Goal: Task Accomplishment & Management: Manage account settings

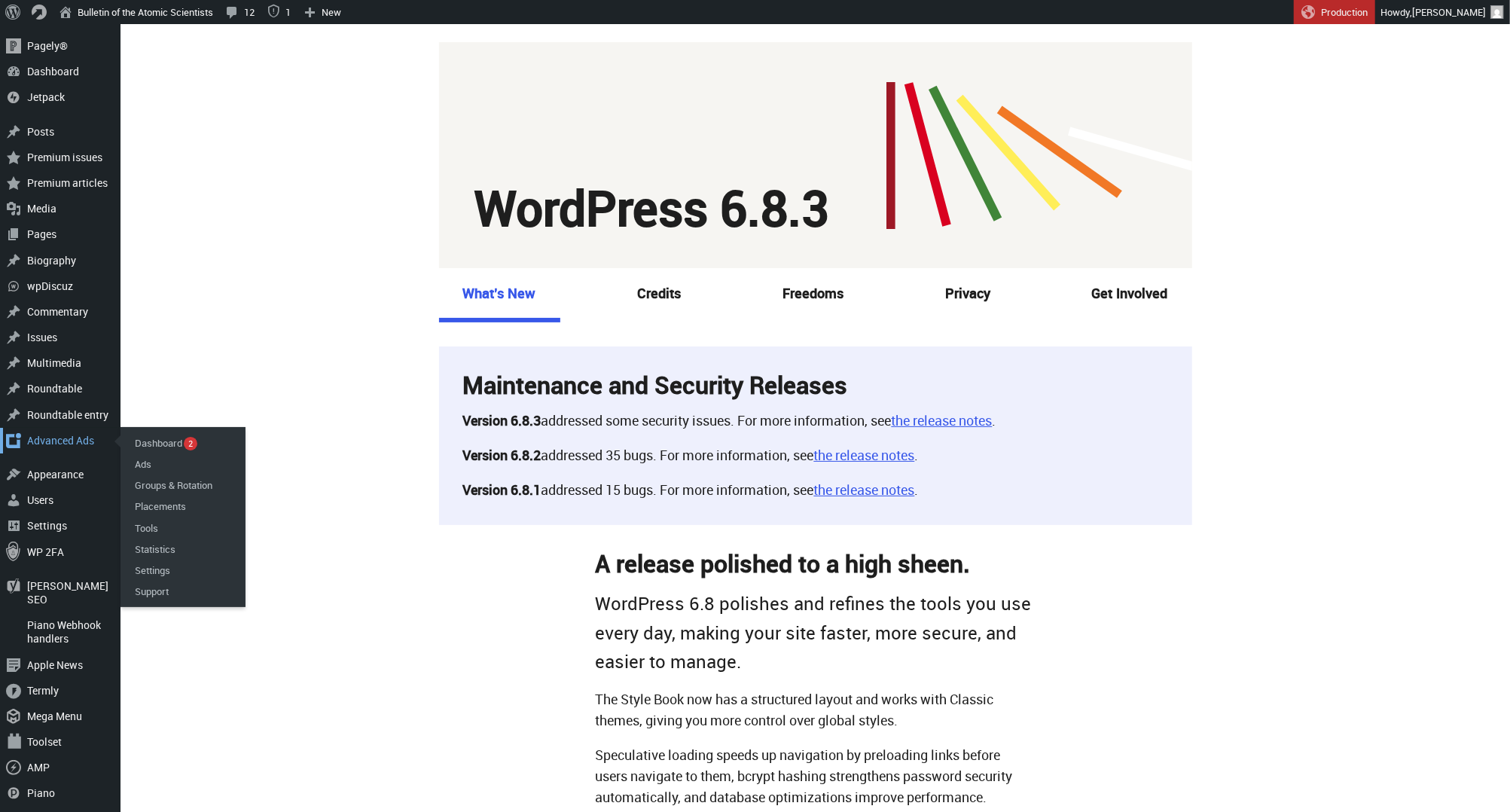
click at [25, 438] on div "Main menu" at bounding box center [13, 440] width 27 height 25
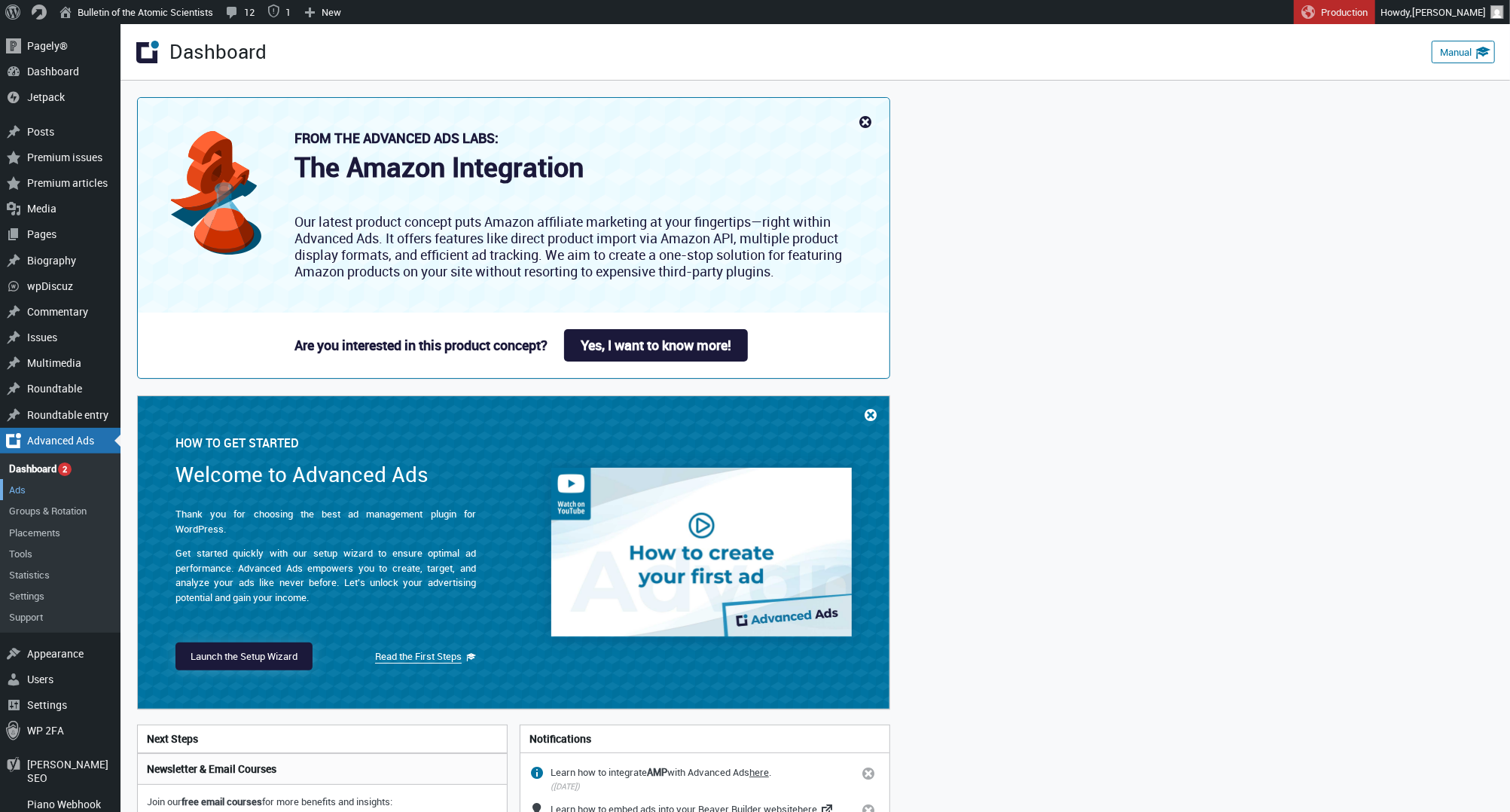
click at [39, 490] on link "Ads" at bounding box center [60, 490] width 121 height 21
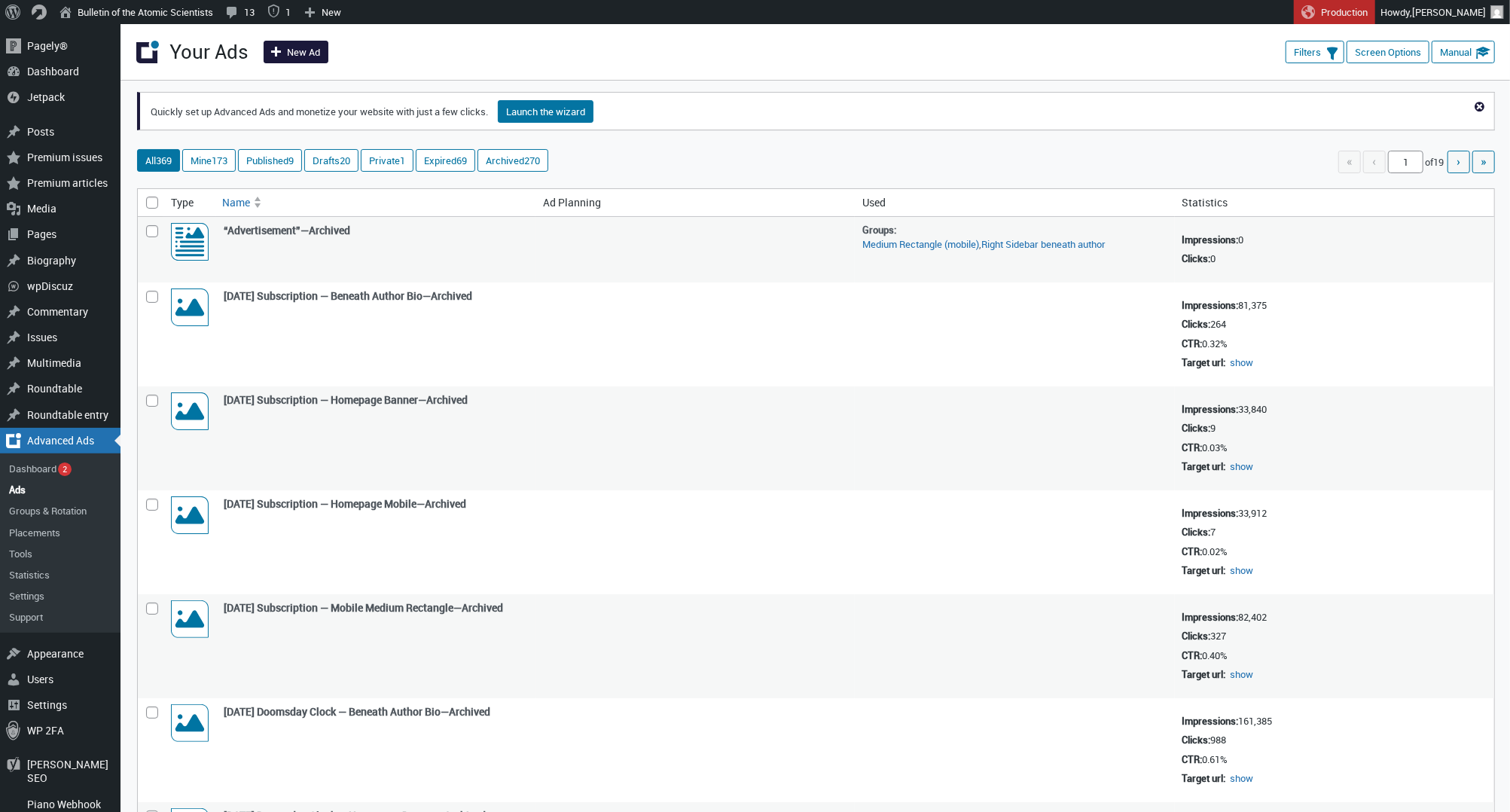
click at [276, 50] on span at bounding box center [277, 48] width 19 height 15
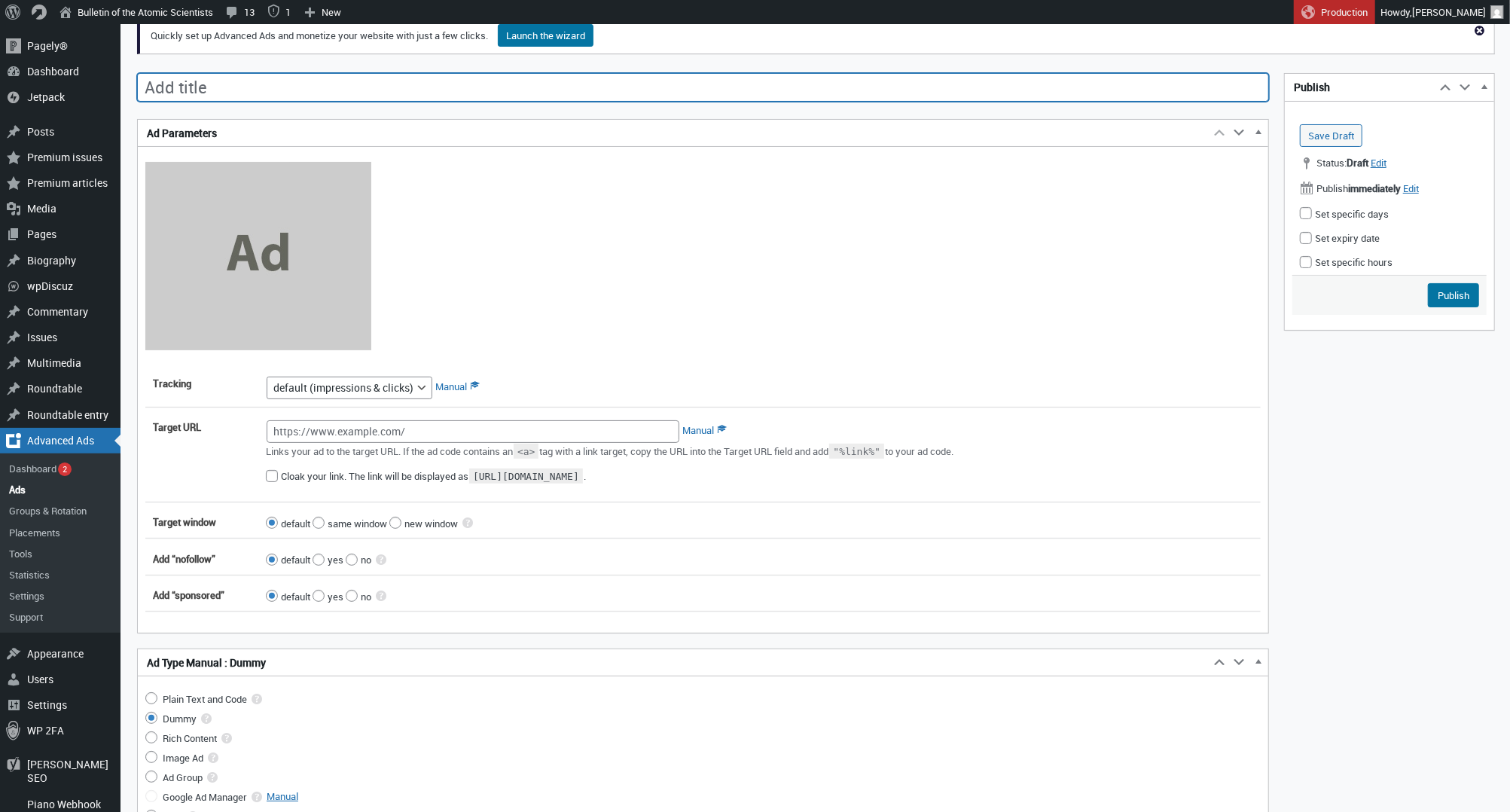
scroll to position [99, 0]
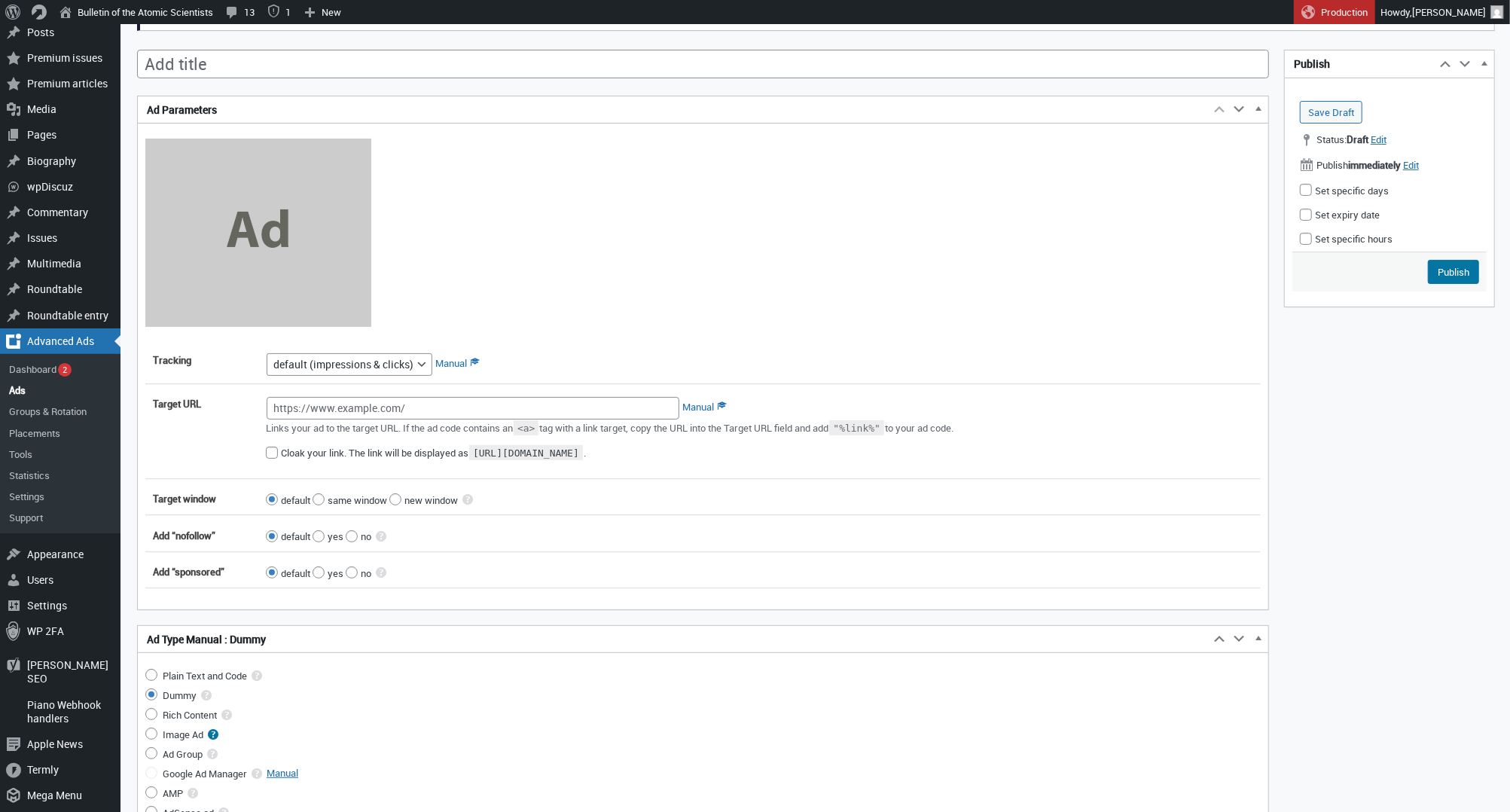
click at [152, 739] on input "Image Ad" at bounding box center [151, 733] width 12 height 12
radio input "true"
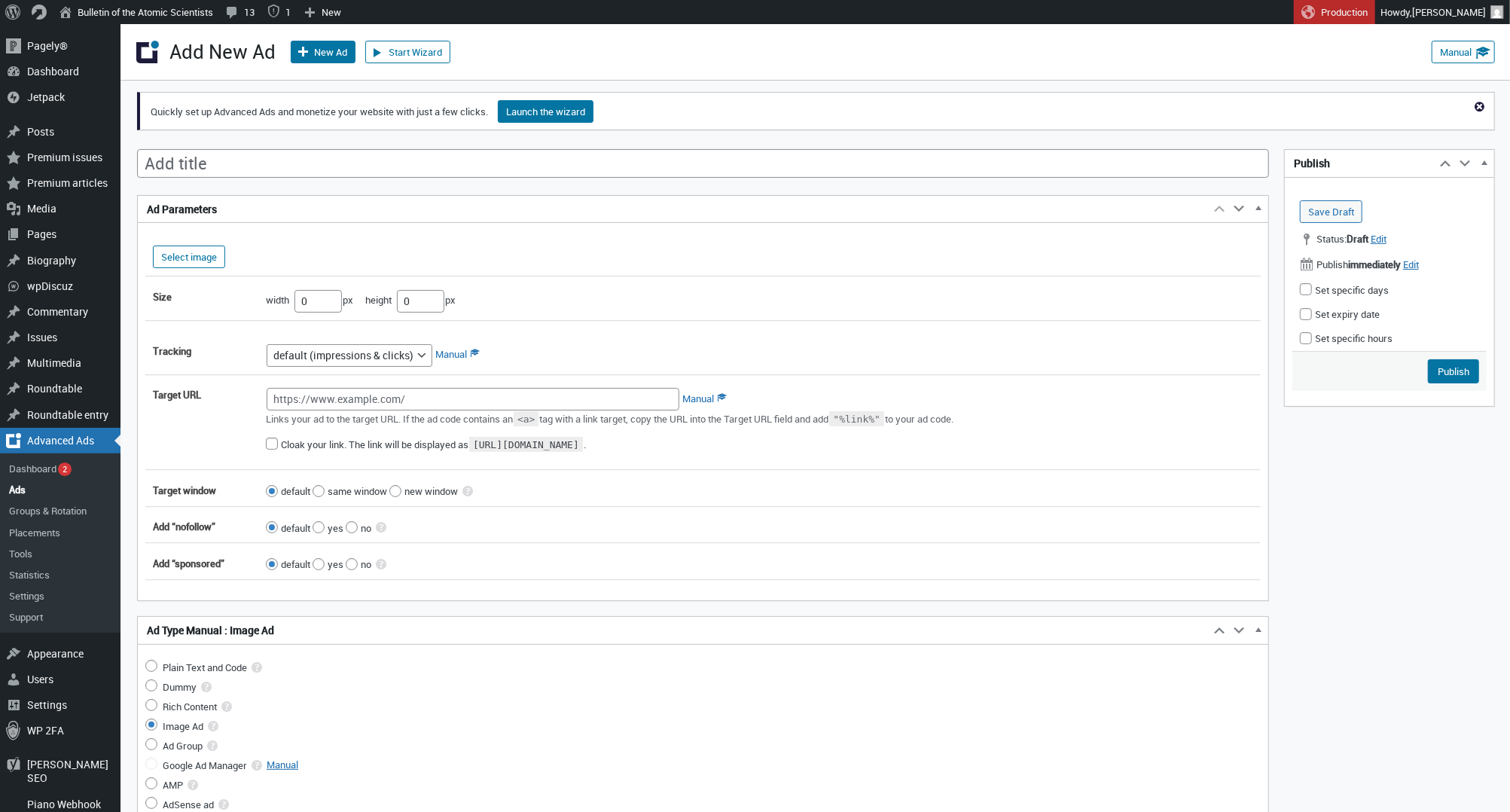
scroll to position [0, 0]
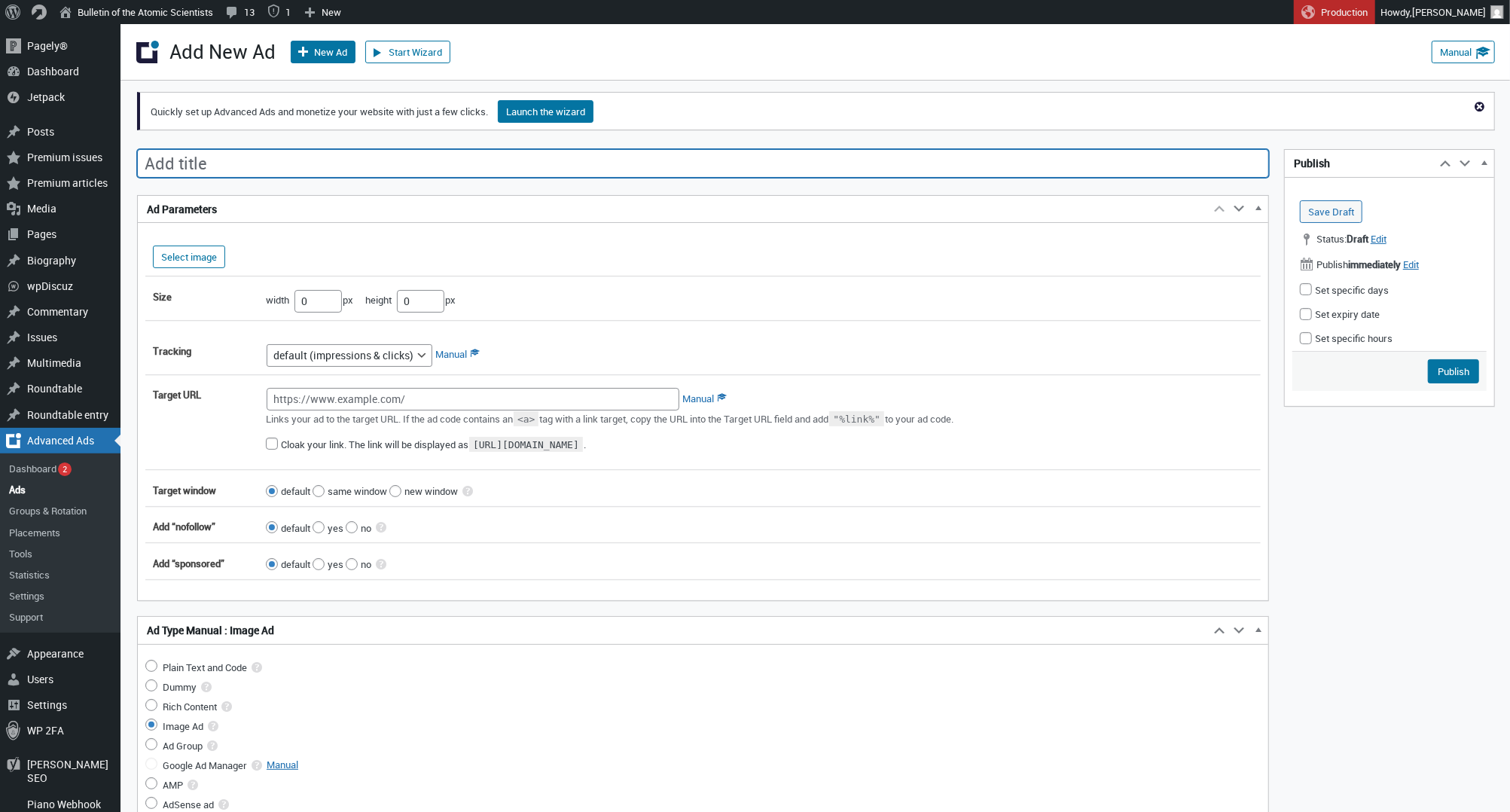
click at [299, 166] on input "Add title" at bounding box center [703, 163] width 1132 height 29
paste input "CBM 2025 — Homepage Mobile"
type input "CBM 2025 — Homepage Mobile"
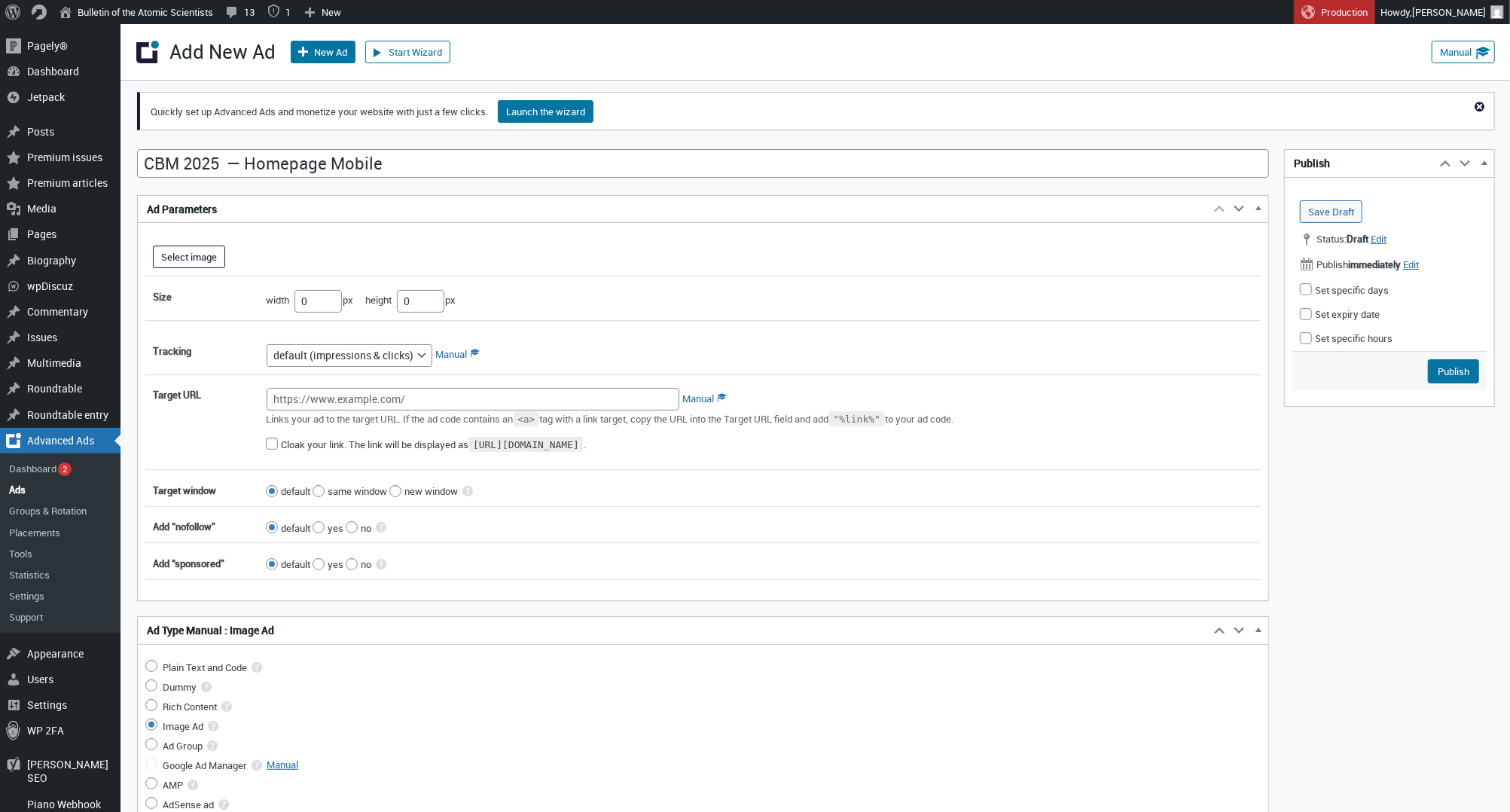
click at [193, 252] on button "Select image" at bounding box center [189, 257] width 72 height 23
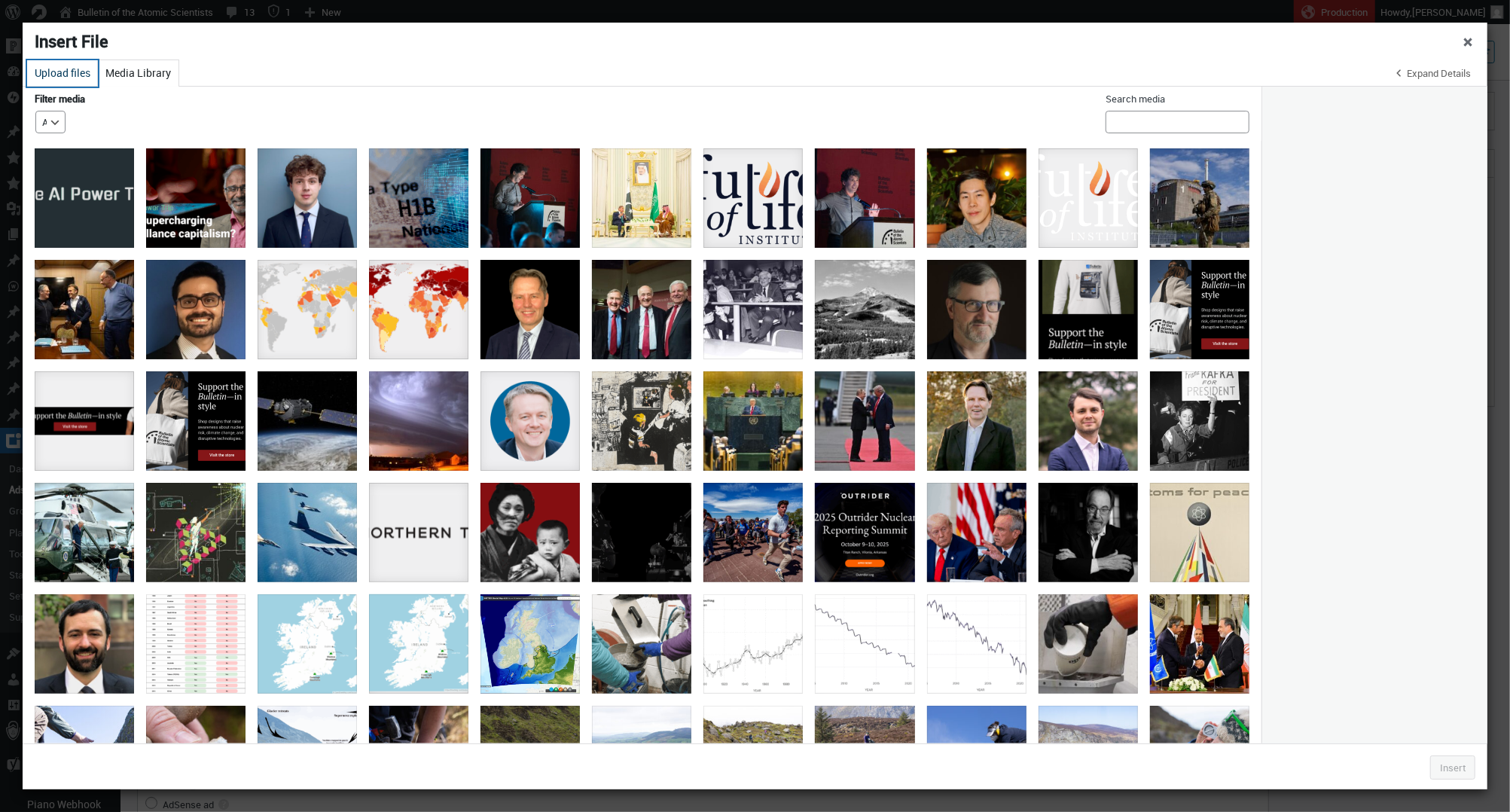
click at [55, 76] on button "Upload files" at bounding box center [62, 73] width 71 height 26
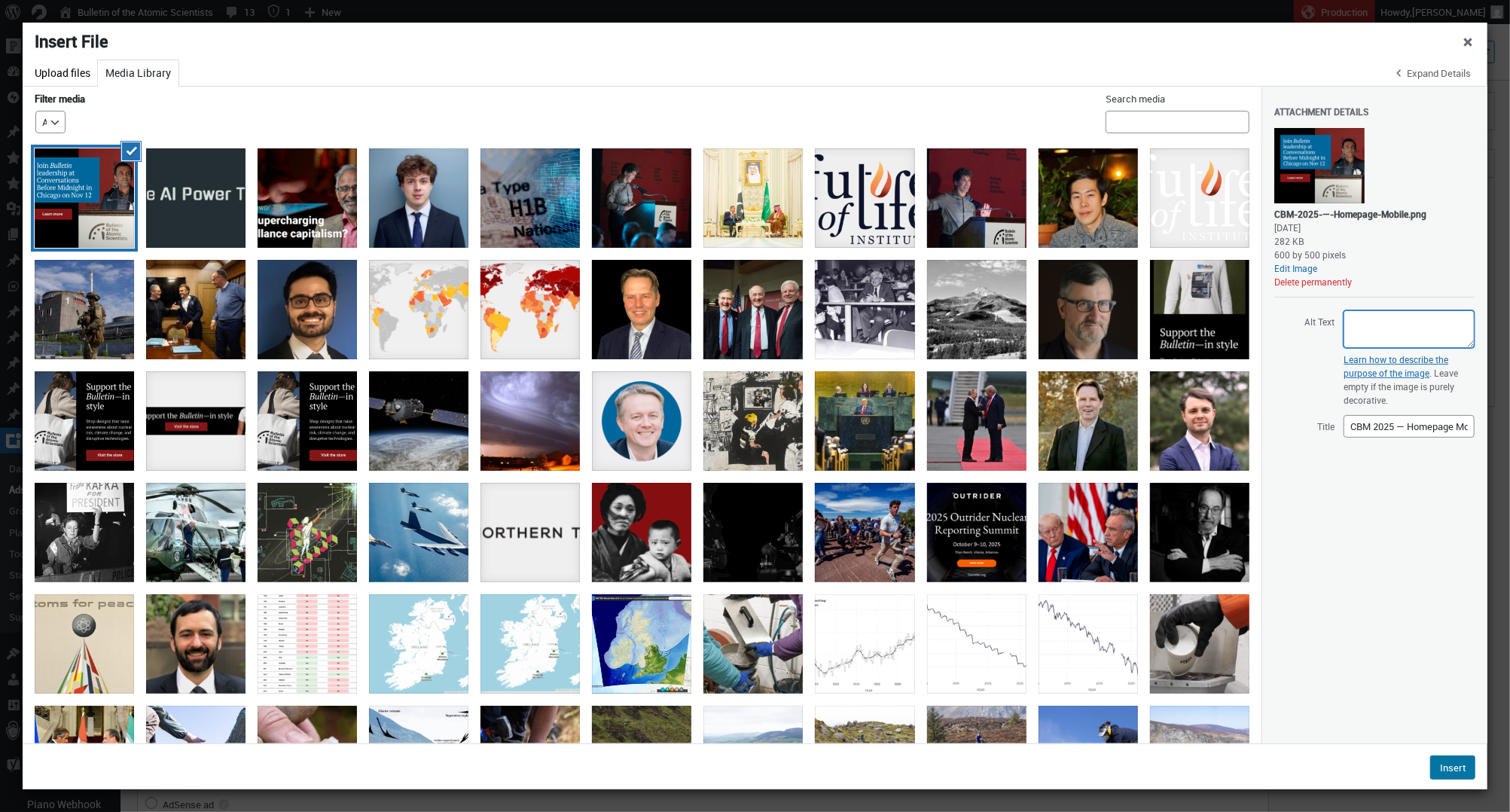
click at [1378, 319] on textarea "Alt Text" at bounding box center [1409, 329] width 131 height 38
paste textarea "[PERSON_NAME] speaks at a podium during Conversations Before Midnight 2024. Tex…"
type textarea "[PERSON_NAME] speaks at a podium during Conversations Before Midnight 2024. Tex…"
click at [1450, 766] on button "Insert" at bounding box center [1452, 767] width 45 height 24
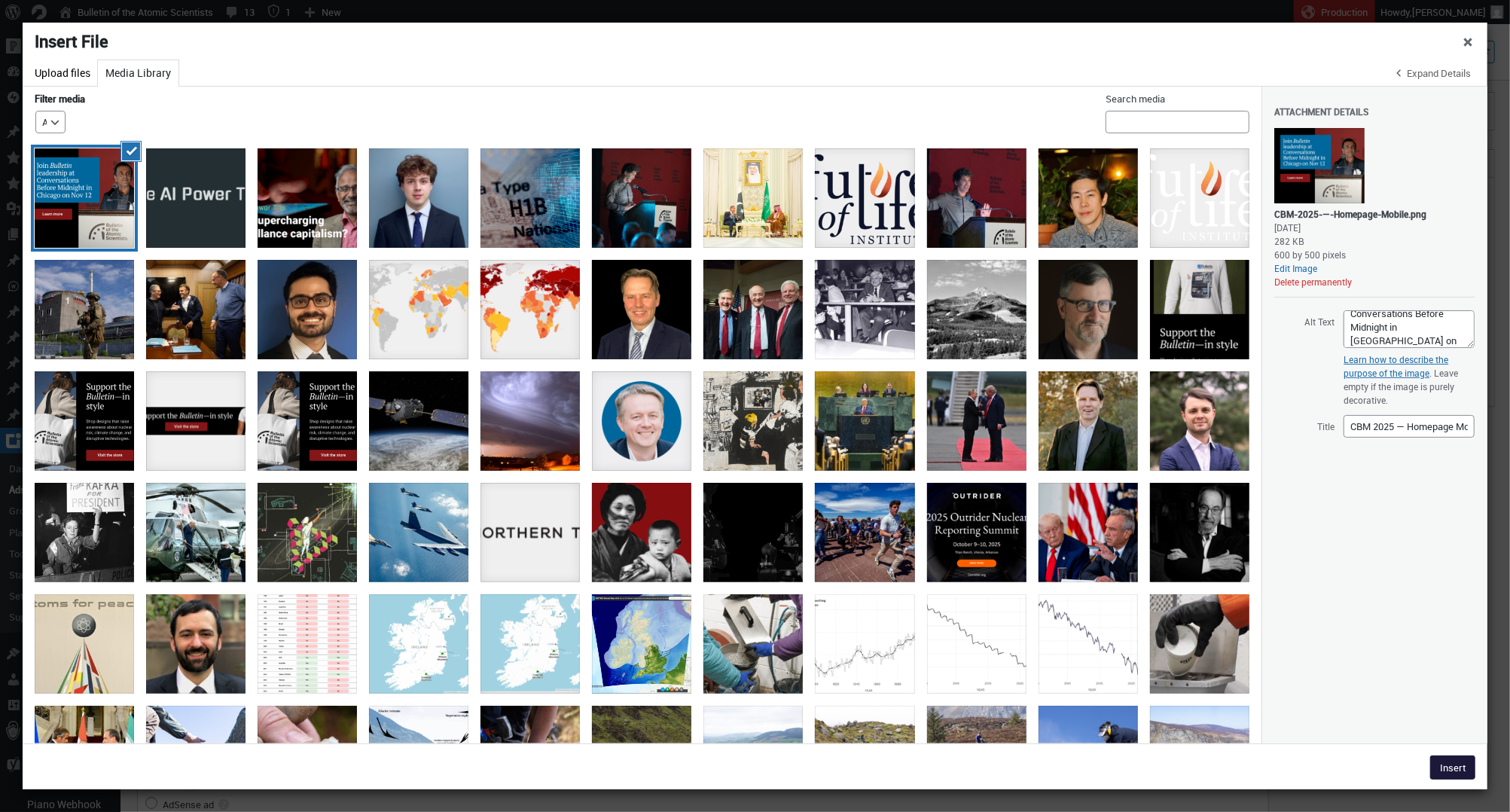
type input"] "600"
type input"] "500"
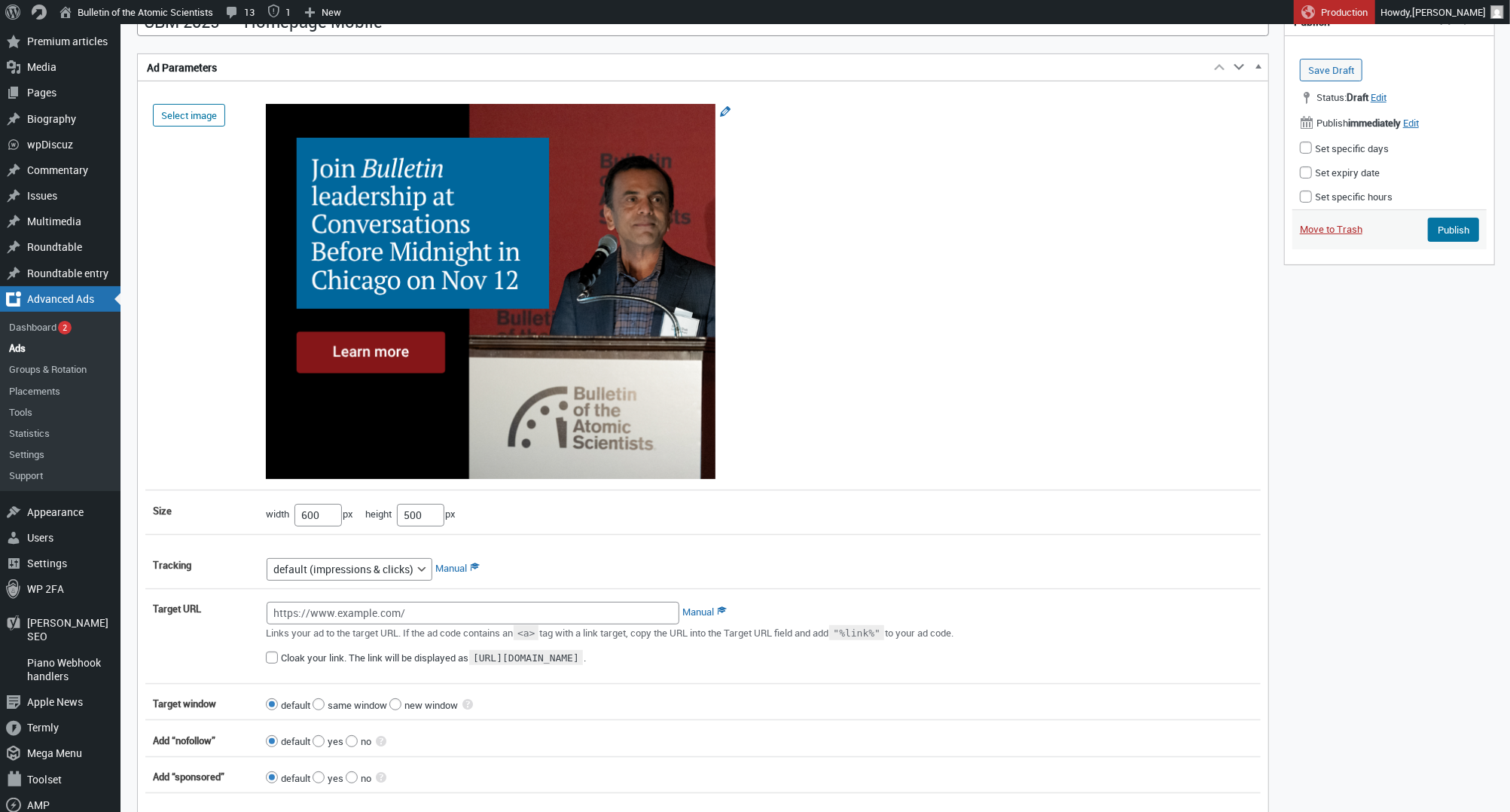
scroll to position [178, 0]
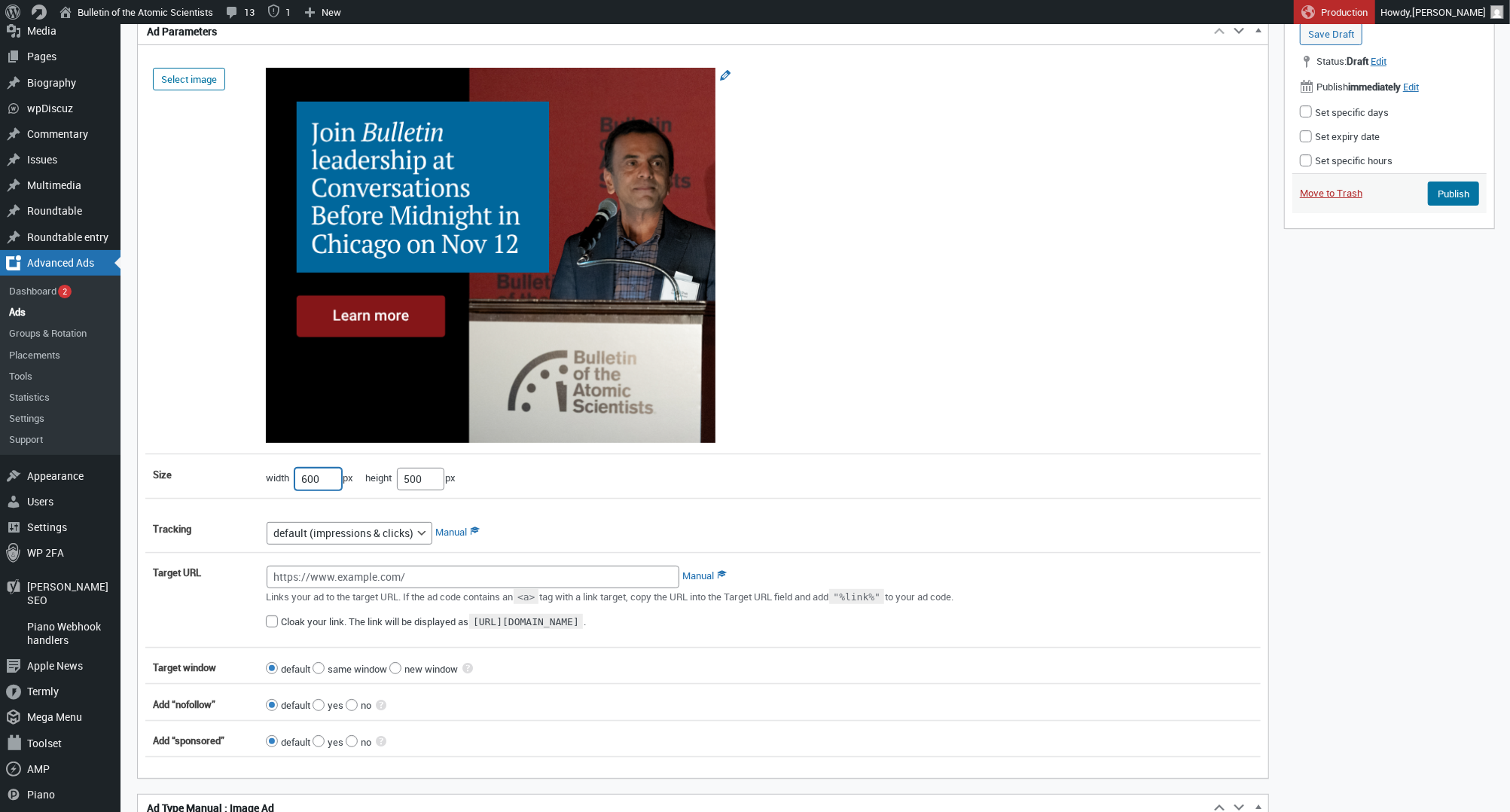
click at [302, 486] on input"] "600" at bounding box center [318, 479] width 48 height 23
type input"] "300"
click at [422, 482] on input"] "500" at bounding box center [421, 479] width 48 height 23
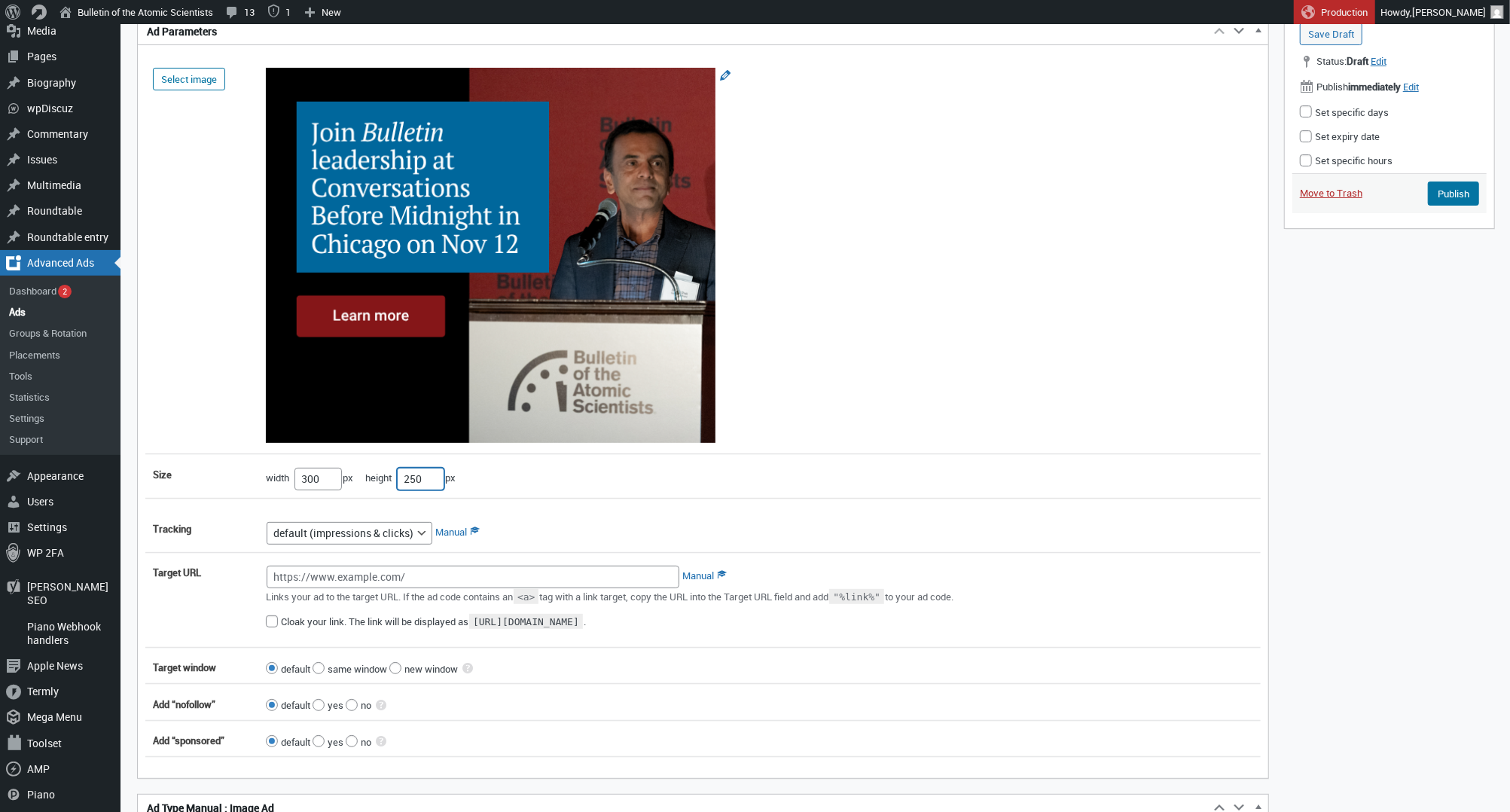
type input"] "250"
click at [636, 483] on div "Select image size width 300 px height 250 px reserve this space" at bounding box center [703, 279] width 1115 height 438
click at [399, 582] on input "Target URL" at bounding box center [472, 577] width 413 height 23
paste input "https://thebulletin.org/support-the-bulletin/conversations-before-midnight-2025/"
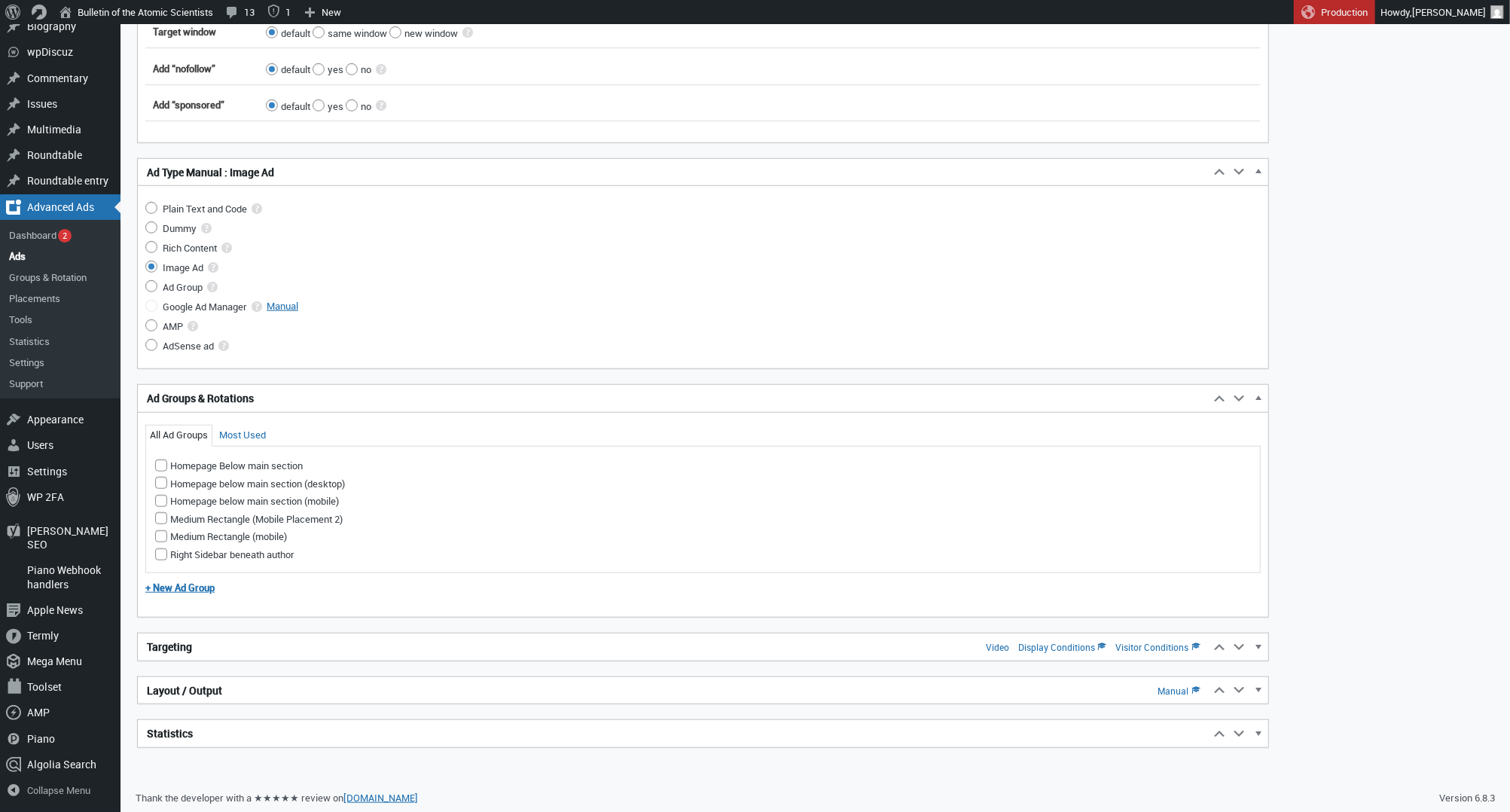
scroll to position [812, 0]
click at [200, 657] on h2 "Targeting Video Display Conditions Visitor Conditions" at bounding box center [673, 648] width 1071 height 27
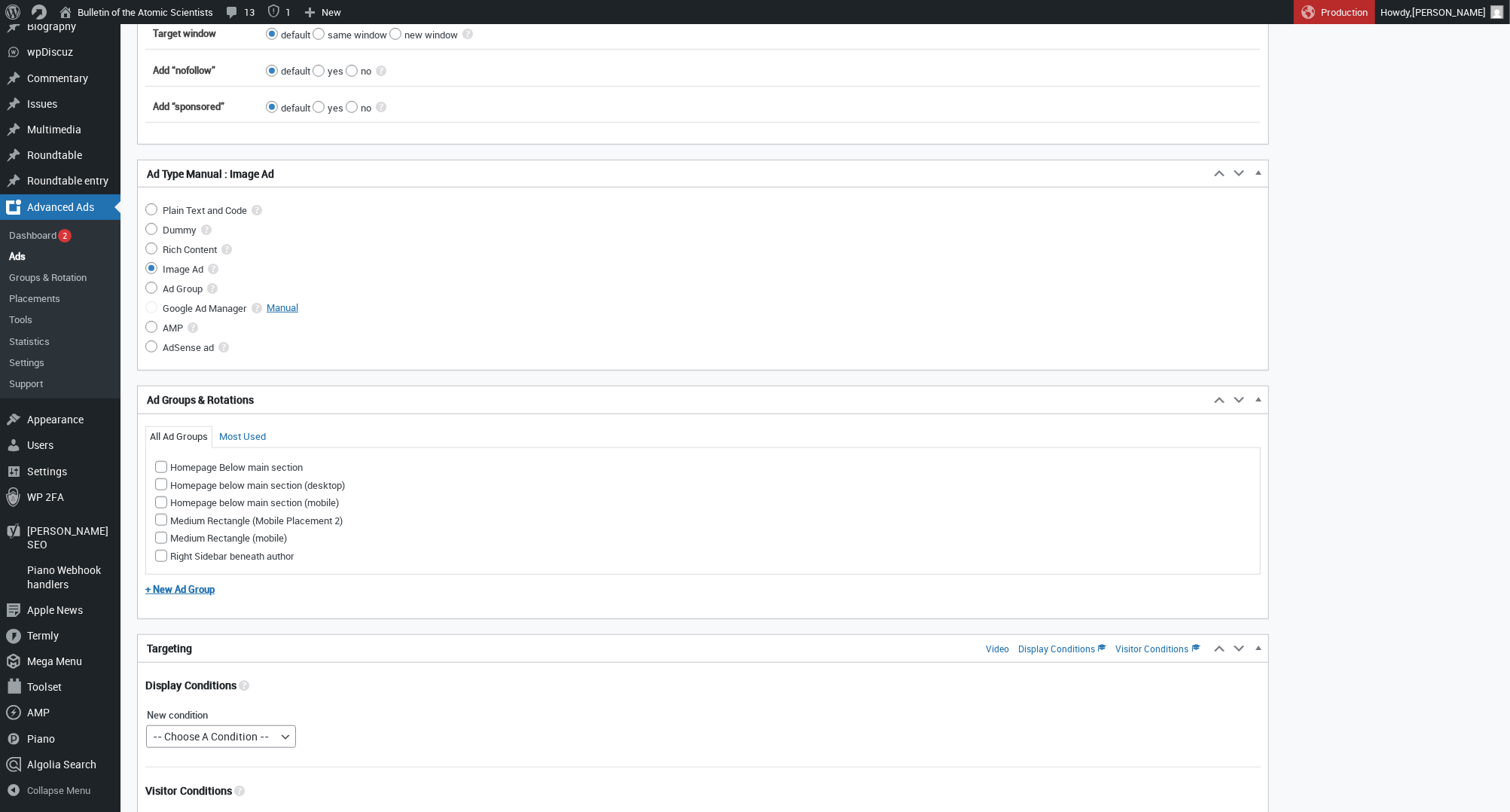
scroll to position [1015, 0]
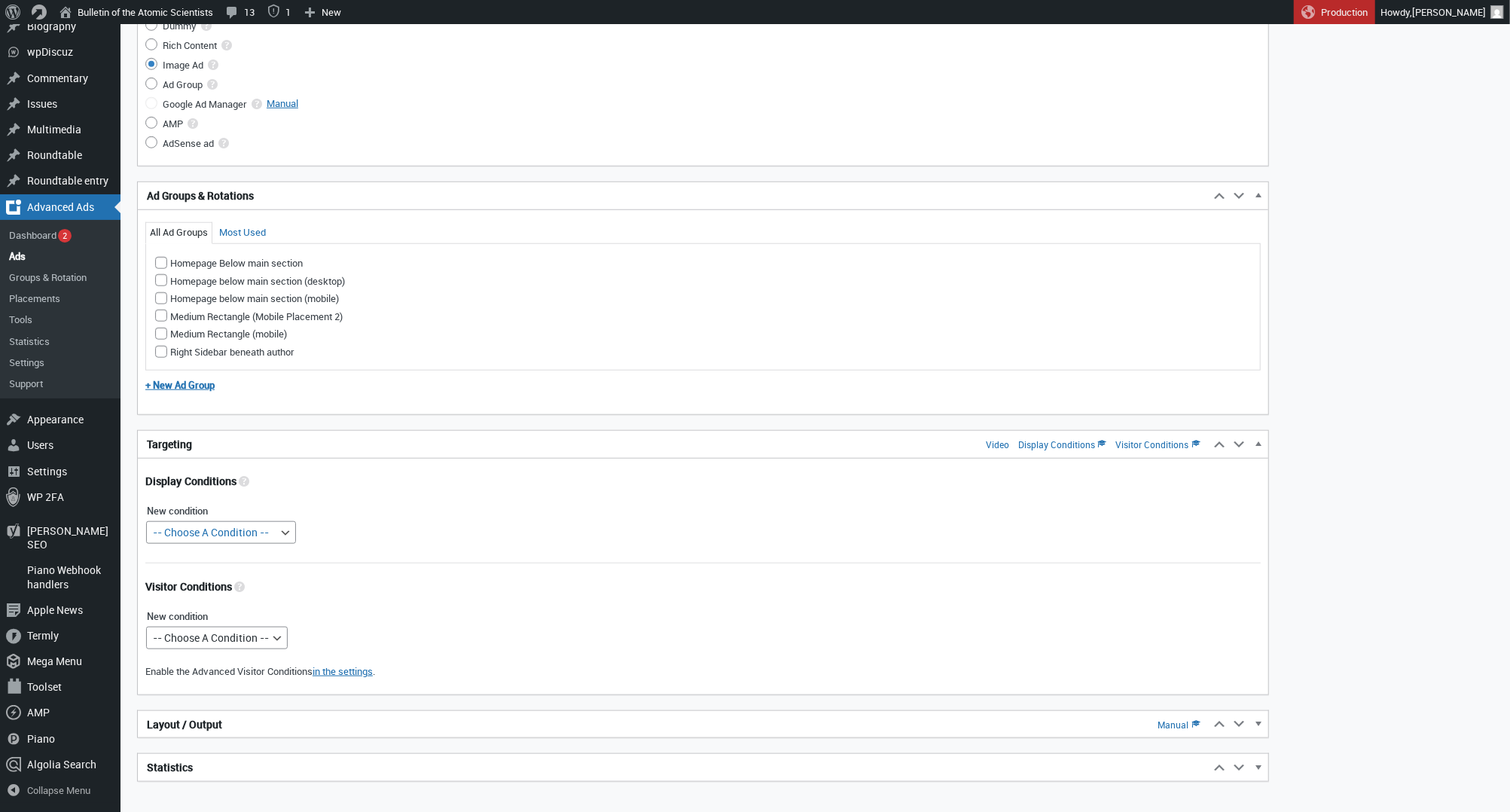
type input "https://thebulletin.org/support-the-bulletin/conversations-before-midnight-2025/"
select select "postids"
select select
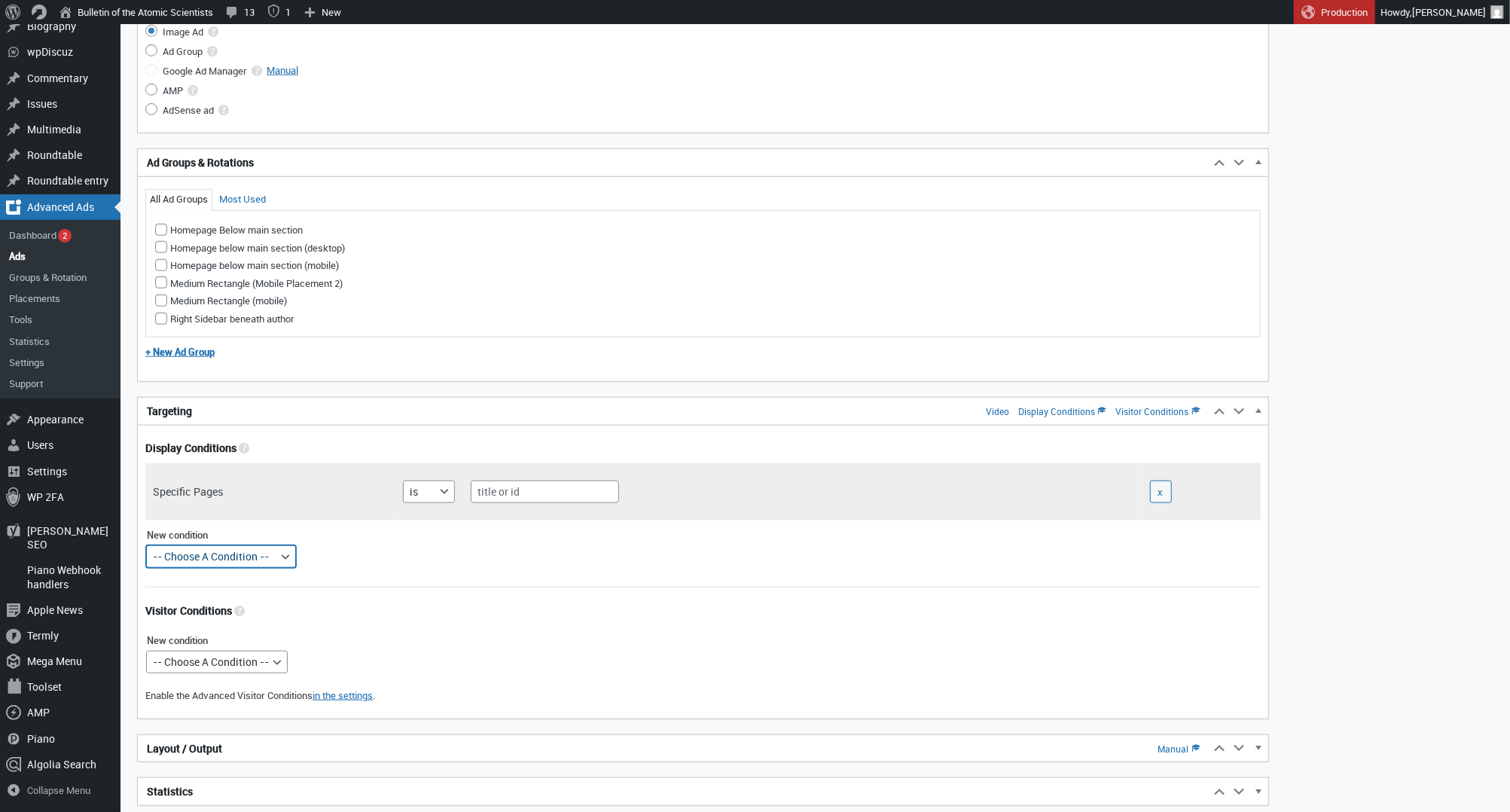
scroll to position [1057, 0]
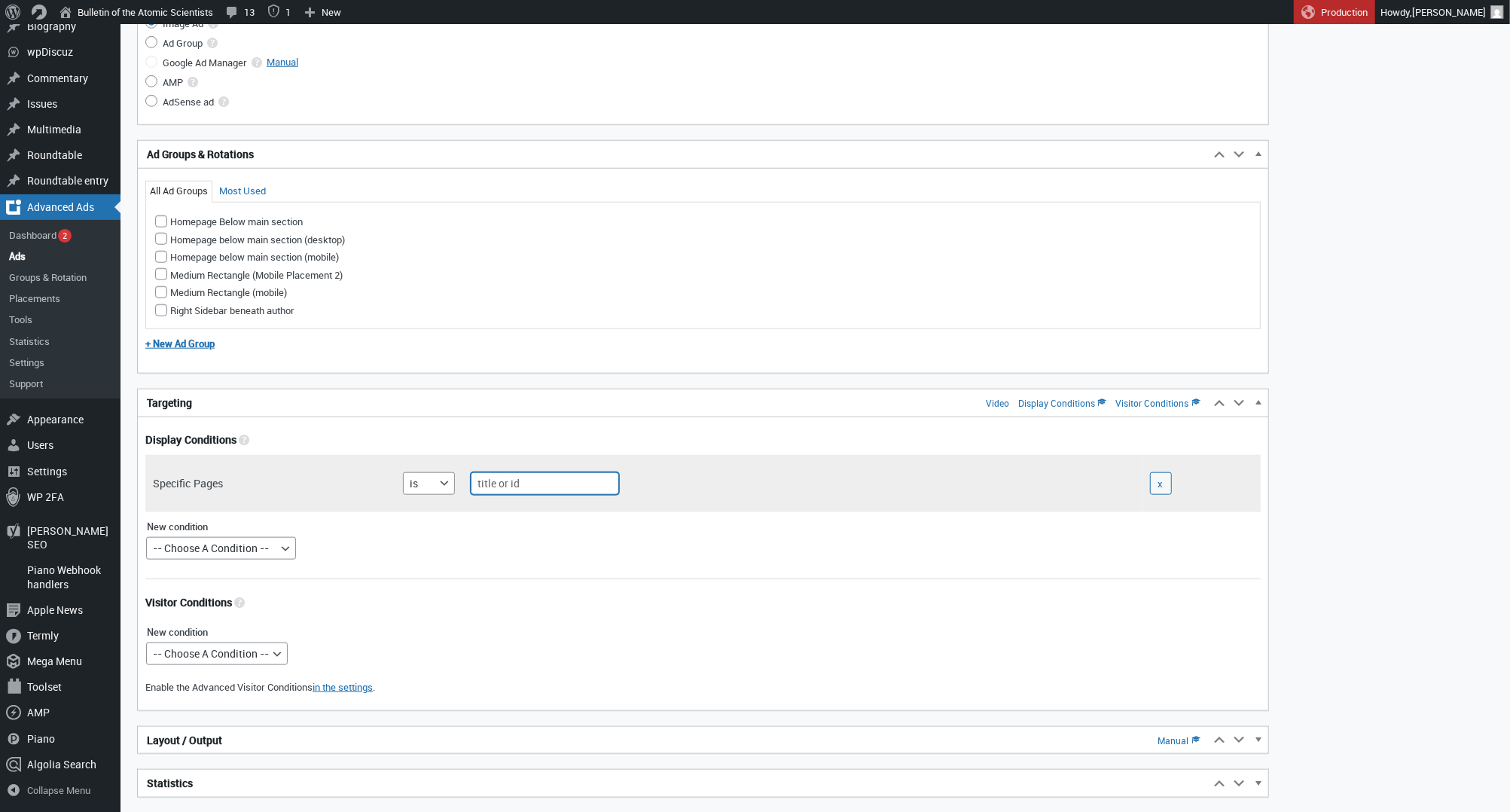
click at [504, 477] on input "text" at bounding box center [545, 484] width 148 height 23
type input "home"
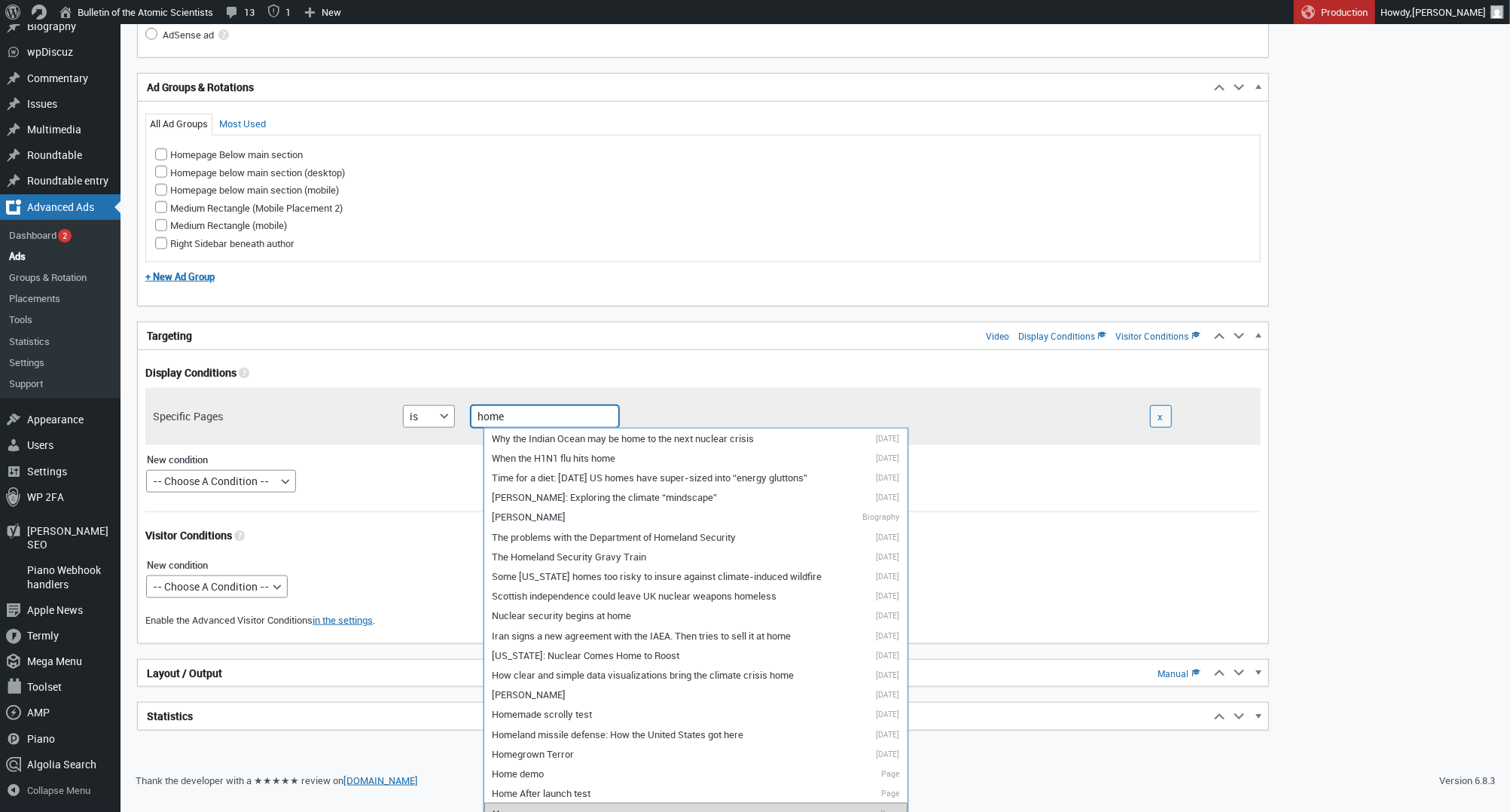
click at [517, 806] on span "Home" at bounding box center [504, 813] width 25 height 14
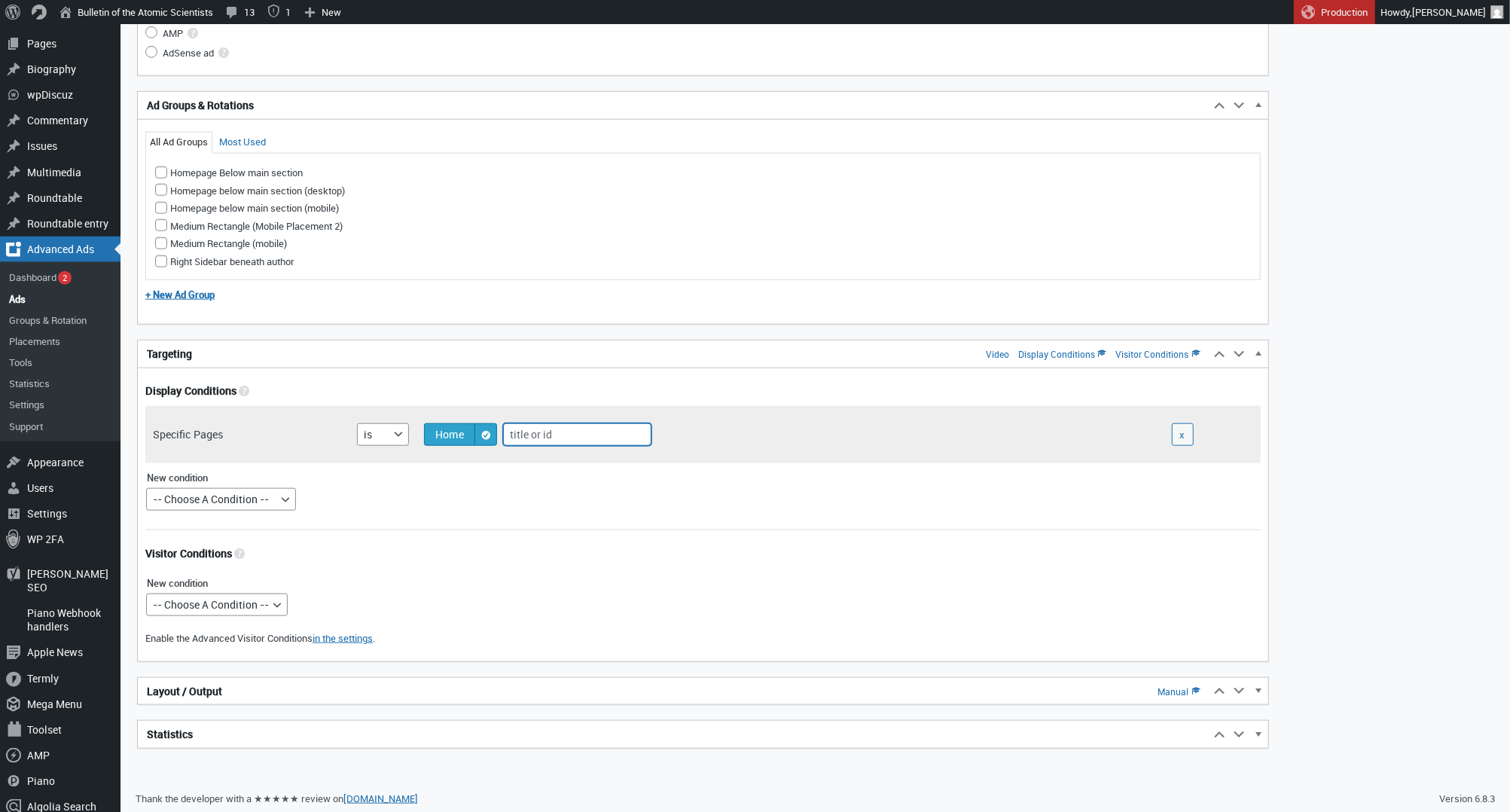
click at [331, 691] on h2 "Layout / Output Manual" at bounding box center [673, 691] width 1071 height 27
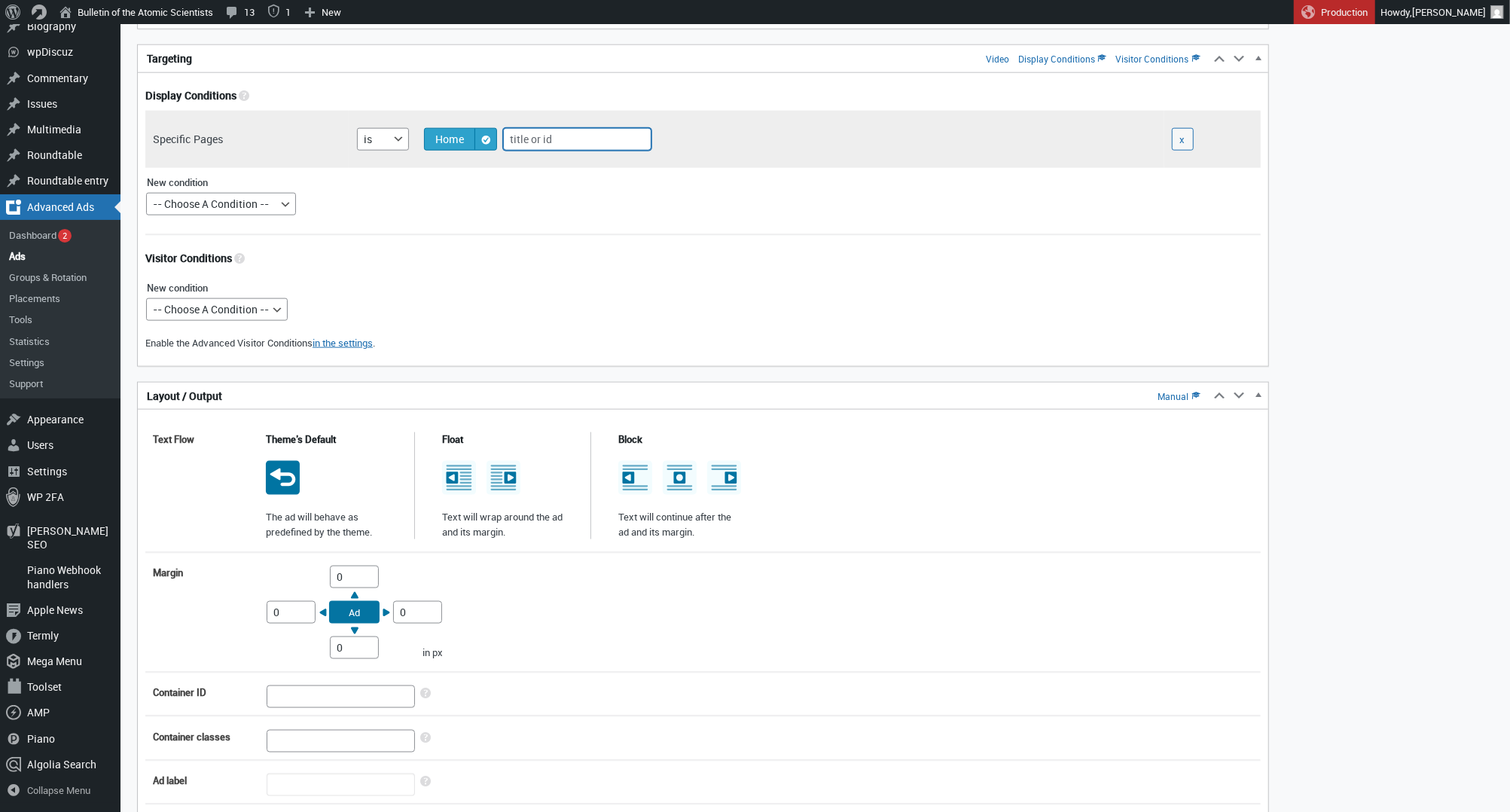
scroll to position [1482, 0]
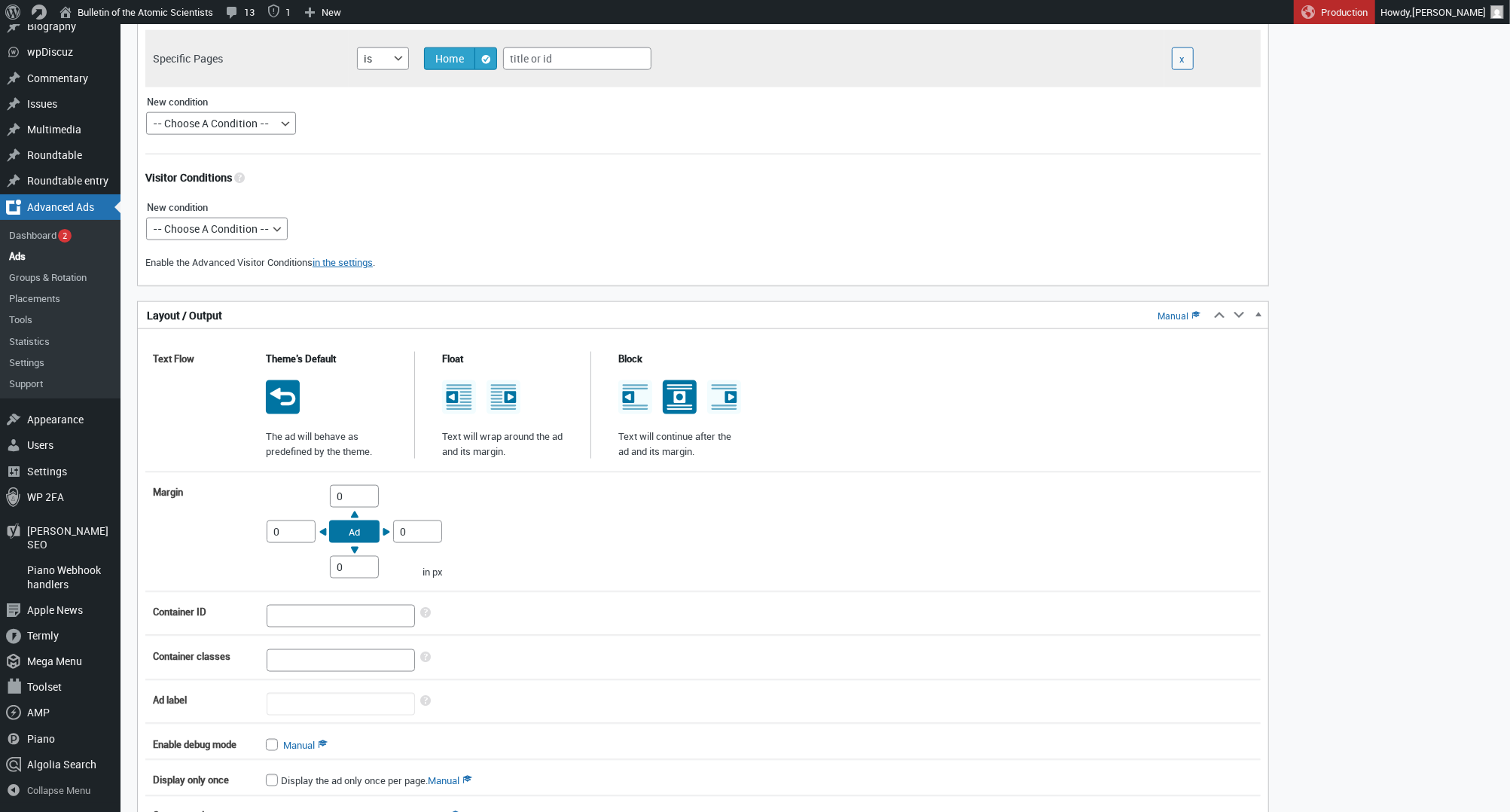
click at [677, 395] on icon at bounding box center [679, 397] width 34 height 34
click at [677, 390] on input "radio" at bounding box center [678, 383] width 12 height 12
radio input "true"
click at [339, 498] on input "0" at bounding box center [354, 496] width 49 height 23
type input "10"
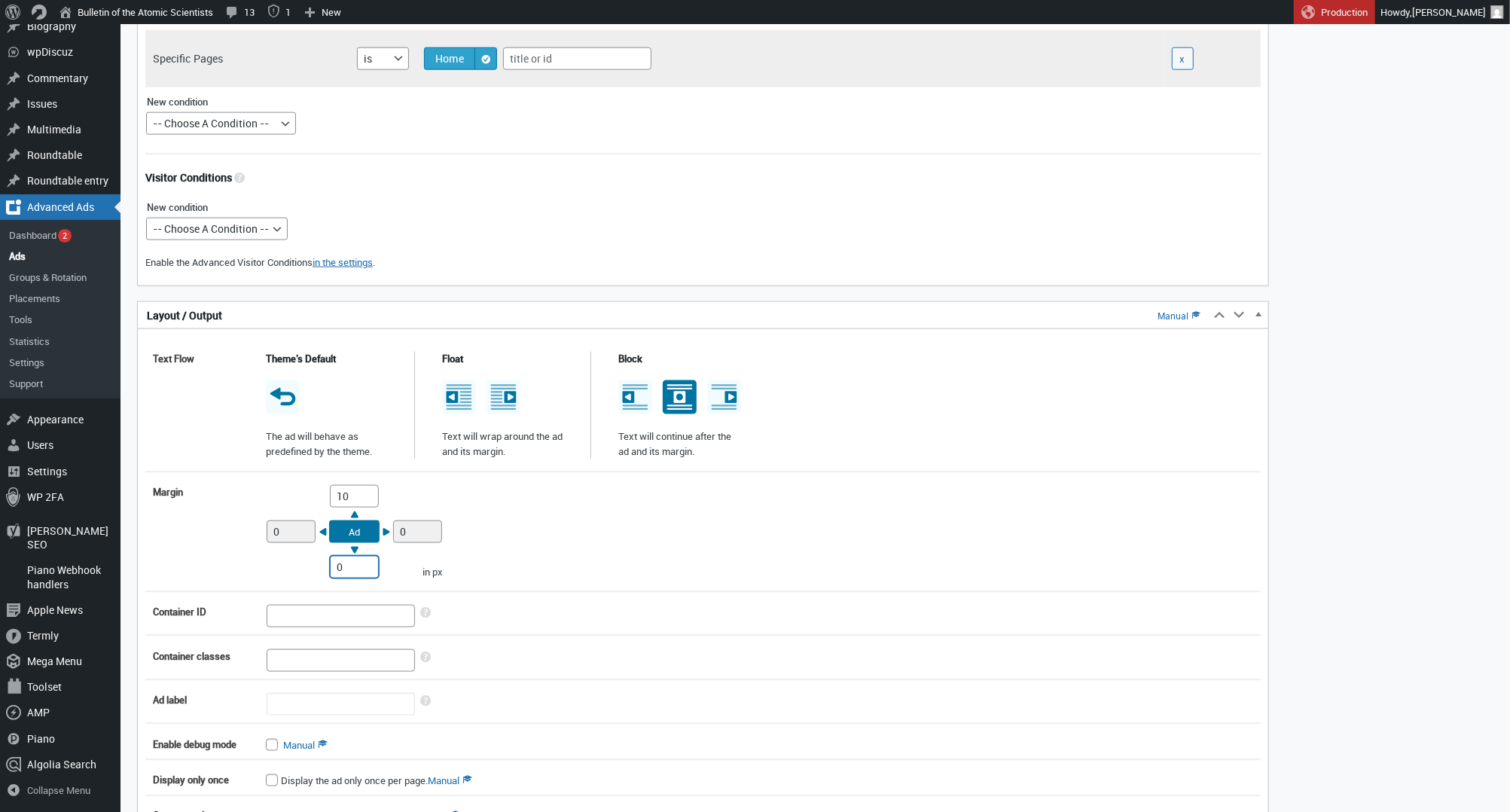
click at [335, 565] on input "0" at bounding box center [354, 568] width 49 height 23
type input "10"
click at [679, 482] on div "Margin Top 10 Right 0 Bottom 10 Left 0 Ad in px" at bounding box center [703, 531] width 1115 height 108
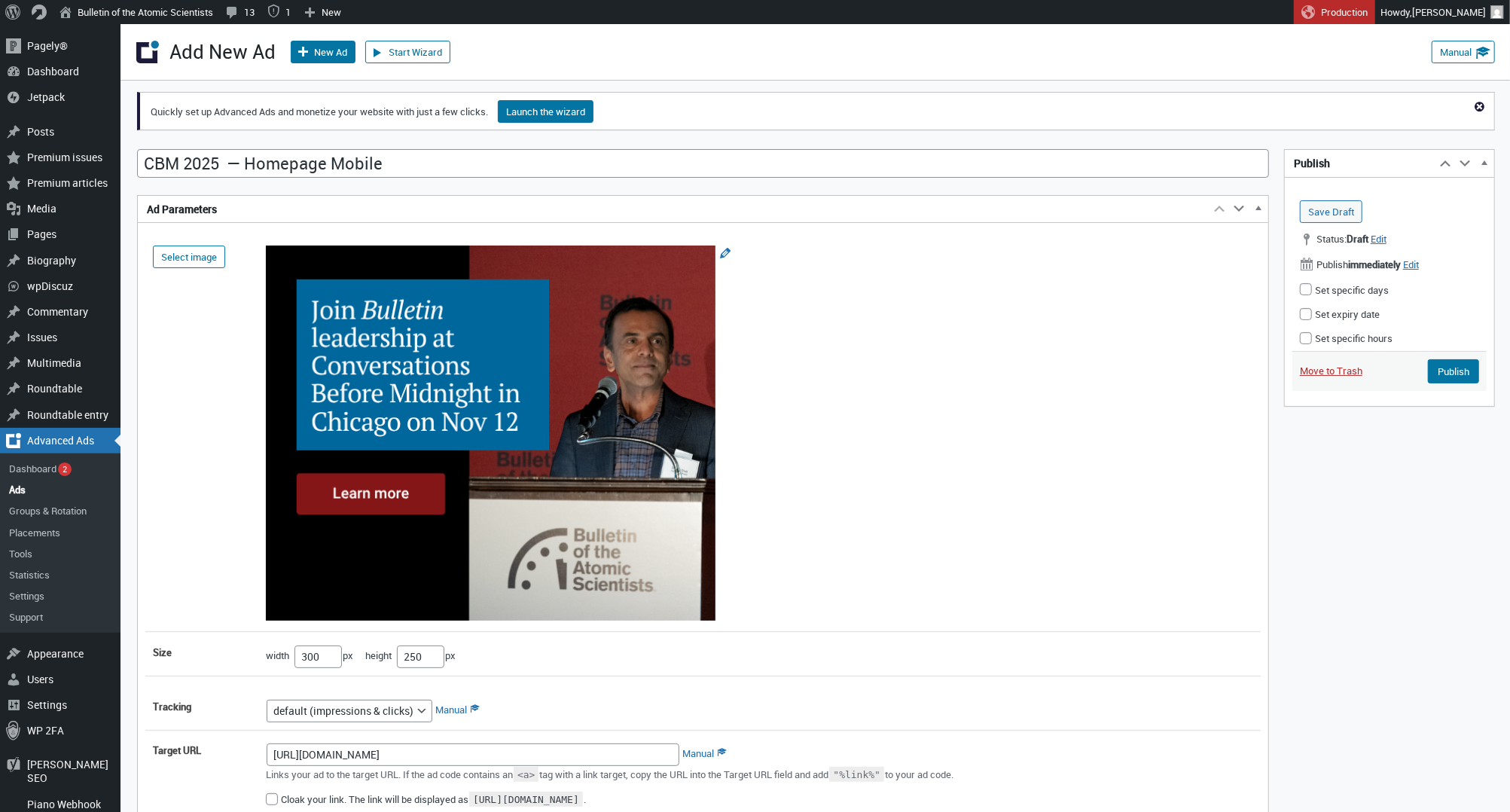
scroll to position [0, 0]
click at [1449, 366] on input "Publish" at bounding box center [1453, 371] width 51 height 24
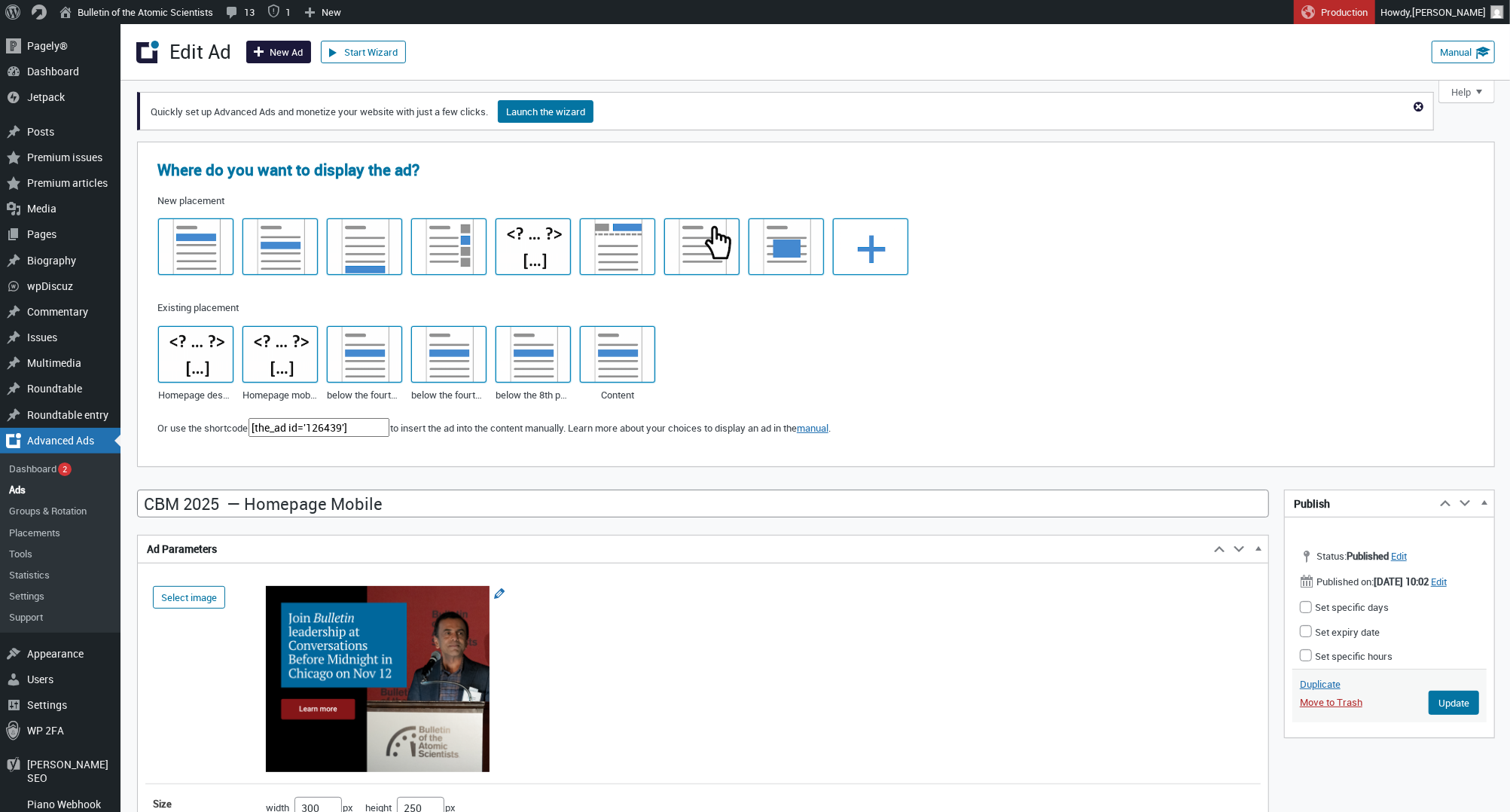
click at [281, 50] on link "New Ad" at bounding box center [278, 52] width 65 height 23
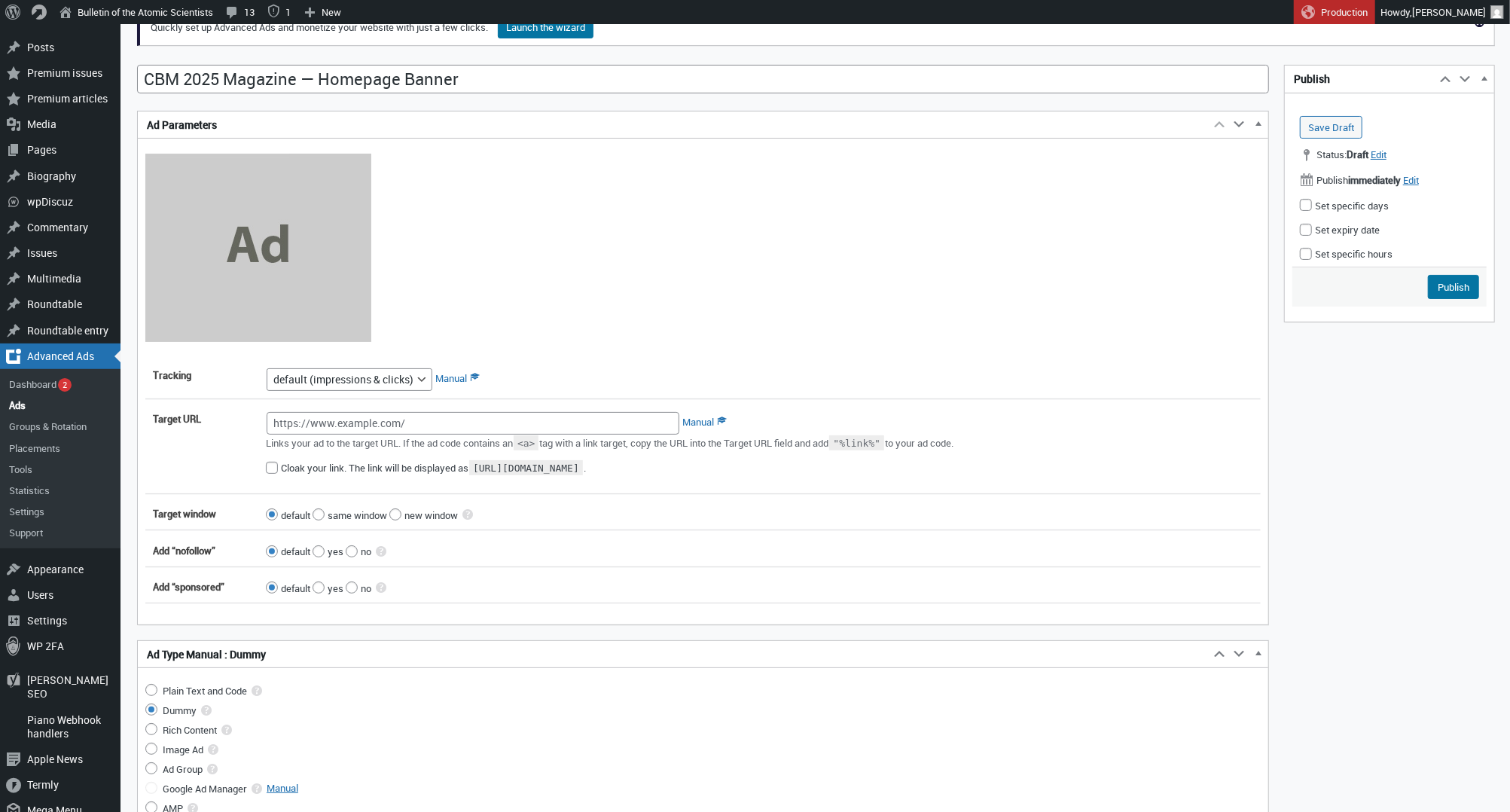
scroll to position [125, 0]
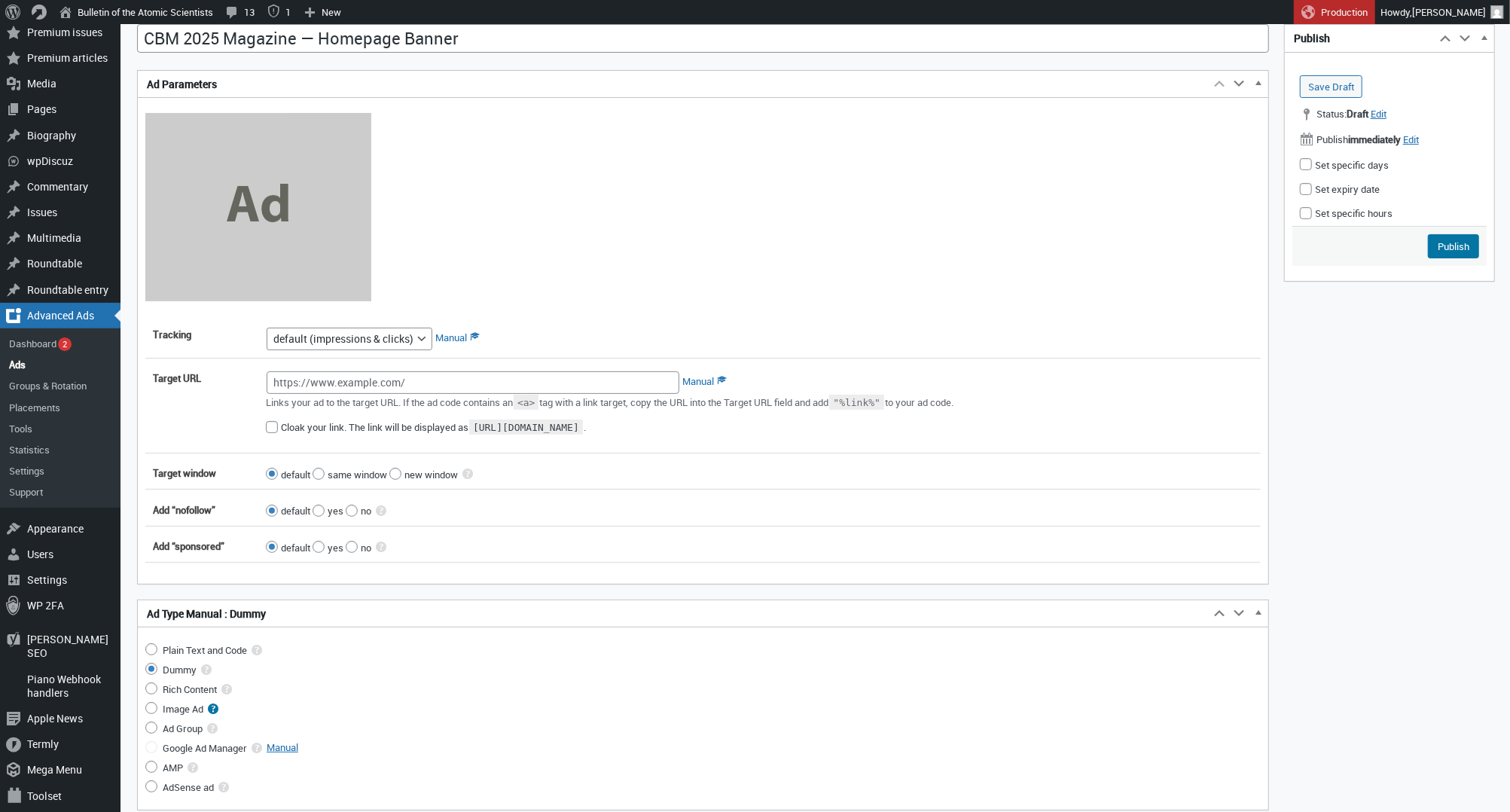
type input "CBM 2025 Magazine — Homepage Banner"
click at [152, 714] on input "Image Ad" at bounding box center [151, 708] width 12 height 12
radio input "true"
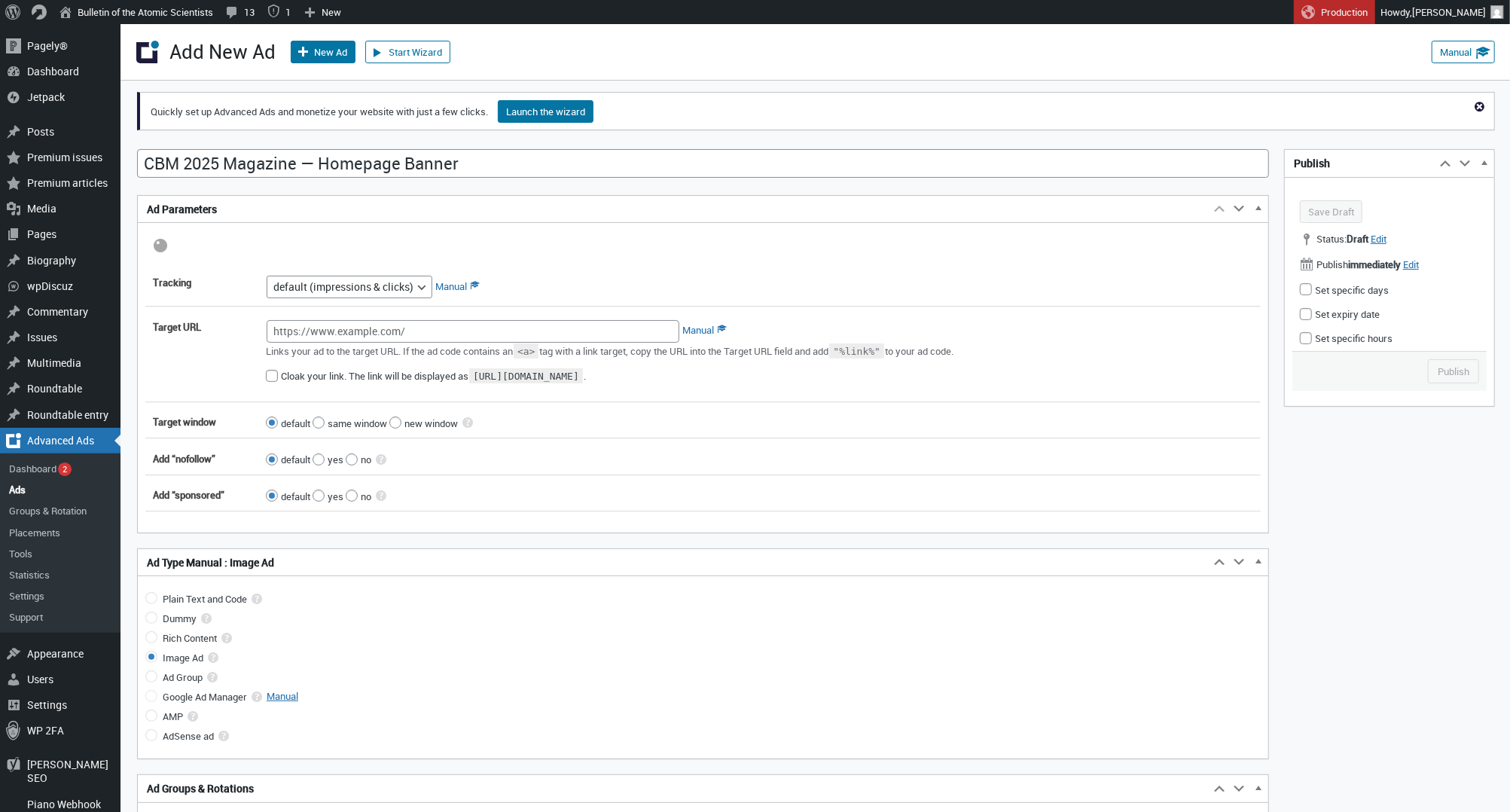
scroll to position [0, 0]
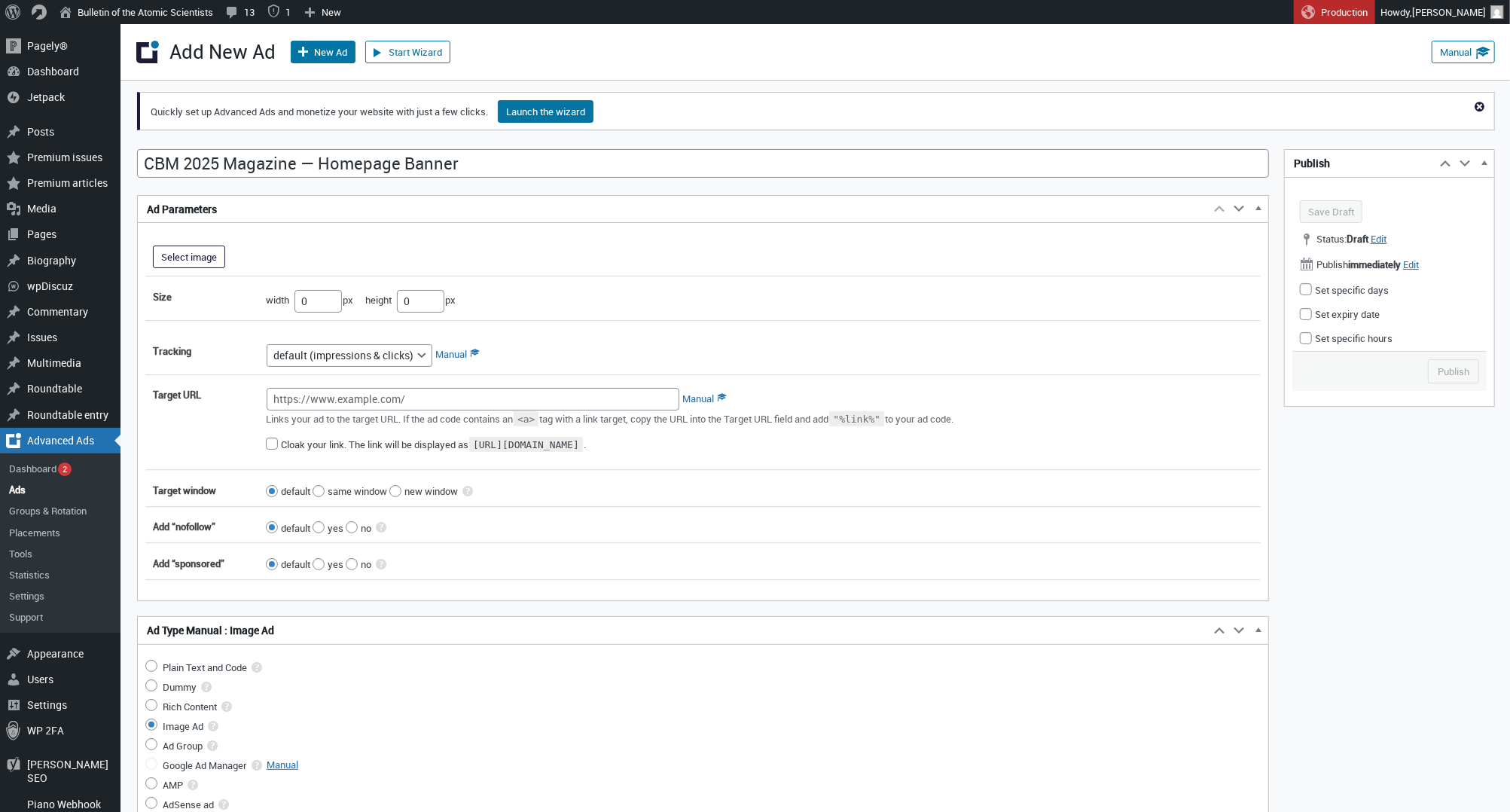
click at [182, 267] on button "Select image" at bounding box center [189, 257] width 72 height 23
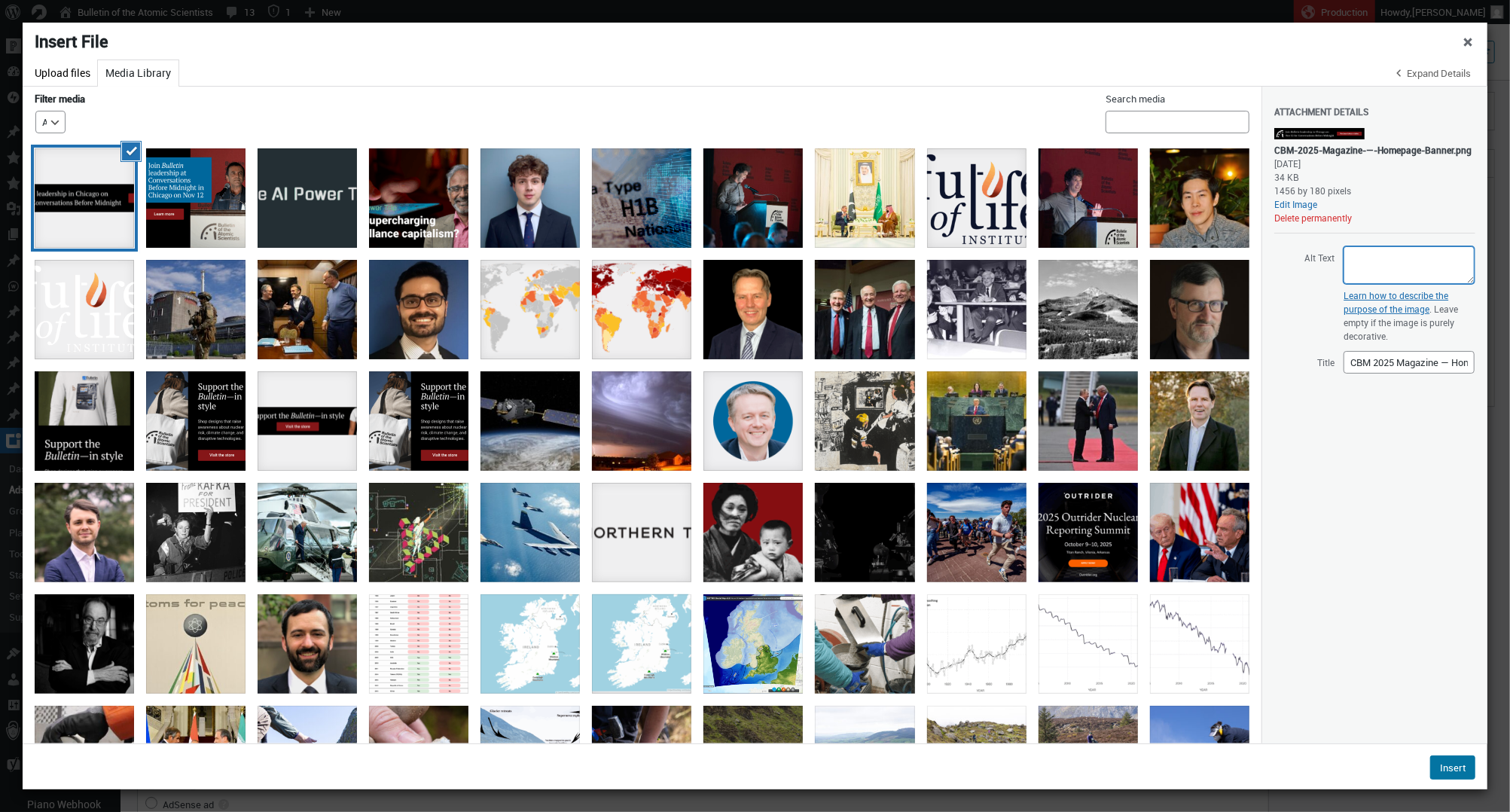
click at [1362, 271] on textarea "Alt Text" at bounding box center [1409, 265] width 131 height 38
paste textarea "Text invites attendees to join Bulletin leadership at Conversations Before Midn…"
type textarea "Text invites attendees to join Bulletin leadership at Conversations Before Midn…"
click at [1444, 760] on button "Insert" at bounding box center [1452, 767] width 45 height 24
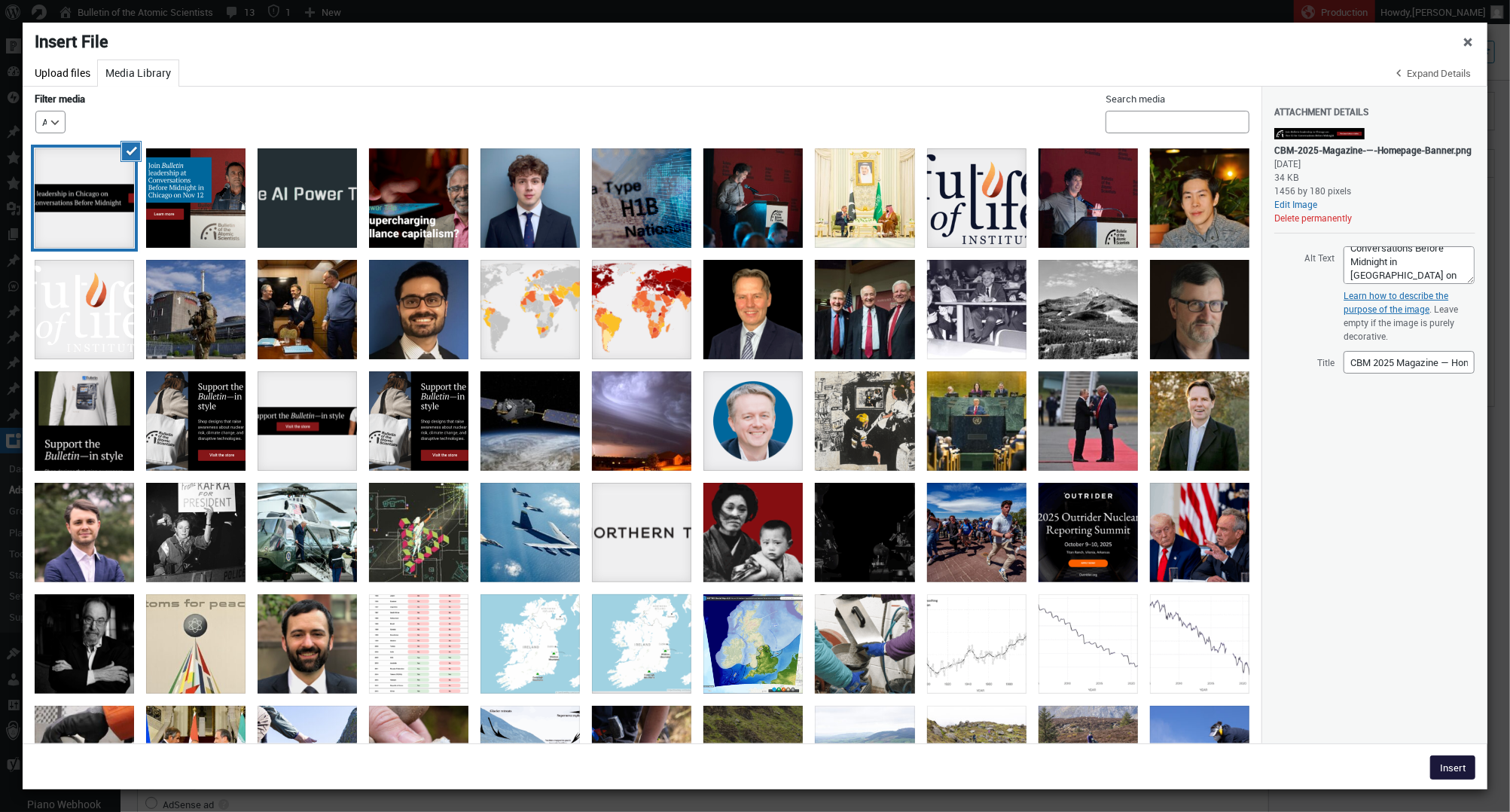
type input"] "1456"
type input"] "180"
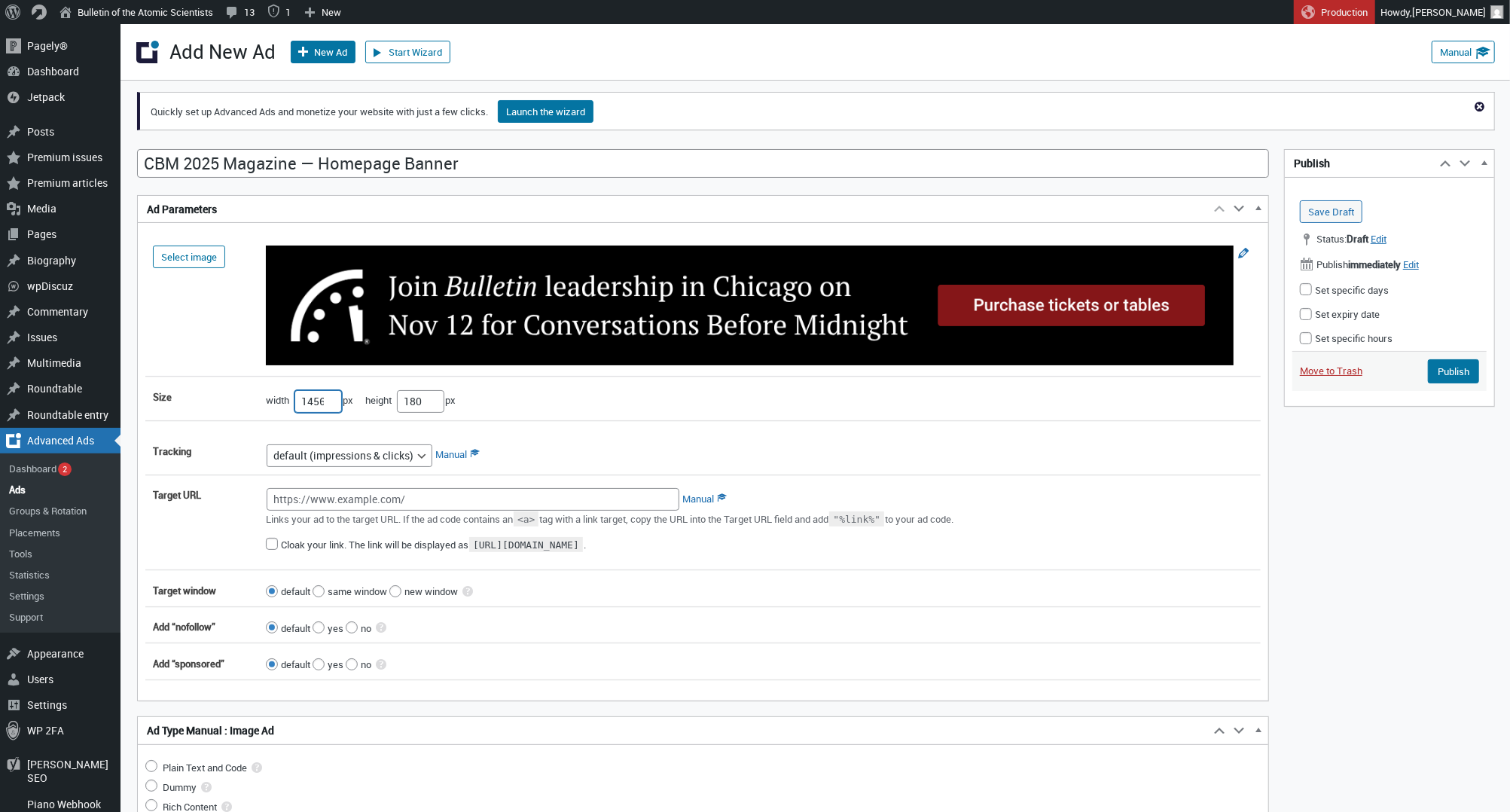
click at [321, 399] on input"] "1456" at bounding box center [318, 402] width 48 height 23
type input"] "728"
click at [426, 407] on input"] "180" at bounding box center [421, 402] width 48 height 23
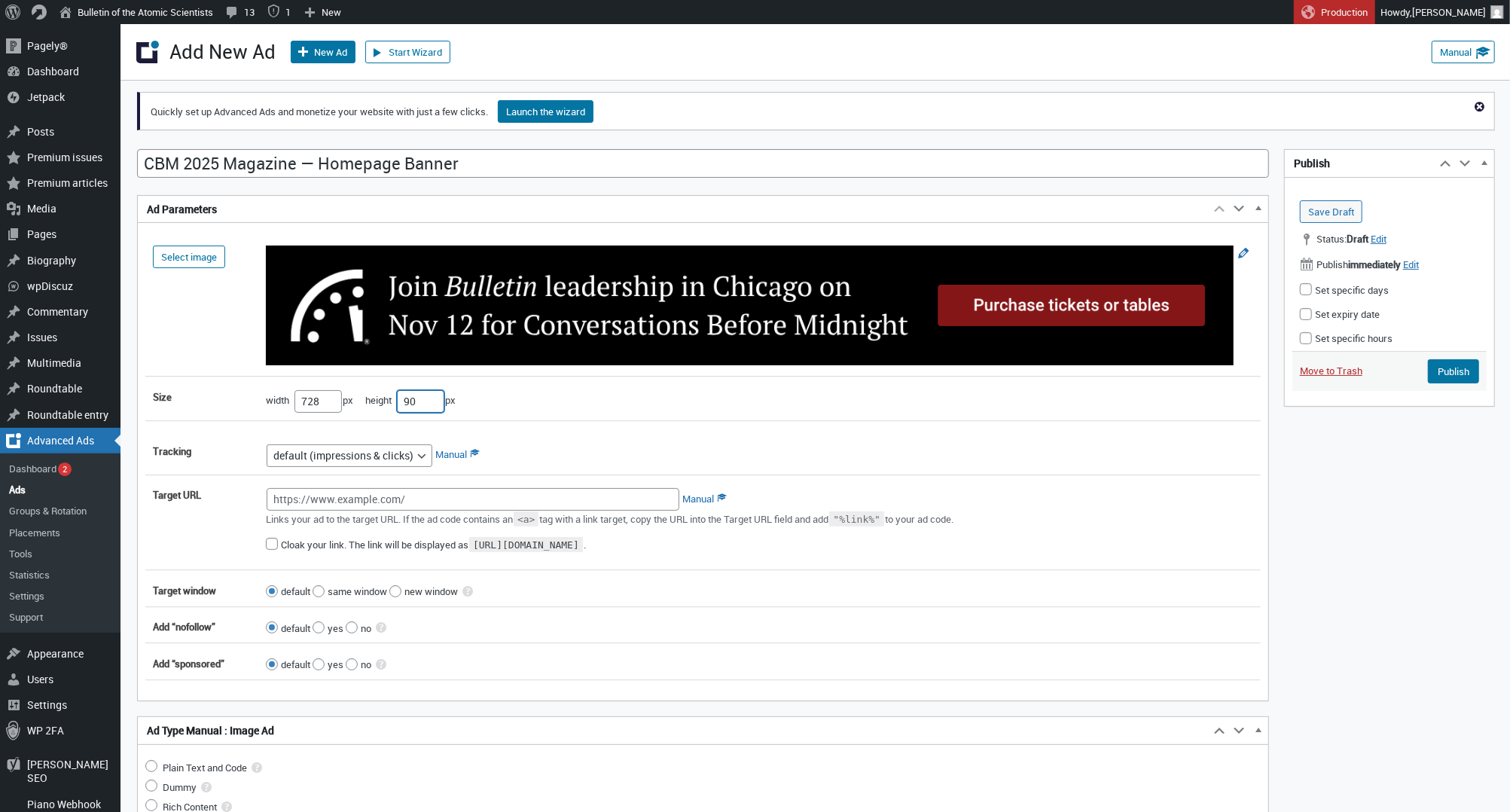
type input"] "90"
click at [507, 501] on input "Target URL" at bounding box center [472, 500] width 413 height 23
paste input "[URL][DOMAIN_NAME]"
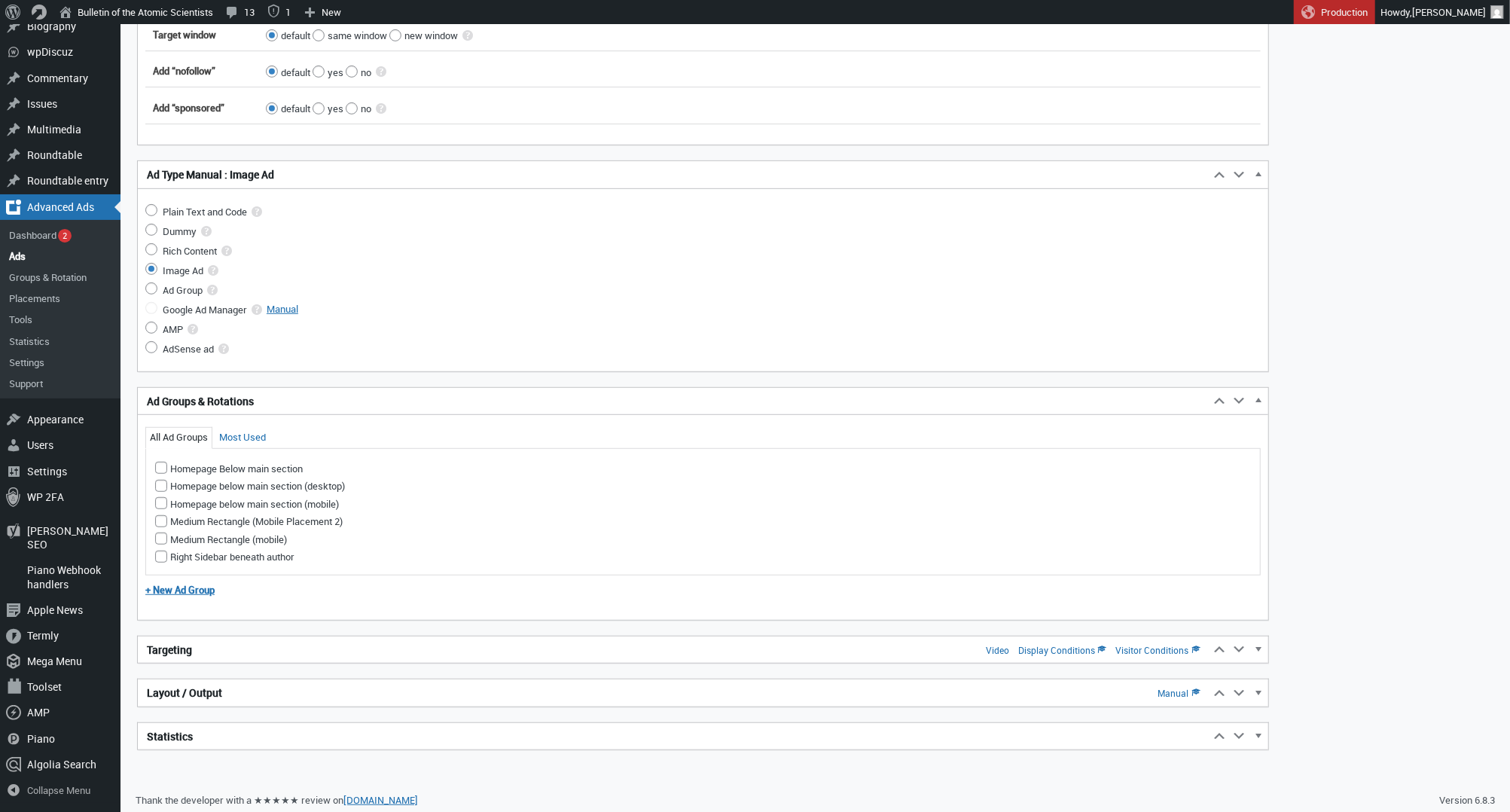
click at [369, 649] on h2 "Targeting Video Display Conditions Visitor Conditions" at bounding box center [673, 650] width 1071 height 27
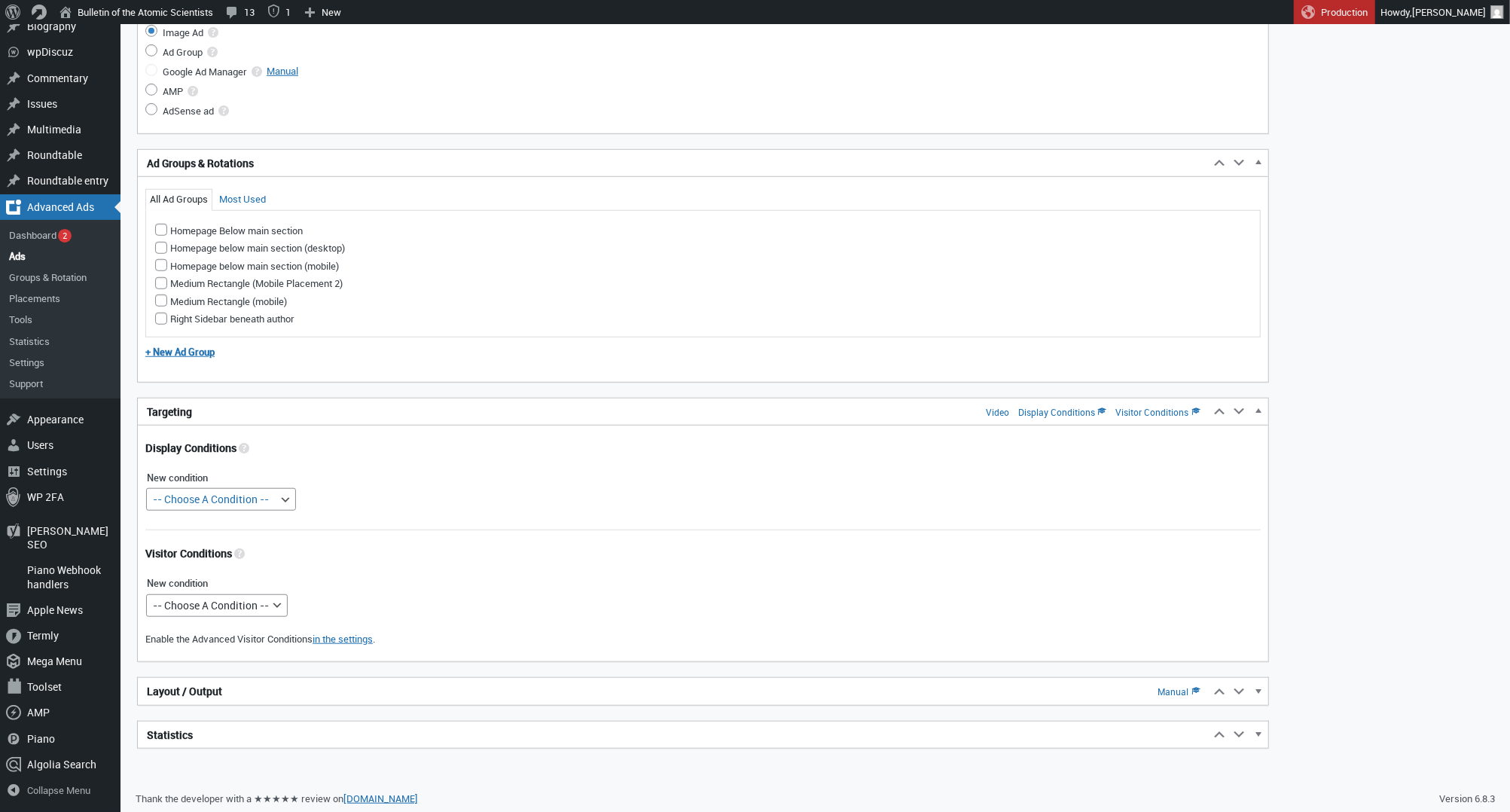
scroll to position [792, 0]
type input "[URL][DOMAIN_NAME]"
select select "postids"
select select
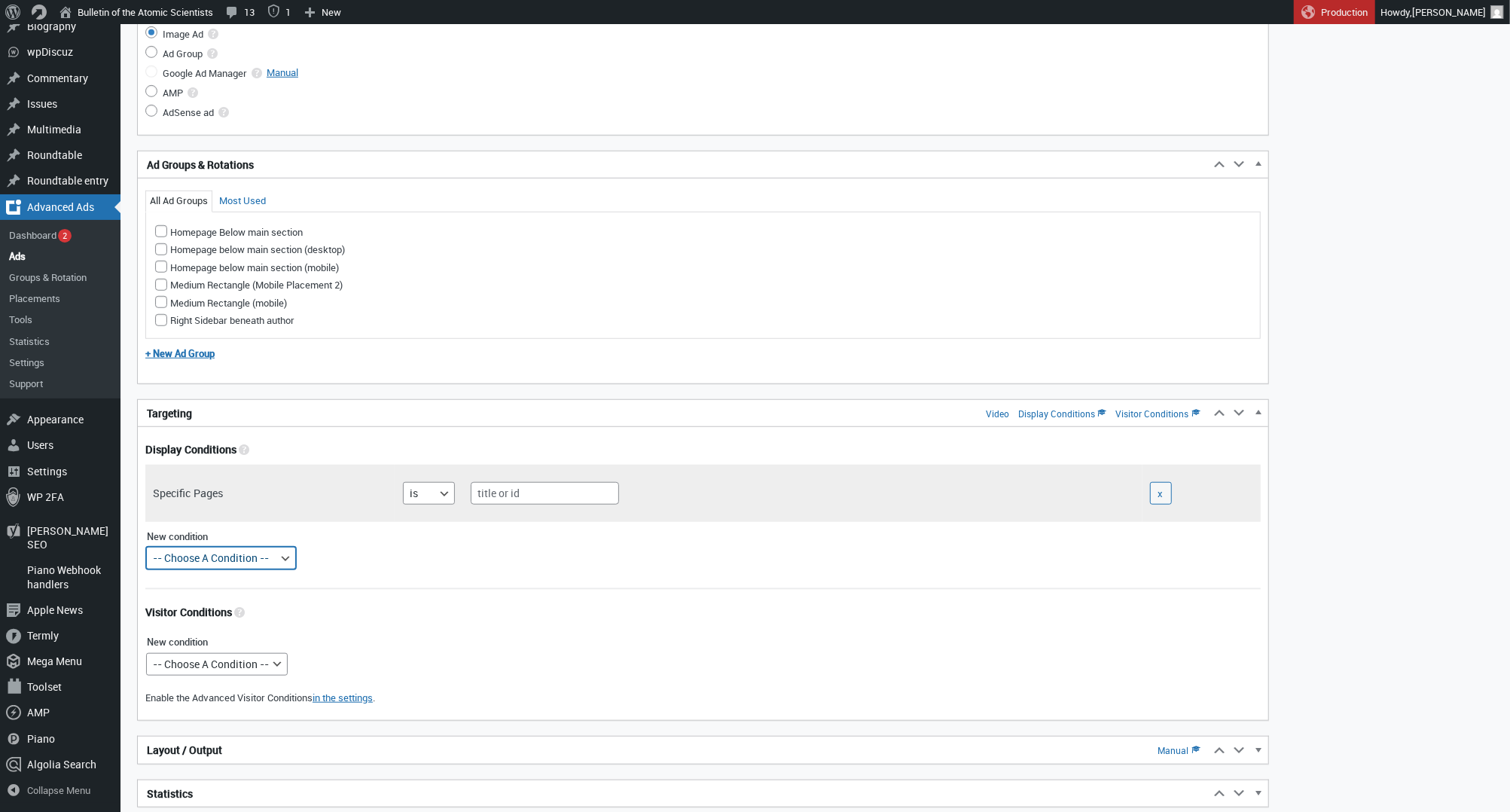
scroll to position [842, 0]
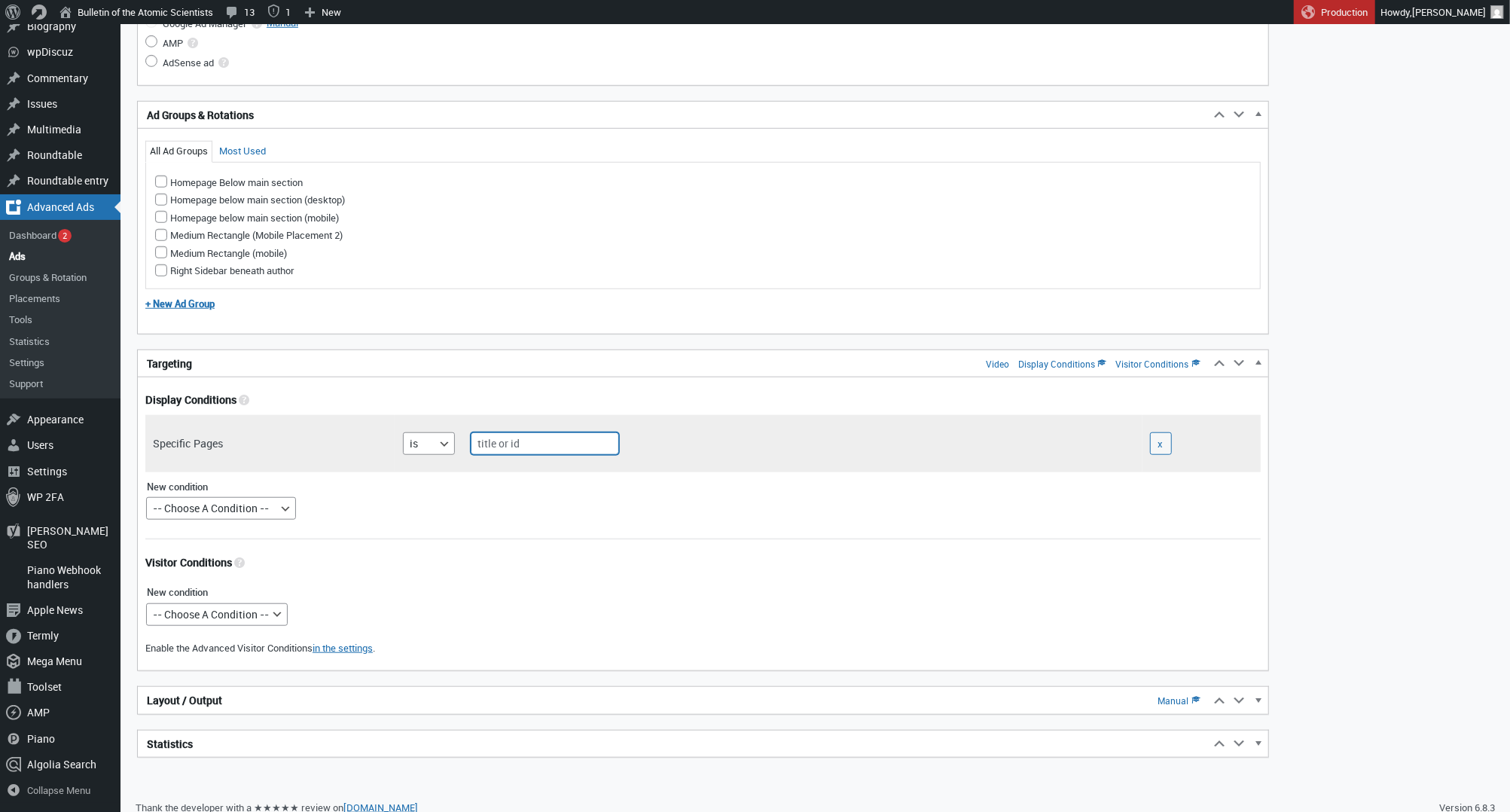
click at [495, 437] on input "text" at bounding box center [545, 444] width 148 height 23
type input "home"
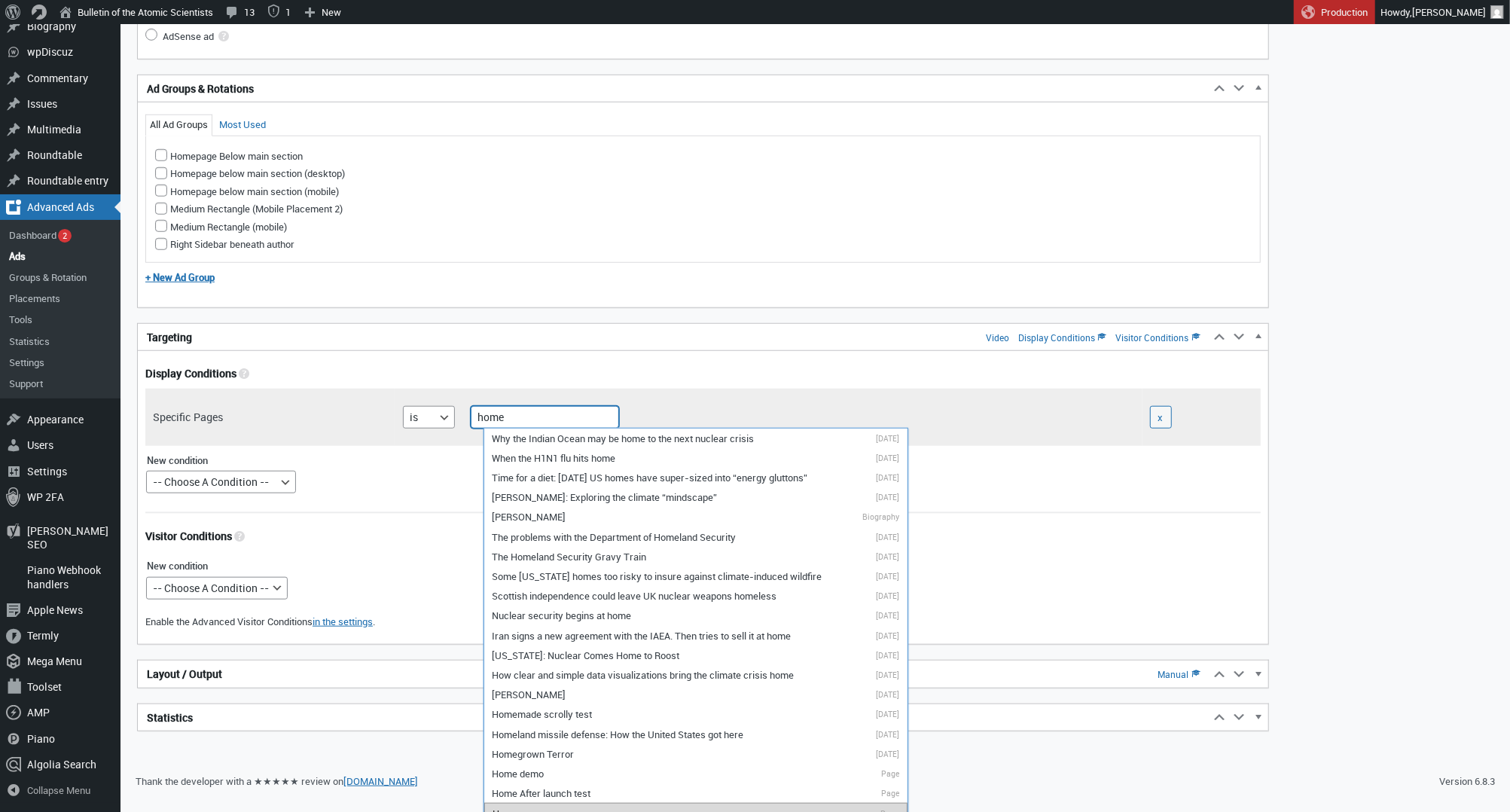
click at [528, 803] on li "Home Page" at bounding box center [695, 814] width 422 height 21
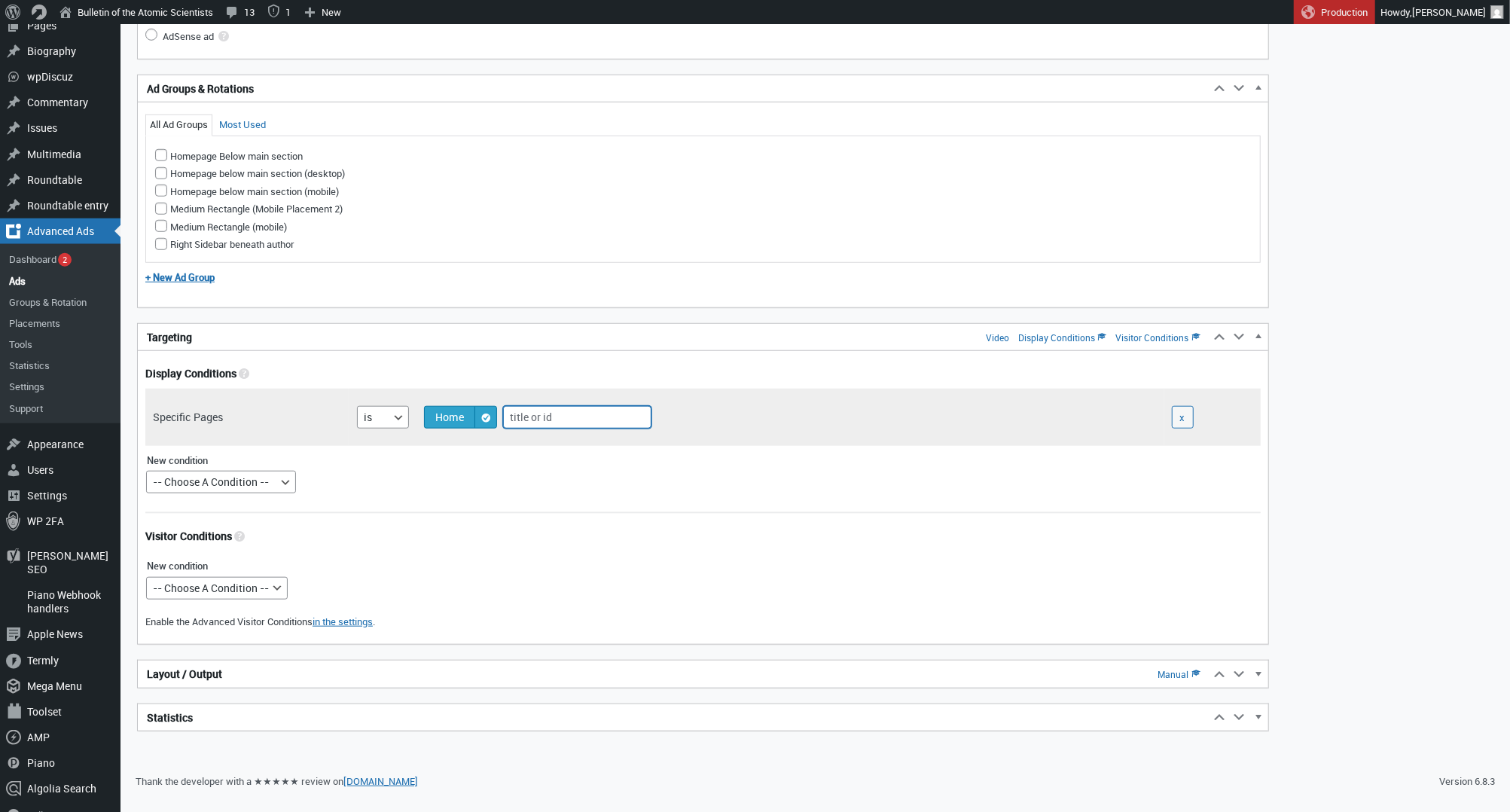
scroll to position [851, 0]
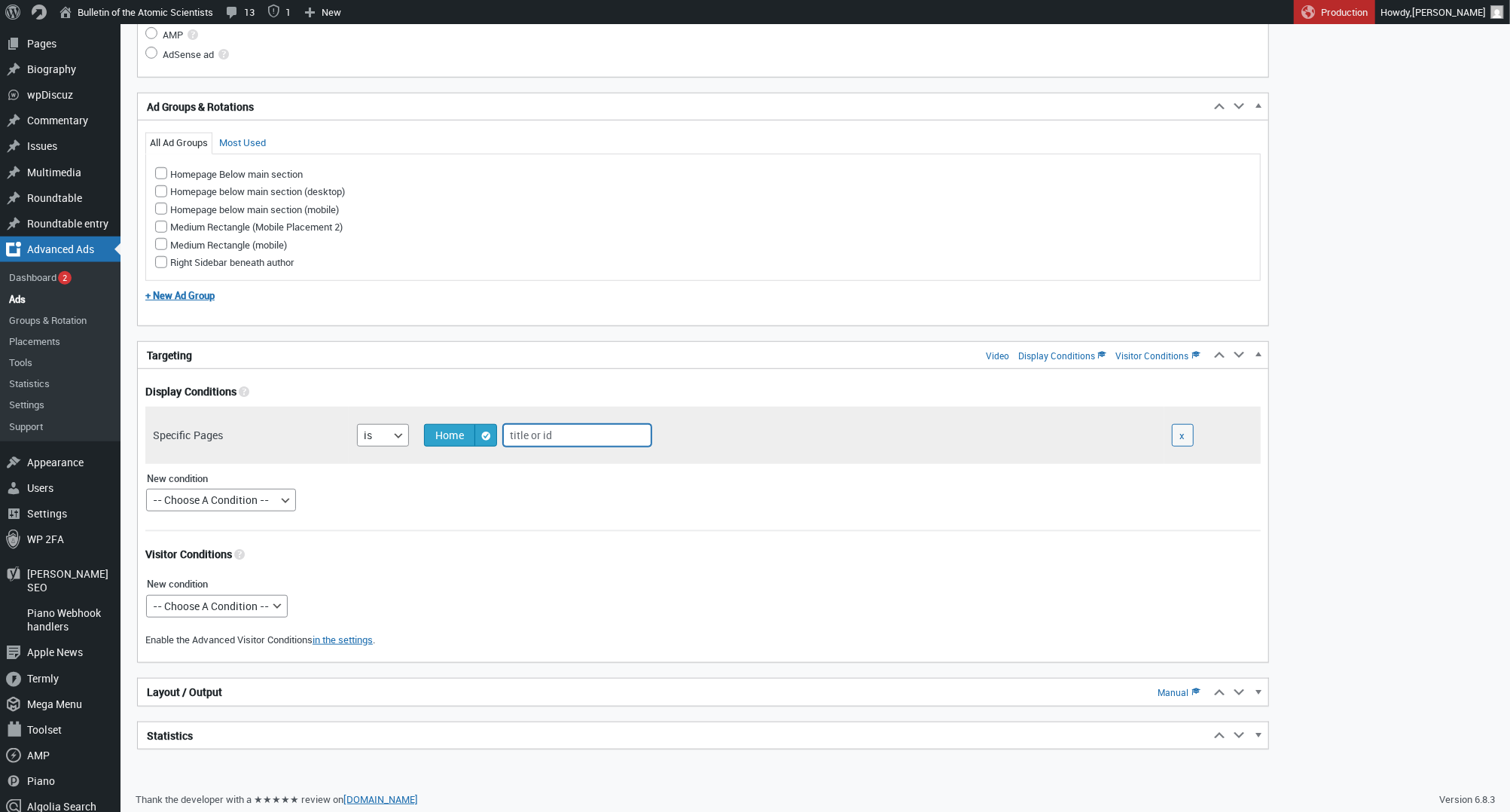
click at [358, 682] on h2 "Layout / Output Manual" at bounding box center [673, 691] width 1071 height 27
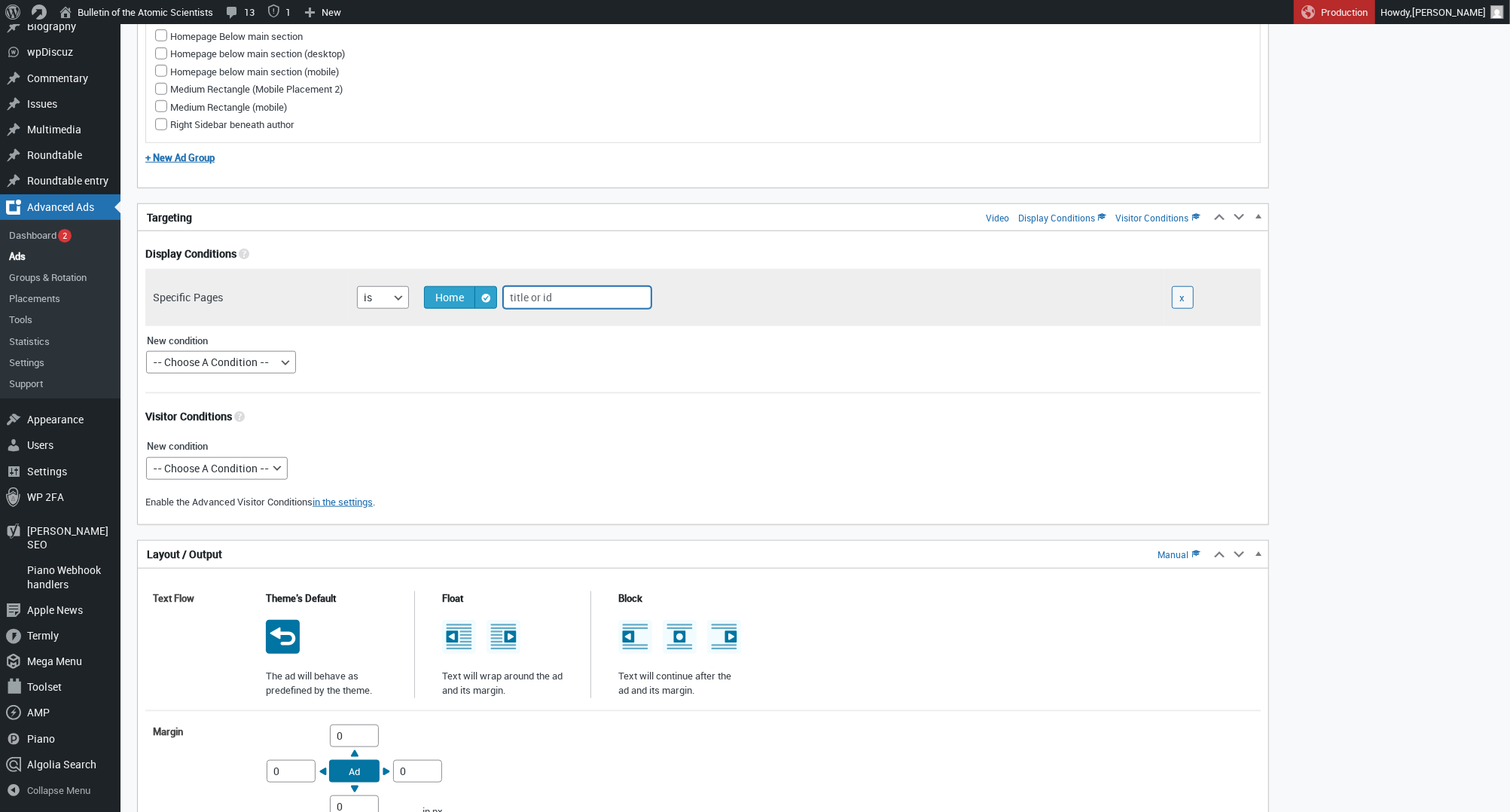
scroll to position [1104, 0]
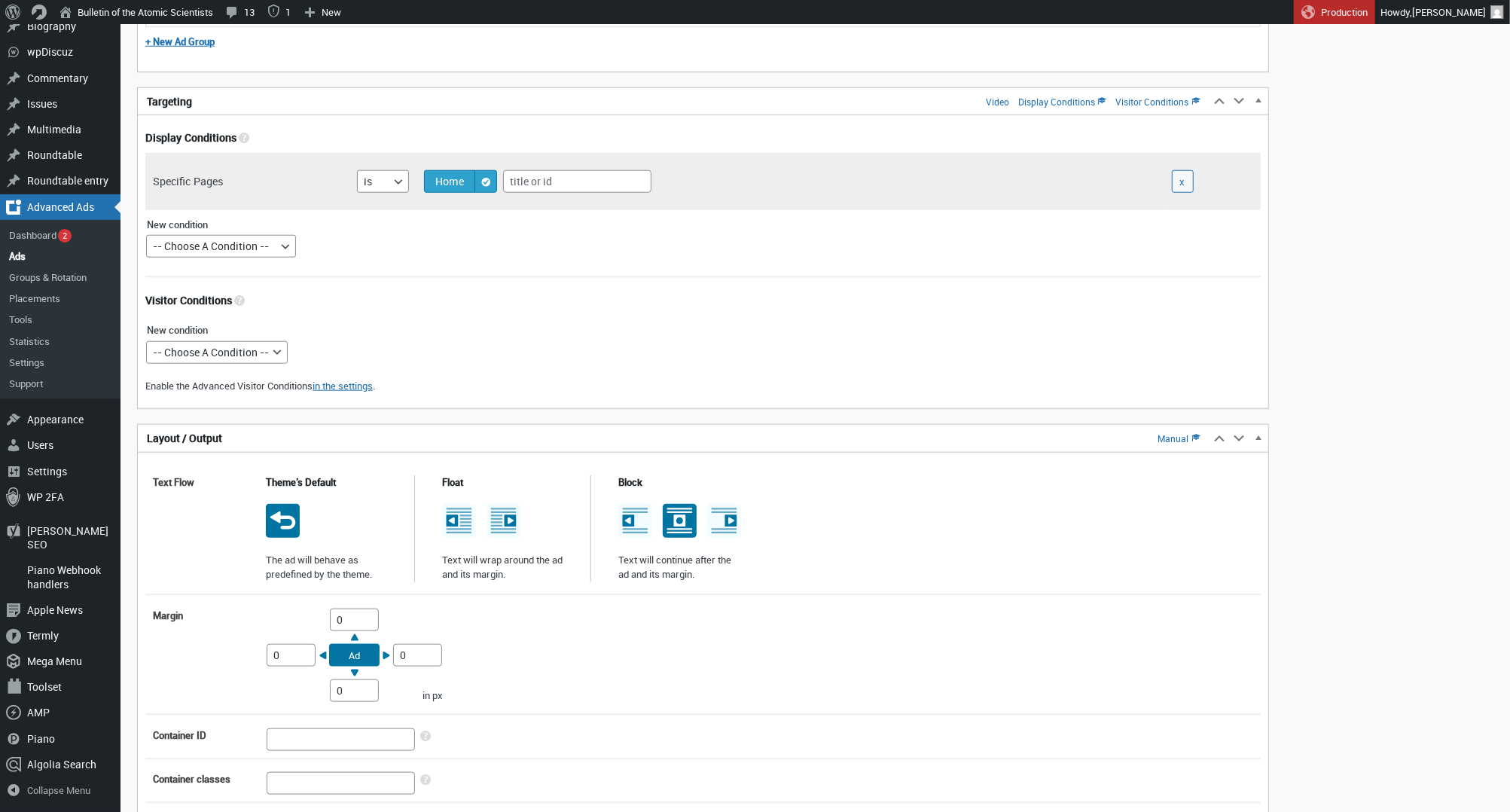
click at [666, 520] on icon at bounding box center [679, 520] width 34 height 34
click at [673, 513] on input "radio" at bounding box center [678, 507] width 12 height 12
radio input "true"
click at [340, 617] on input "0" at bounding box center [354, 620] width 49 height 23
type input "10"
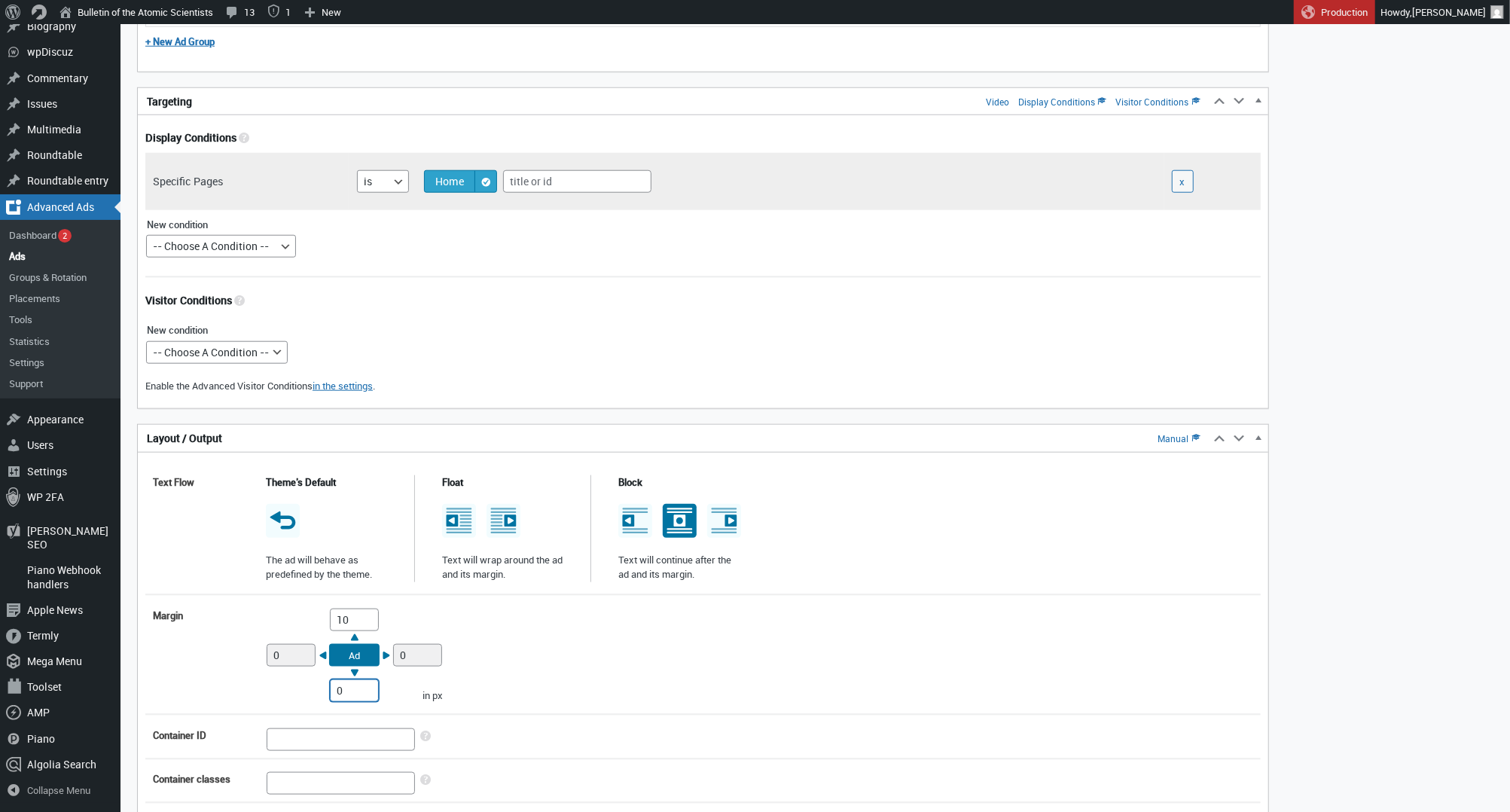
click at [332, 691] on input "0" at bounding box center [354, 691] width 49 height 23
type input "10"
click at [661, 639] on div "Margin Top 10 Right 0 Bottom 10 Left 0 Ad in px" at bounding box center [703, 655] width 1115 height 108
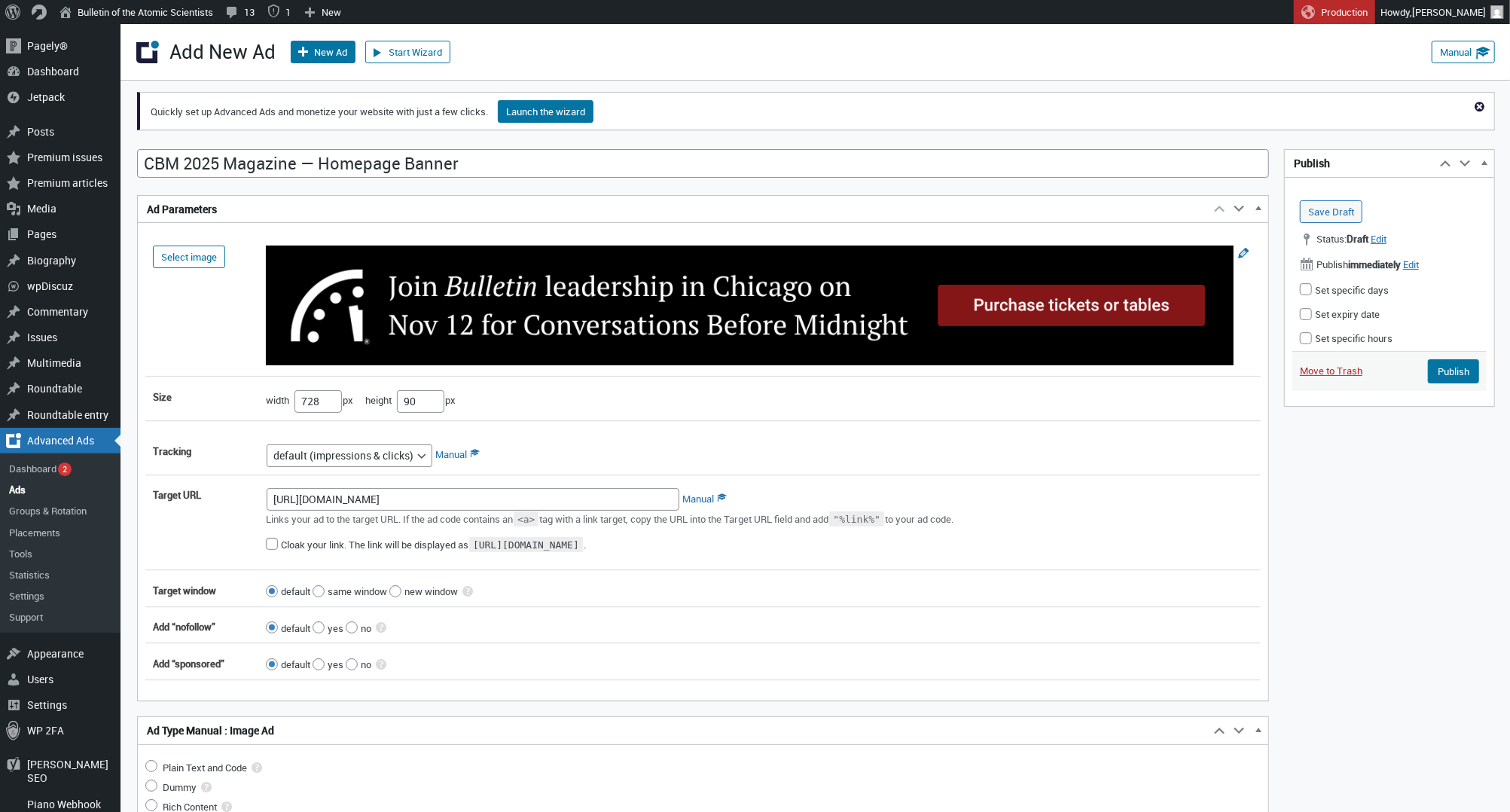
scroll to position [0, 0]
click at [1452, 371] on input "Publish" at bounding box center [1453, 371] width 51 height 24
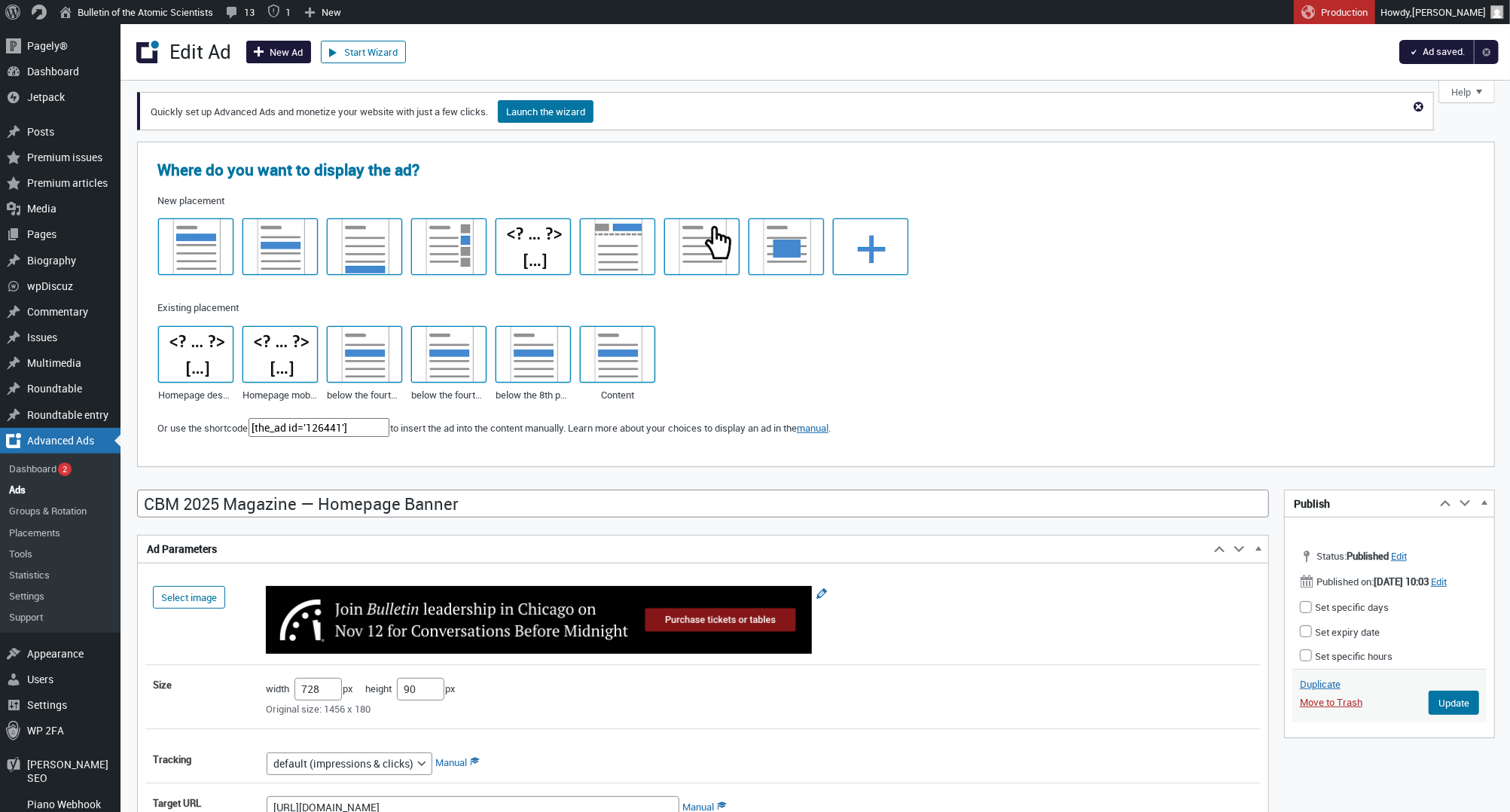
click at [281, 55] on link "New Ad" at bounding box center [278, 52] width 65 height 23
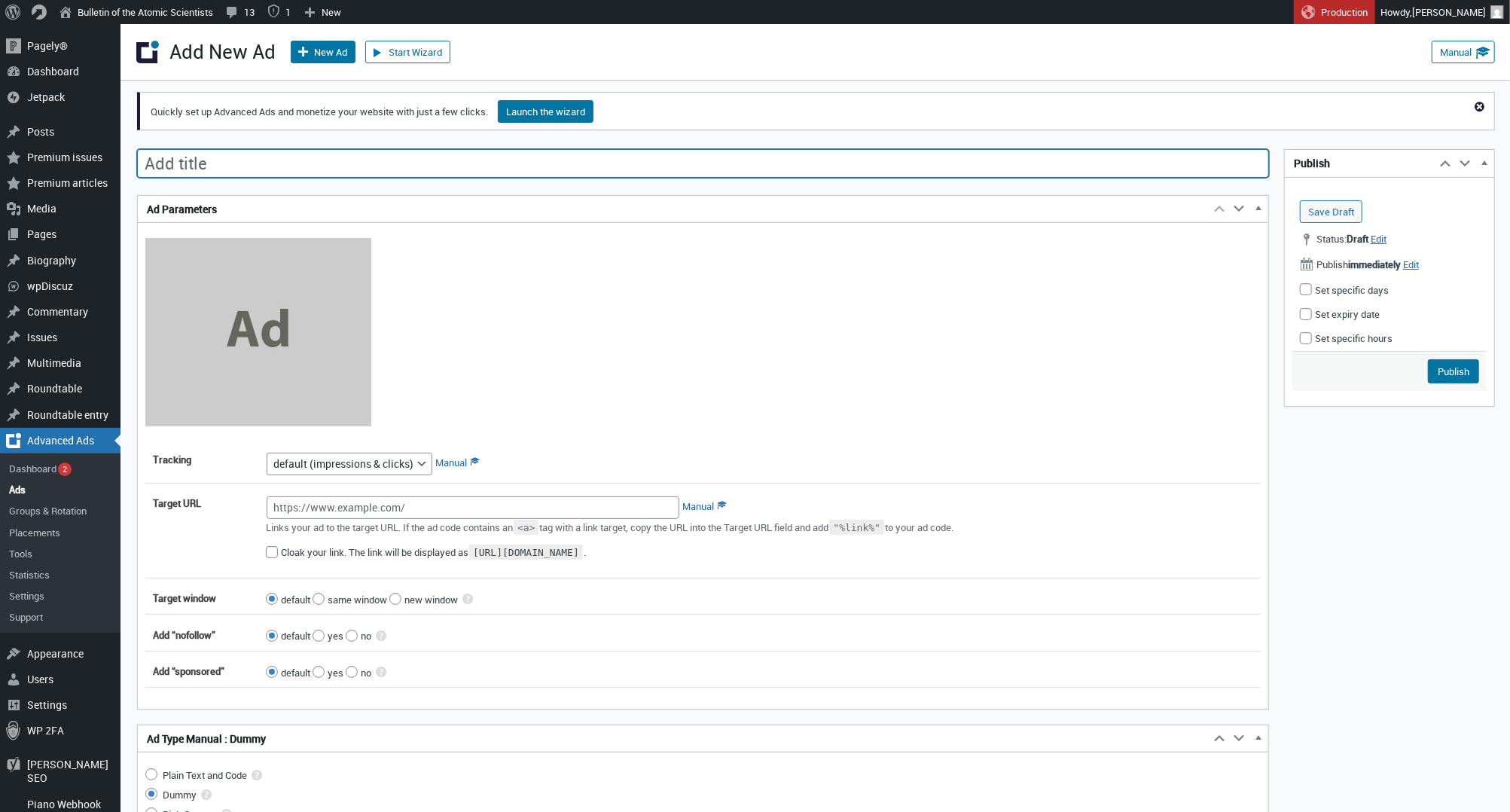
click at [526, 172] on input "Add title" at bounding box center [703, 163] width 1132 height 29
paste input "CBM 2025 — Mobile Medium Rectangle"
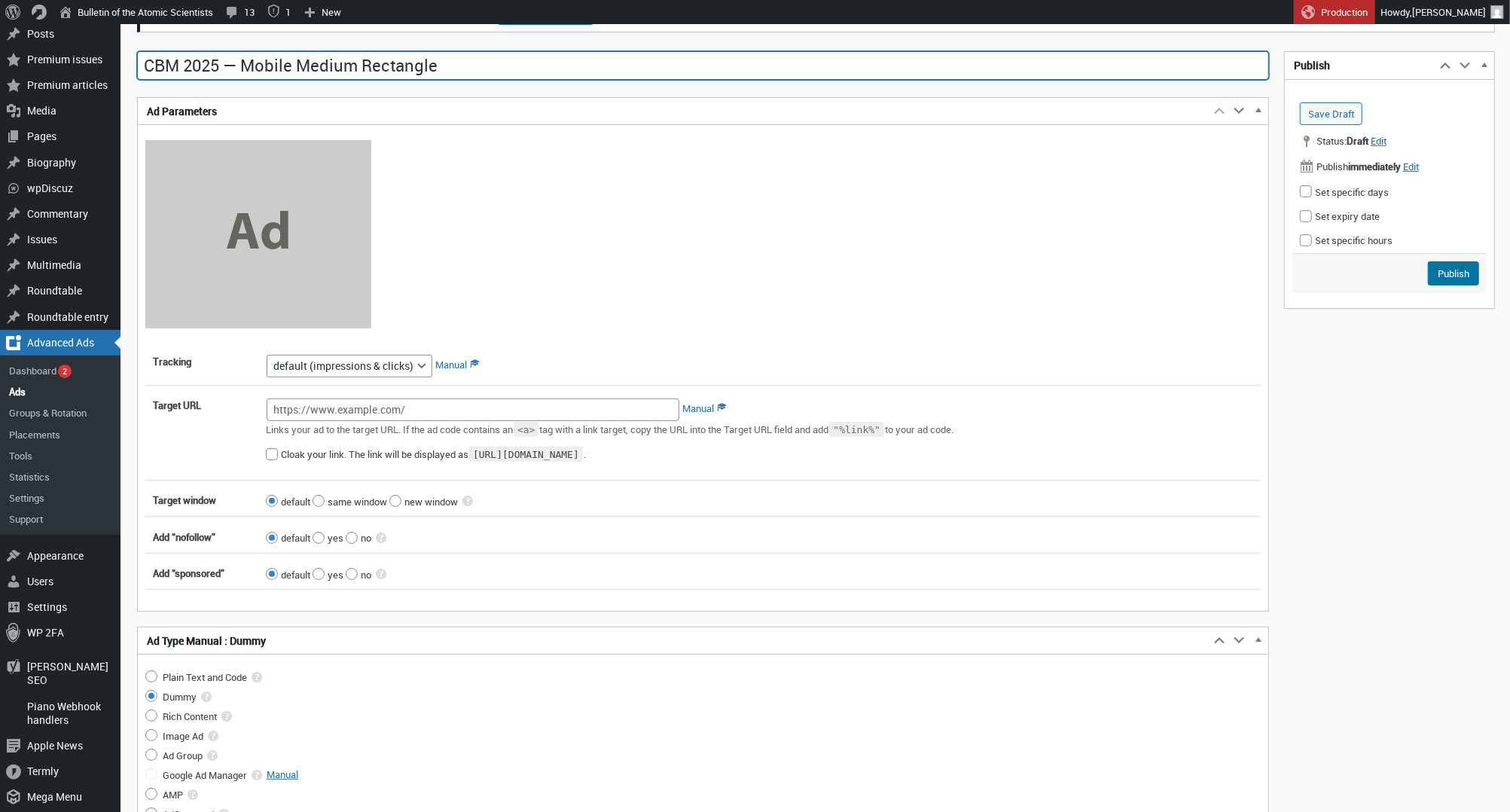
scroll to position [208, 0]
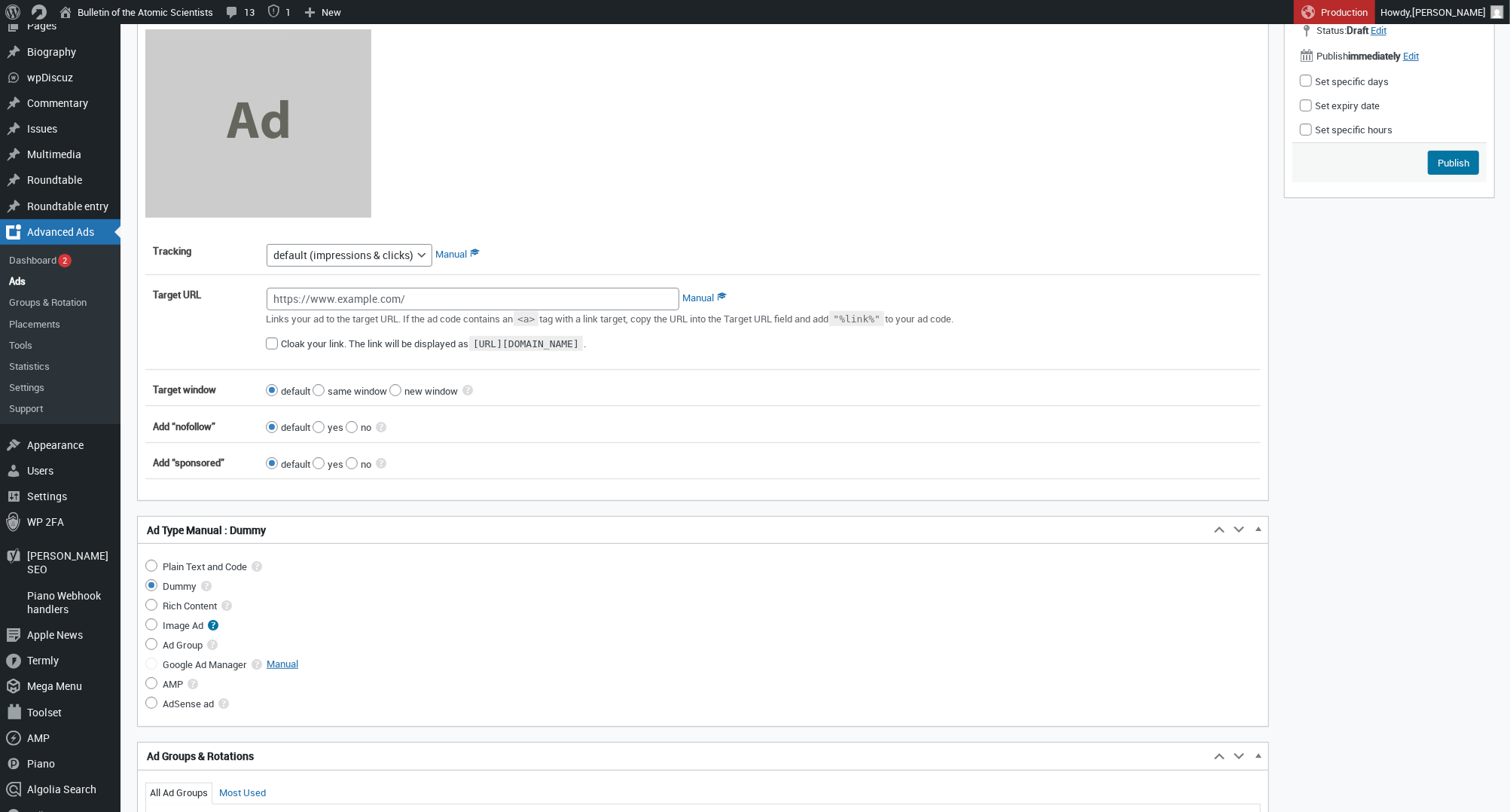
type input "CBM 2025 — Mobile Medium Rectangle"
click at [151, 630] on input "Image Ad" at bounding box center [151, 624] width 12 height 12
radio input "true"
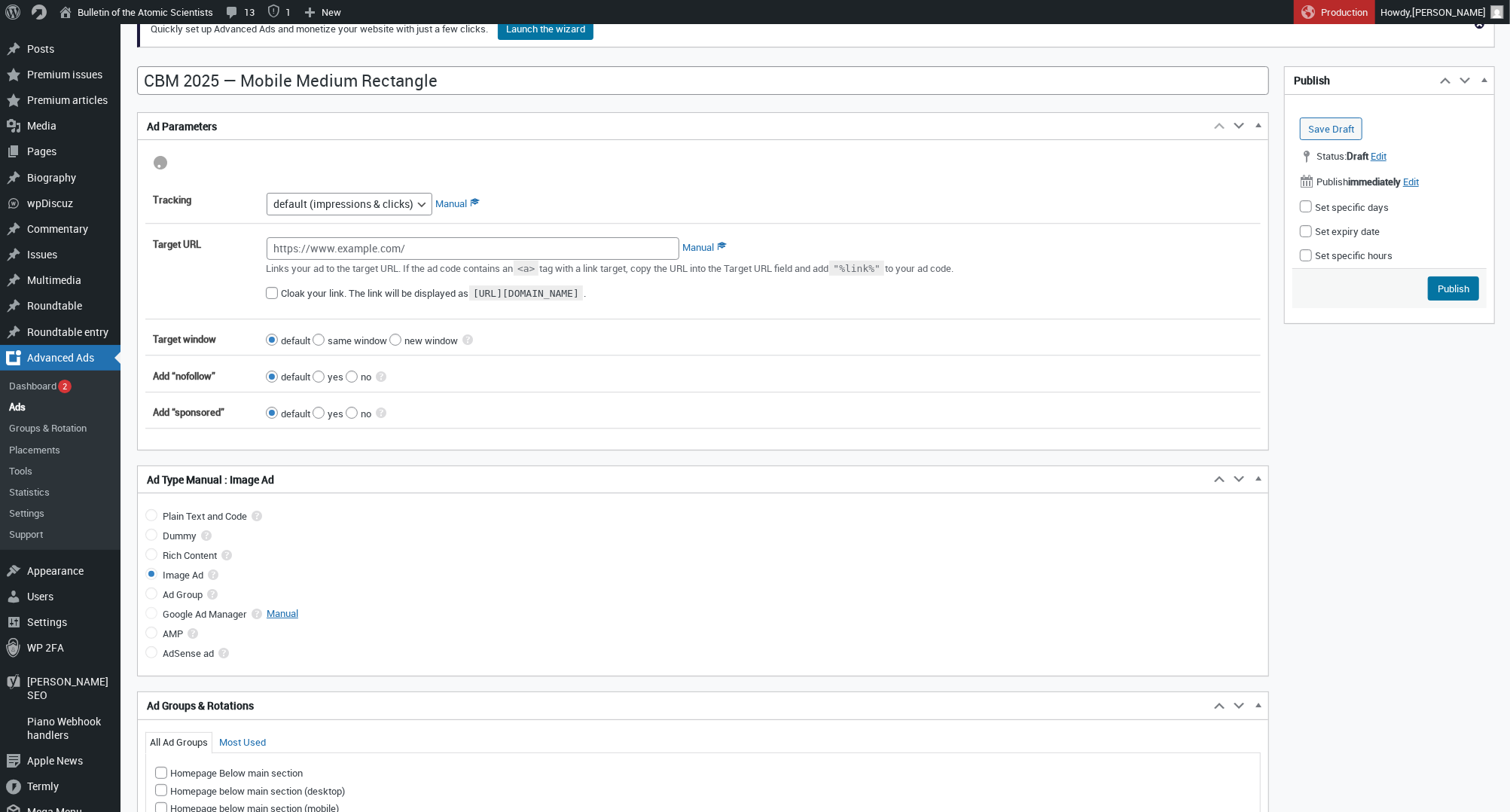
scroll to position [0, 0]
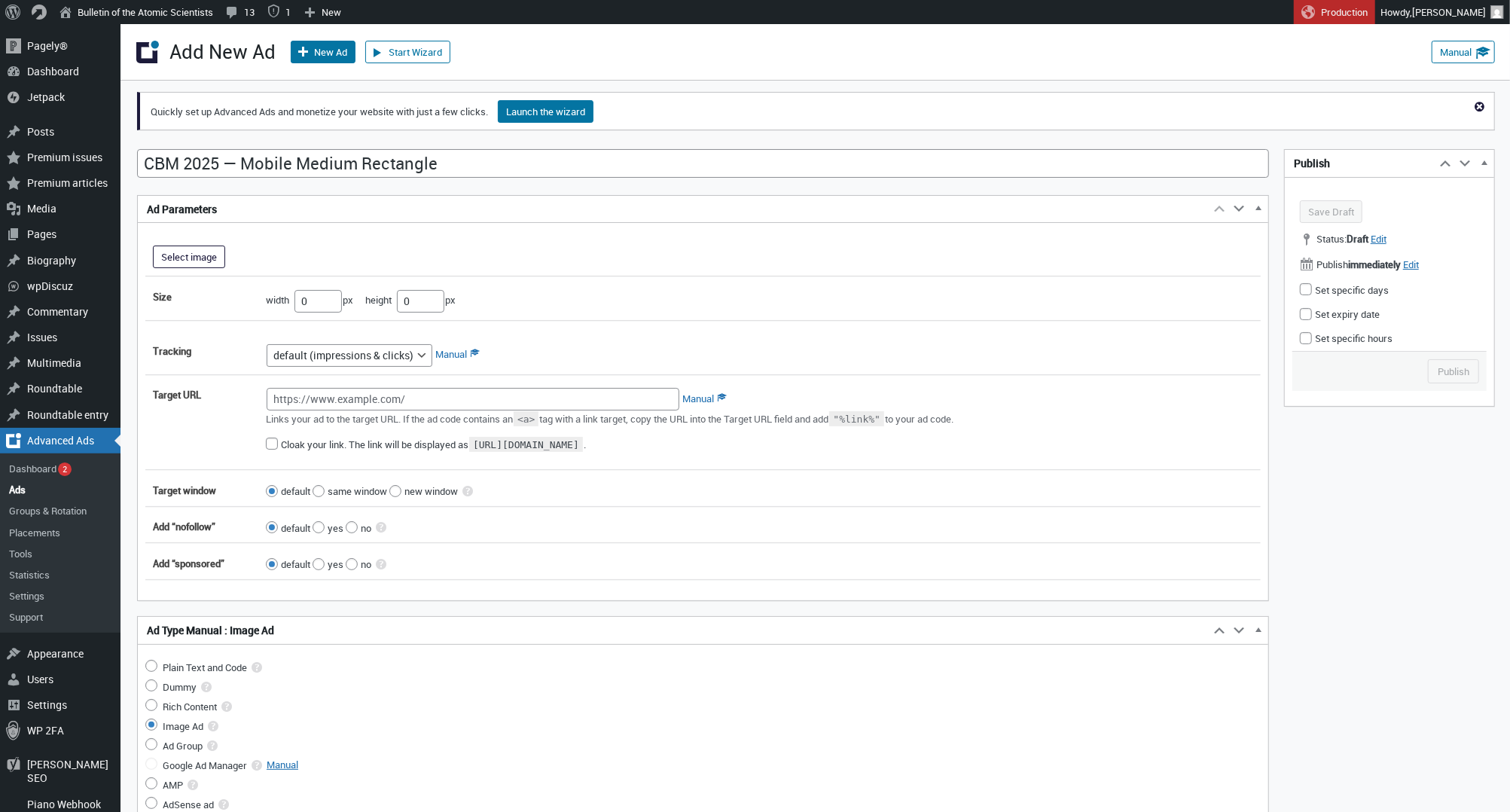
click at [202, 257] on button "Select image" at bounding box center [189, 257] width 72 height 23
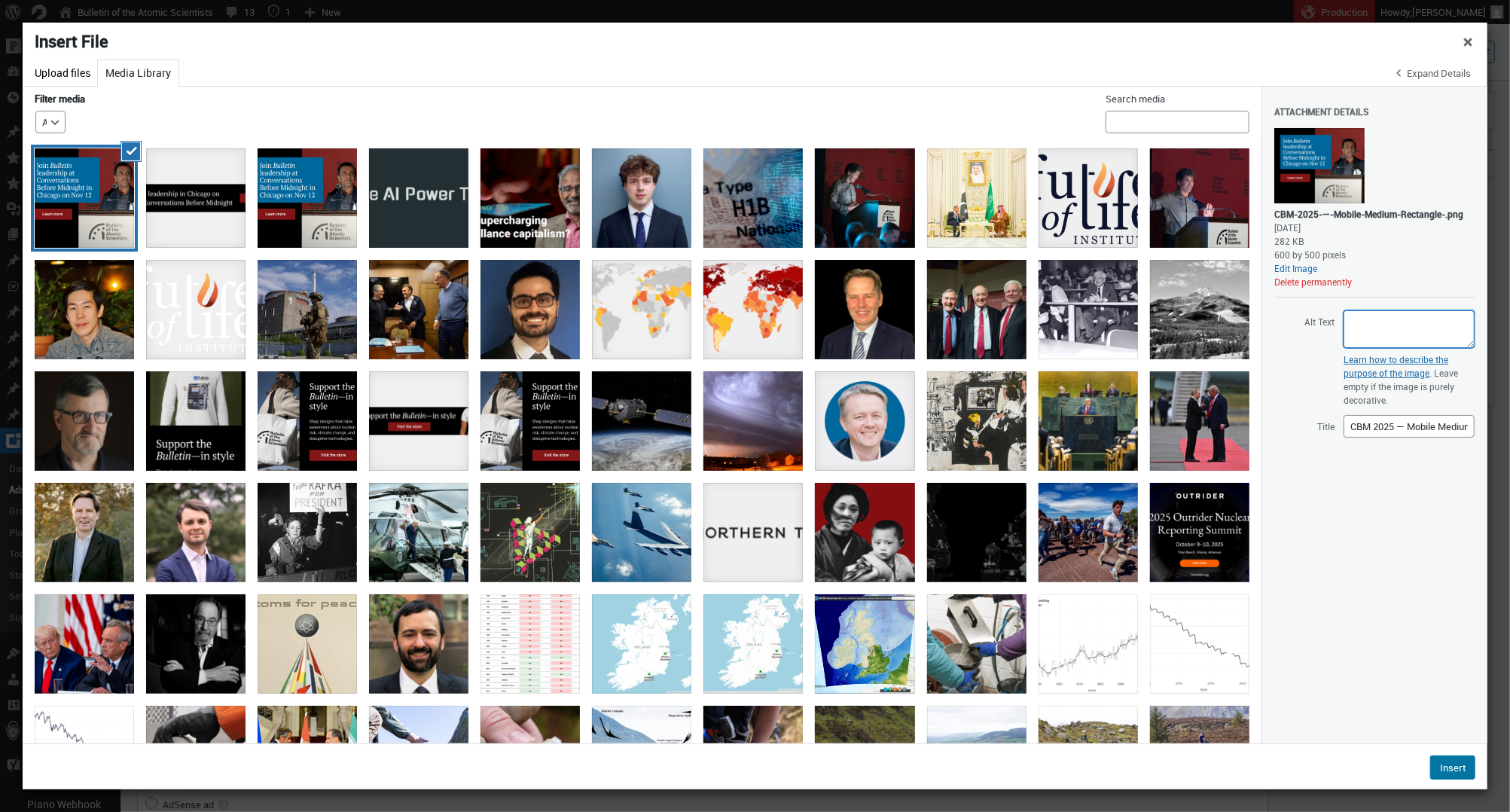
click at [1371, 332] on textarea "Alt Text" at bounding box center [1409, 329] width 131 height 38
paste textarea "Ravi Gupta speaks at a podium during Conversations Before Midnight 2024. Text i…"
type textarea "Ravi Gupta speaks at a podium during Conversations Before Midnight 2024. Text i…"
click at [1448, 760] on button "Insert" at bounding box center [1452, 767] width 45 height 24
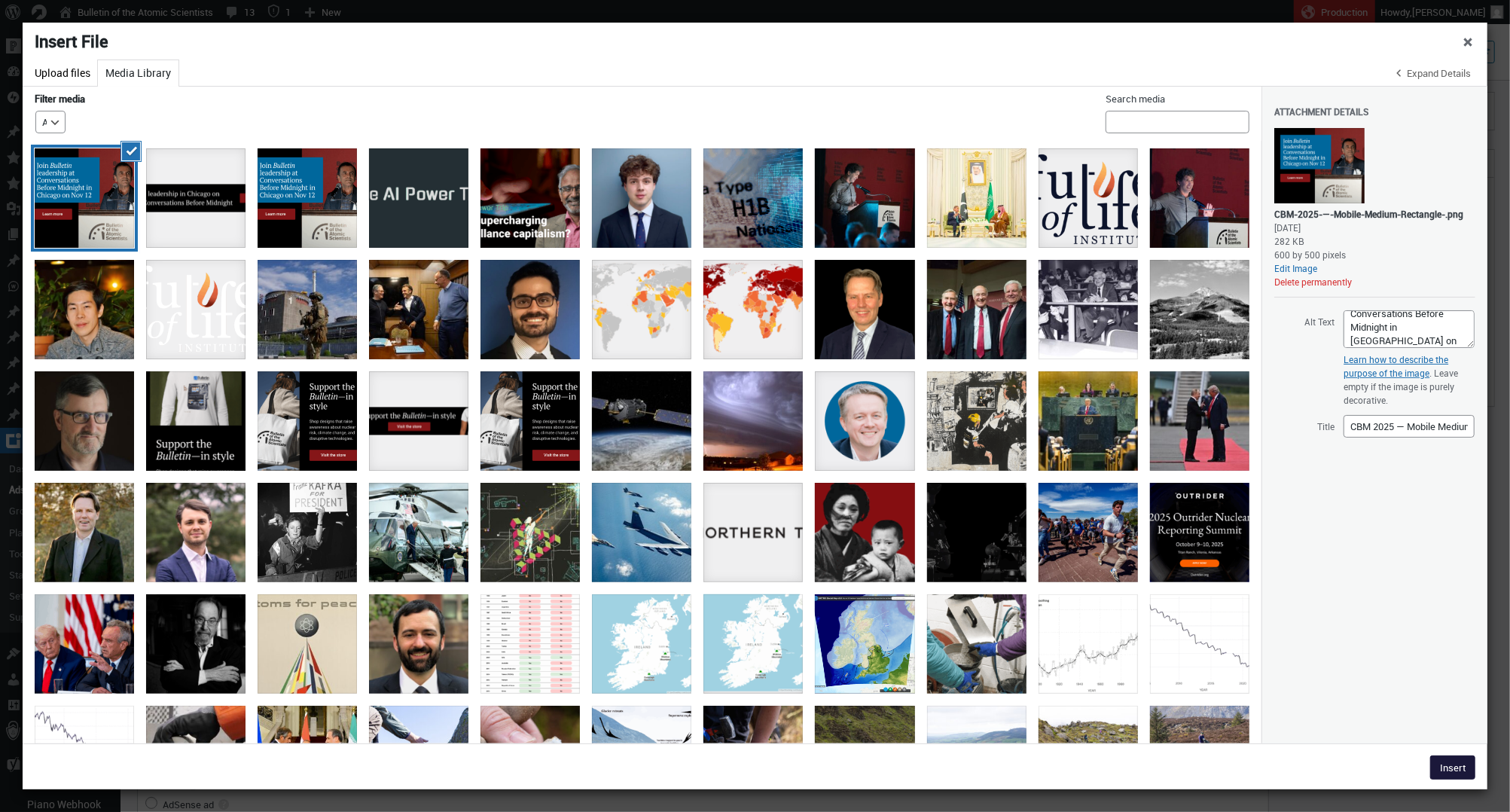
type input"] "600"
type input"] "500"
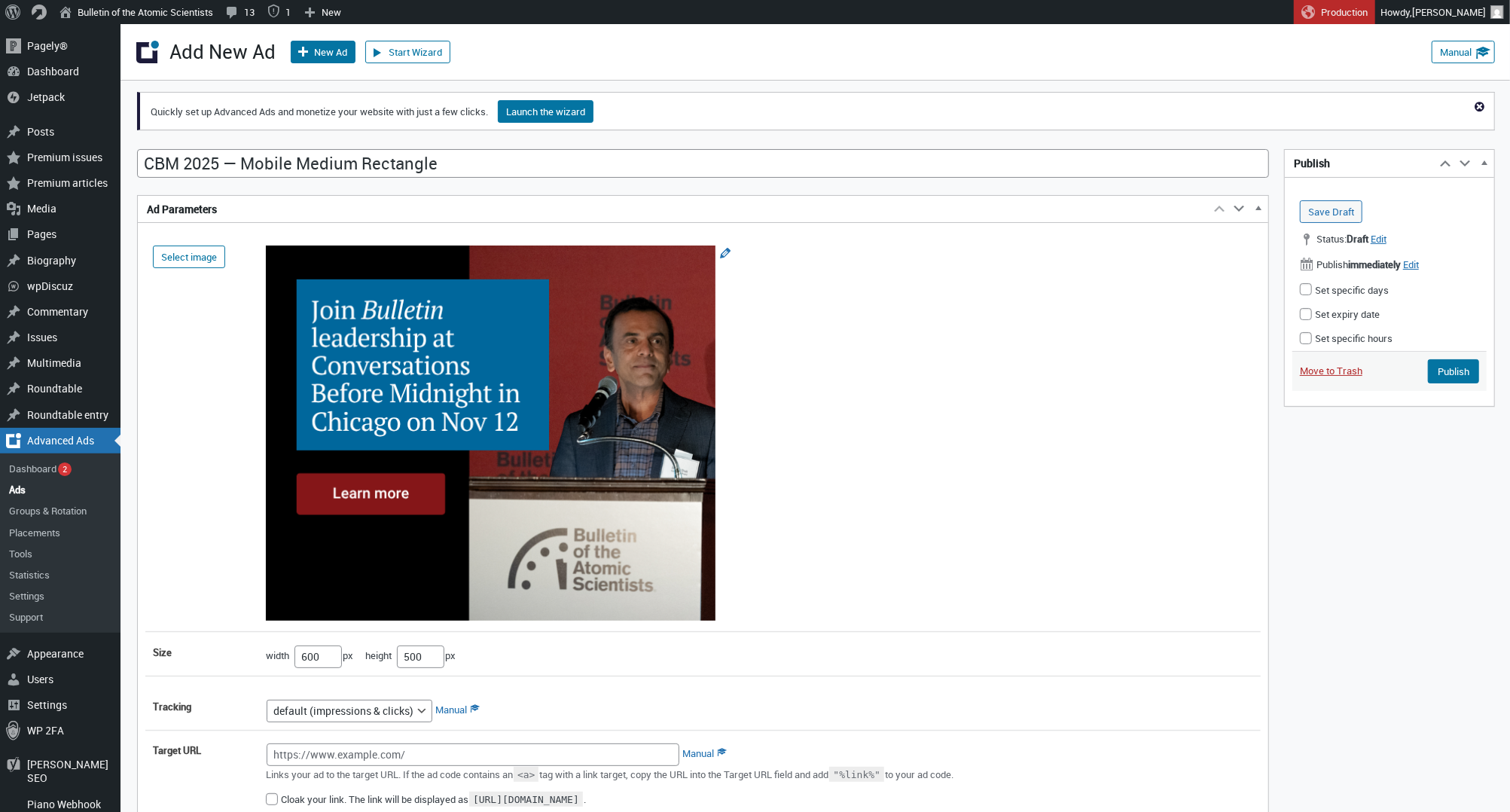
scroll to position [89, 0]
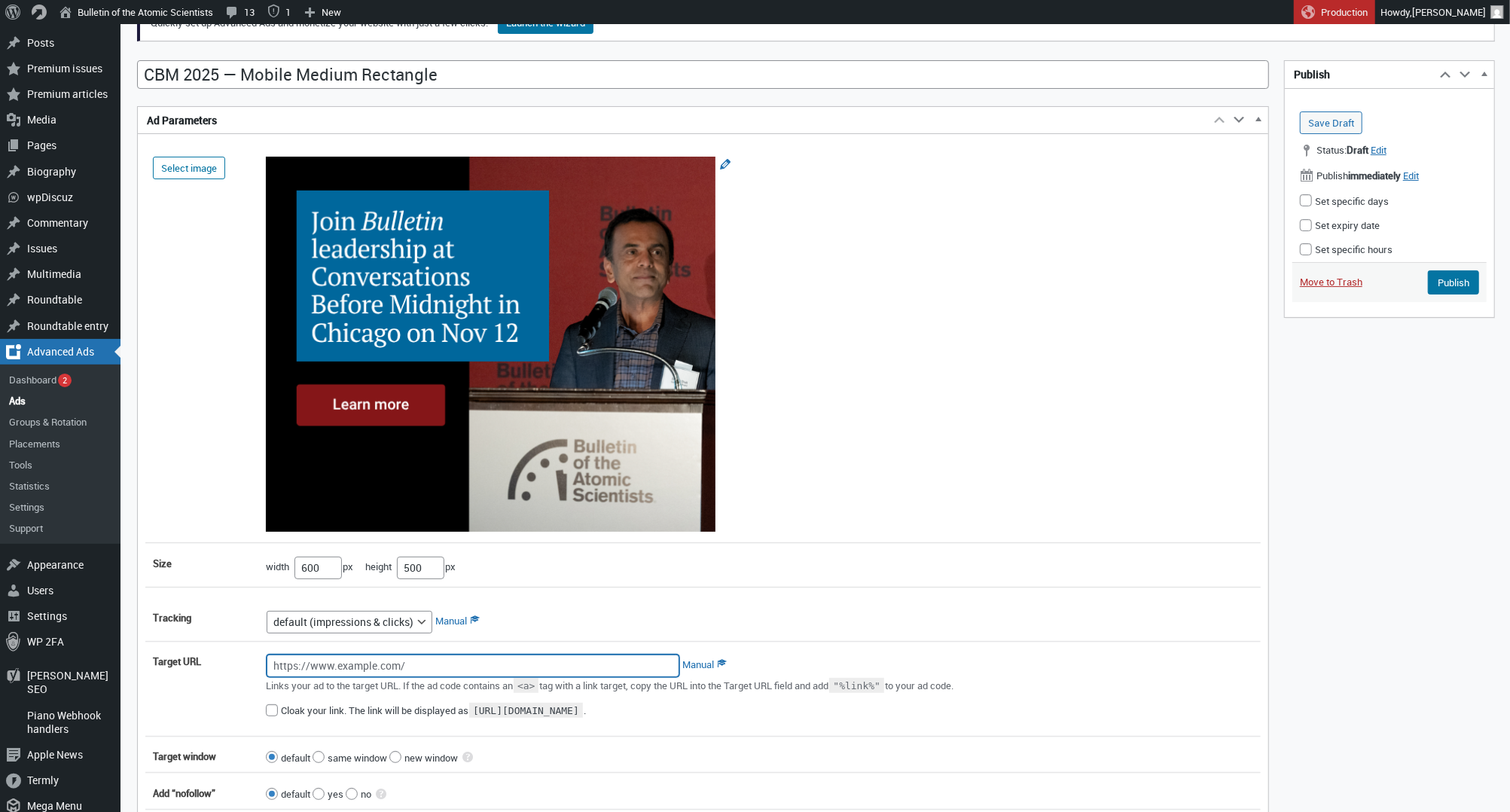
click at [299, 673] on input "Target URL" at bounding box center [472, 666] width 413 height 23
paste input "[URL][DOMAIN_NAME]"
type input "[URL][DOMAIN_NAME]"
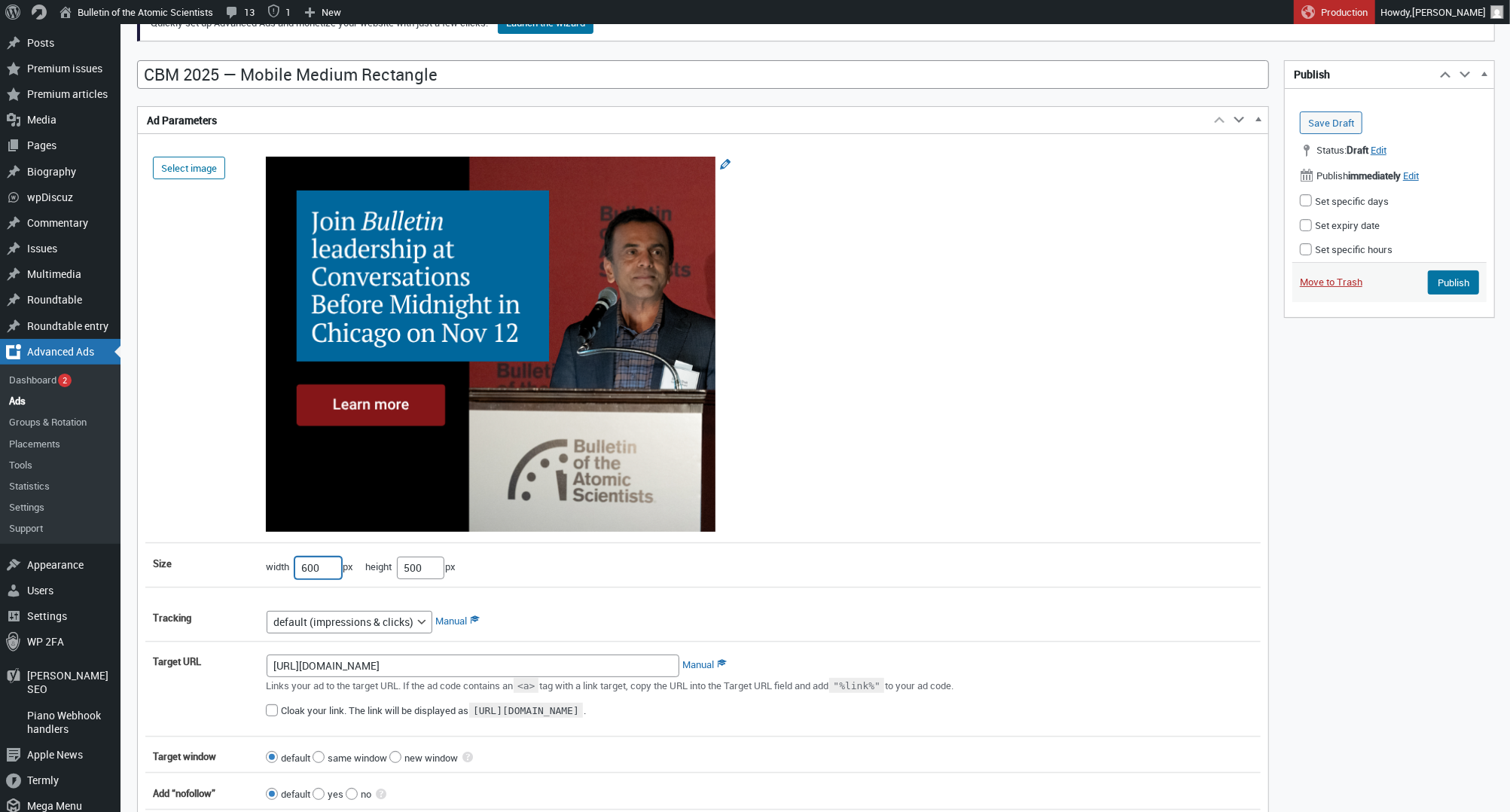
click at [308, 574] on input"] "600" at bounding box center [318, 568] width 48 height 23
type input"] "300"
click at [422, 574] on input"] "500" at bounding box center [421, 568] width 48 height 23
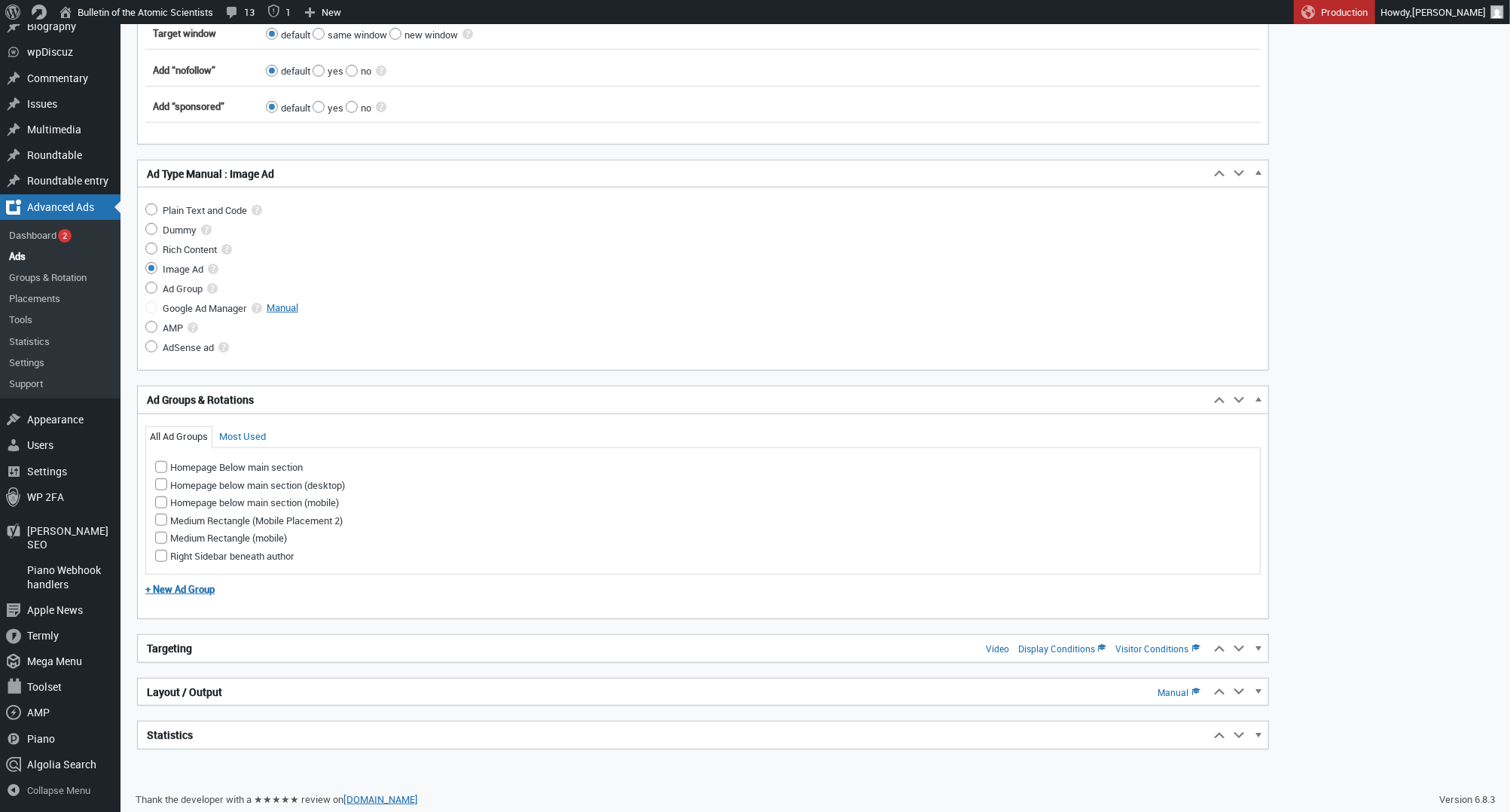
click at [221, 644] on h2 "Targeting Video Display Conditions Visitor Conditions" at bounding box center [673, 648] width 1071 height 27
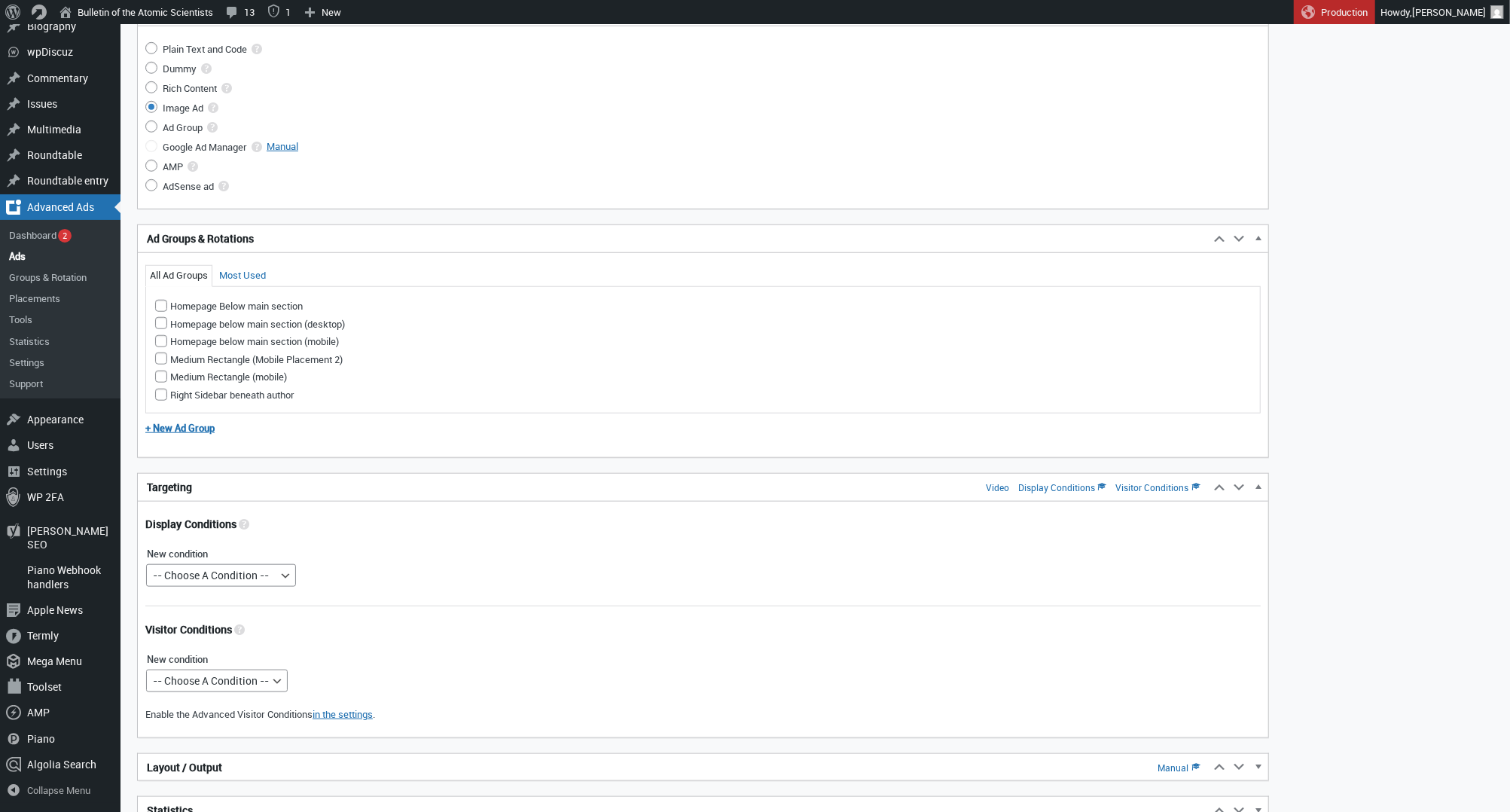
scroll to position [1048, 0]
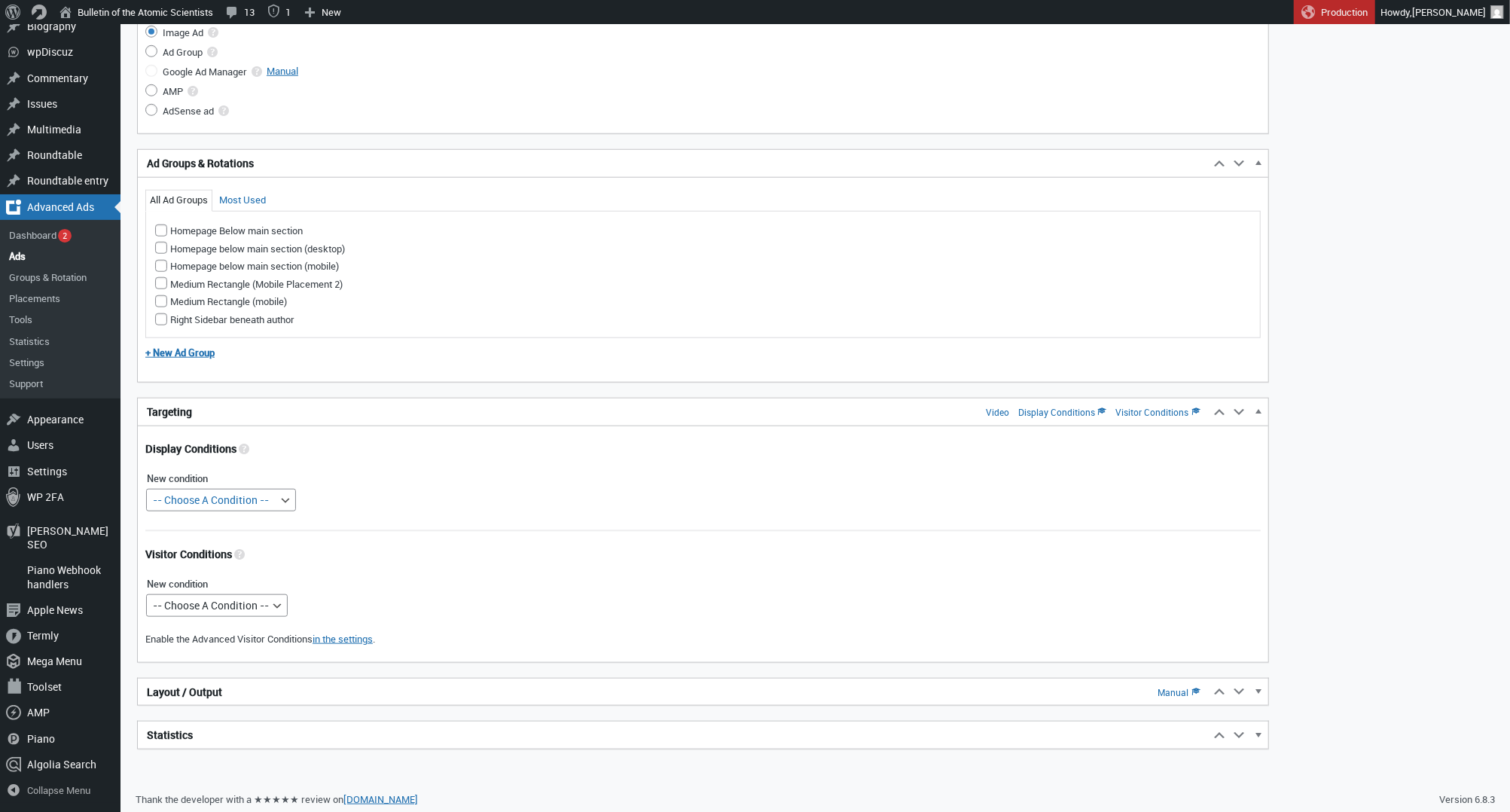
type input"] "250"
select select "posttypes"
select select
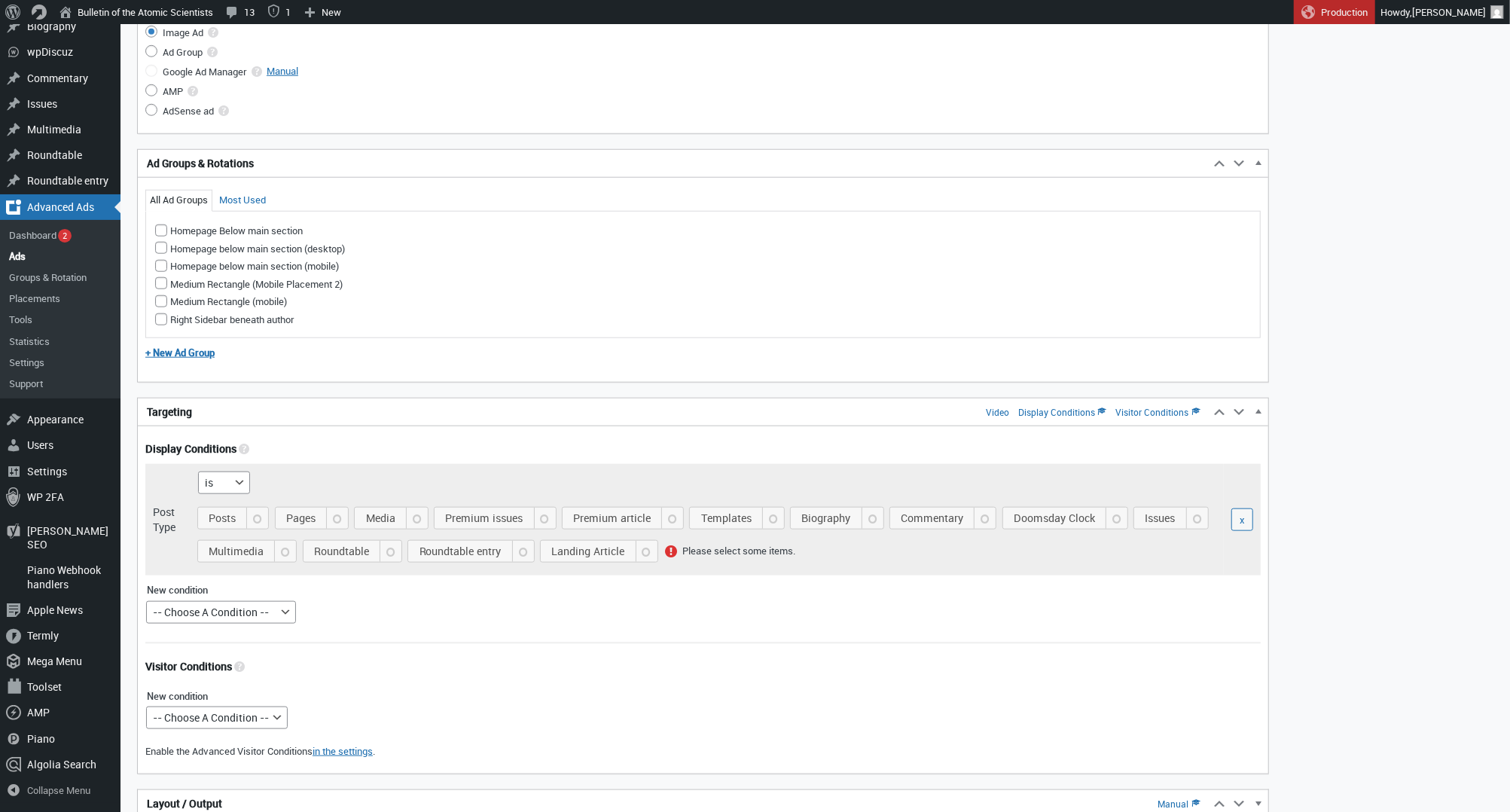
click at [214, 521] on span "Posts" at bounding box center [235, 518] width 65 height 21
click at [209, 527] on input "Posts" at bounding box center [203, 533] width 12 height 12
checkbox input "true"
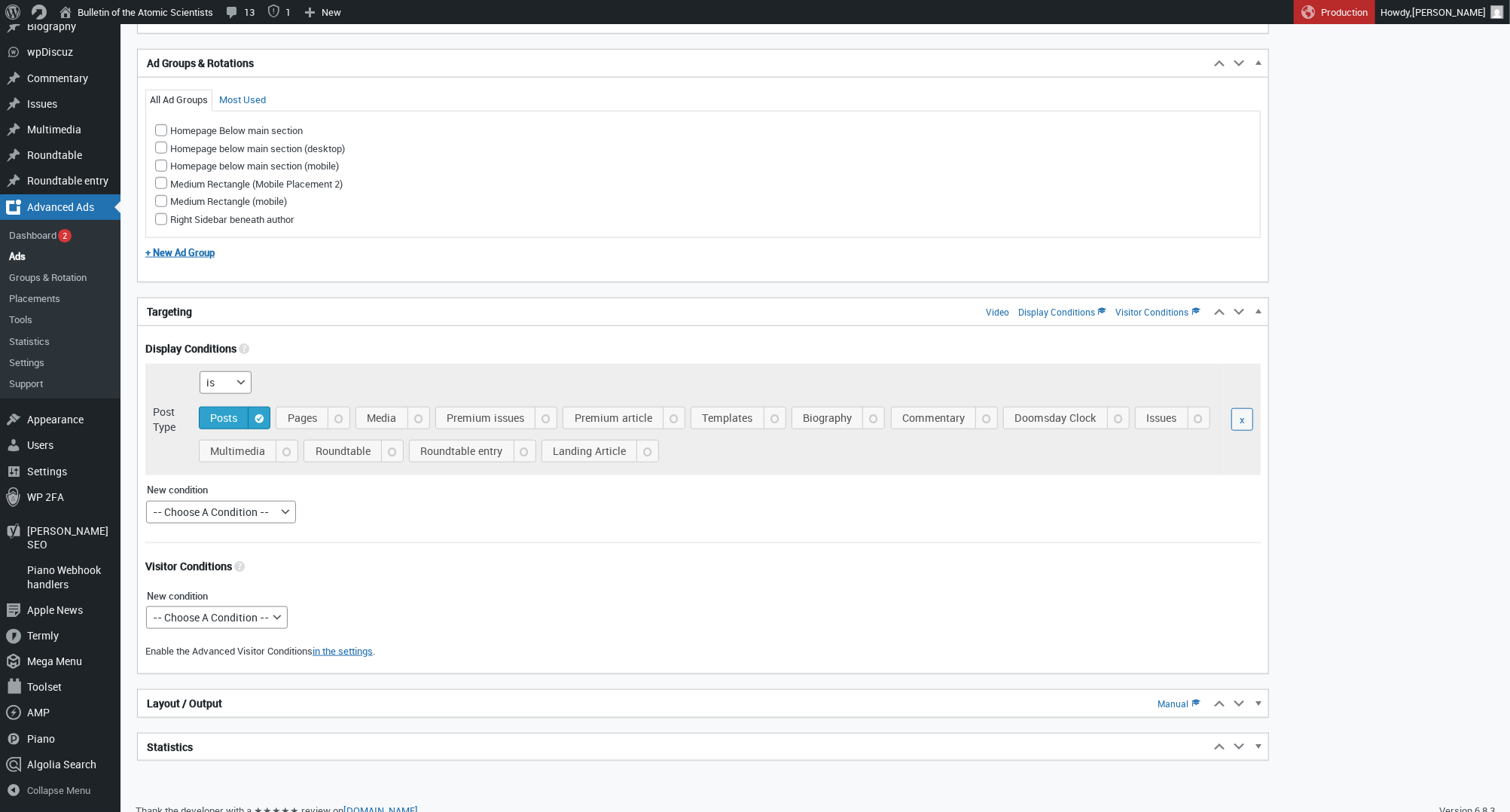
click at [218, 630] on div "Display Conditions Limit the ad to pages that match the following conditions. D…" at bounding box center [703, 500] width 1130 height 317
select select "mobile"
select select
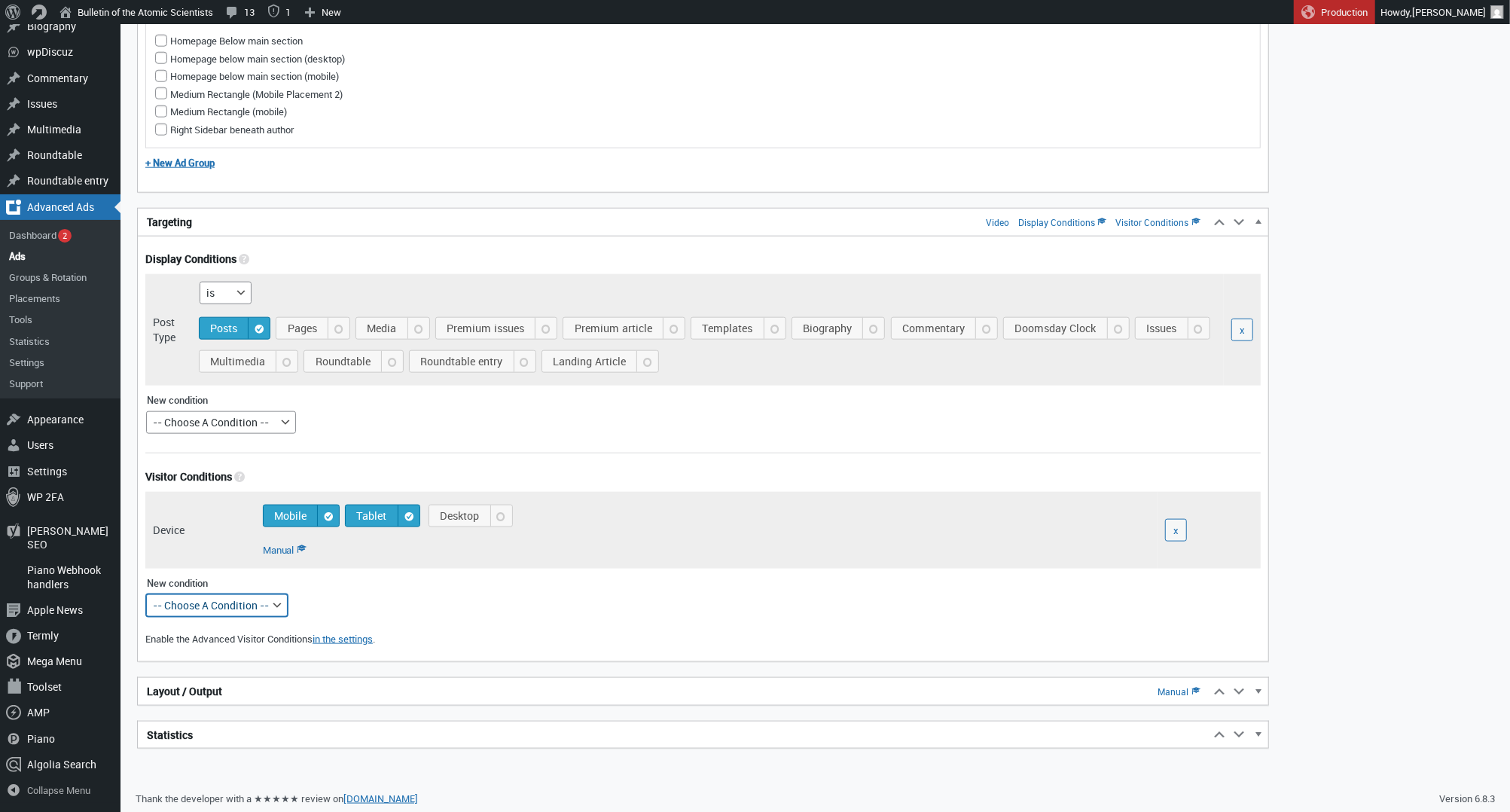
click at [426, 687] on h2 "Layout / Output Manual" at bounding box center [673, 691] width 1071 height 27
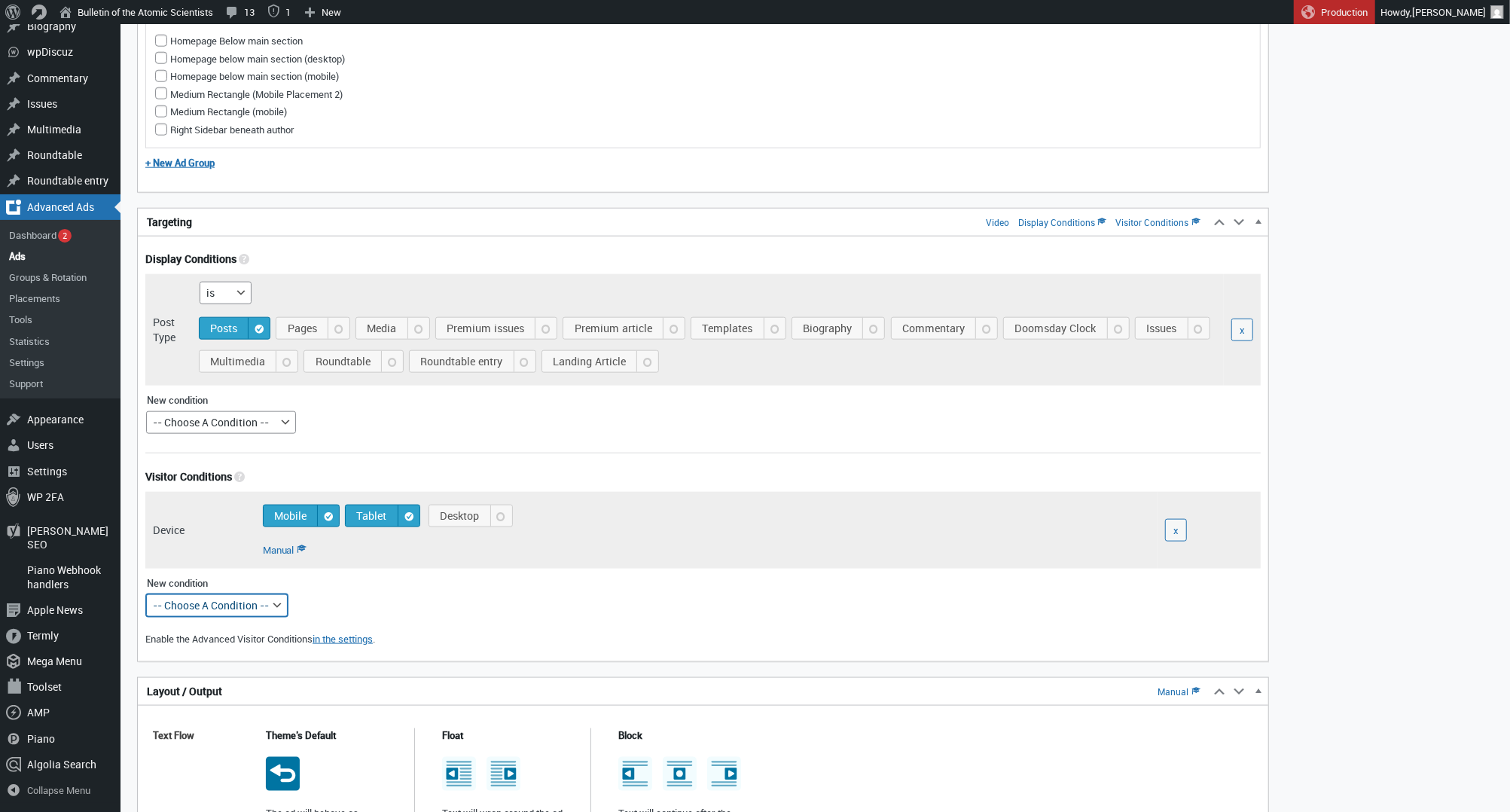
scroll to position [1446, 0]
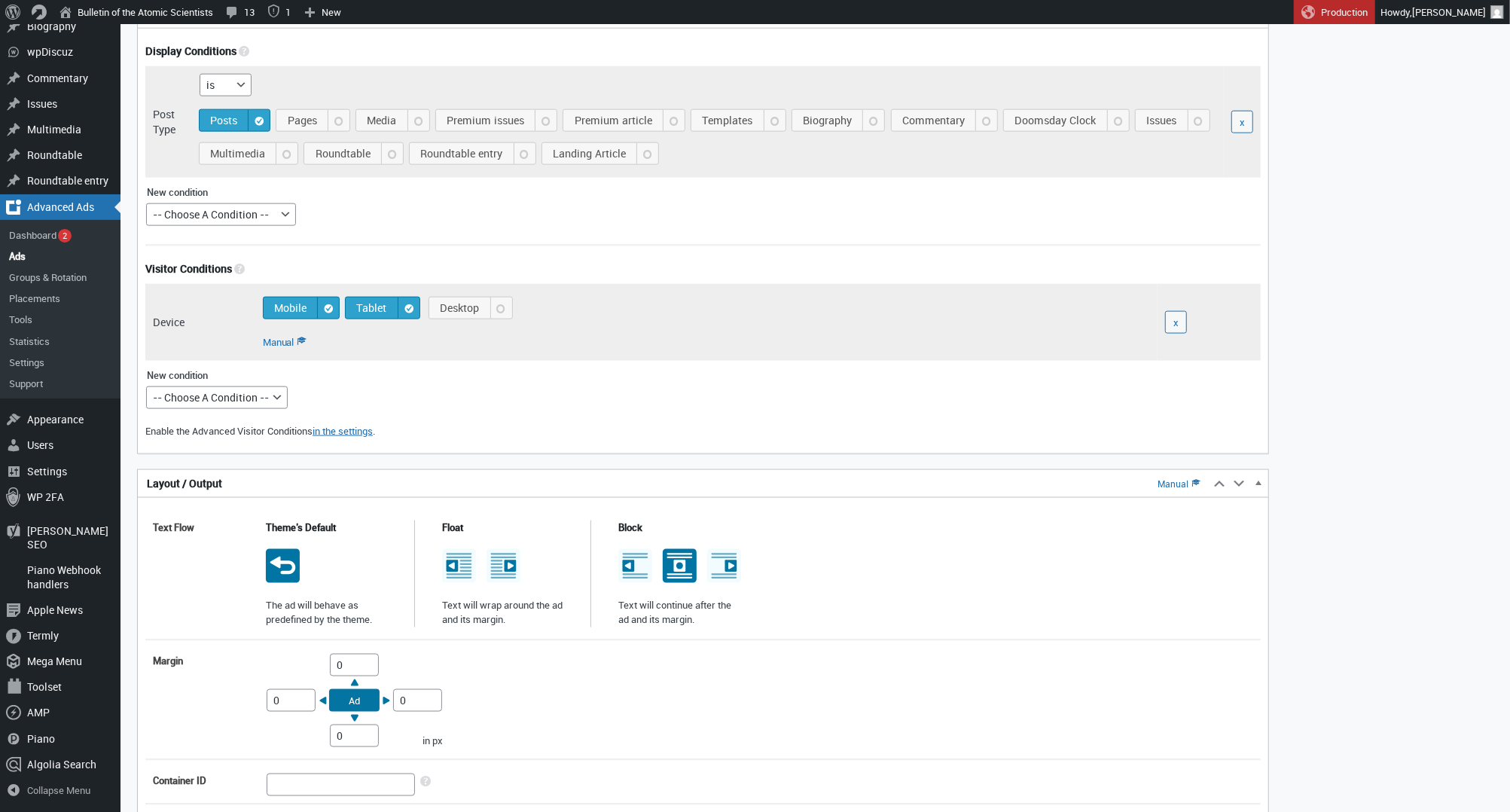
click at [676, 569] on icon at bounding box center [680, 565] width 12 height 12
click at [676, 558] on input "radio" at bounding box center [678, 552] width 12 height 12
radio input "true"
click at [340, 663] on input "0" at bounding box center [354, 665] width 49 height 23
type input "10"
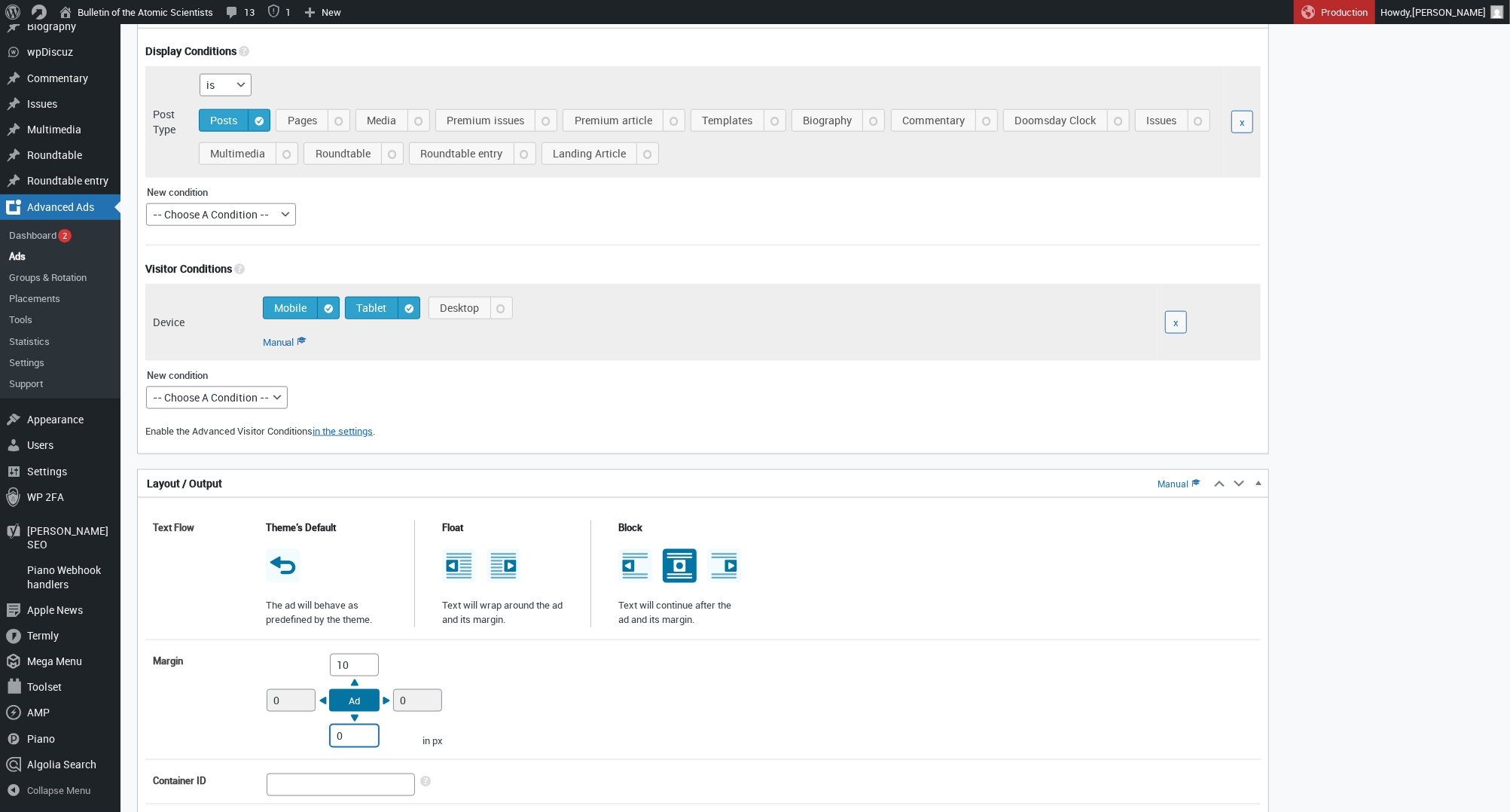
click at [335, 732] on input "0" at bounding box center [354, 736] width 49 height 23
type input "10"
click at [575, 688] on div "Margin Top 10 Right 0 Bottom 10 Left 0 Ad in px" at bounding box center [703, 700] width 1115 height 108
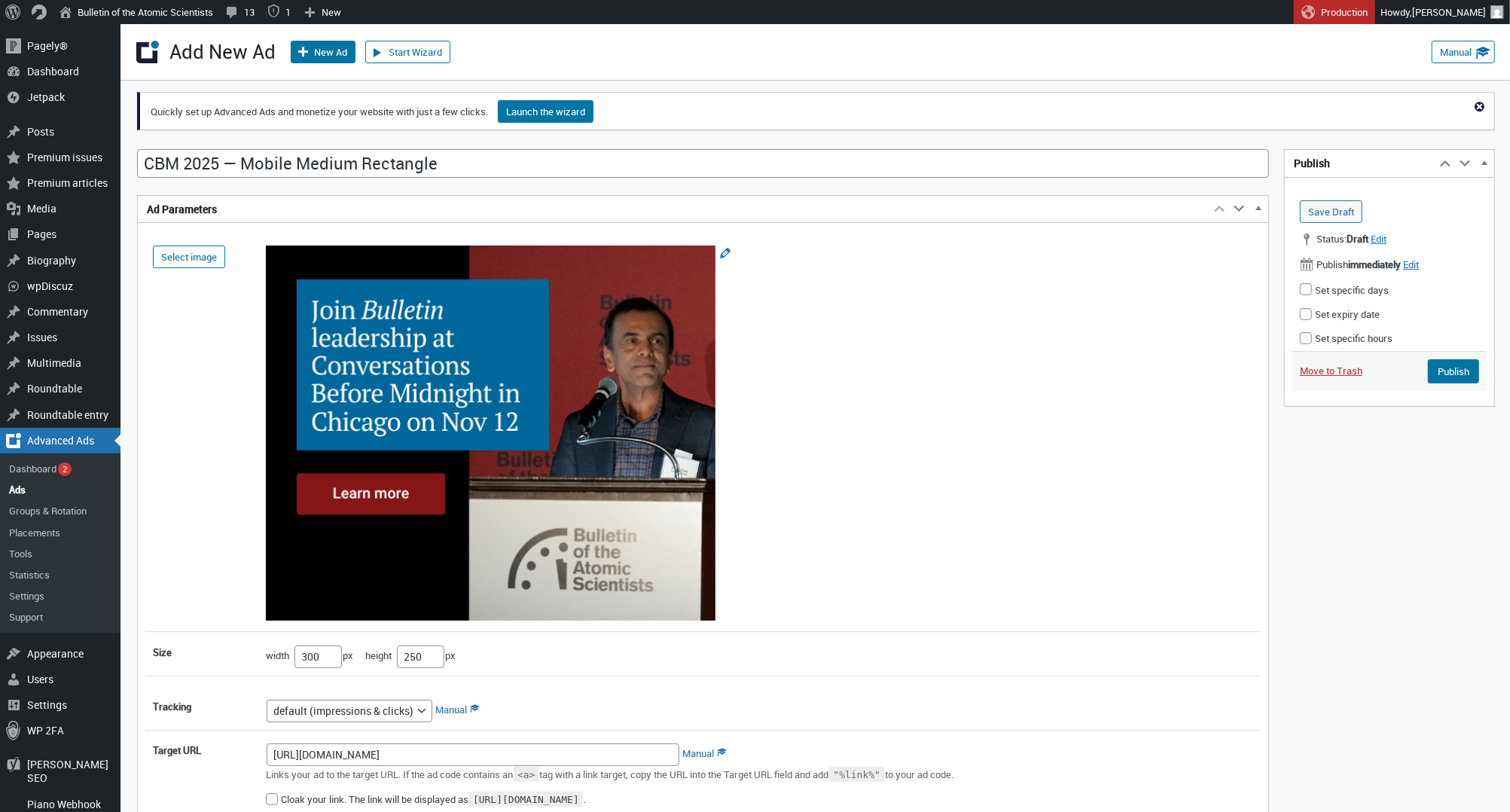
scroll to position [0, 0]
click at [1453, 374] on input "Publish" at bounding box center [1453, 371] width 51 height 24
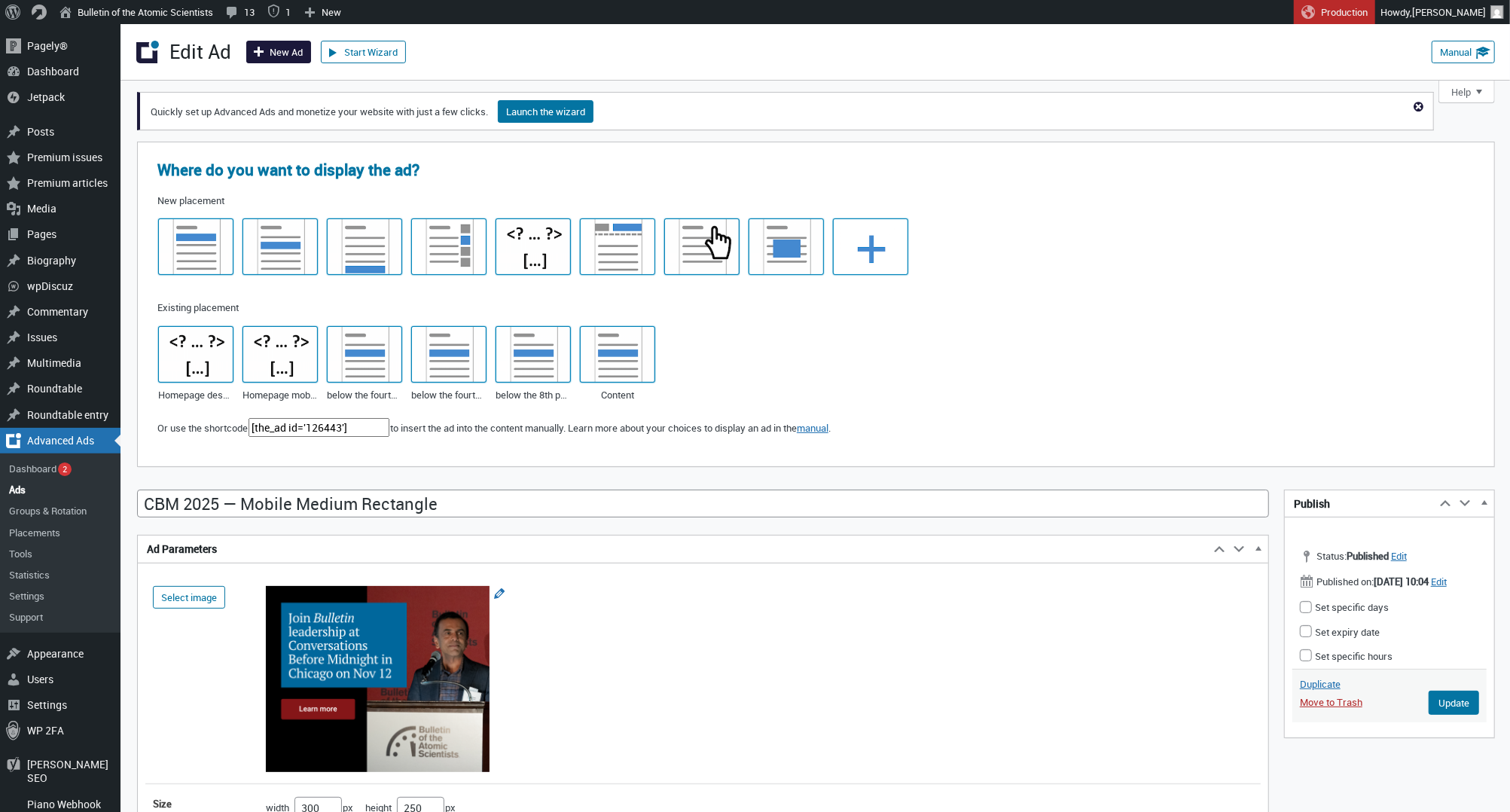
click at [267, 52] on span at bounding box center [260, 48] width 19 height 15
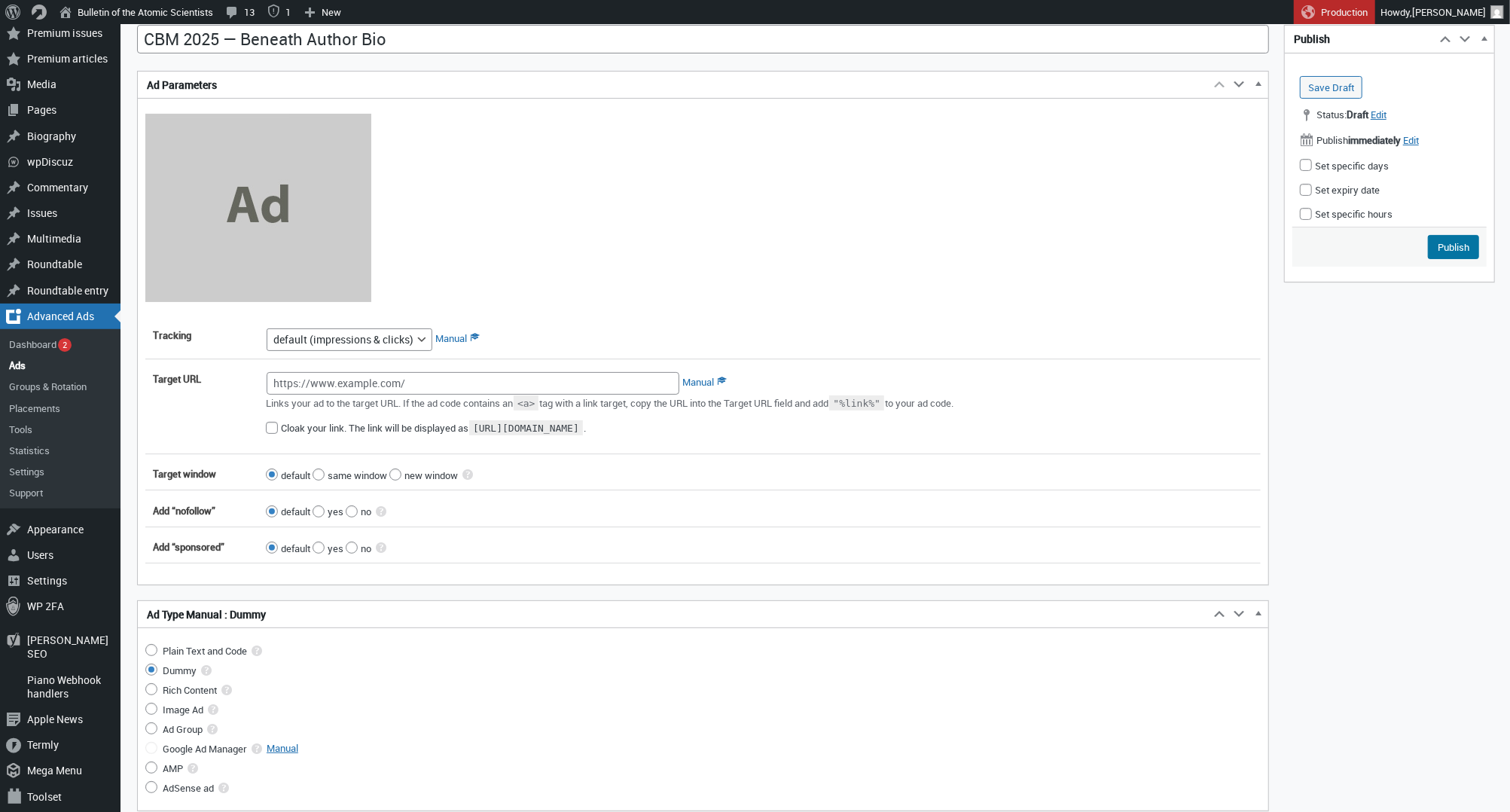
scroll to position [215, 0]
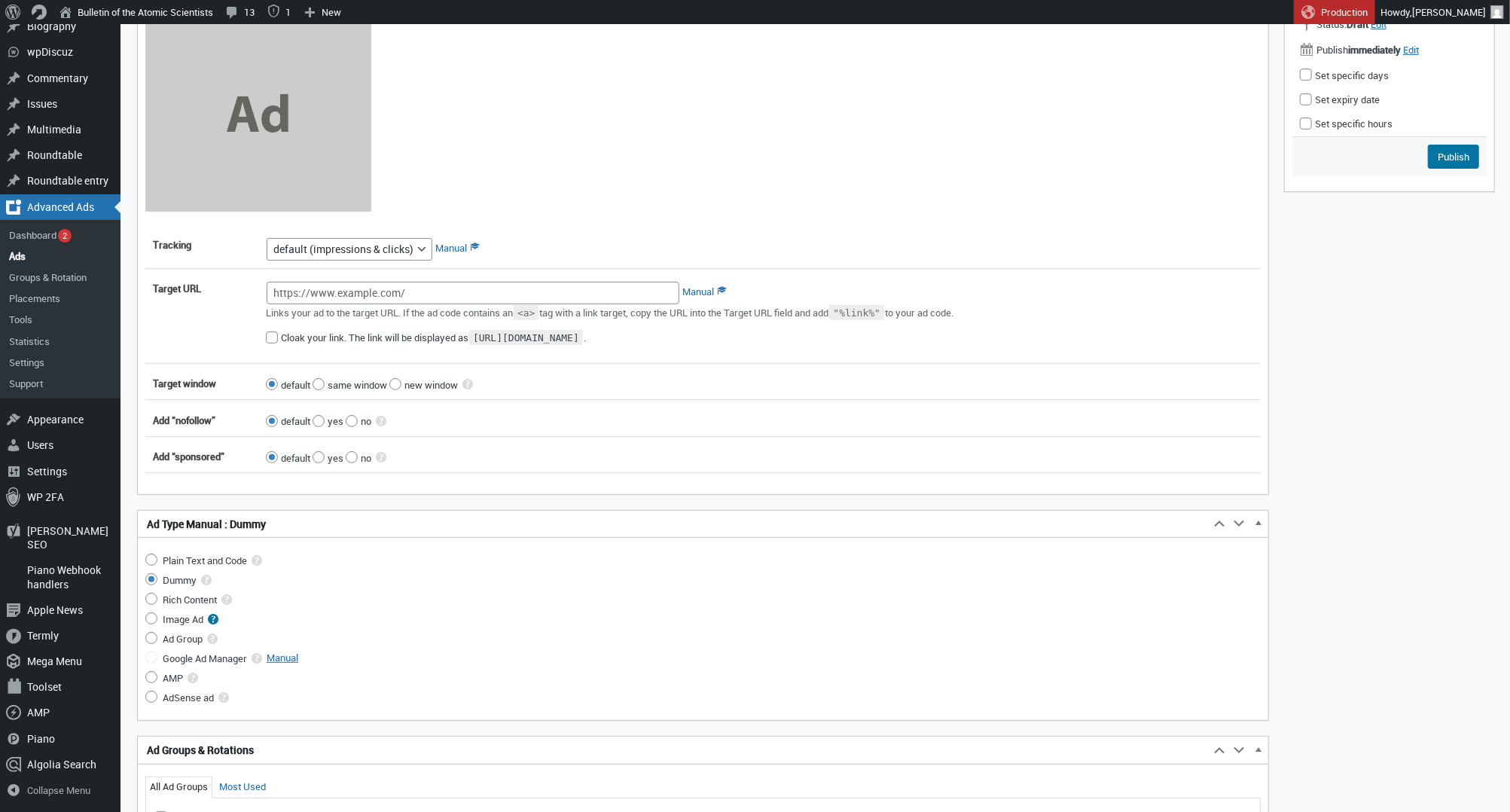
type input "CBM 2025 — Beneath Author Bio"
click at [153, 619] on input "Image Ad" at bounding box center [151, 618] width 12 height 12
radio input "true"
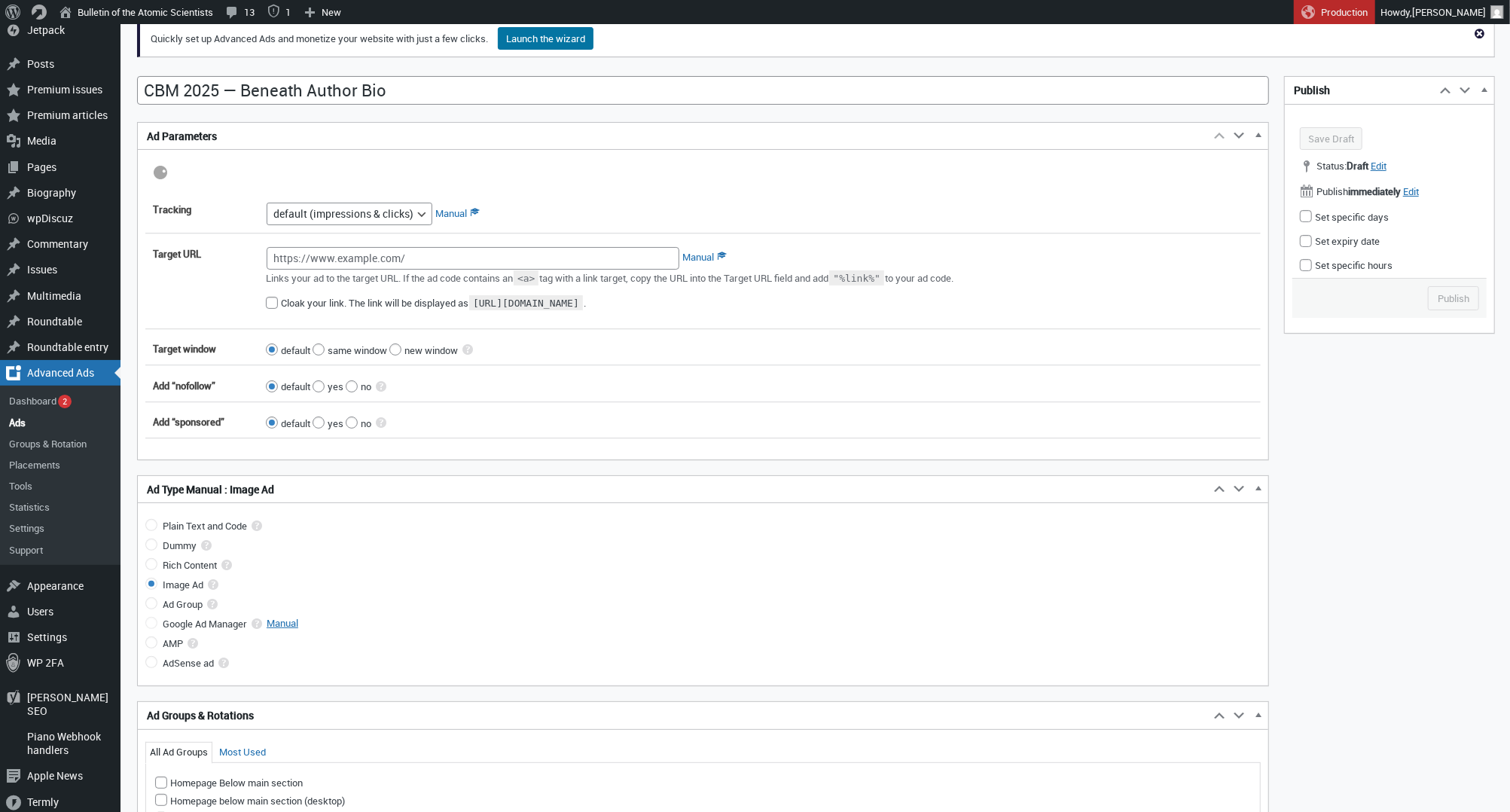
scroll to position [3, 0]
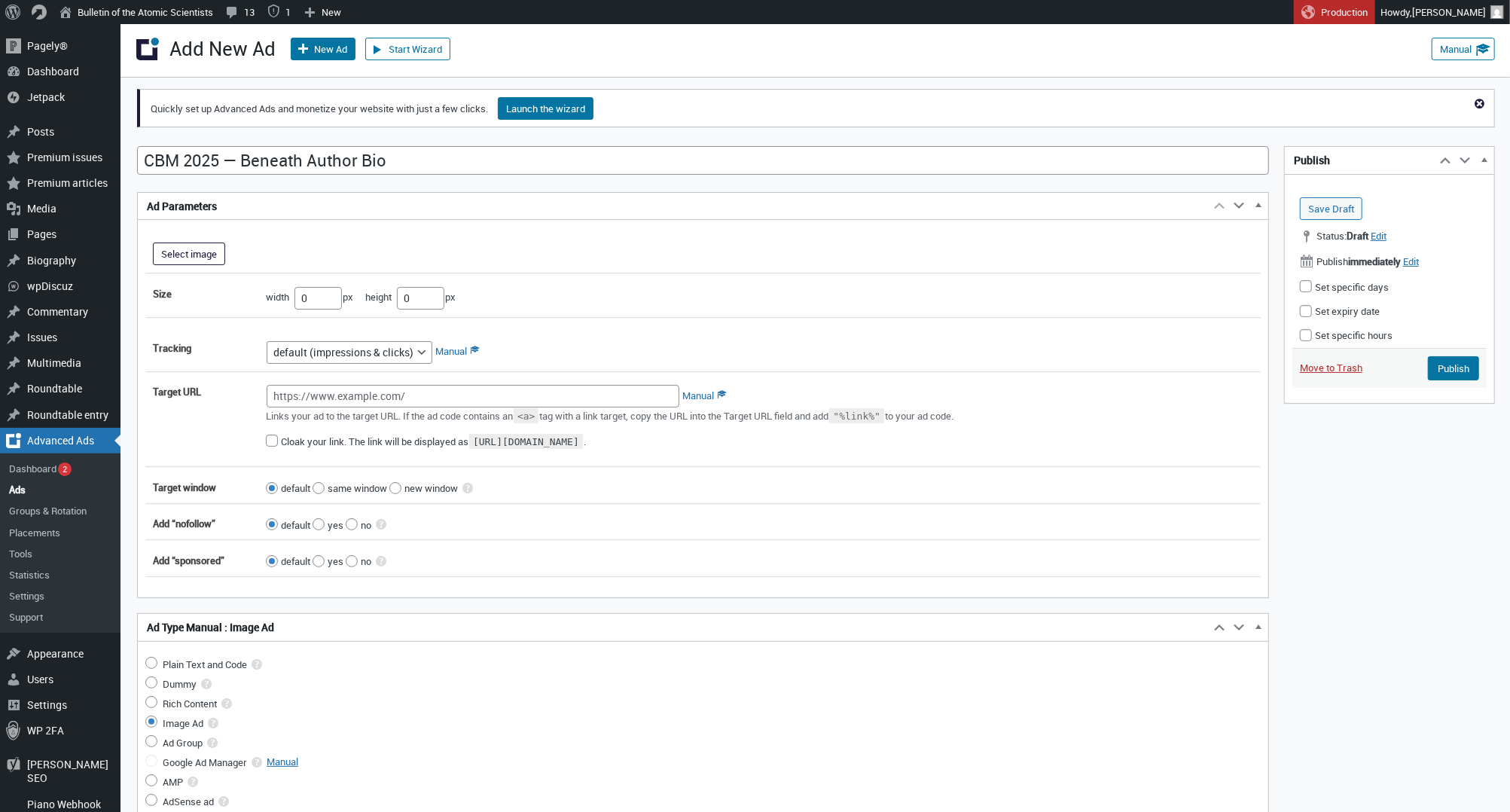
click at [189, 249] on button "Select image" at bounding box center [189, 254] width 72 height 23
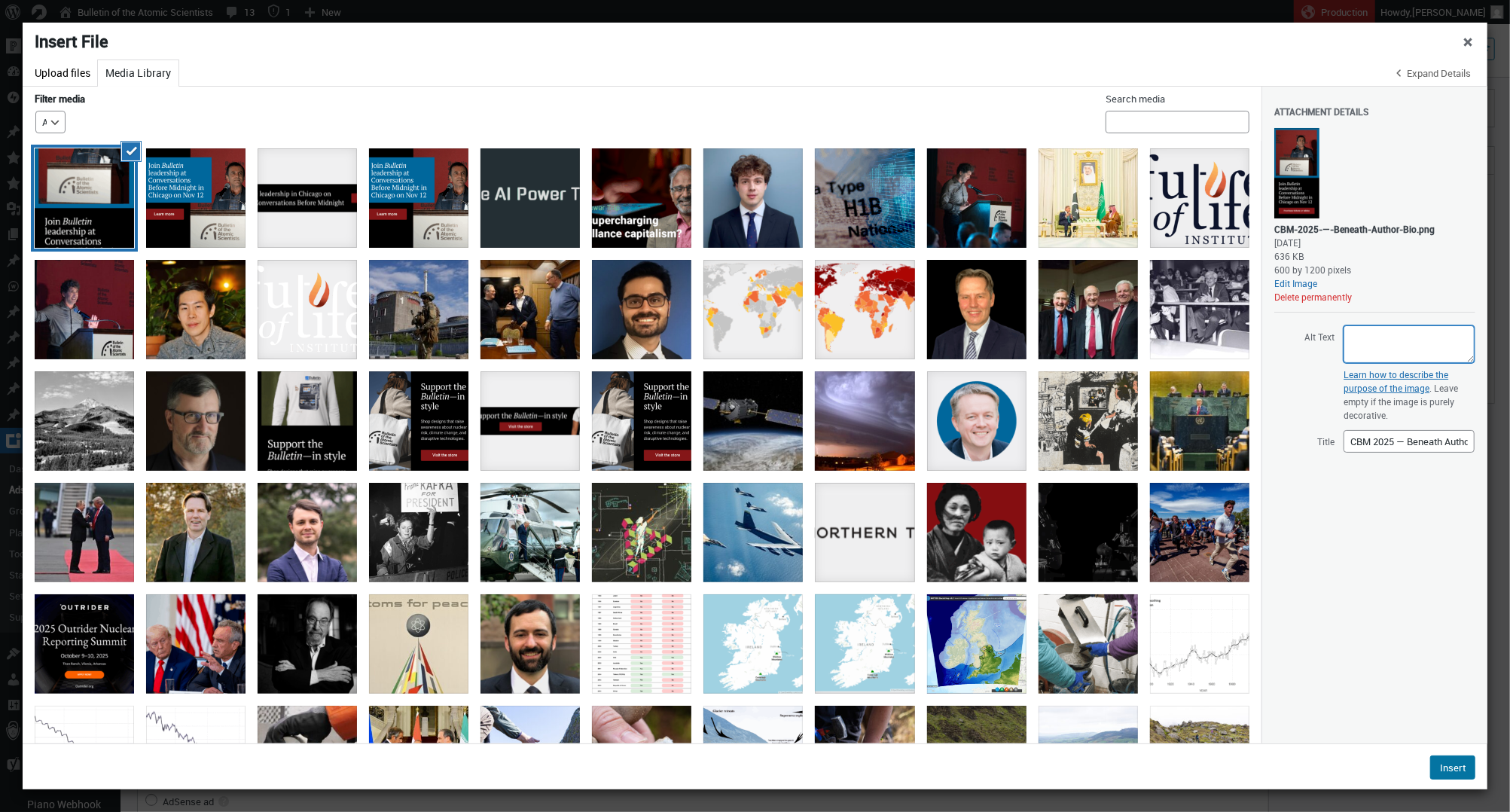
click at [1362, 331] on textarea "Alt Text" at bounding box center [1409, 344] width 131 height 38
paste textarea "[PERSON_NAME] speaks at a podium during Conversations Before Midnight 2024. Tex…"
type textarea "[PERSON_NAME] speaks at a podium during Conversations Before Midnight 2024. Tex…"
click at [1444, 755] on button "Insert" at bounding box center [1452, 767] width 45 height 24
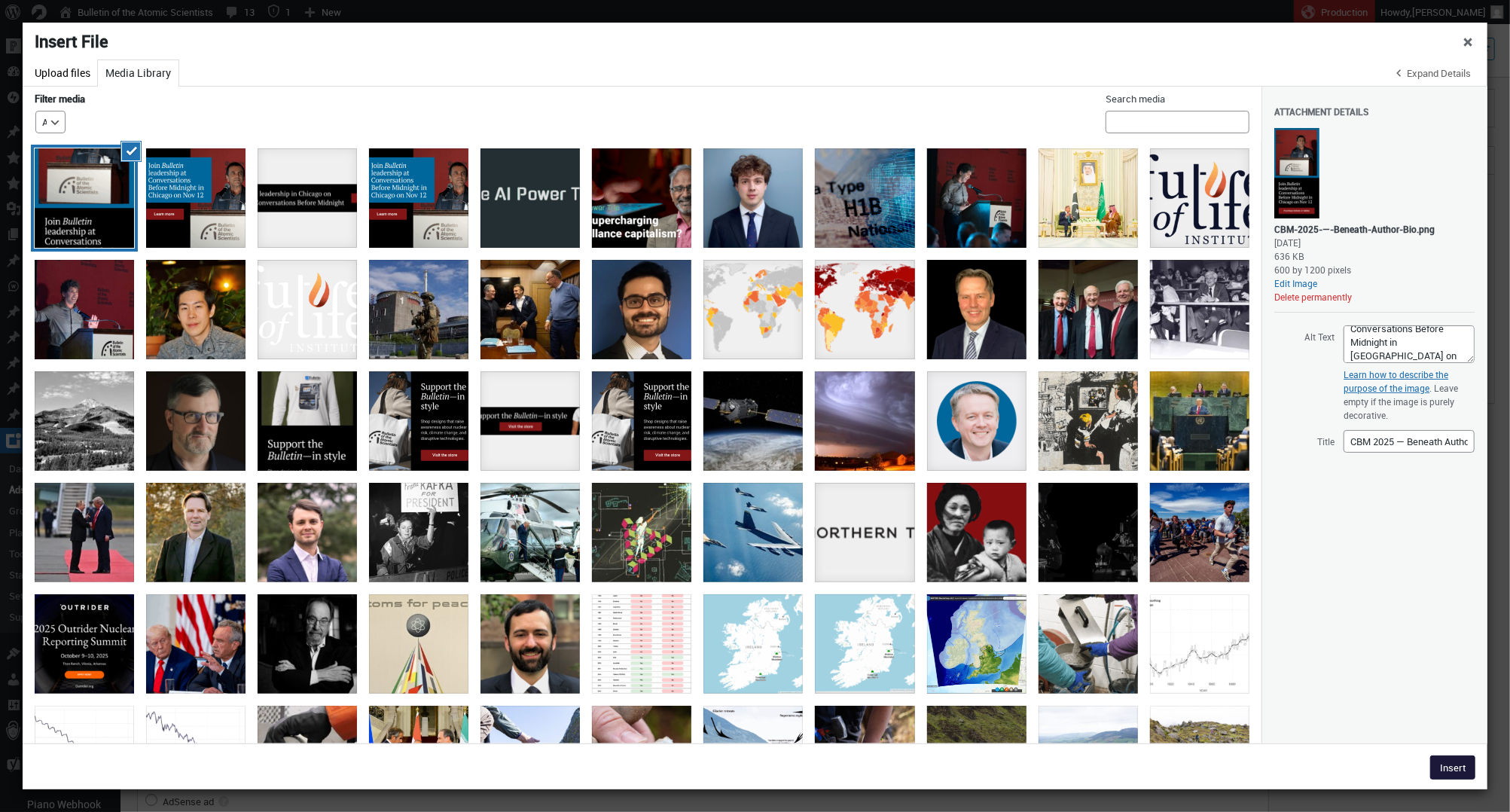
type input"] "600"
type input"] "1200"
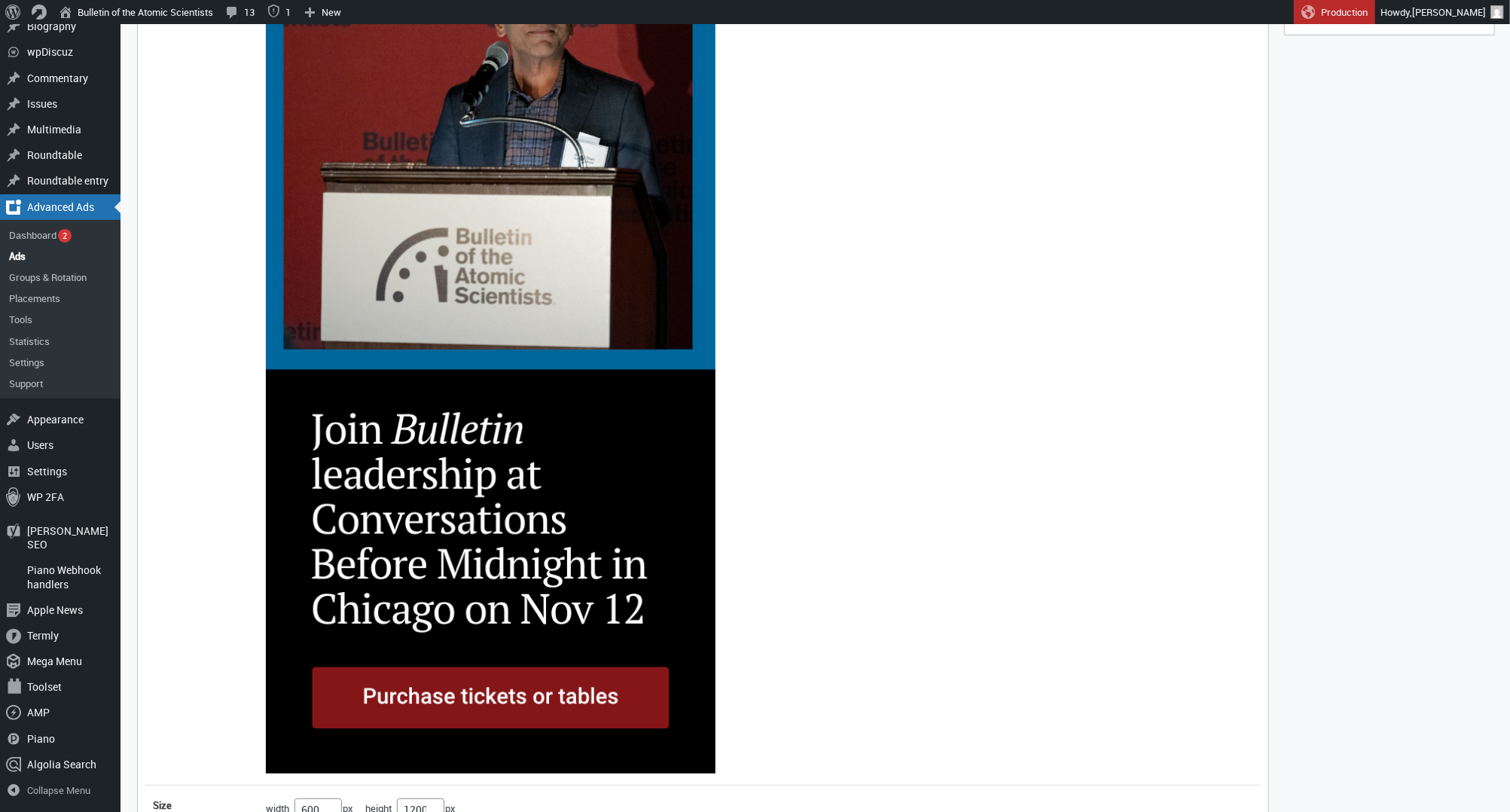
scroll to position [664, 0]
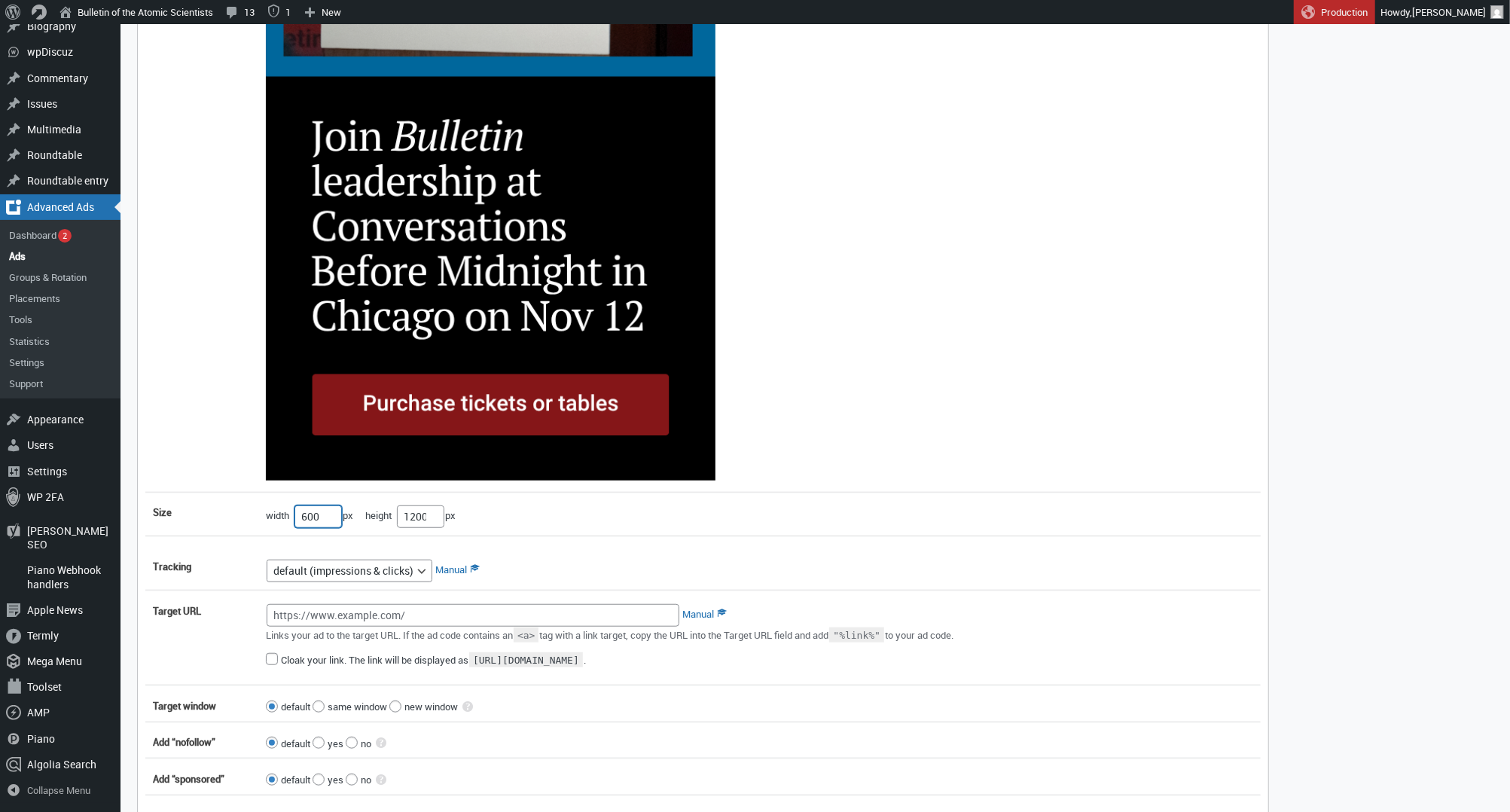
click at [314, 522] on input"] "600" at bounding box center [318, 517] width 48 height 23
type input"] "300"
click at [414, 510] on input"] "1200" at bounding box center [421, 517] width 48 height 23
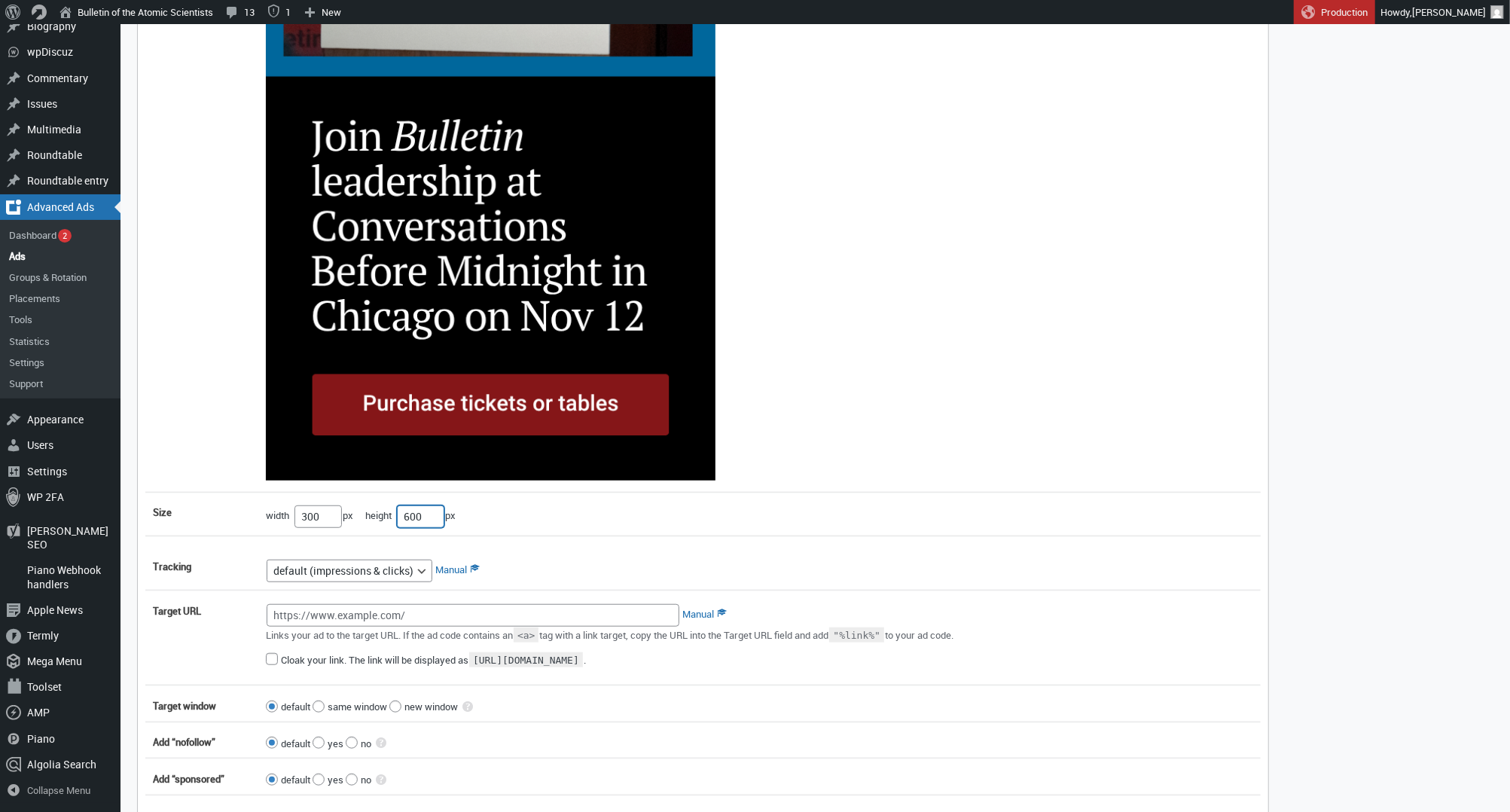
type input"] "600"
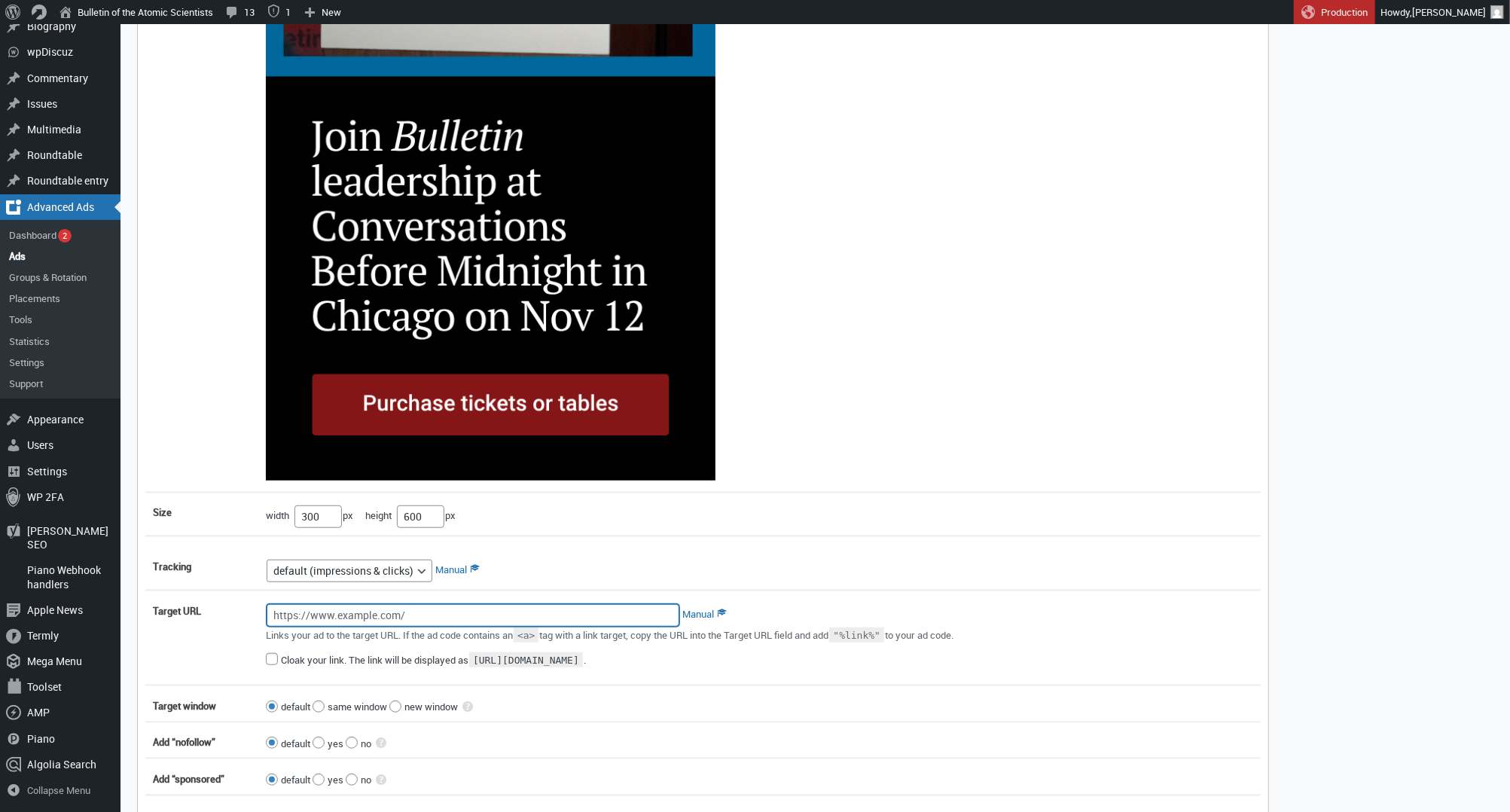
click at [601, 611] on input "Target URL" at bounding box center [472, 615] width 413 height 23
paste input "https://thebulletin.org/support-the-bulletin/conversations-before-midnight-2025/"
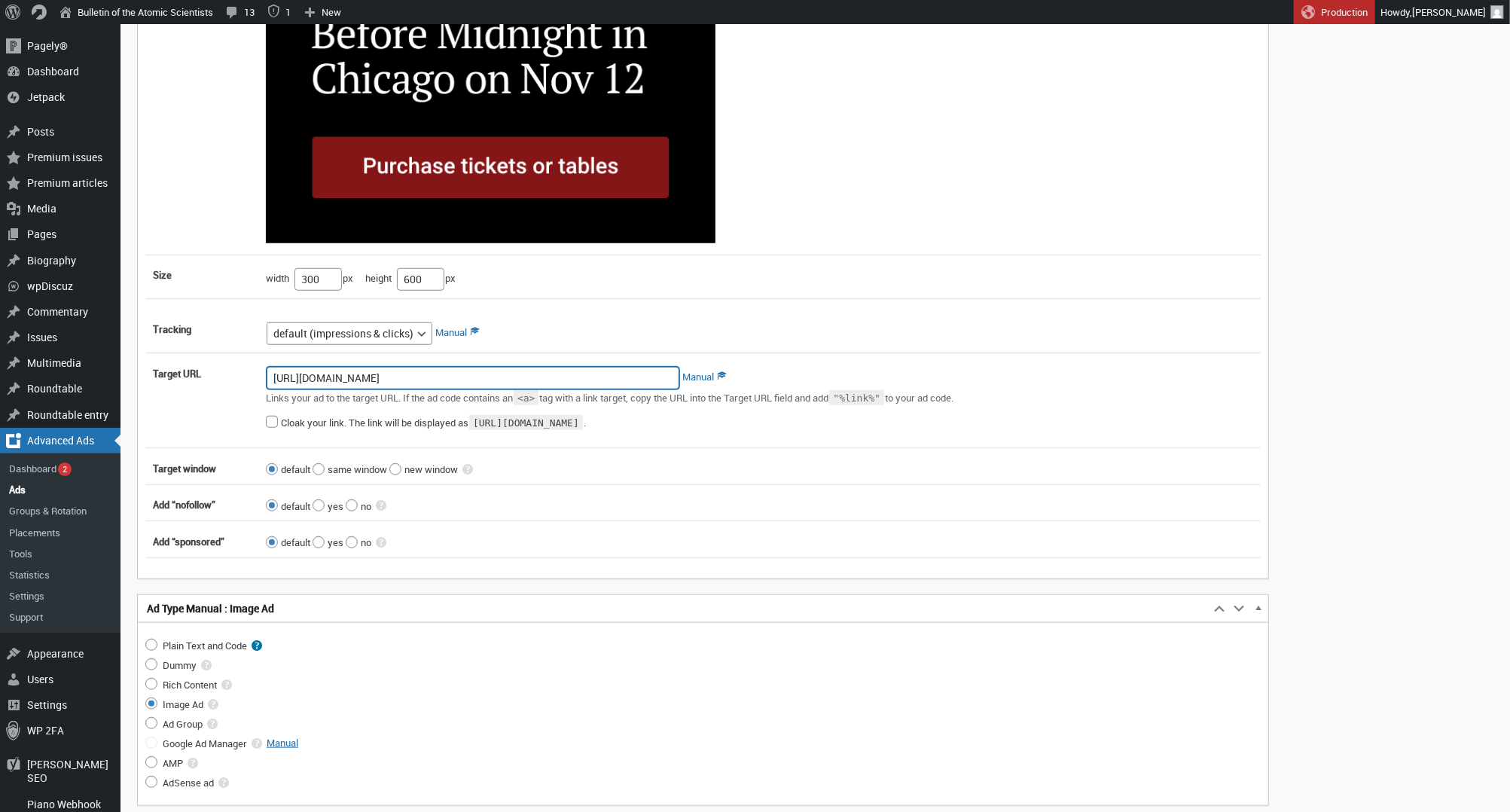
scroll to position [901, 1]
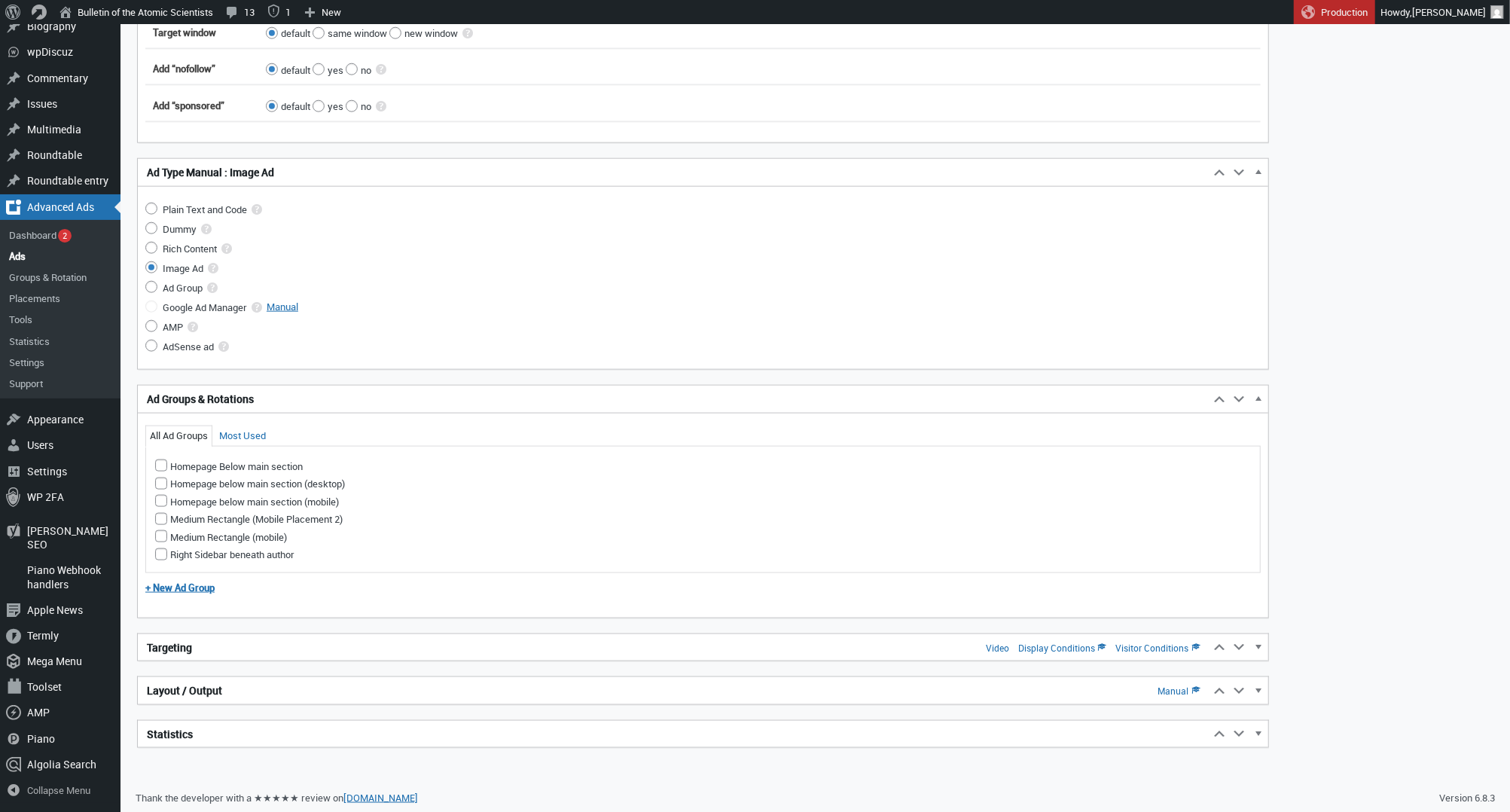
click at [217, 651] on h2 "Targeting Video Display Conditions Visitor Conditions" at bounding box center [673, 647] width 1071 height 27
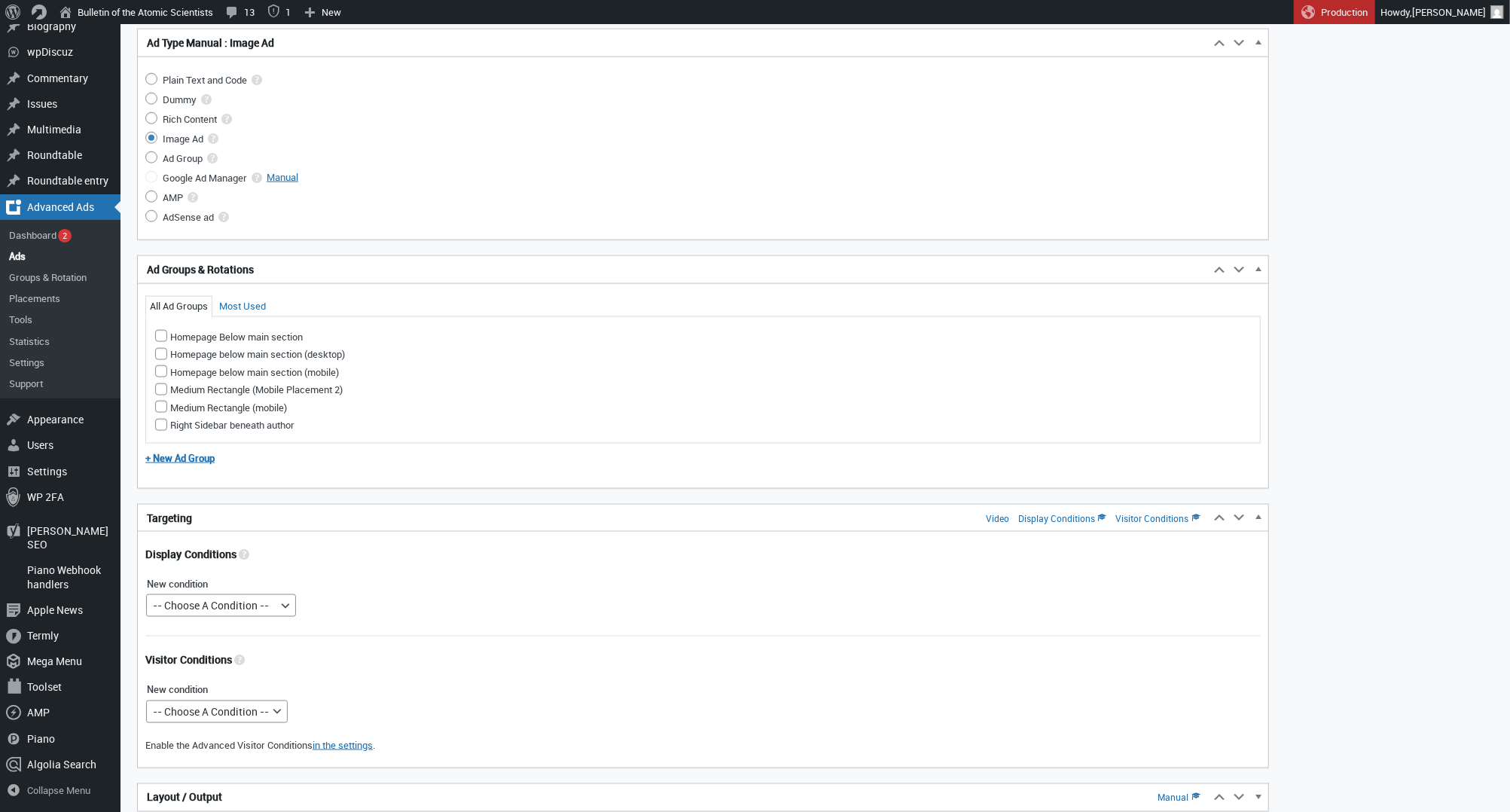
scroll to position [1538, 0]
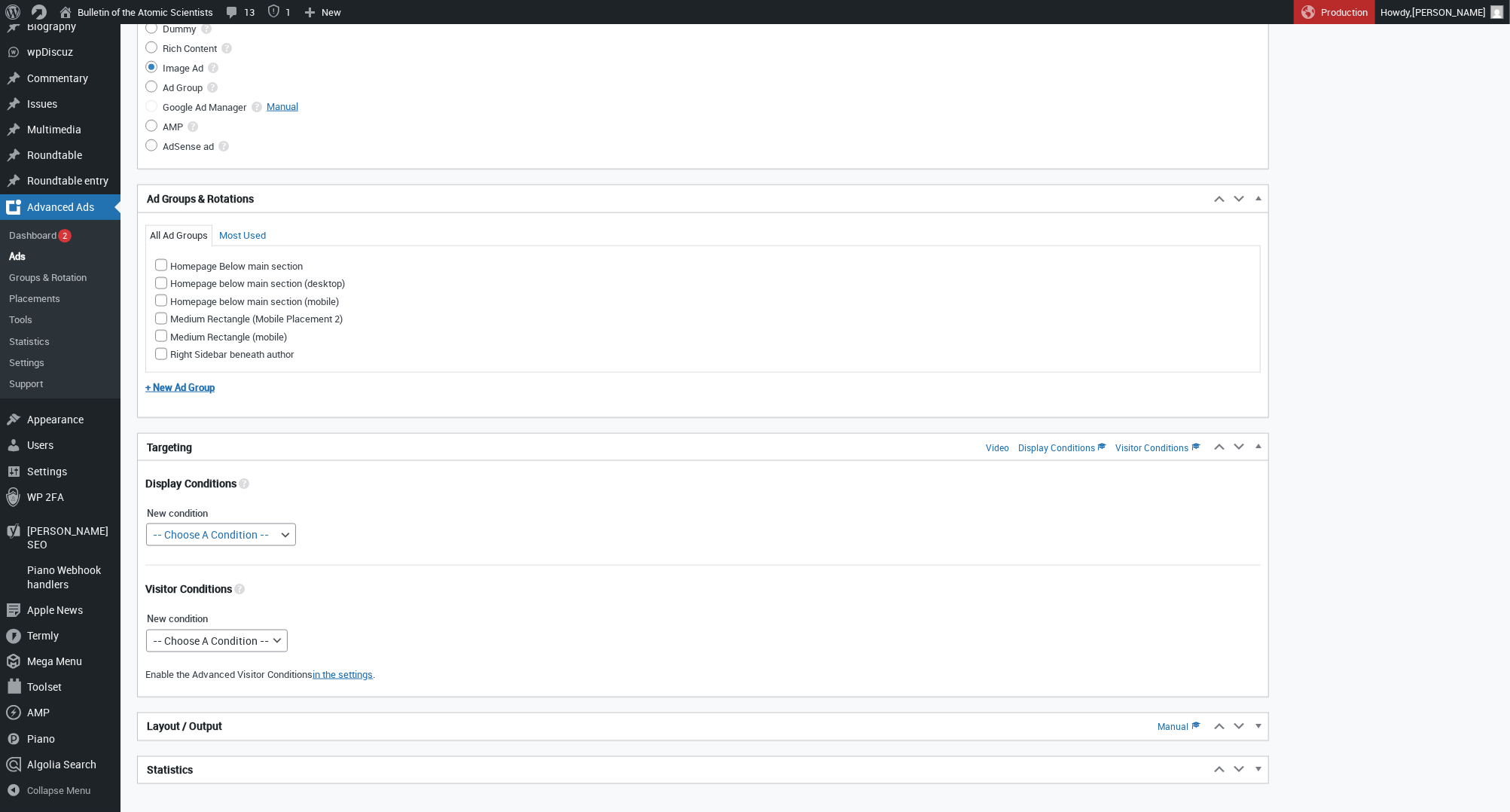
type input "[URL][DOMAIN_NAME]"
select select "posttypes"
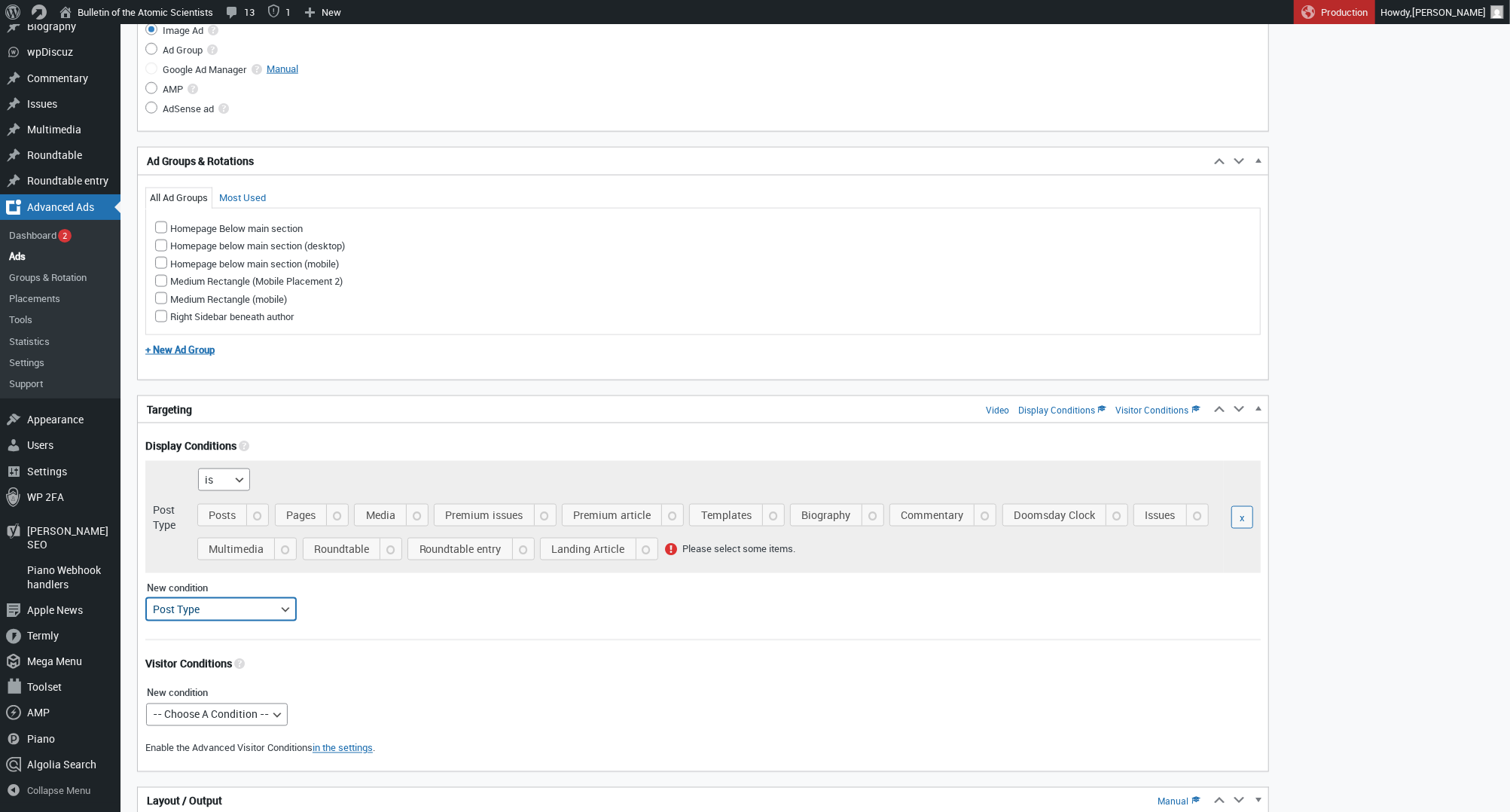
select select
click at [224, 519] on span "Posts" at bounding box center [235, 518] width 65 height 21
click at [209, 527] on input "Posts" at bounding box center [203, 533] width 12 height 12
checkbox input "true"
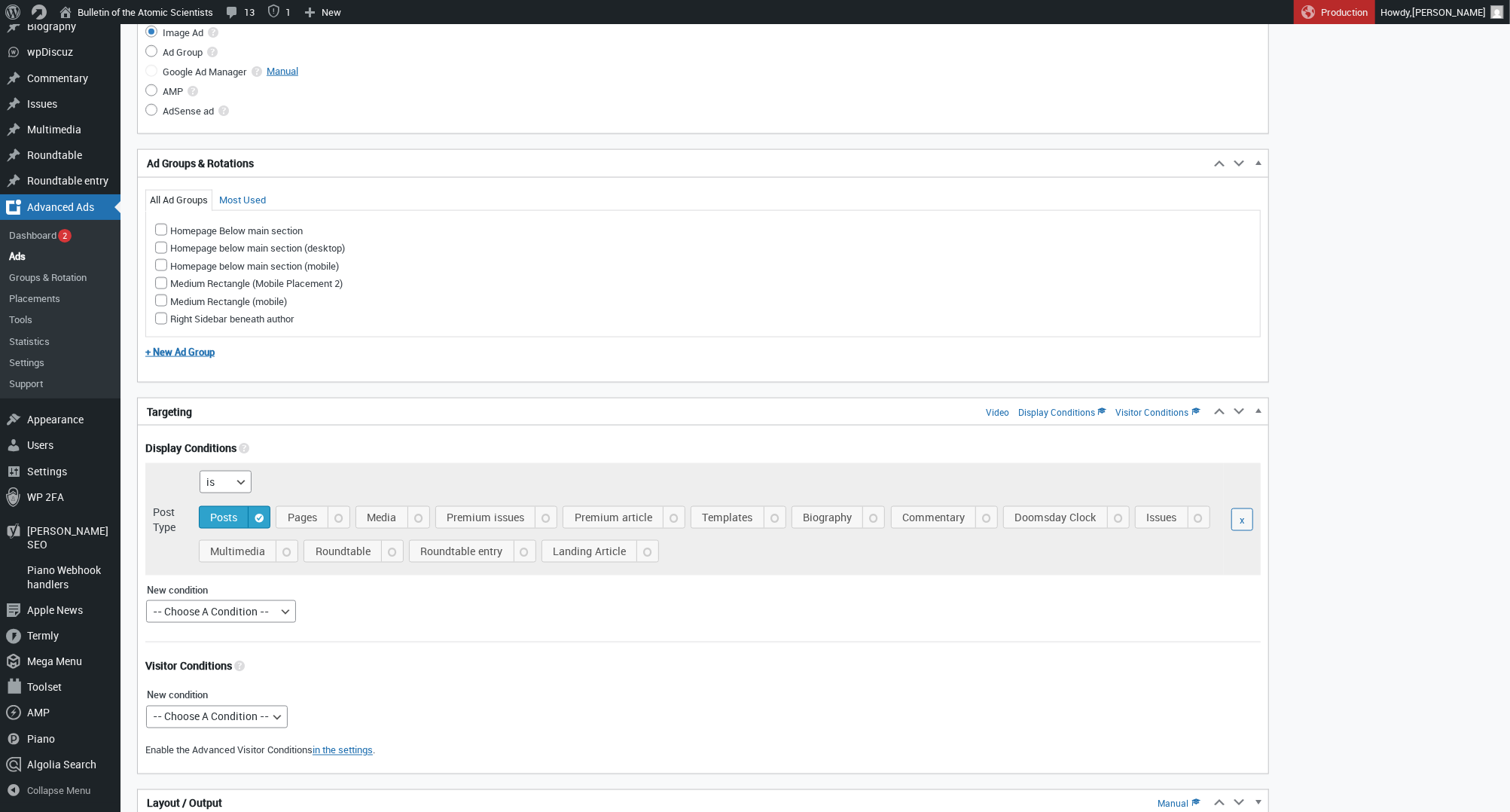
scroll to position [1686, 0]
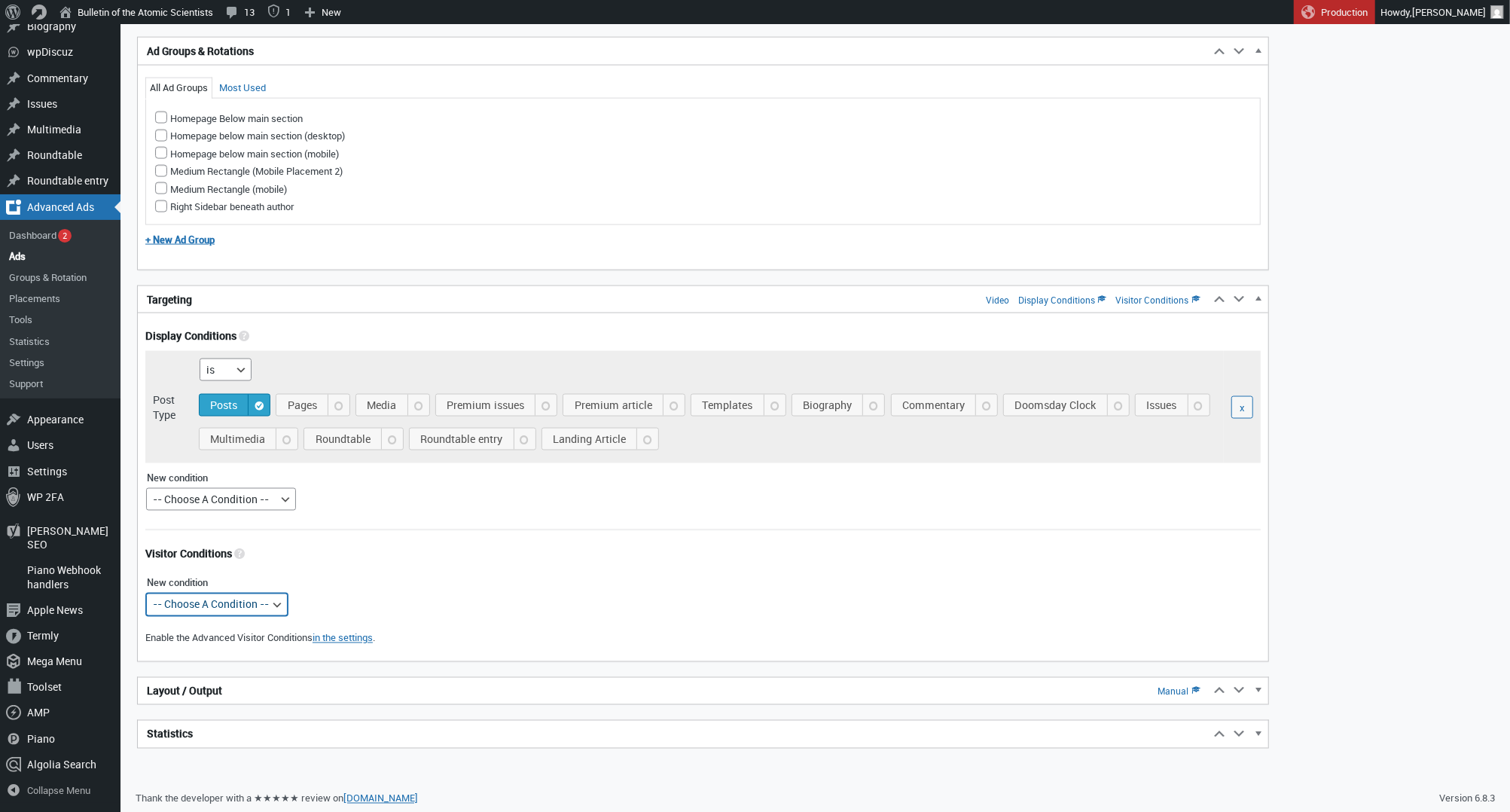
select select "mobile"
select select
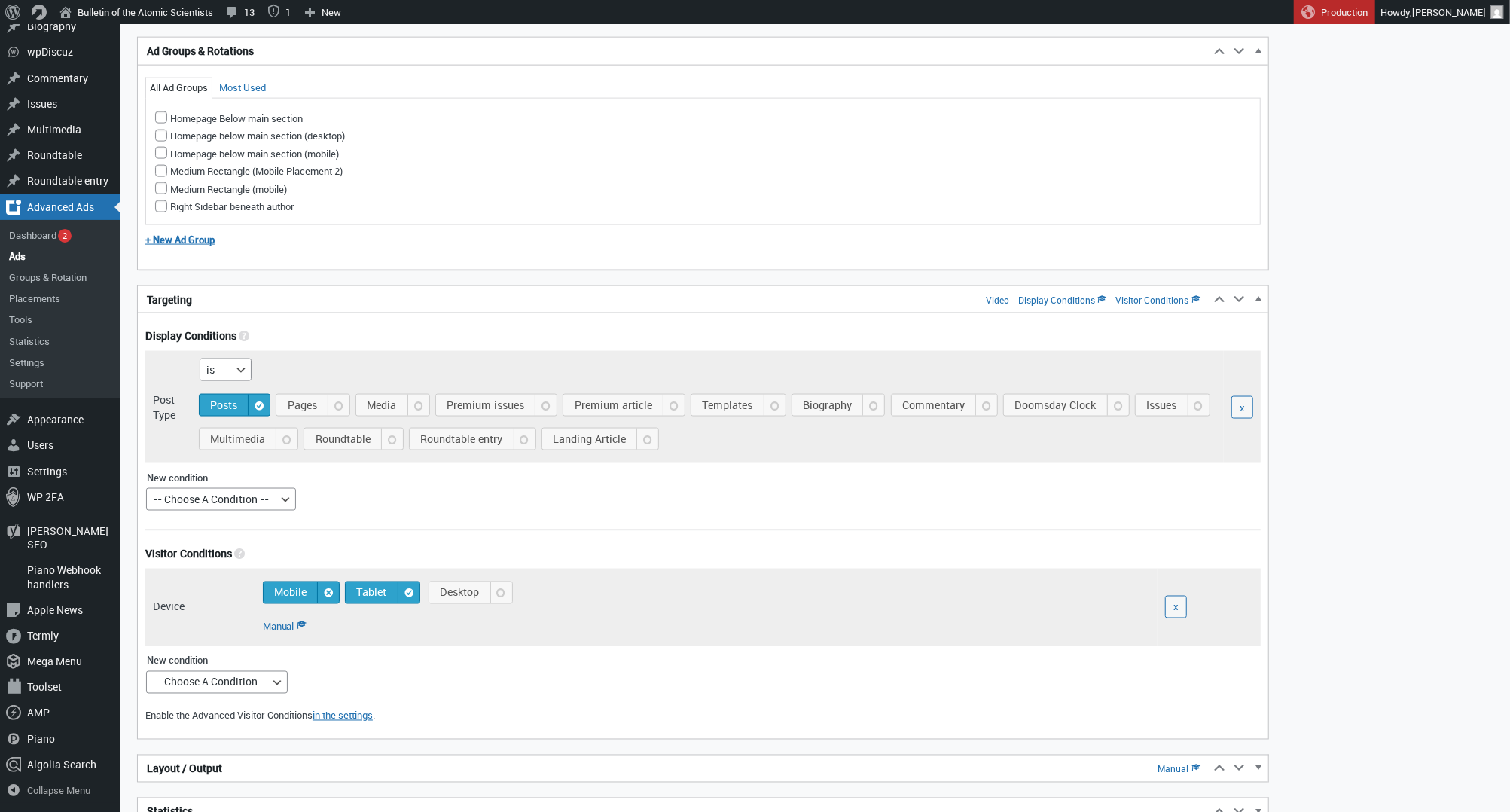
click at [315, 582] on span "Mobile" at bounding box center [303, 593] width 70 height 21
click at [344, 582] on input "Mobile" at bounding box center [350, 579] width 12 height 12
checkbox input "false"
click at [401, 597] on span "Tablet" at bounding box center [385, 593] width 68 height 21
click at [426, 585] on input "Tablet" at bounding box center [431, 579] width 12 height 12
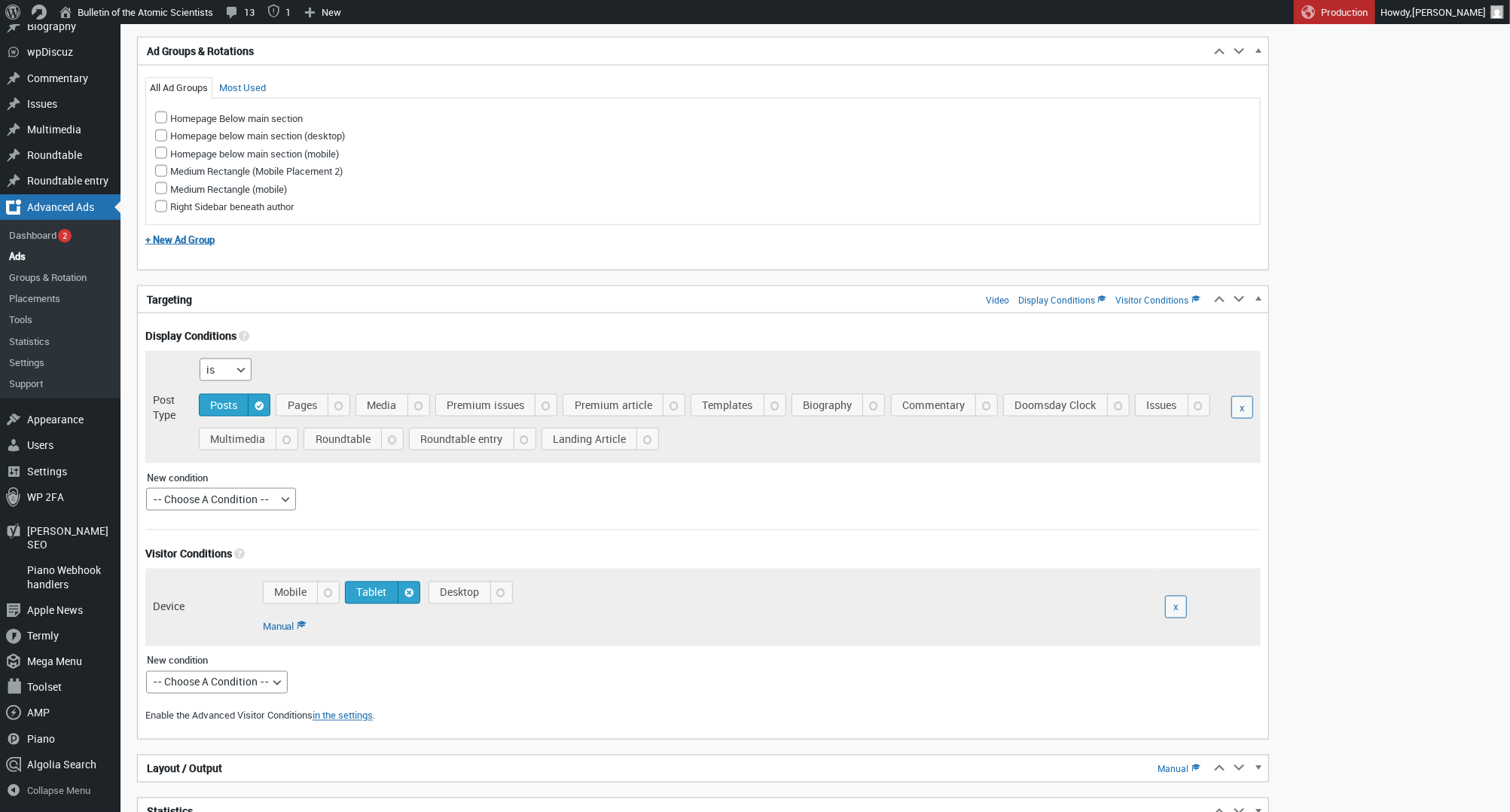
checkbox input "false"
click at [468, 597] on span "Desktop" at bounding box center [473, 593] width 77 height 21
click at [518, 585] on input "Desktop" at bounding box center [524, 579] width 12 height 12
checkbox input "true"
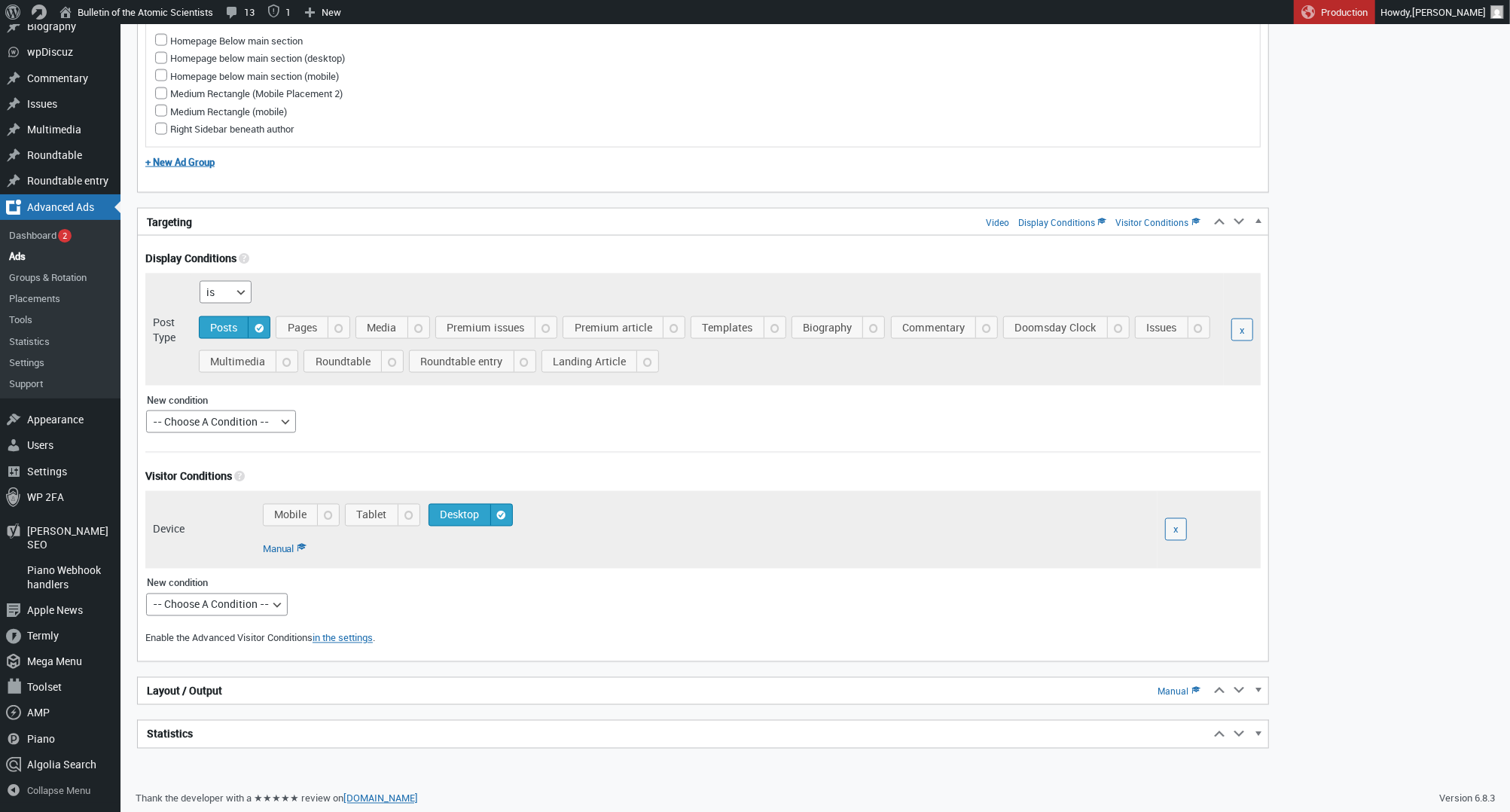
click at [414, 678] on h2 "Layout / Output Manual" at bounding box center [673, 691] width 1071 height 27
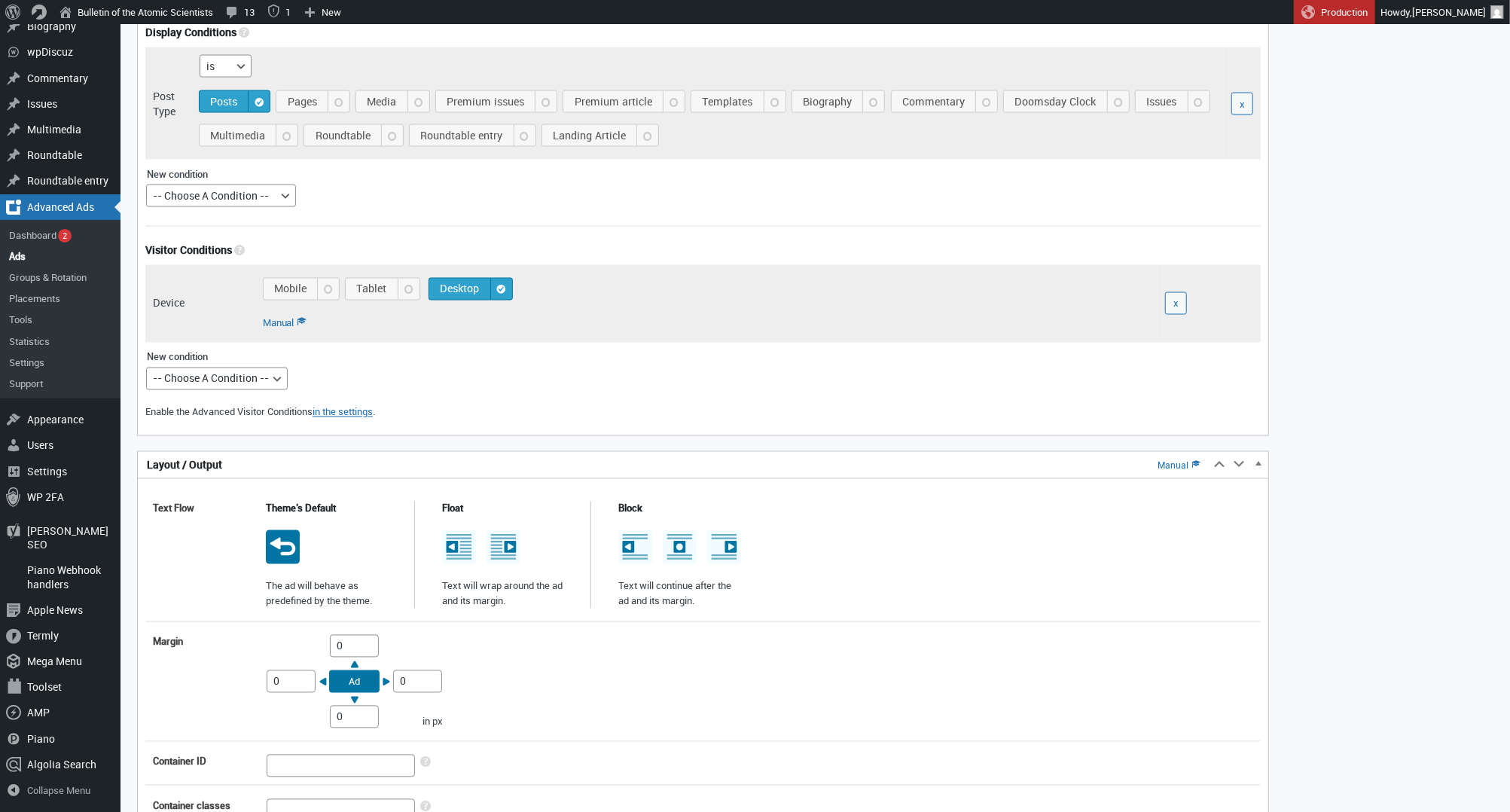
scroll to position [2012, 0]
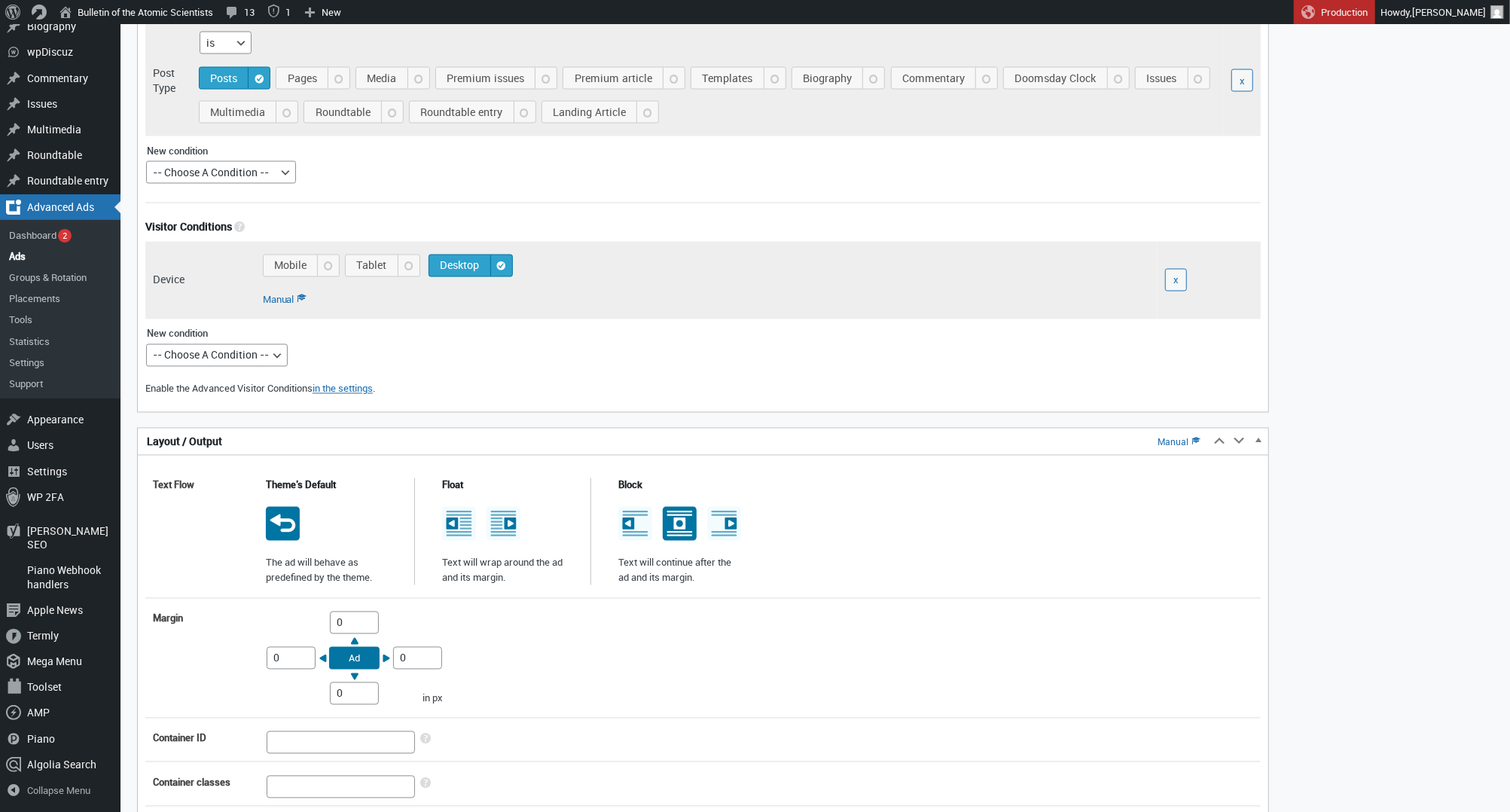
click at [682, 522] on icon at bounding box center [679, 523] width 34 height 34
click at [682, 516] on input "radio" at bounding box center [678, 509] width 12 height 12
radio input "true"
click at [331, 624] on input "0" at bounding box center [354, 623] width 49 height 23
type input "10"
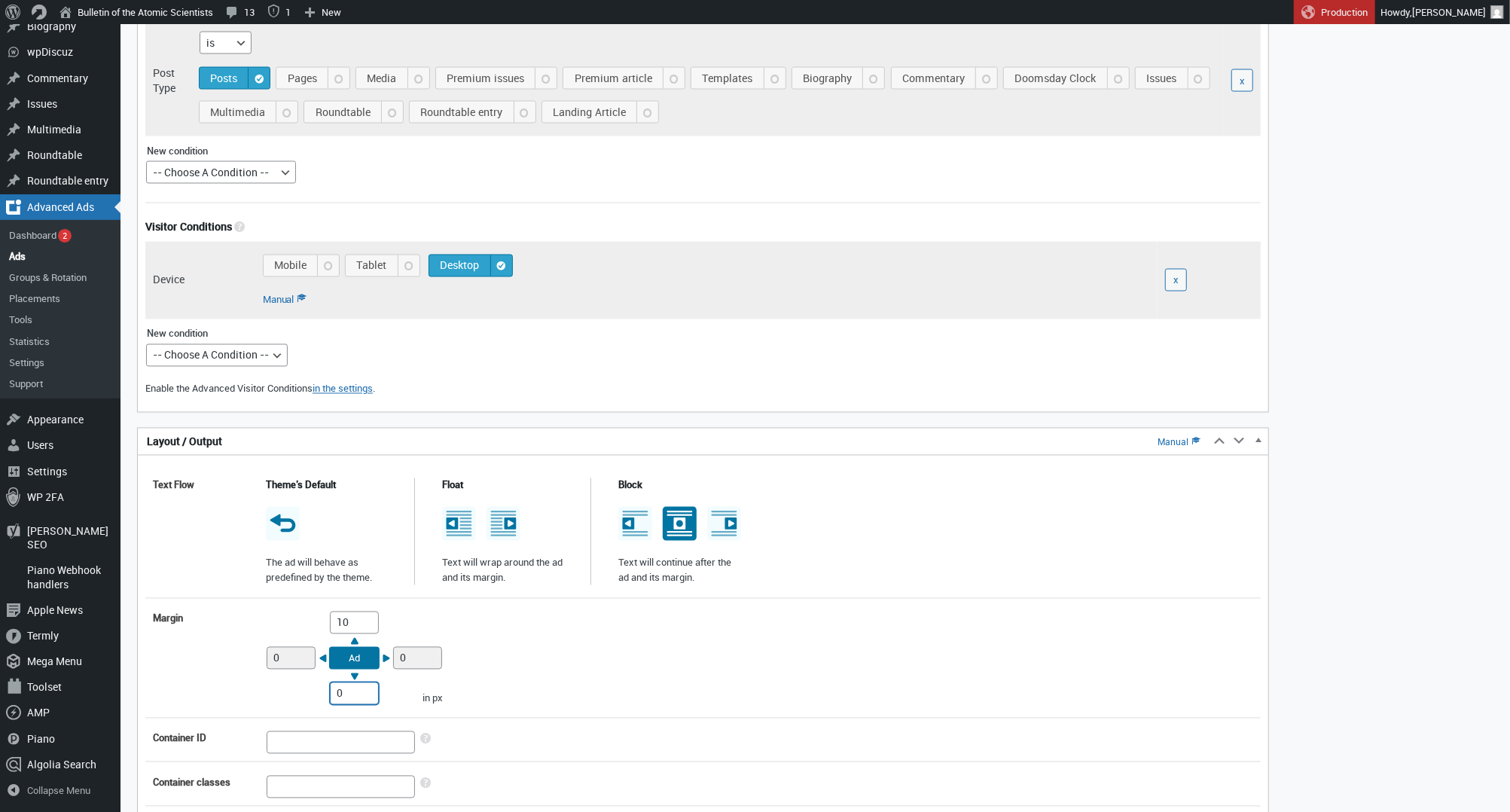
click at [335, 688] on input "0" at bounding box center [354, 694] width 49 height 23
type input "10"
click at [494, 677] on div "Margin Top 10 Right 0 Bottom 10 Left 0 Ad in px" at bounding box center [703, 658] width 1115 height 108
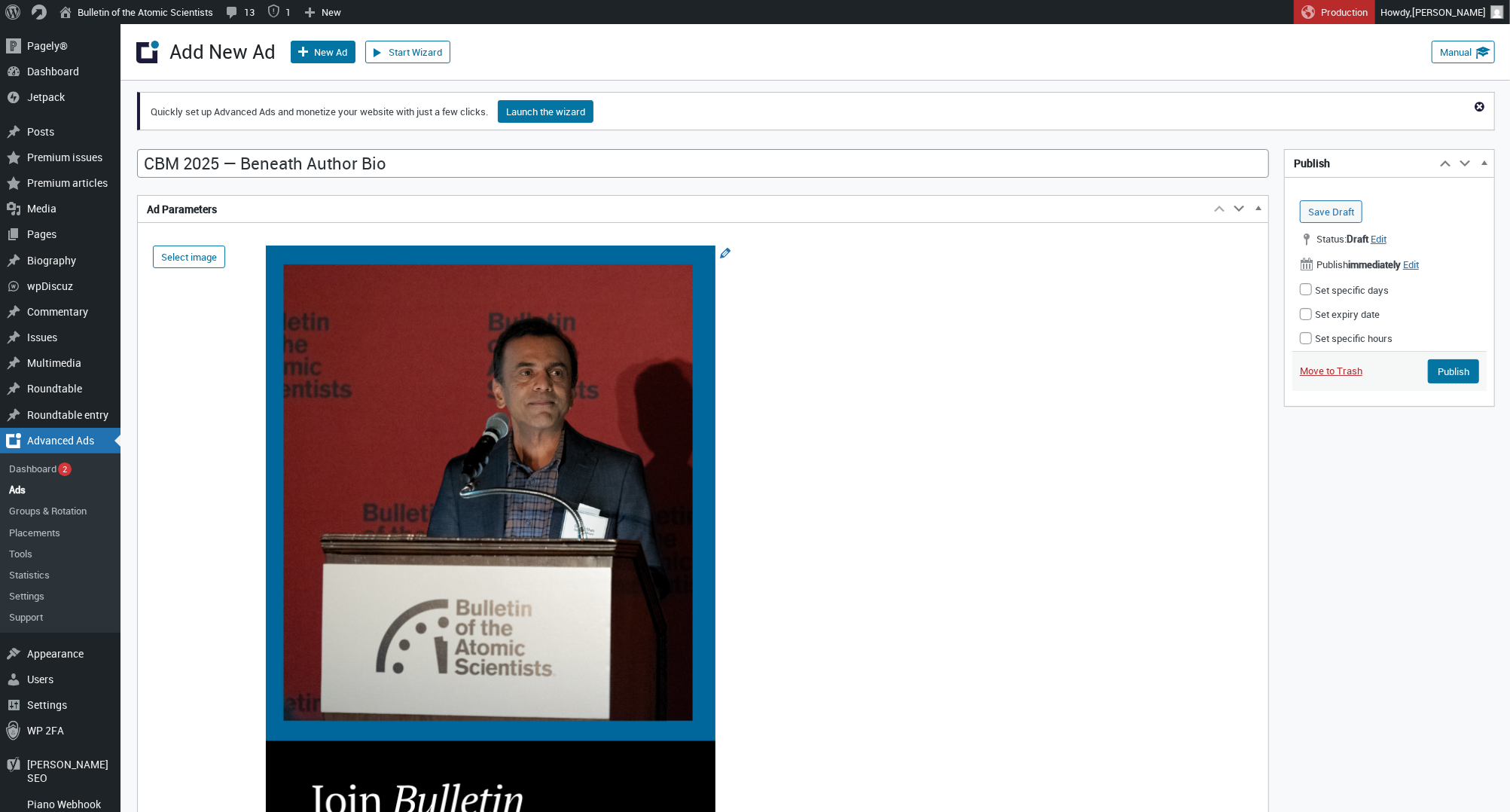
scroll to position [0, 0]
click at [1462, 368] on input "Publish" at bounding box center [1453, 371] width 51 height 24
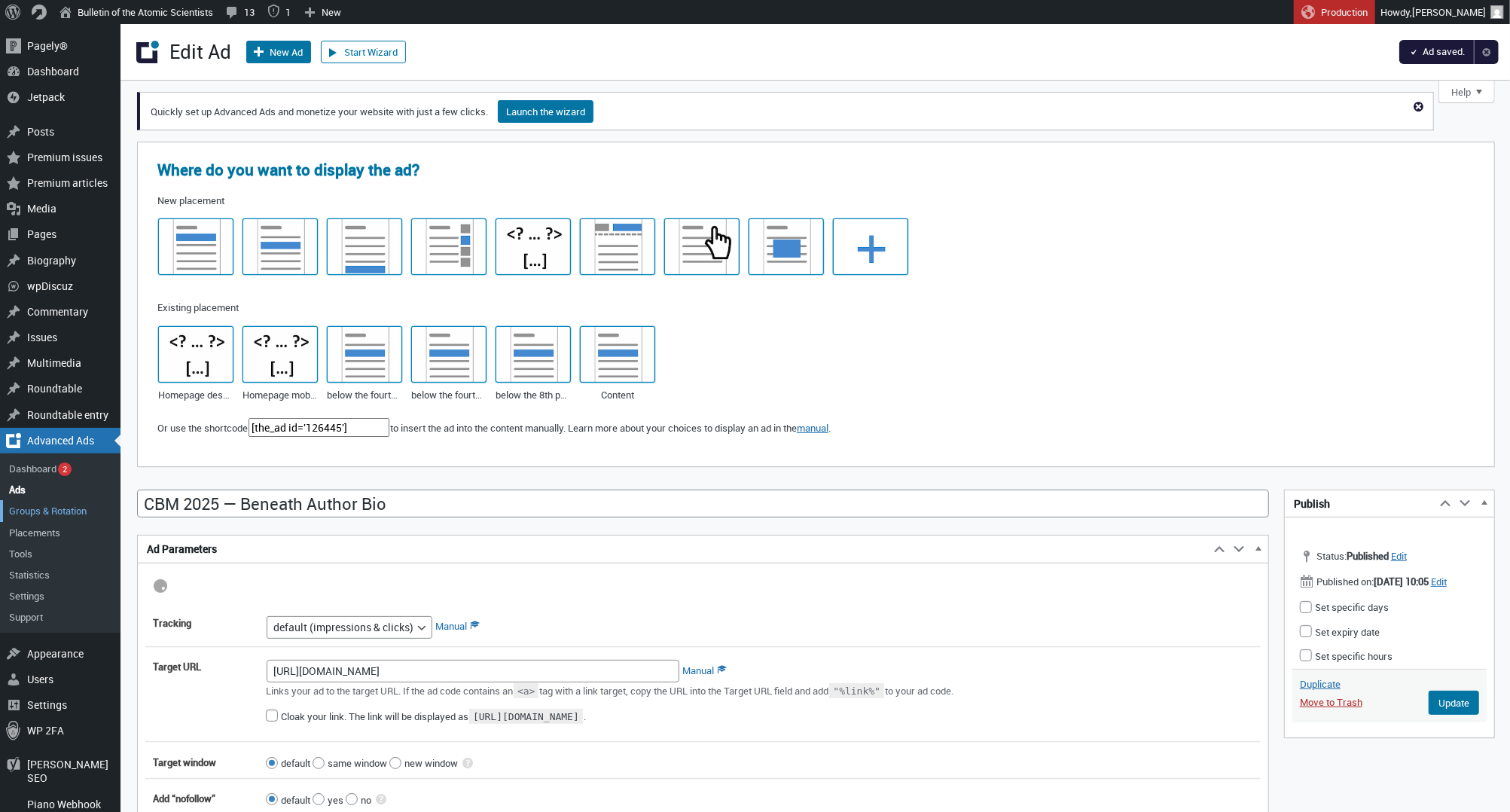
click at [49, 515] on link "Groups & Rotation" at bounding box center [60, 511] width 121 height 21
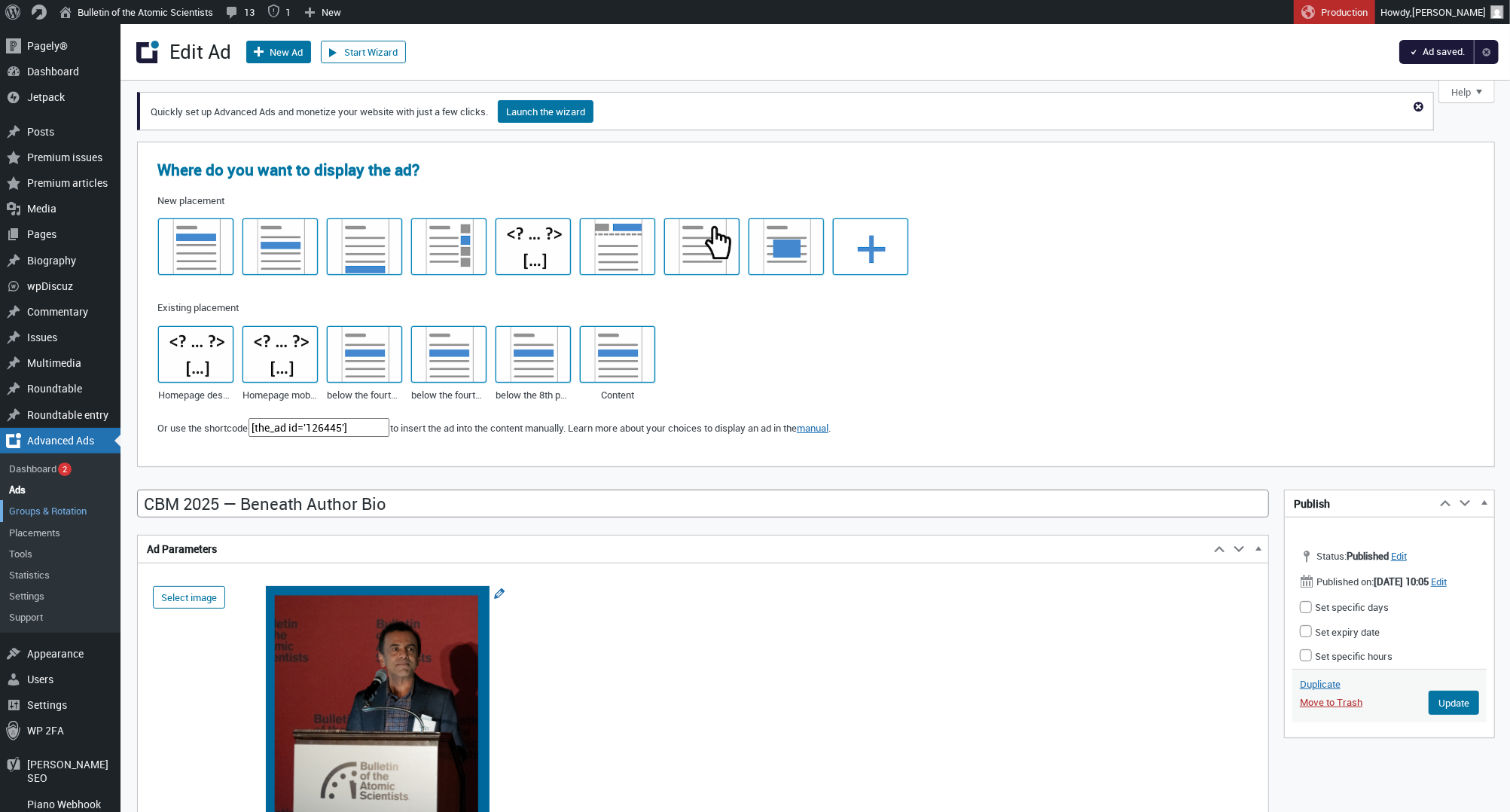
click at [43, 504] on link "Groups & Rotation" at bounding box center [60, 511] width 121 height 21
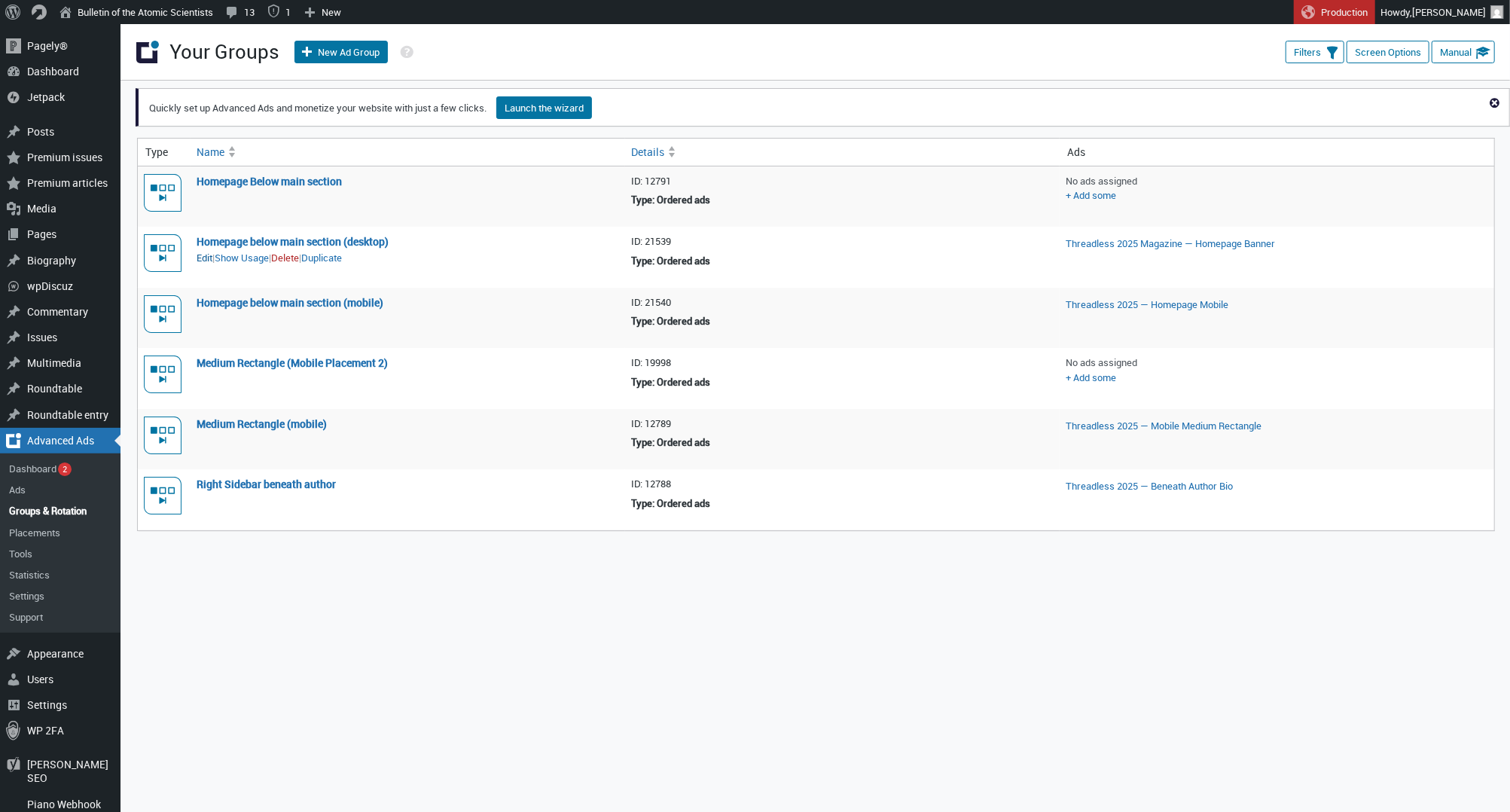
click at [208, 257] on link "Edit" at bounding box center [204, 258] width 16 height 15
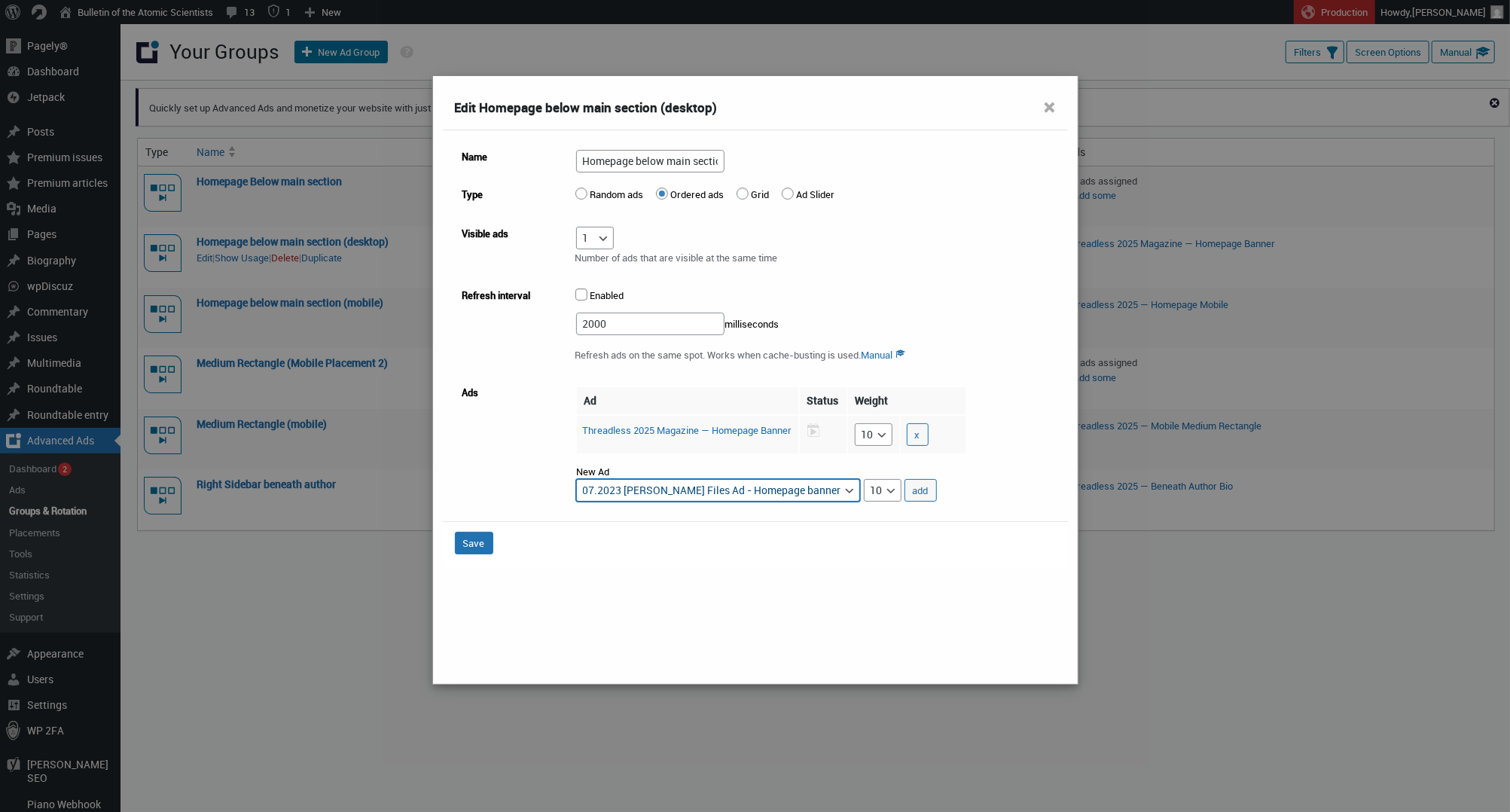
select select "advads-groups[21539][ads][126441]"
click at [937, 491] on button "add" at bounding box center [920, 490] width 32 height 23
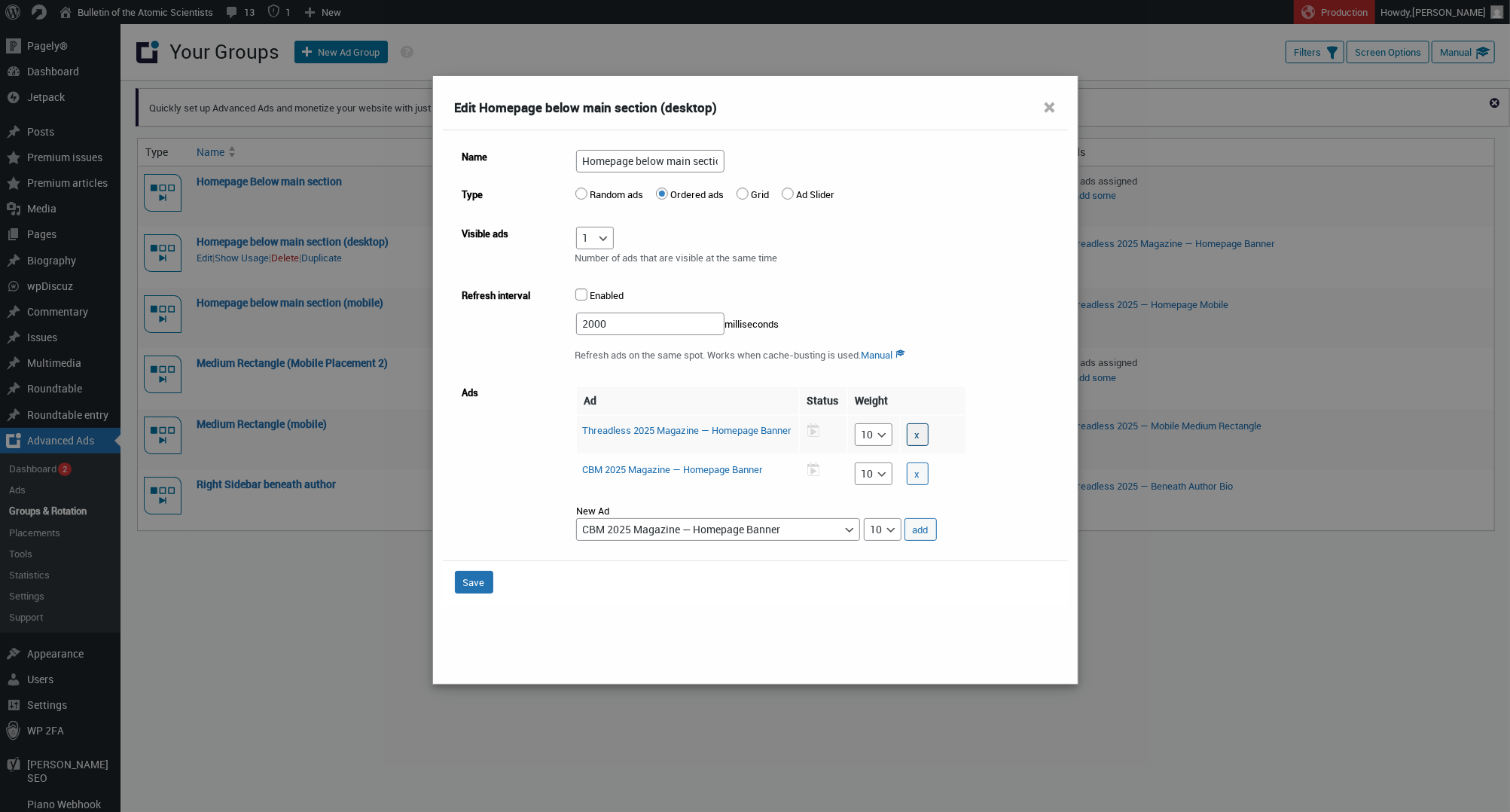
click at [928, 434] on button "x" at bounding box center [917, 435] width 22 height 23
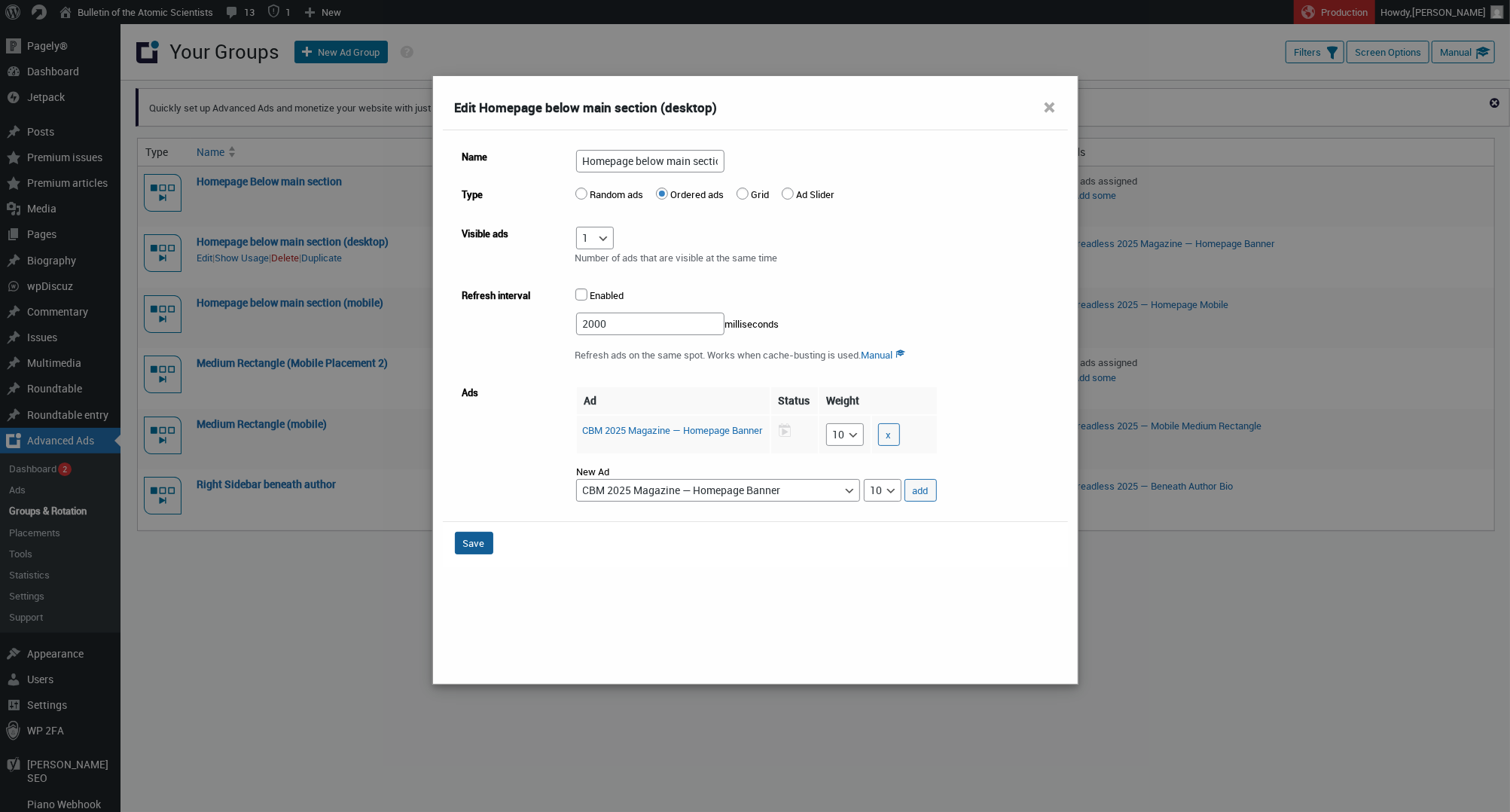
click at [489, 543] on button "Save" at bounding box center [474, 543] width 39 height 23
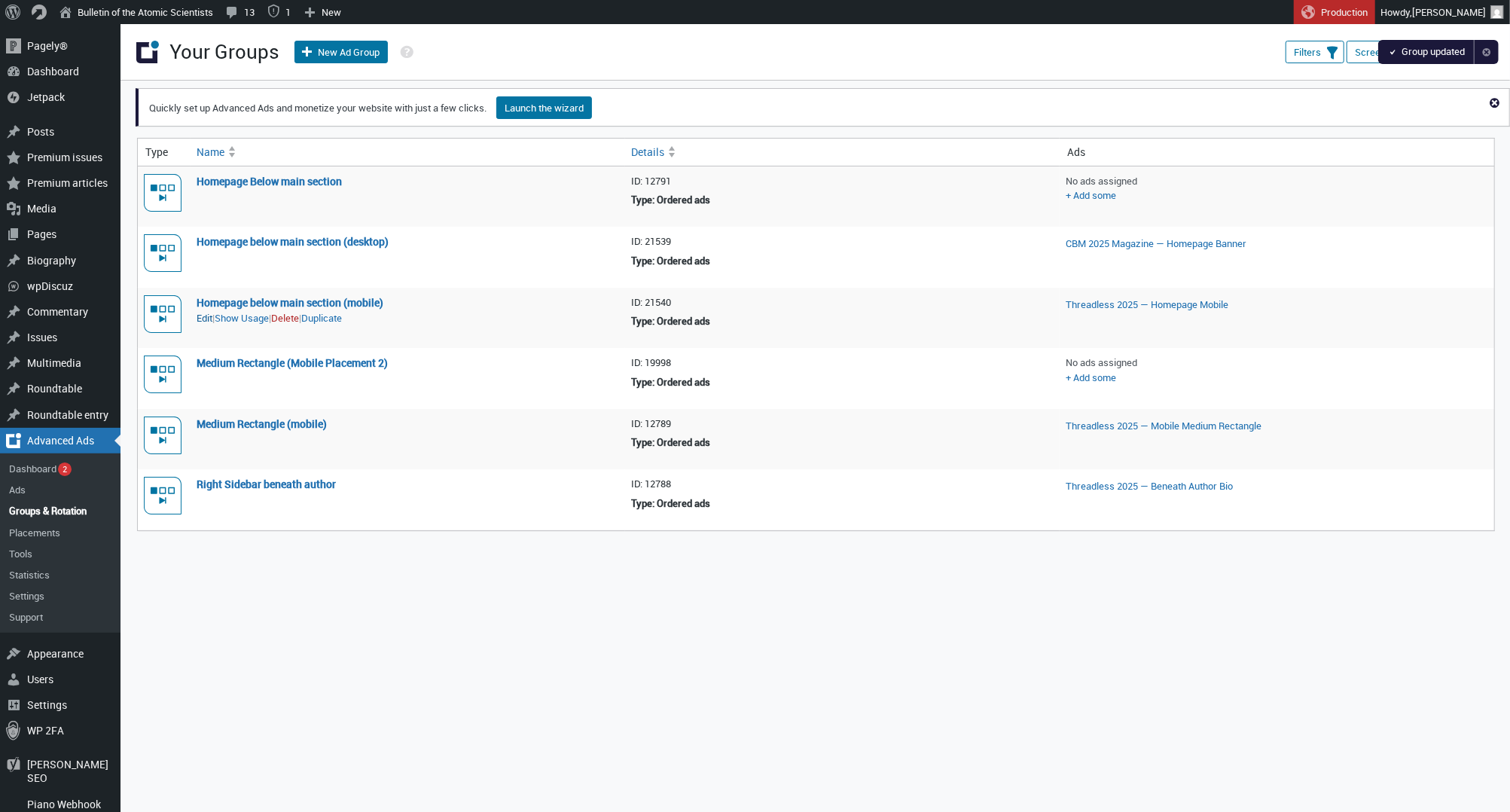
click at [209, 315] on link "Edit" at bounding box center [204, 318] width 16 height 15
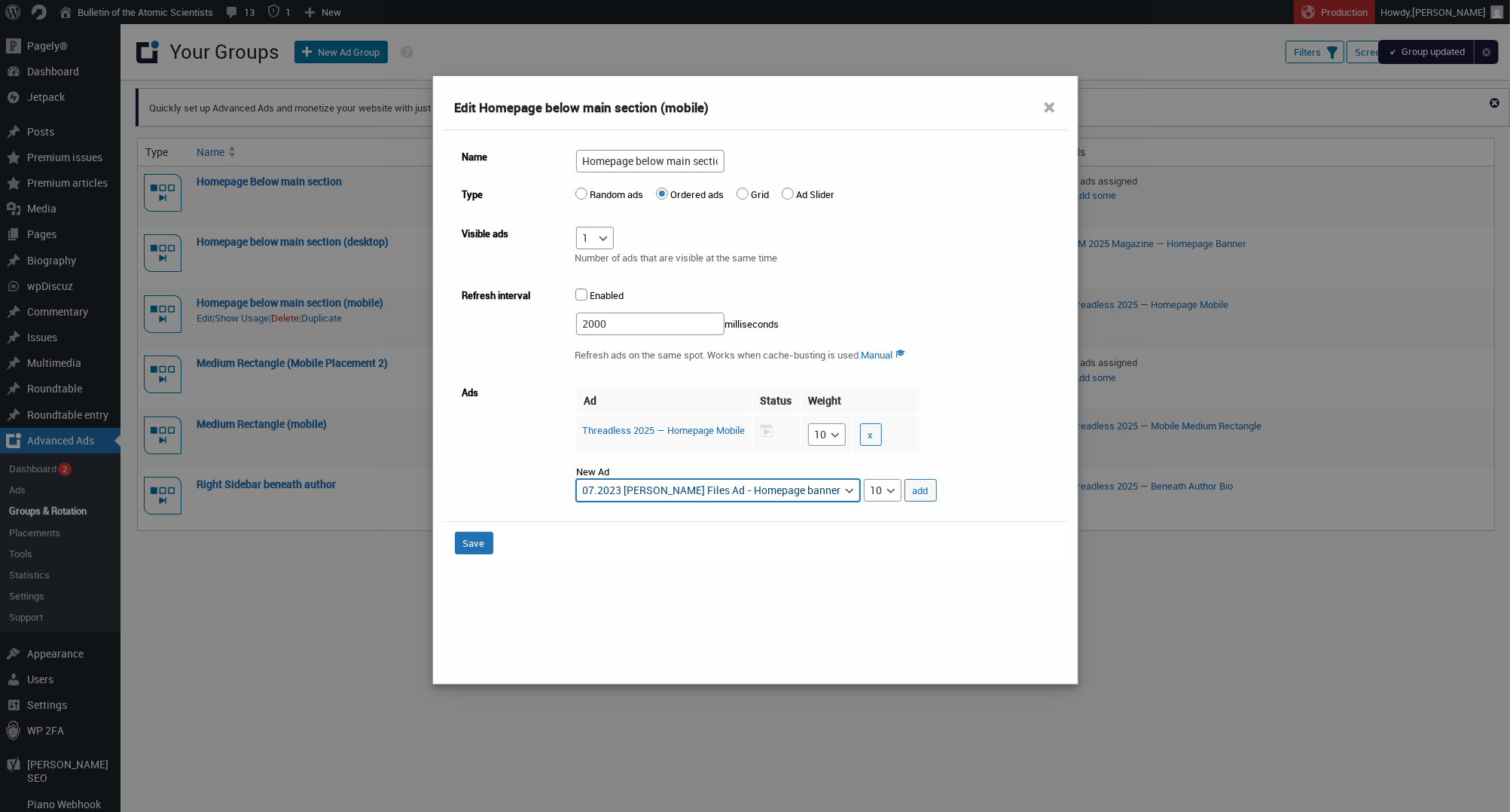
select select "advads-groups[21540][ads][126439]"
click at [937, 485] on button "add" at bounding box center [920, 490] width 32 height 23
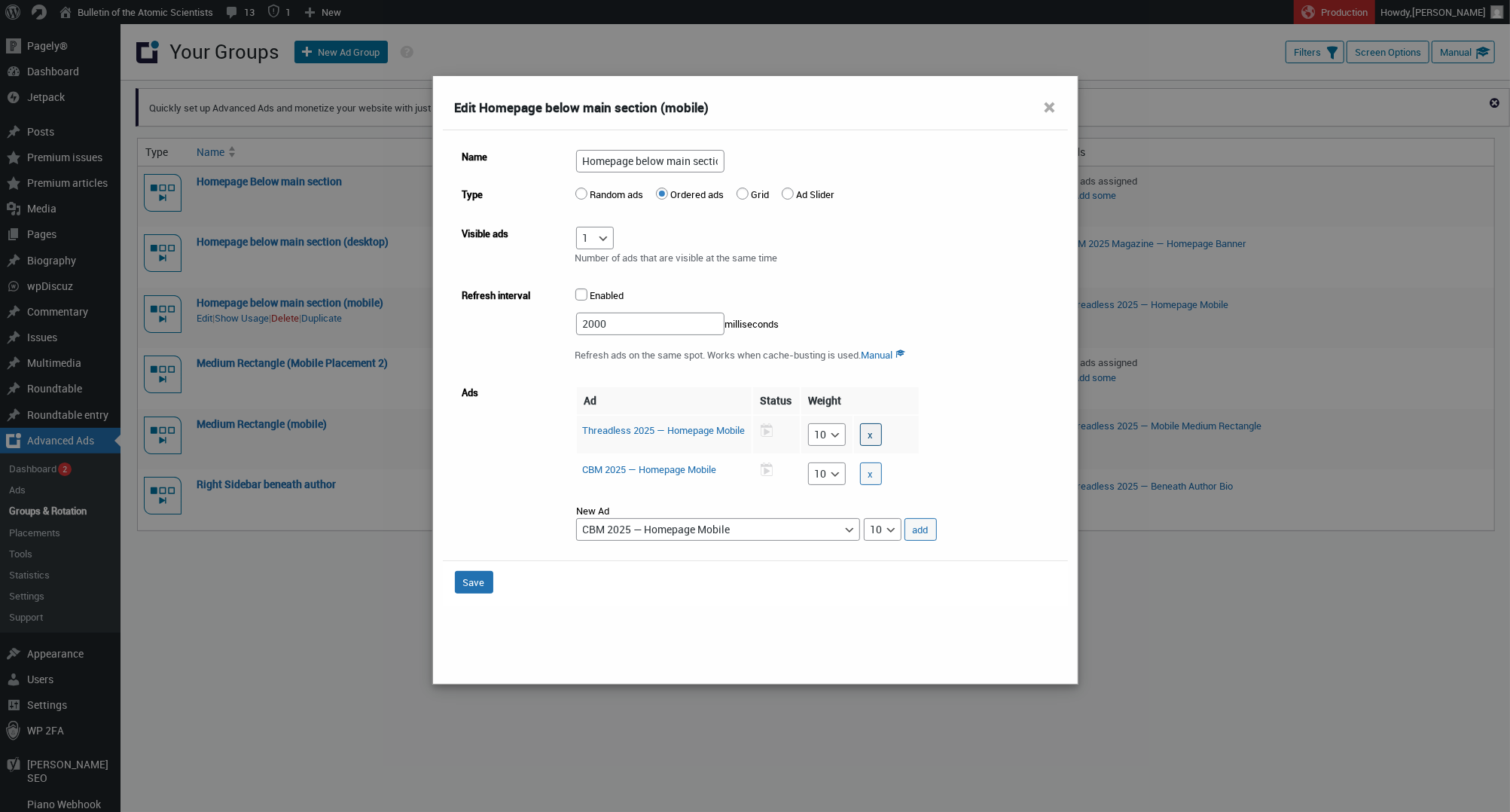
click at [882, 426] on button "x" at bounding box center [870, 435] width 22 height 23
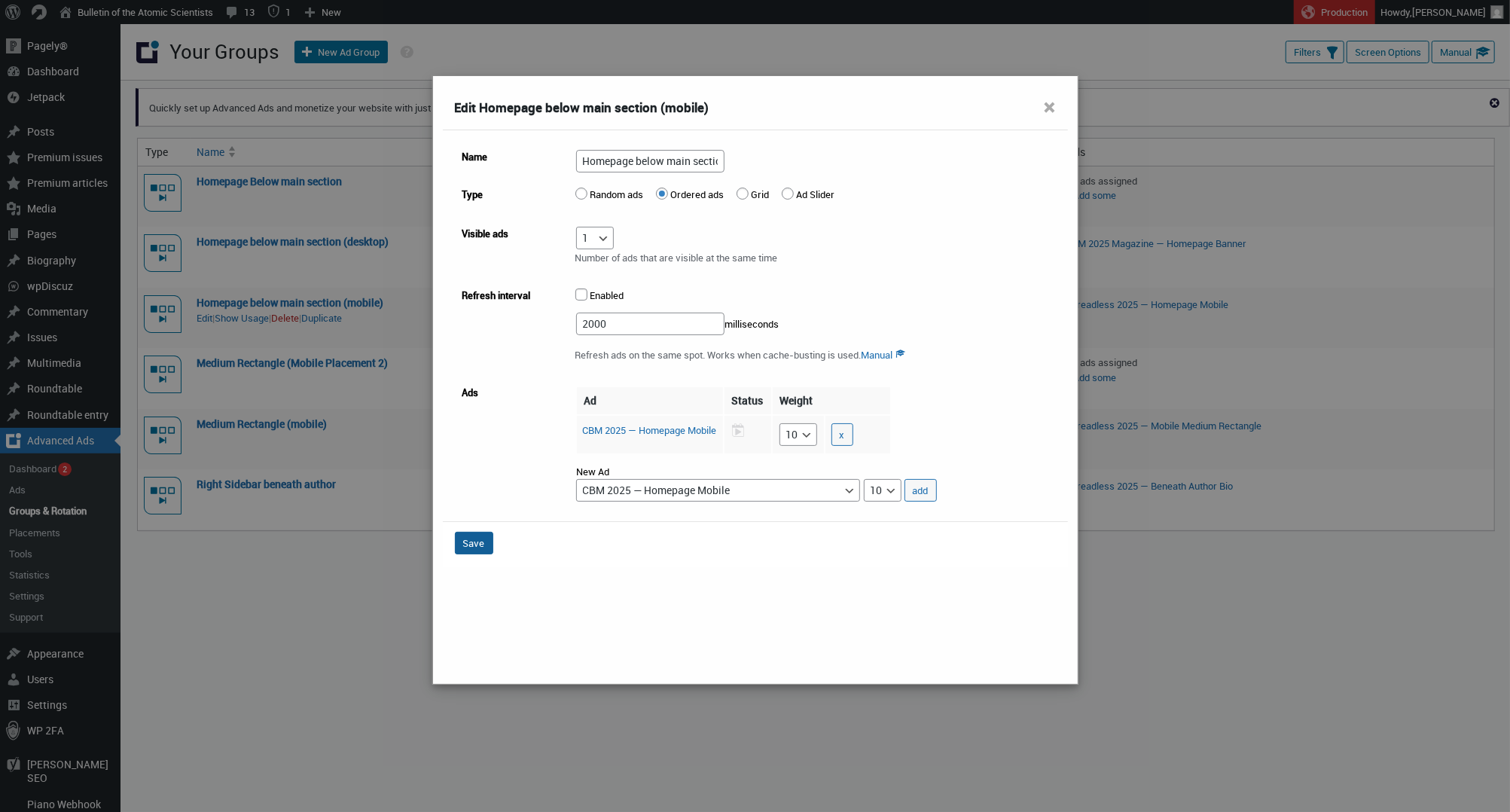
click at [482, 541] on button "Save" at bounding box center [474, 543] width 39 height 23
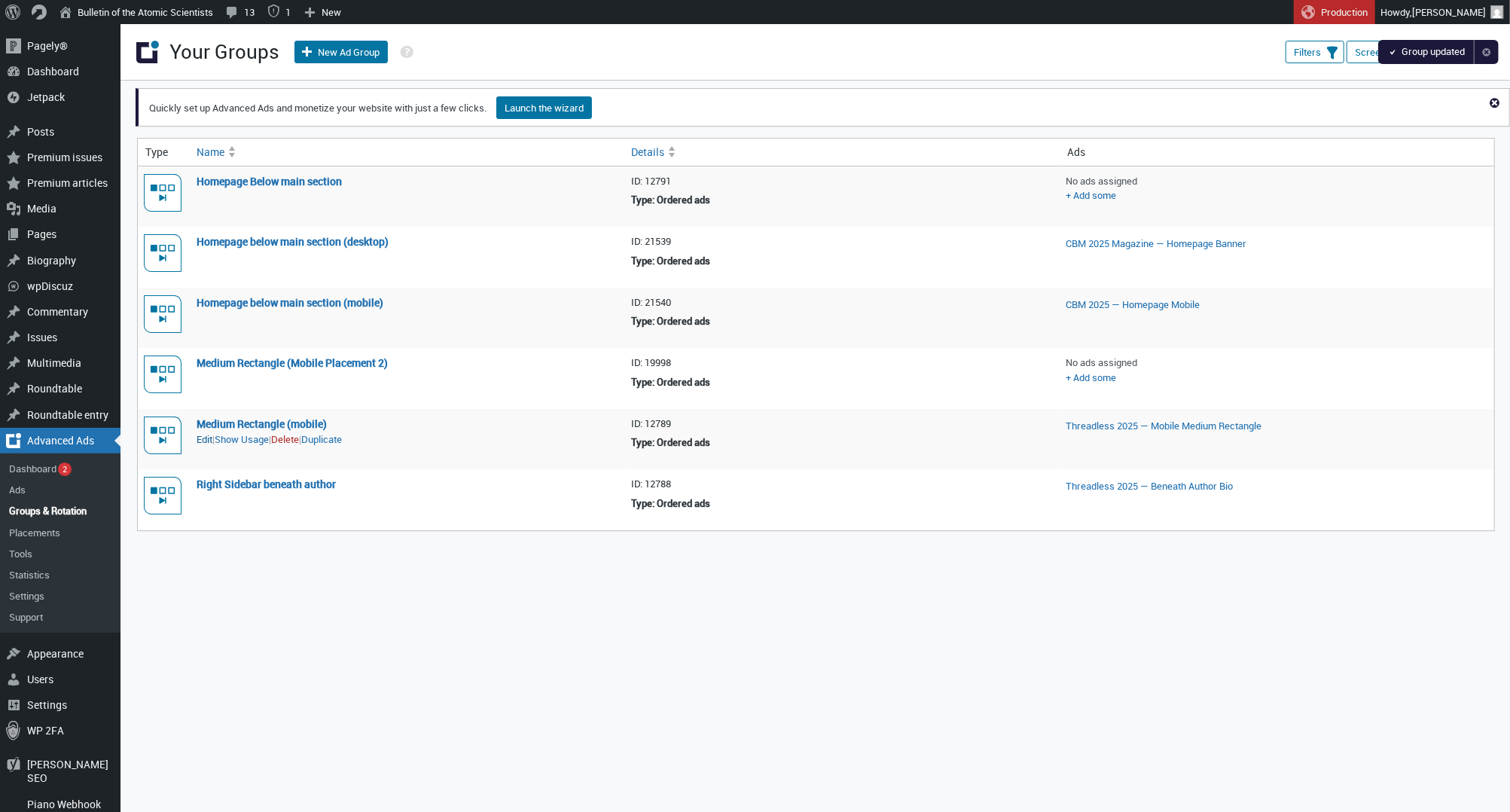
click at [208, 445] on link "Edit" at bounding box center [204, 440] width 16 height 15
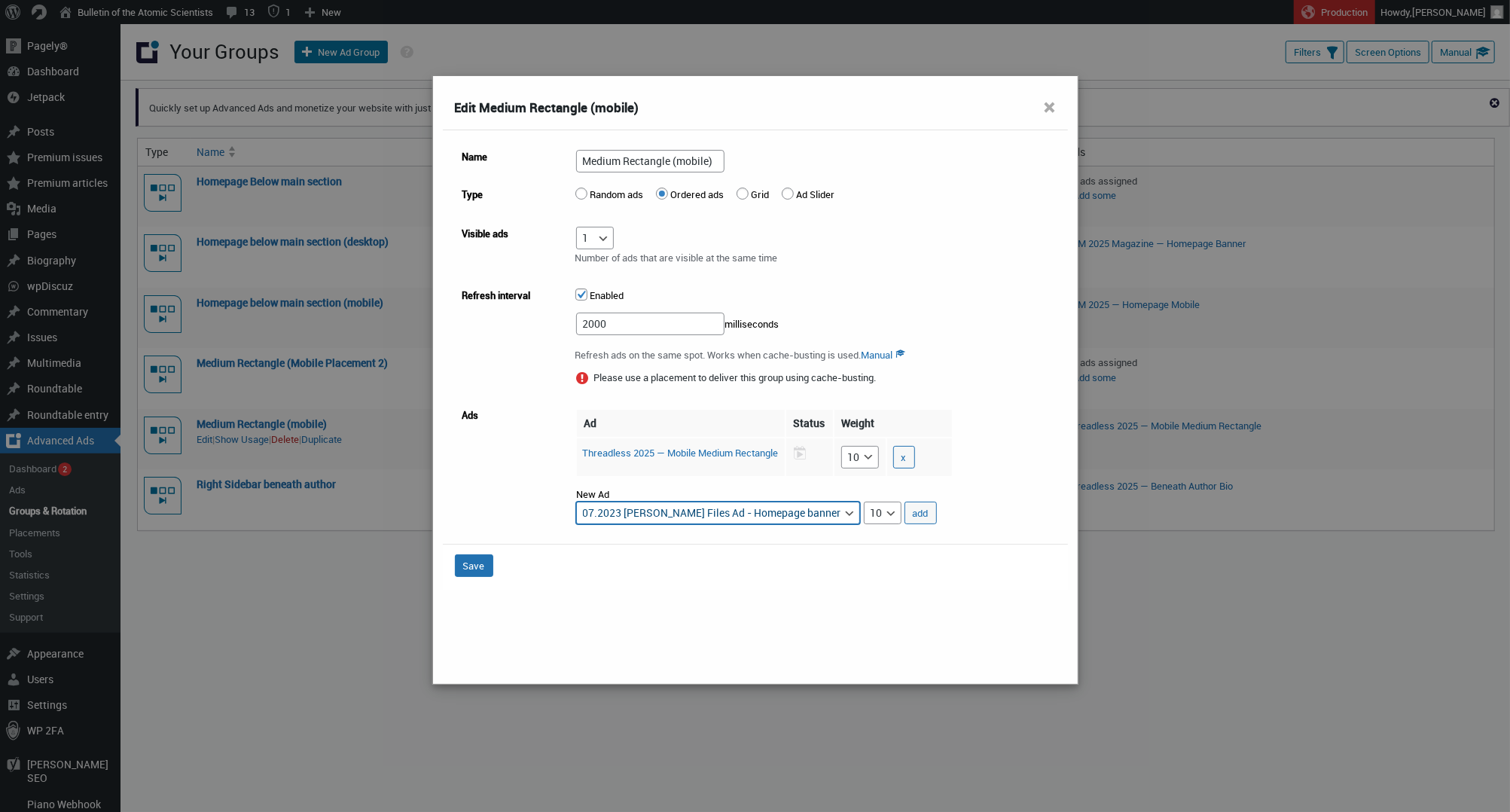
select select "advads-groups[12789][ads][126443]"
click at [937, 509] on button "add" at bounding box center [920, 513] width 32 height 23
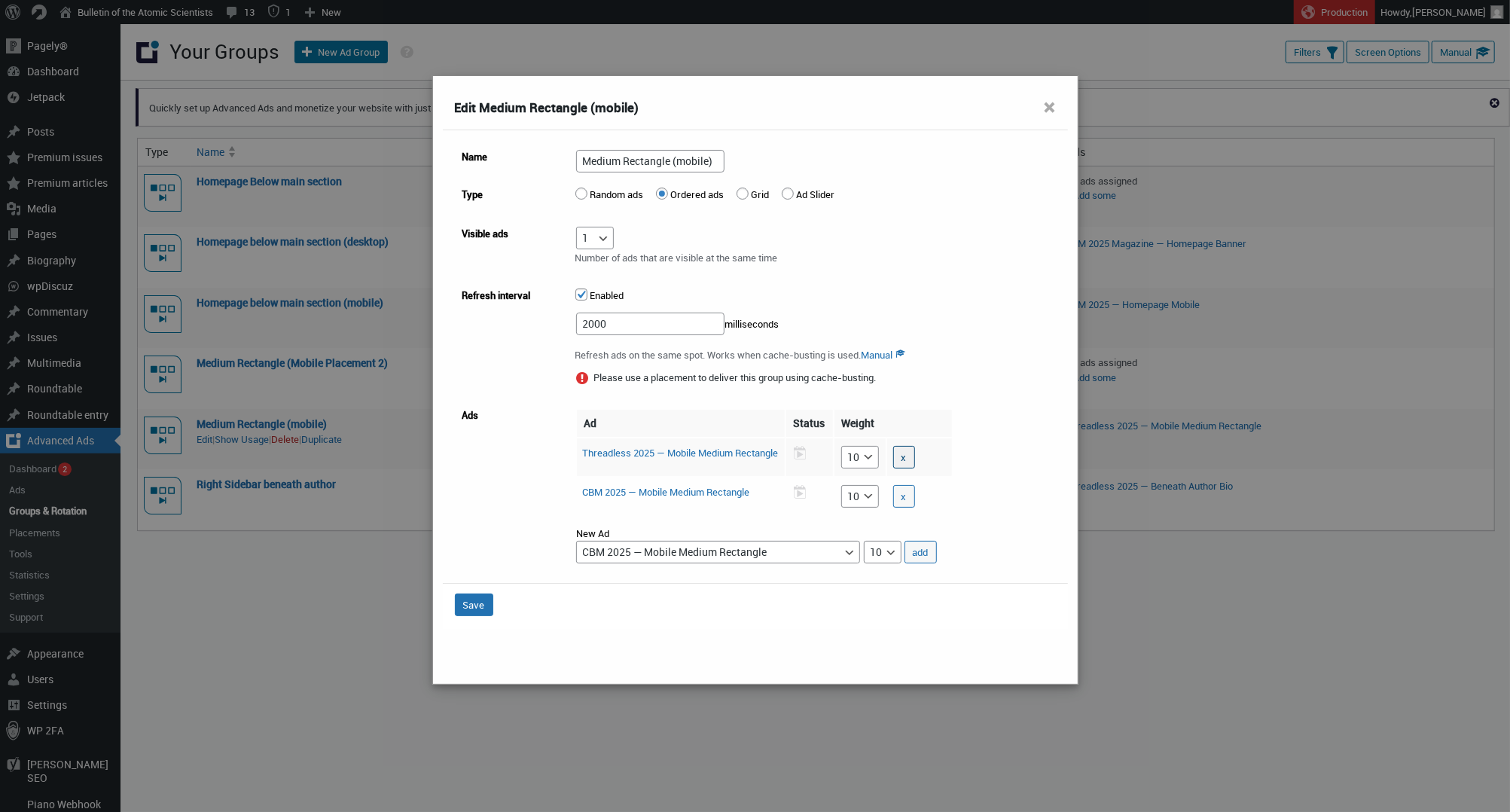
click at [915, 447] on button "x" at bounding box center [904, 457] width 22 height 23
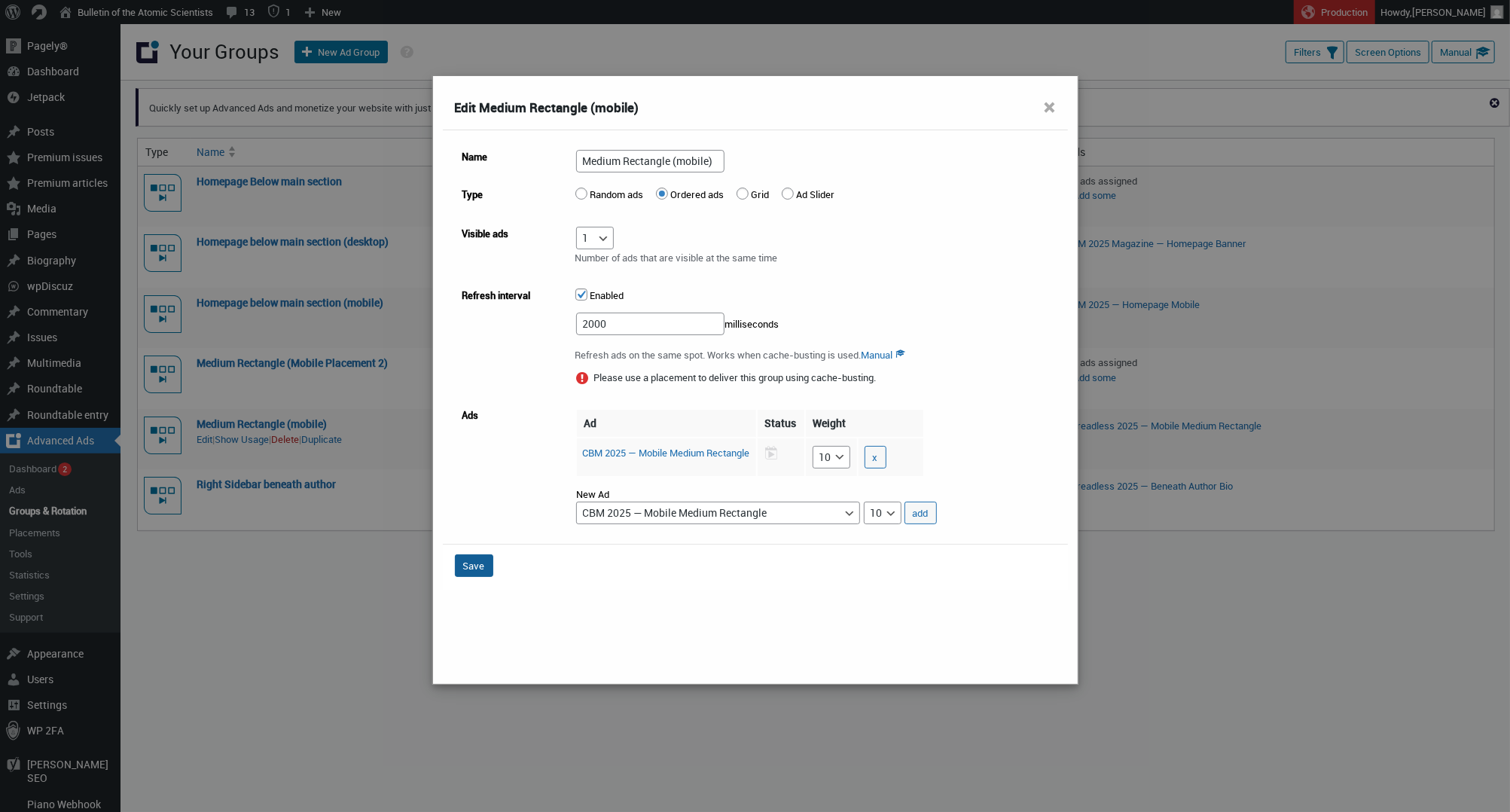
click at [473, 557] on button "Save" at bounding box center [474, 566] width 39 height 23
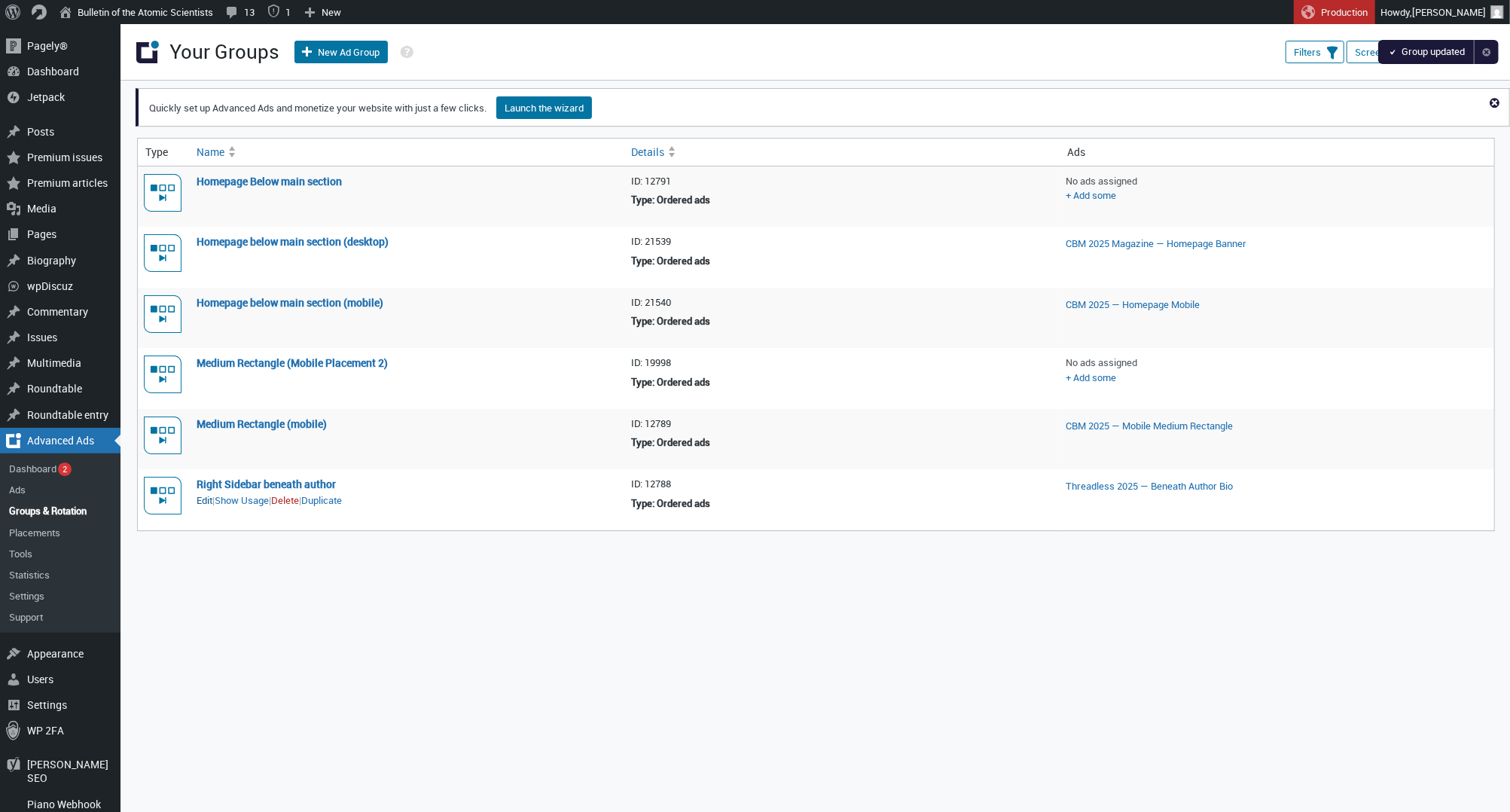
click at [209, 497] on link "Edit" at bounding box center [204, 500] width 16 height 15
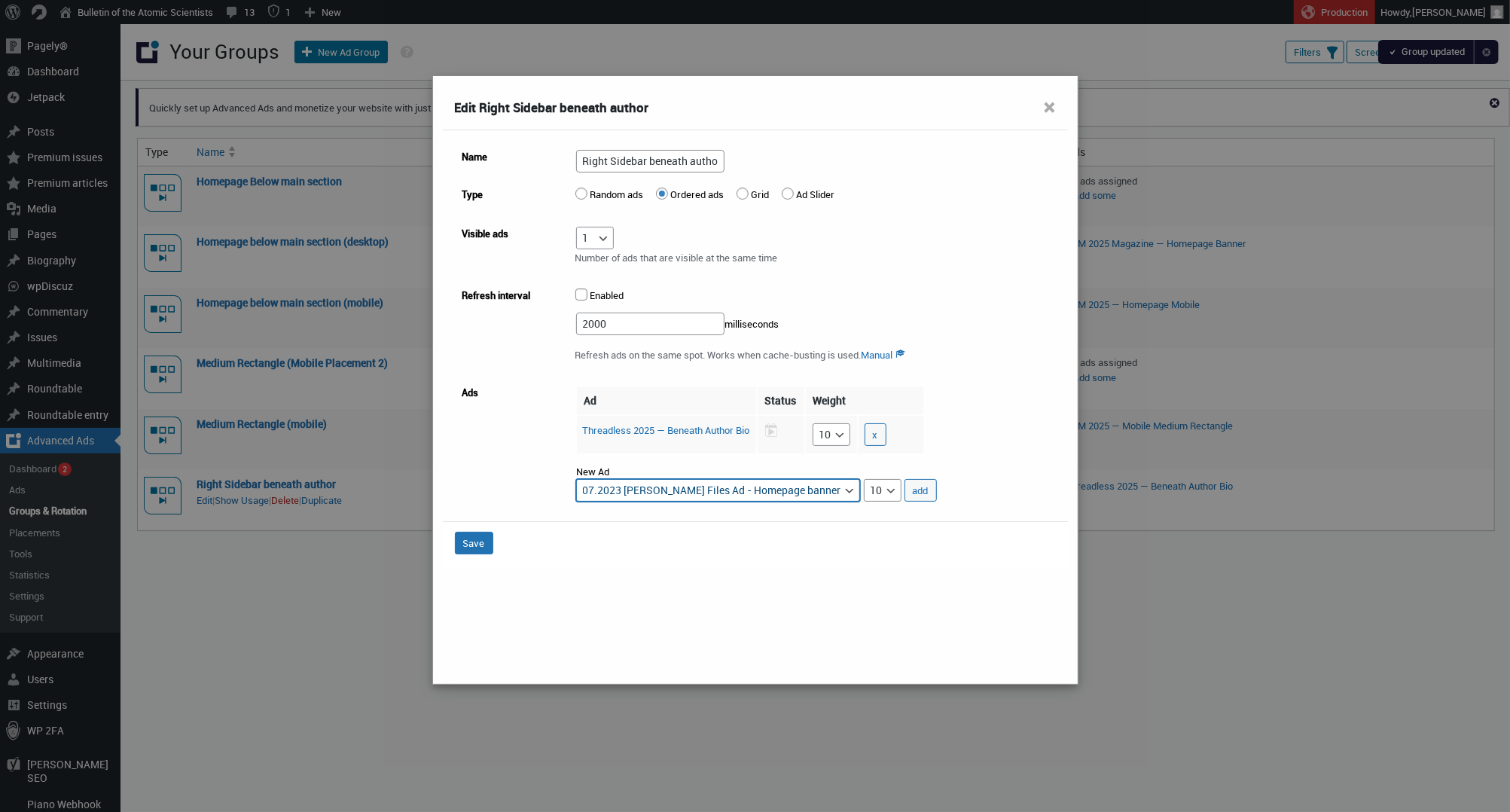
select select "advads-groups[12788][ads][126445]"
click at [937, 486] on button "add" at bounding box center [920, 490] width 32 height 23
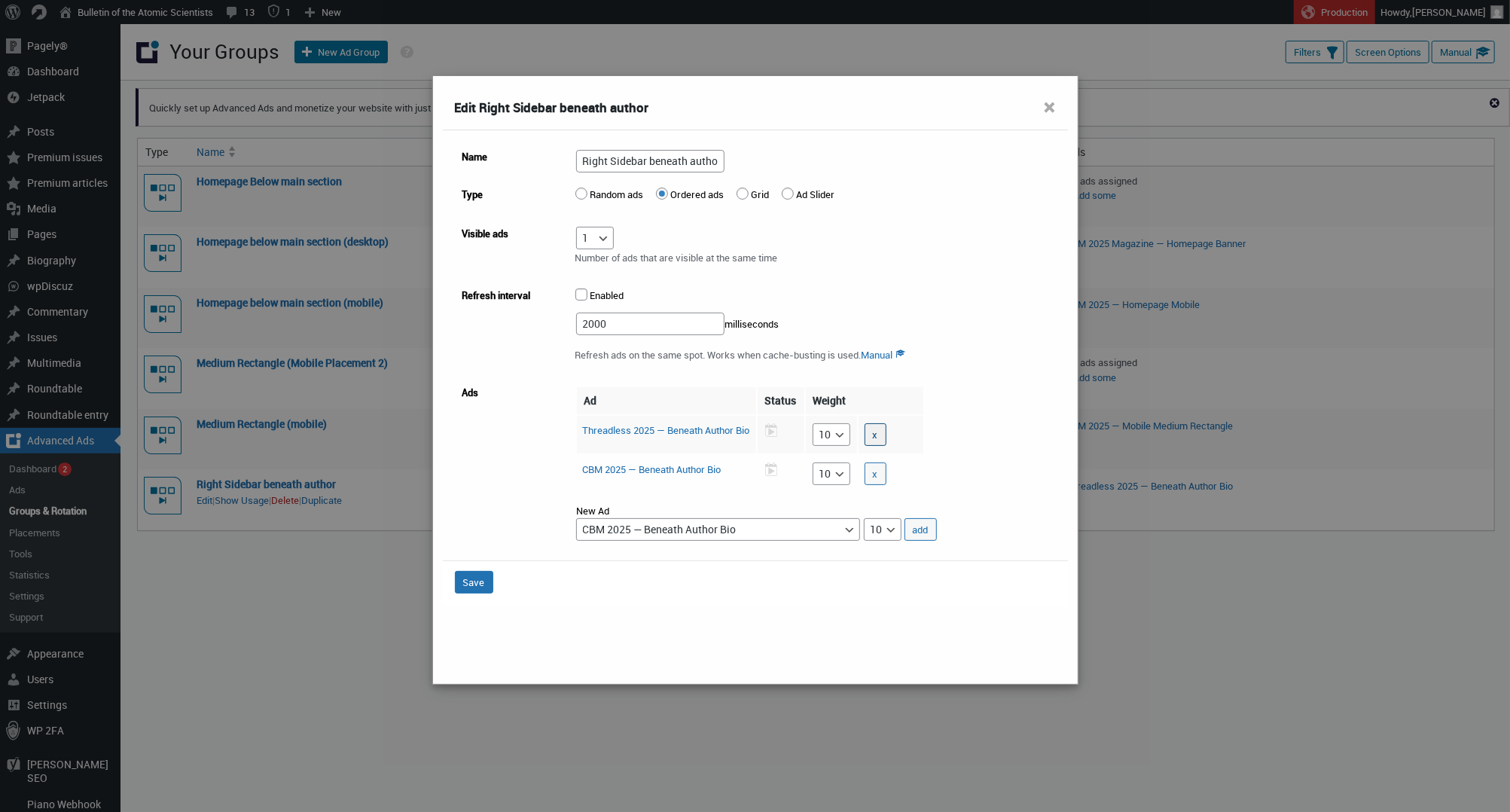
click at [887, 427] on button "x" at bounding box center [875, 435] width 22 height 23
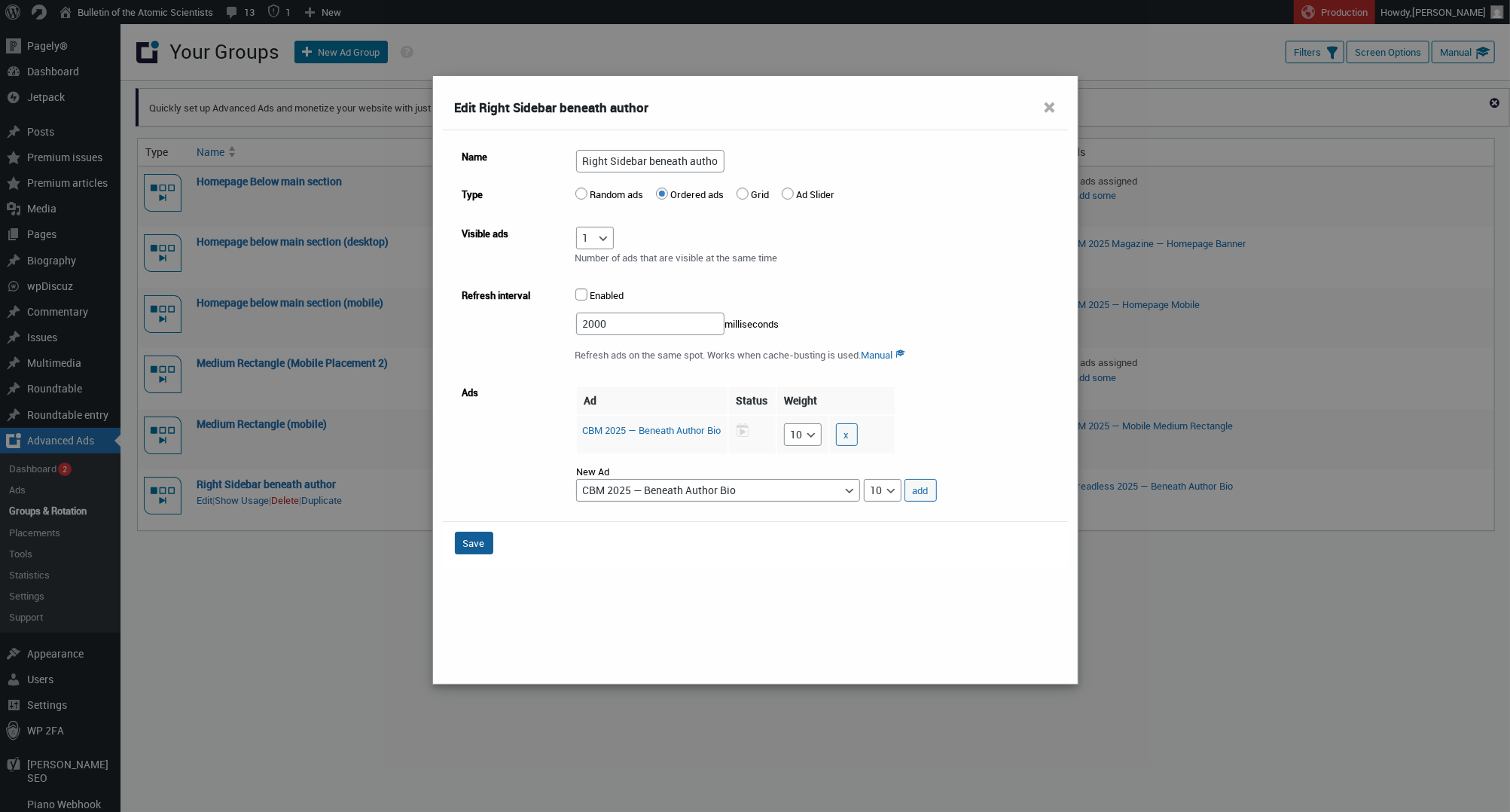
click at [465, 541] on button "Save" at bounding box center [474, 543] width 39 height 23
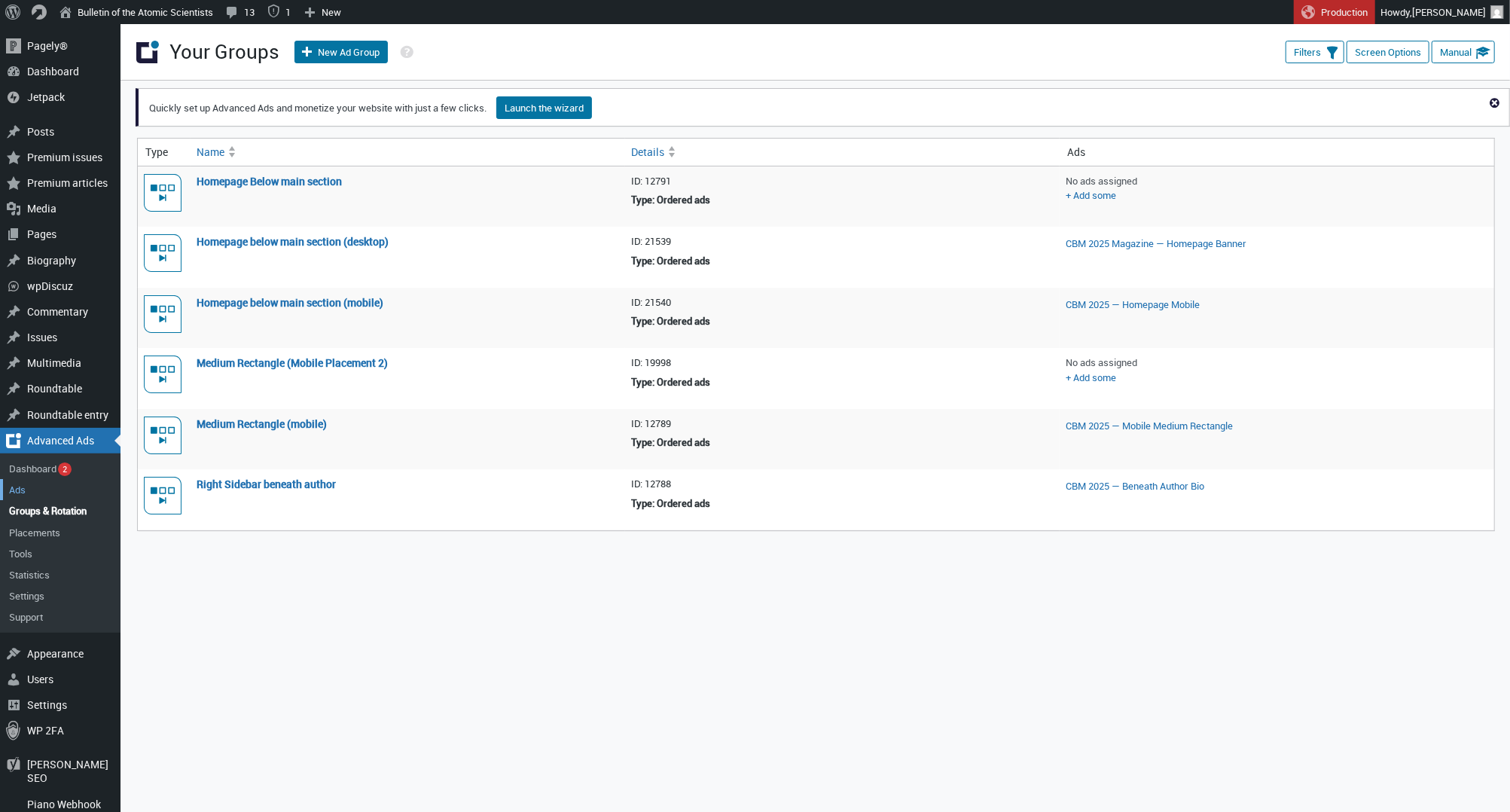
click at [30, 482] on link "Ads" at bounding box center [60, 490] width 121 height 21
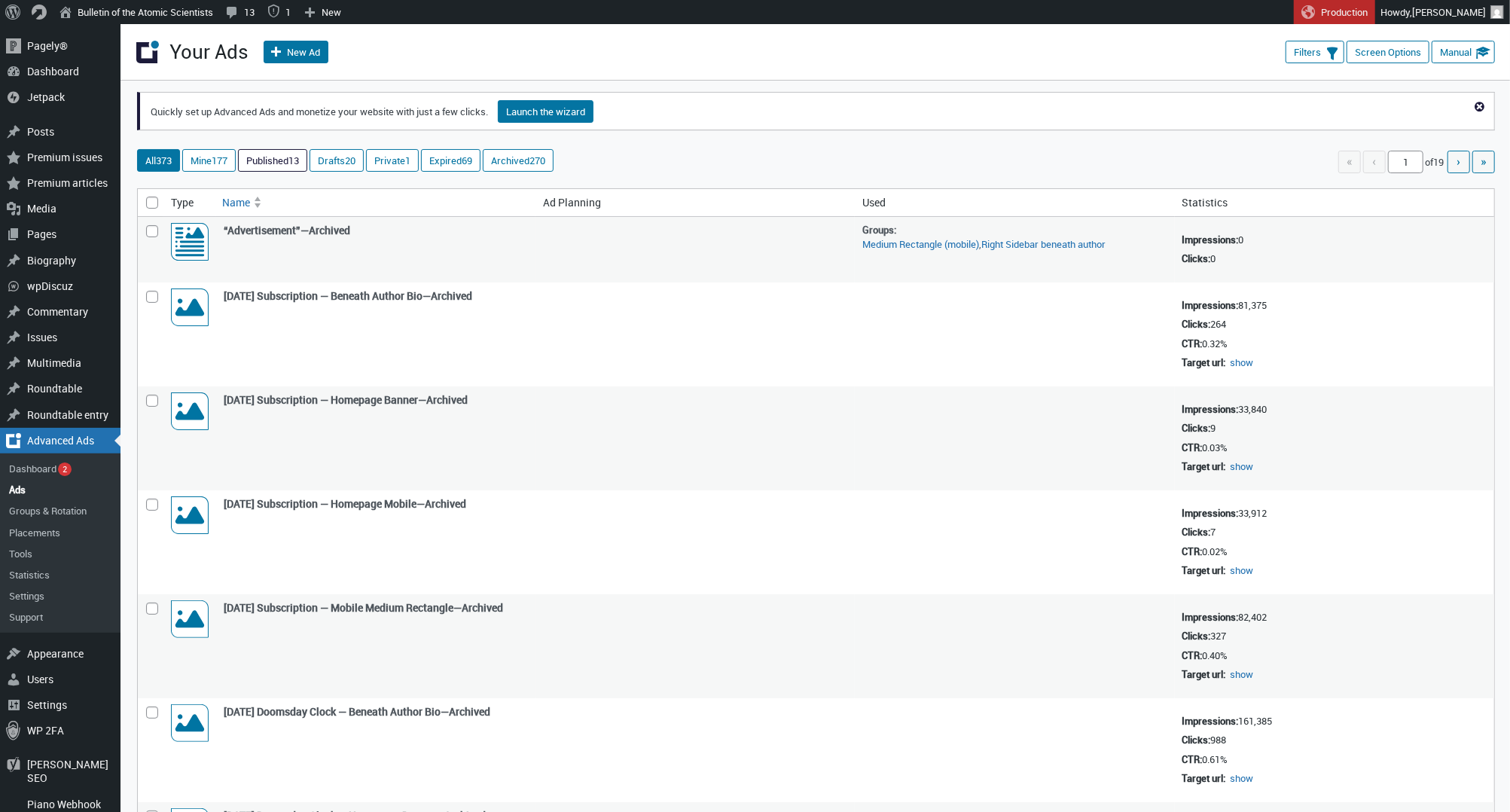
click at [303, 163] on link "Published 13" at bounding box center [272, 161] width 68 height 21
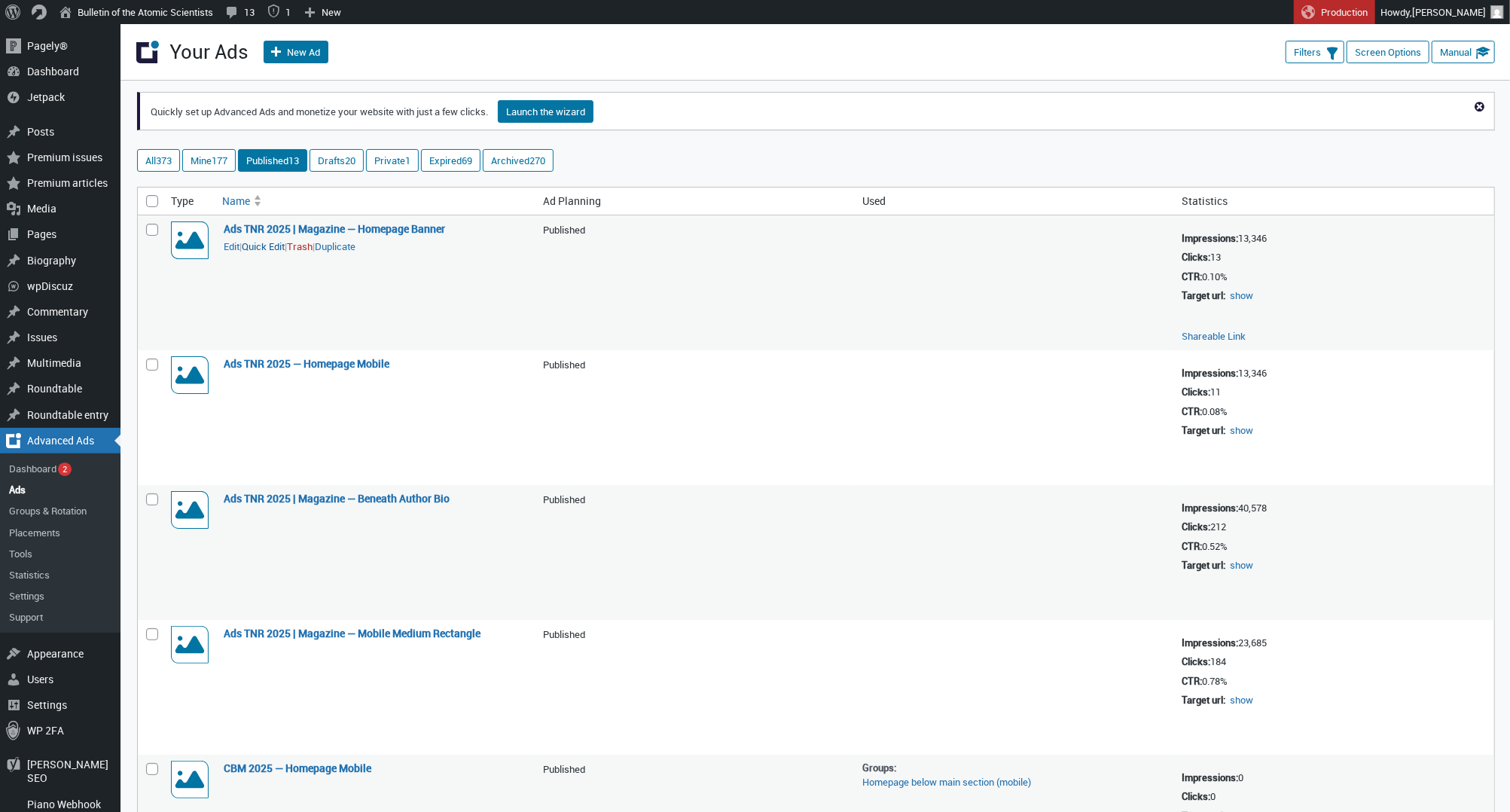
click at [260, 252] on button "Quick Edit" at bounding box center [263, 246] width 43 height 14
select select "124"
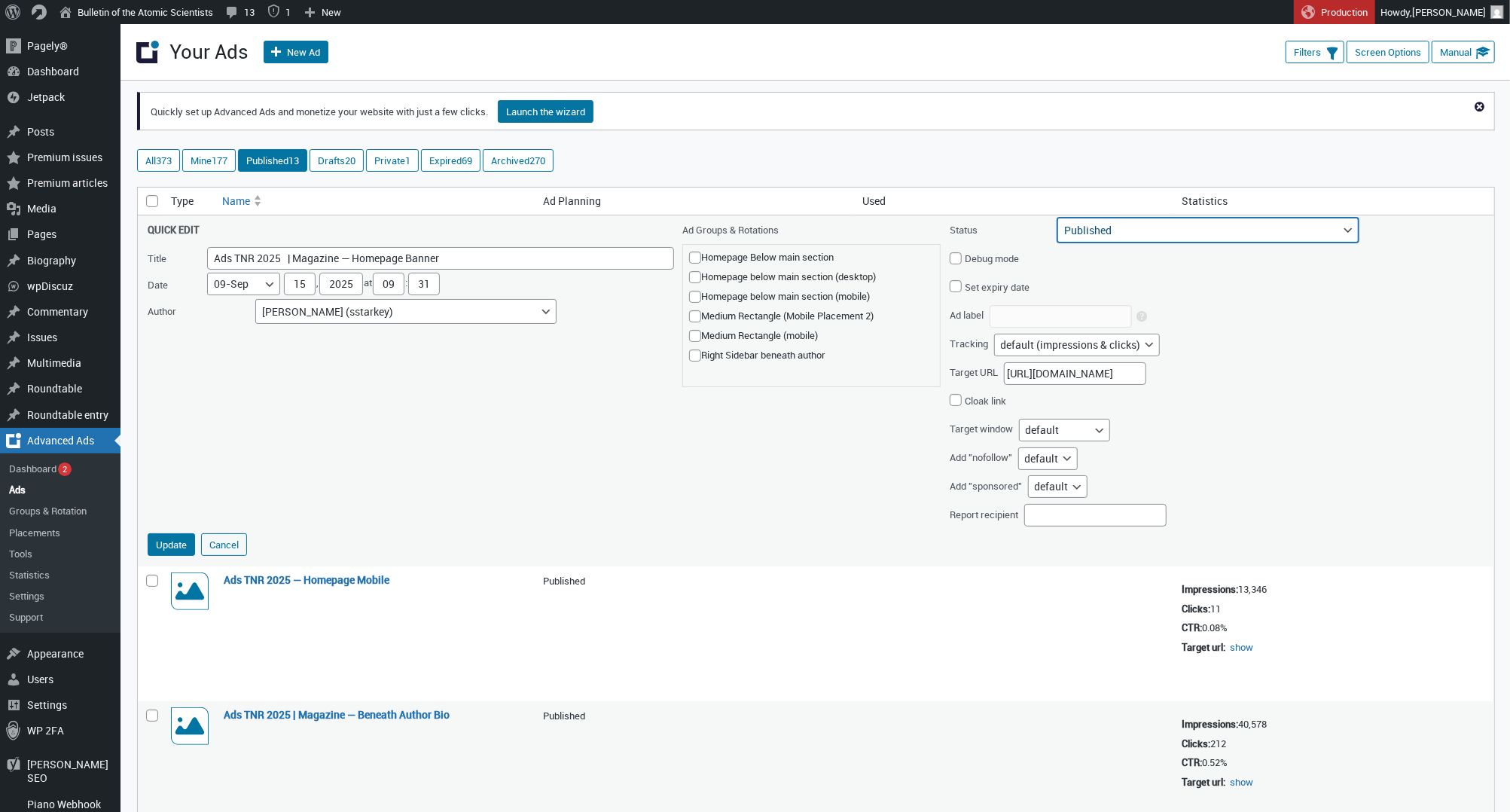
select select "archive"
click at [184, 539] on button "Update" at bounding box center [171, 545] width 48 height 23
click at [284, 596] on button "Quick Edit" at bounding box center [263, 598] width 43 height 14
select select "124"
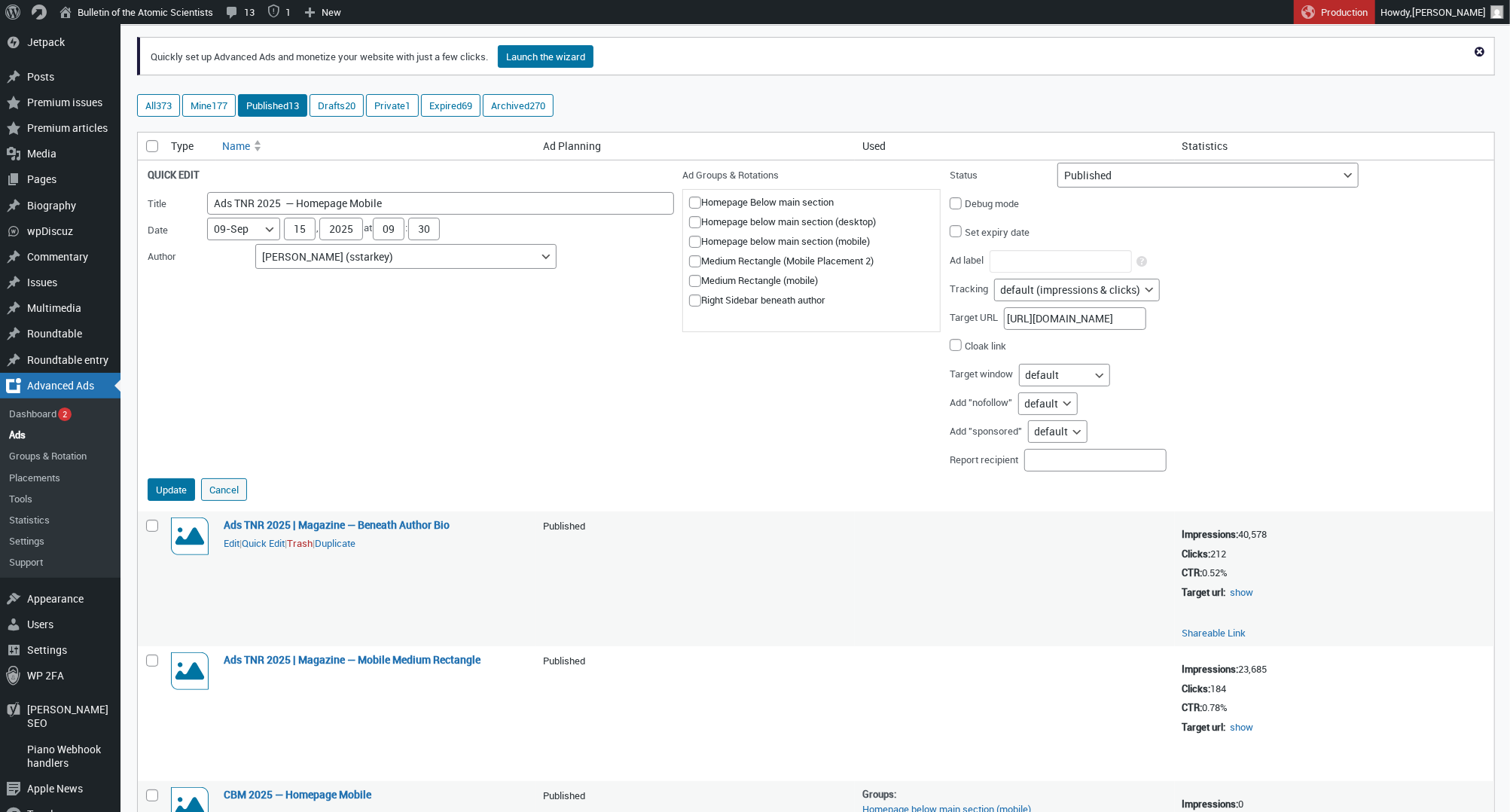
scroll to position [88, 0]
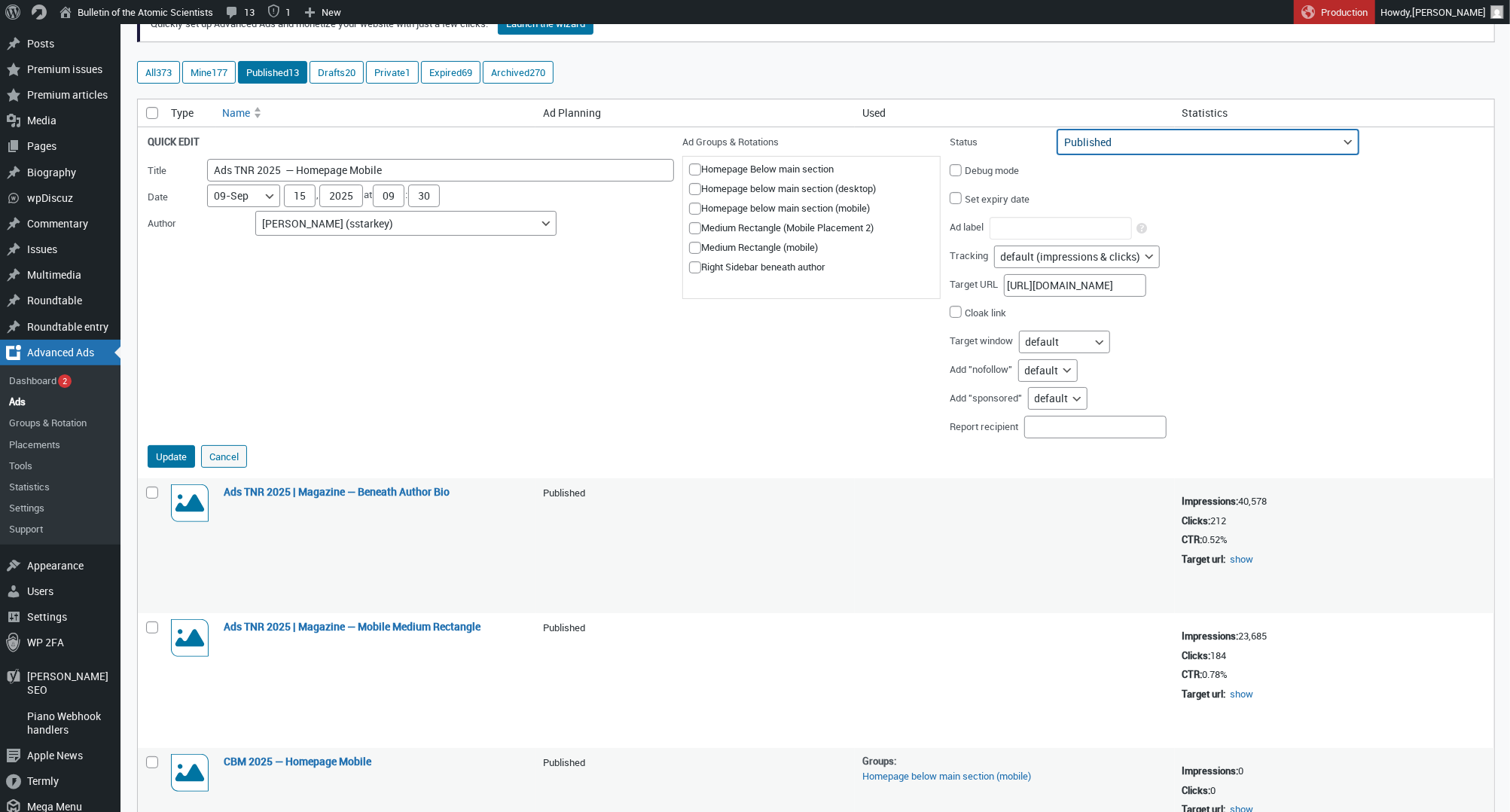
select select "archive"
click at [179, 455] on button "Update" at bounding box center [171, 457] width 48 height 23
click at [262, 504] on button "Quick Edit" at bounding box center [263, 509] width 43 height 14
select select "124"
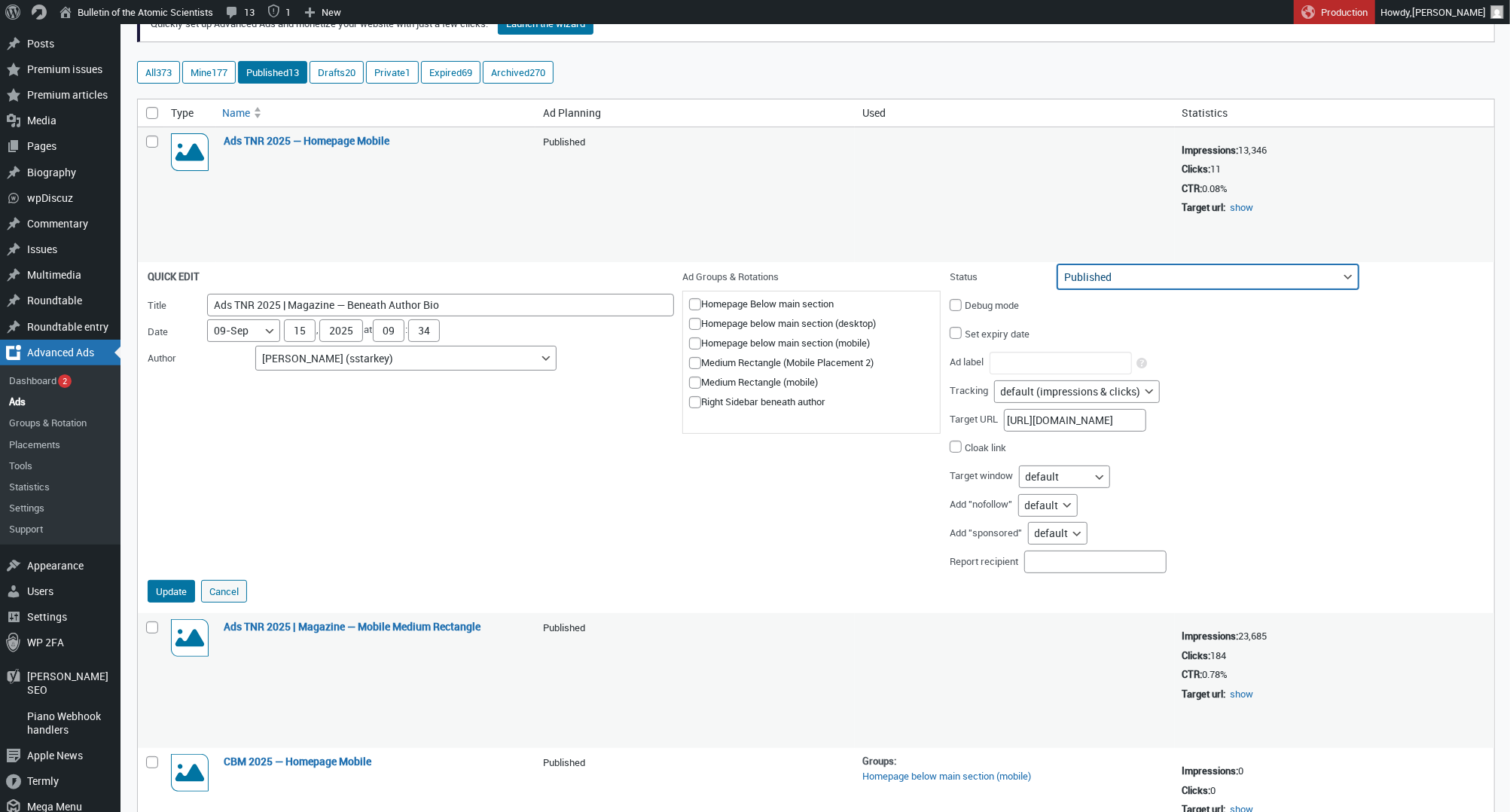
select select "archive"
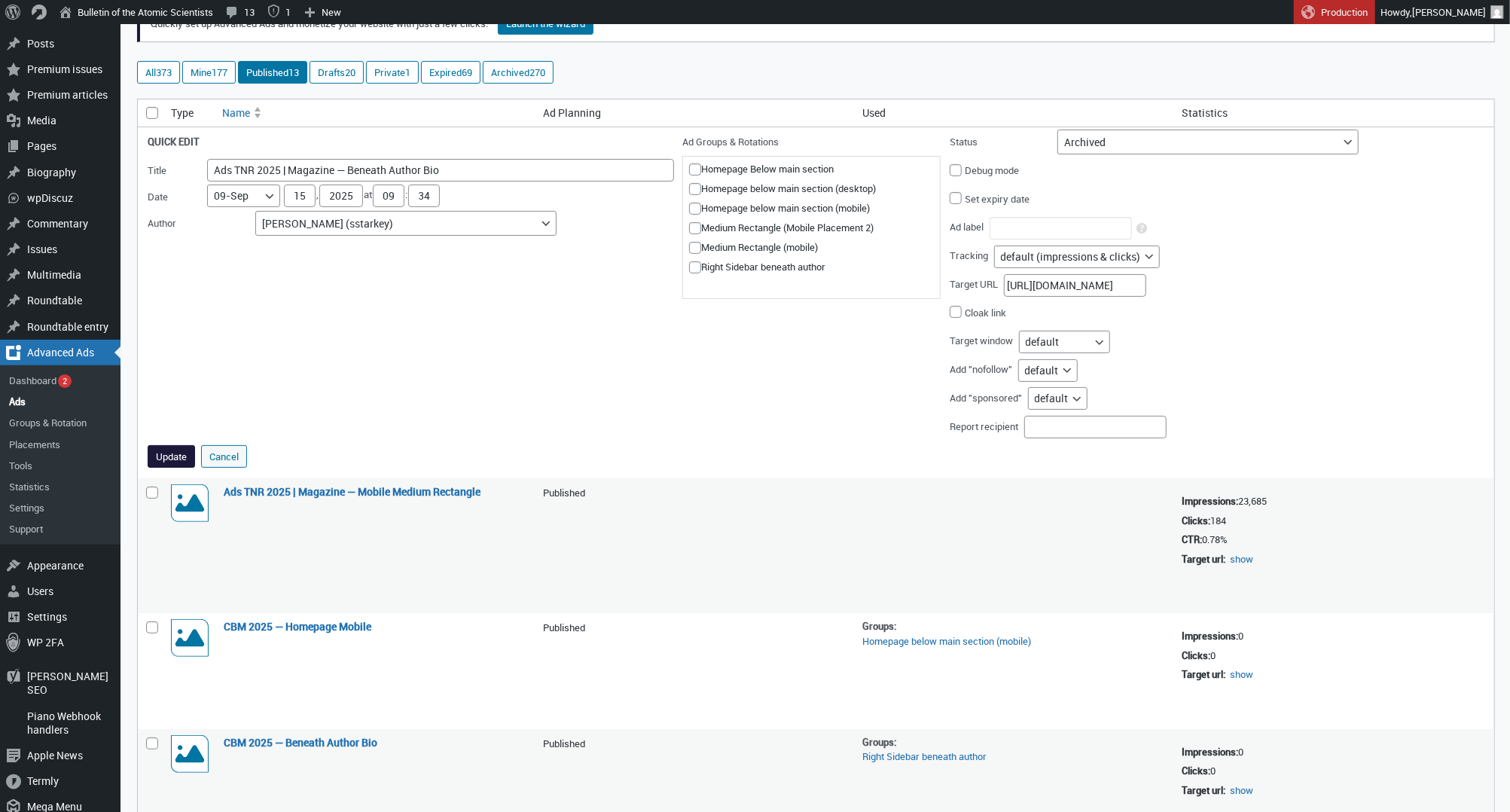
click at [175, 445] on button "Update" at bounding box center [171, 457] width 48 height 23
click at [276, 503] on button "Quick Edit" at bounding box center [263, 509] width 43 height 14
select select "124"
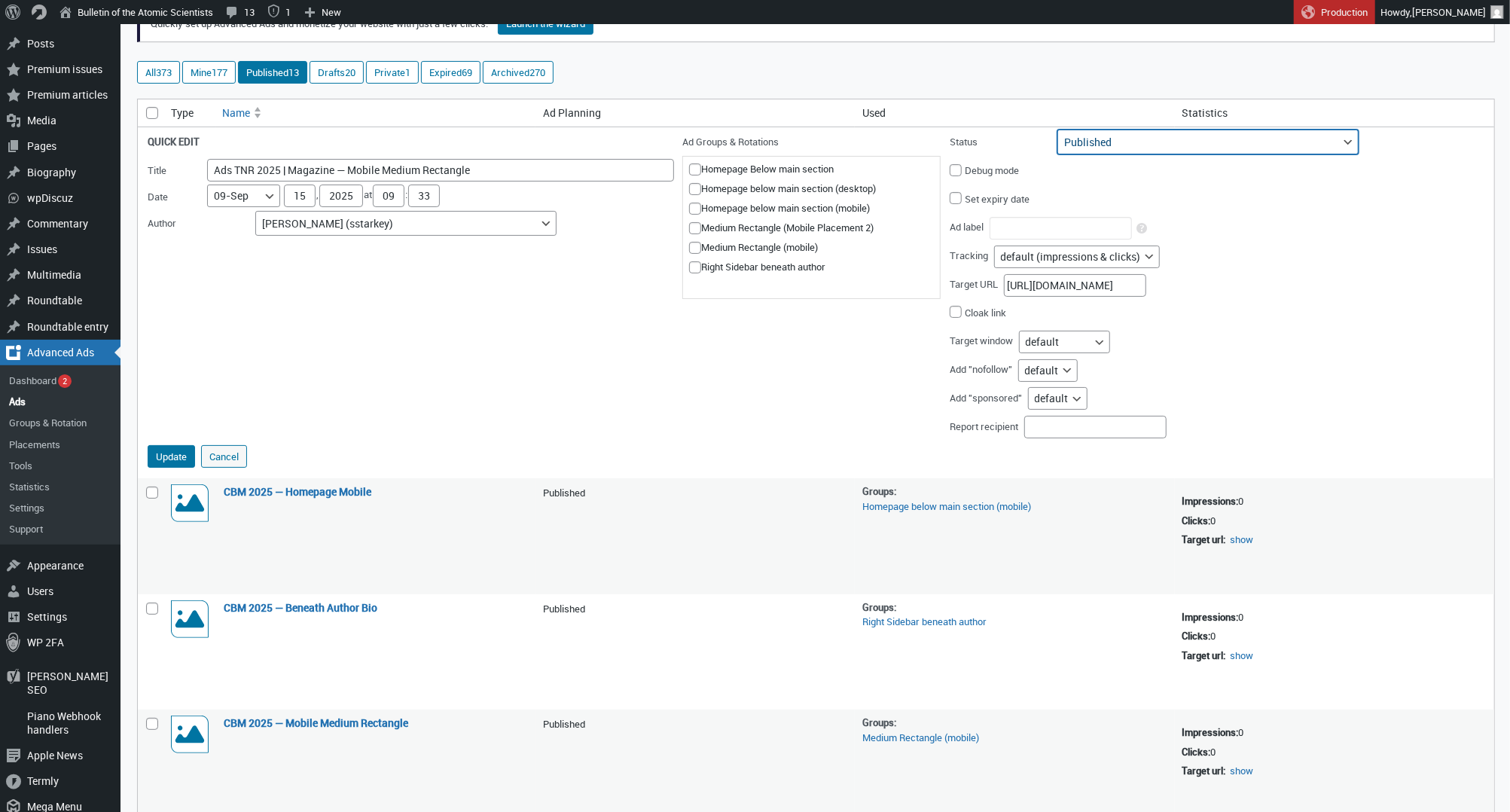
select select "archive"
click at [172, 457] on button "Update" at bounding box center [171, 457] width 48 height 23
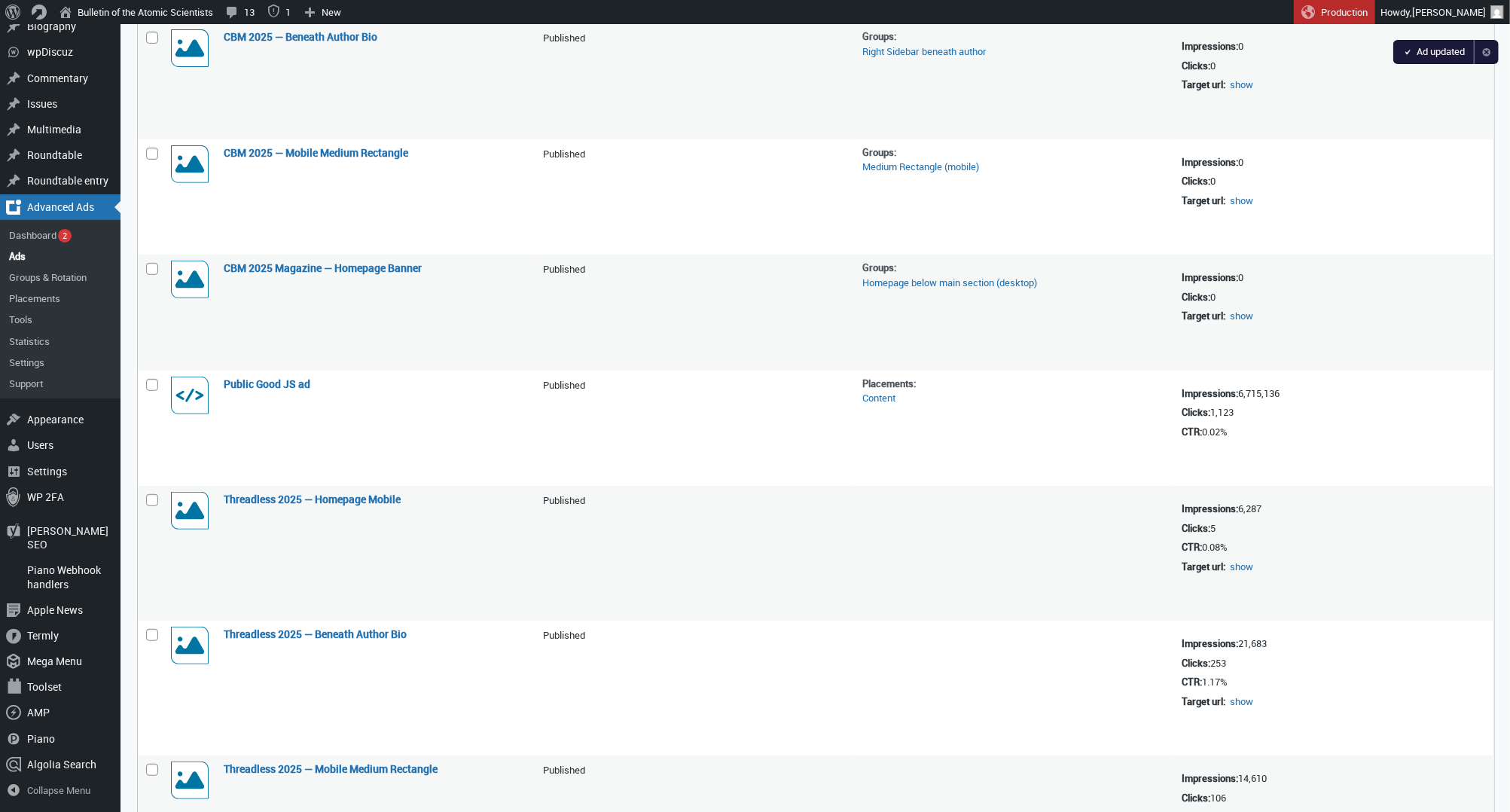
scroll to position [436, 0]
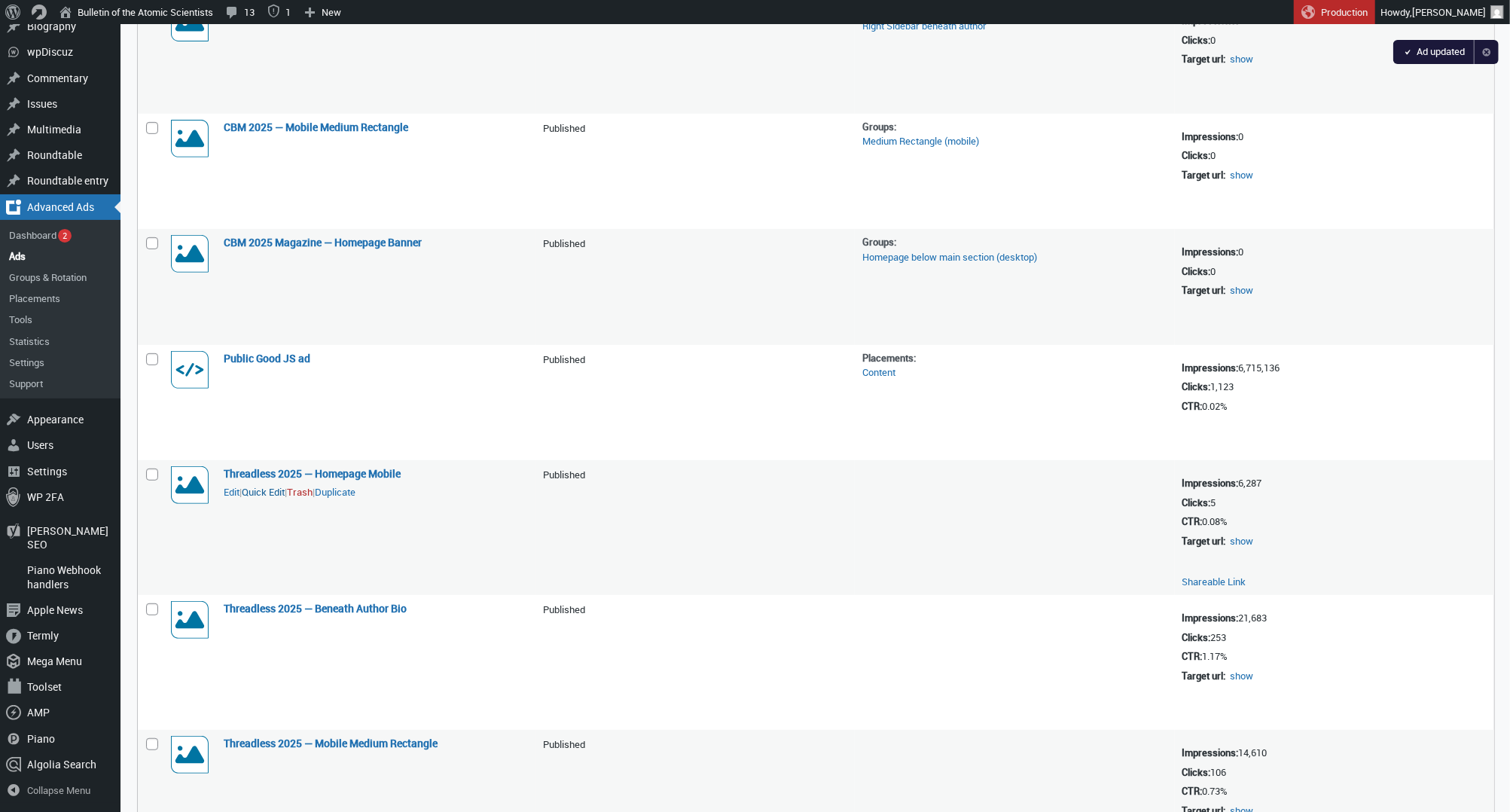
click at [269, 485] on button "Quick Edit" at bounding box center [263, 491] width 43 height 14
select select "124"
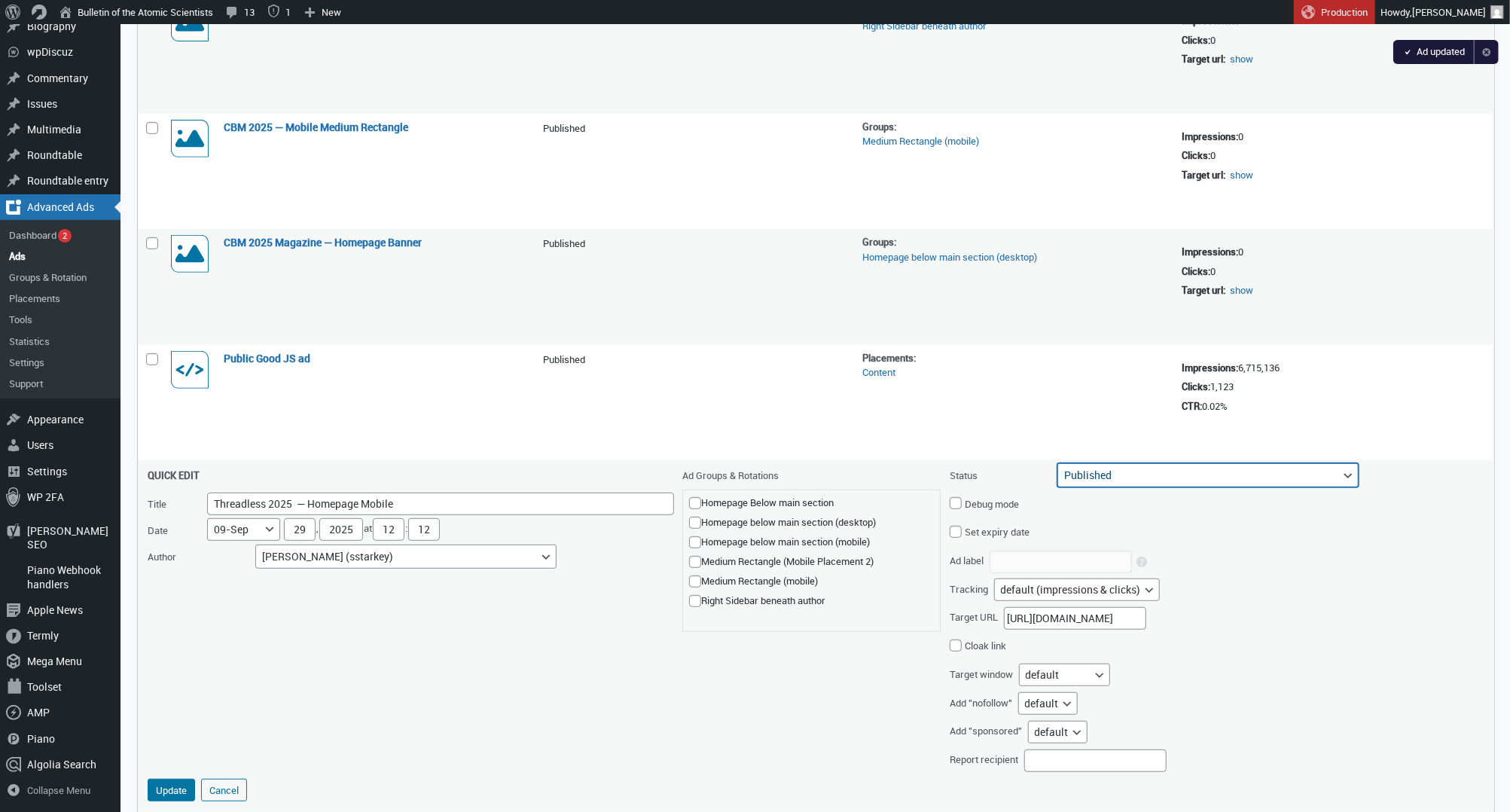
select select "archive"
click at [185, 778] on button "Update" at bounding box center [171, 790] width 48 height 23
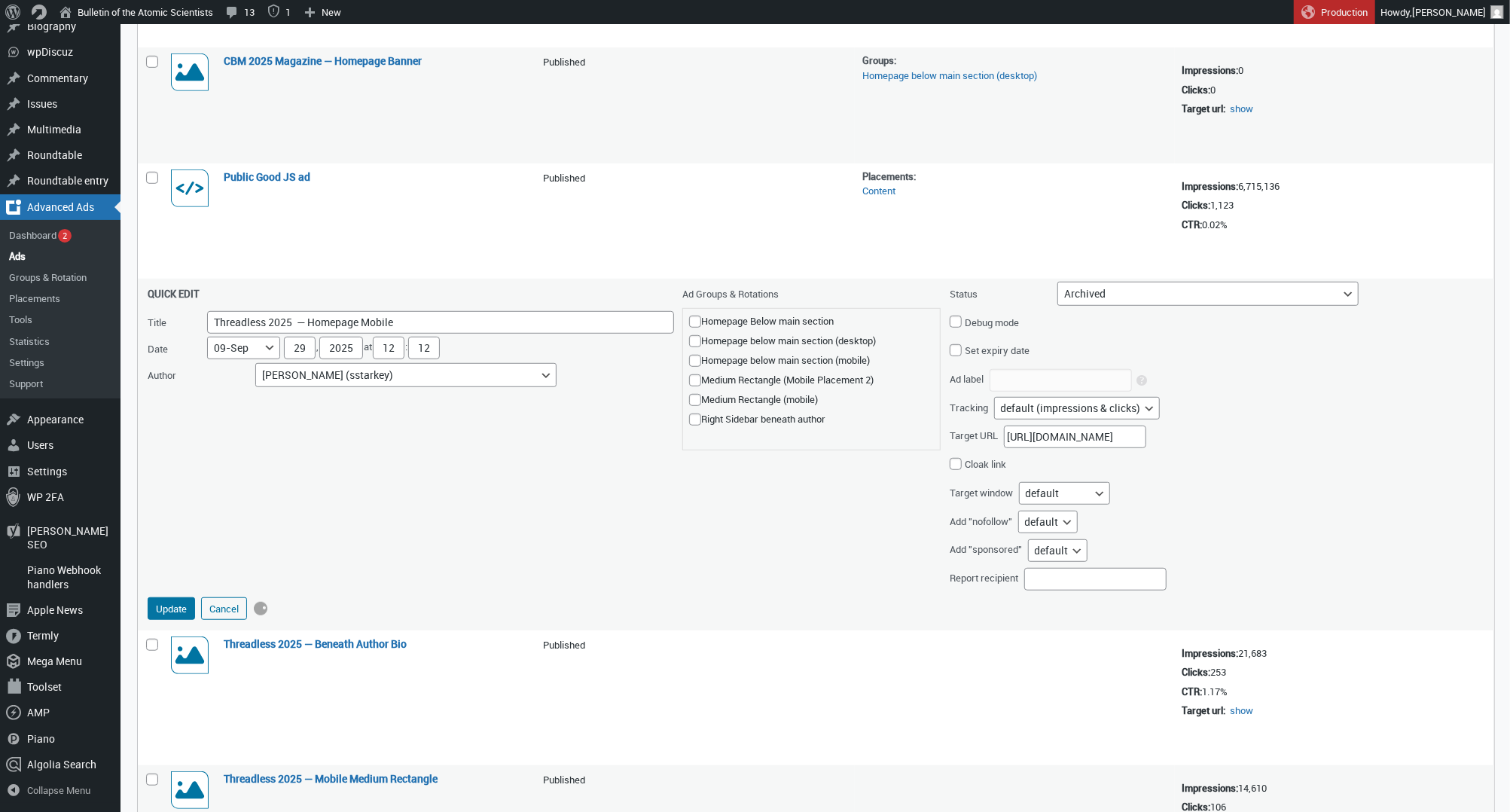
scroll to position [624, 0]
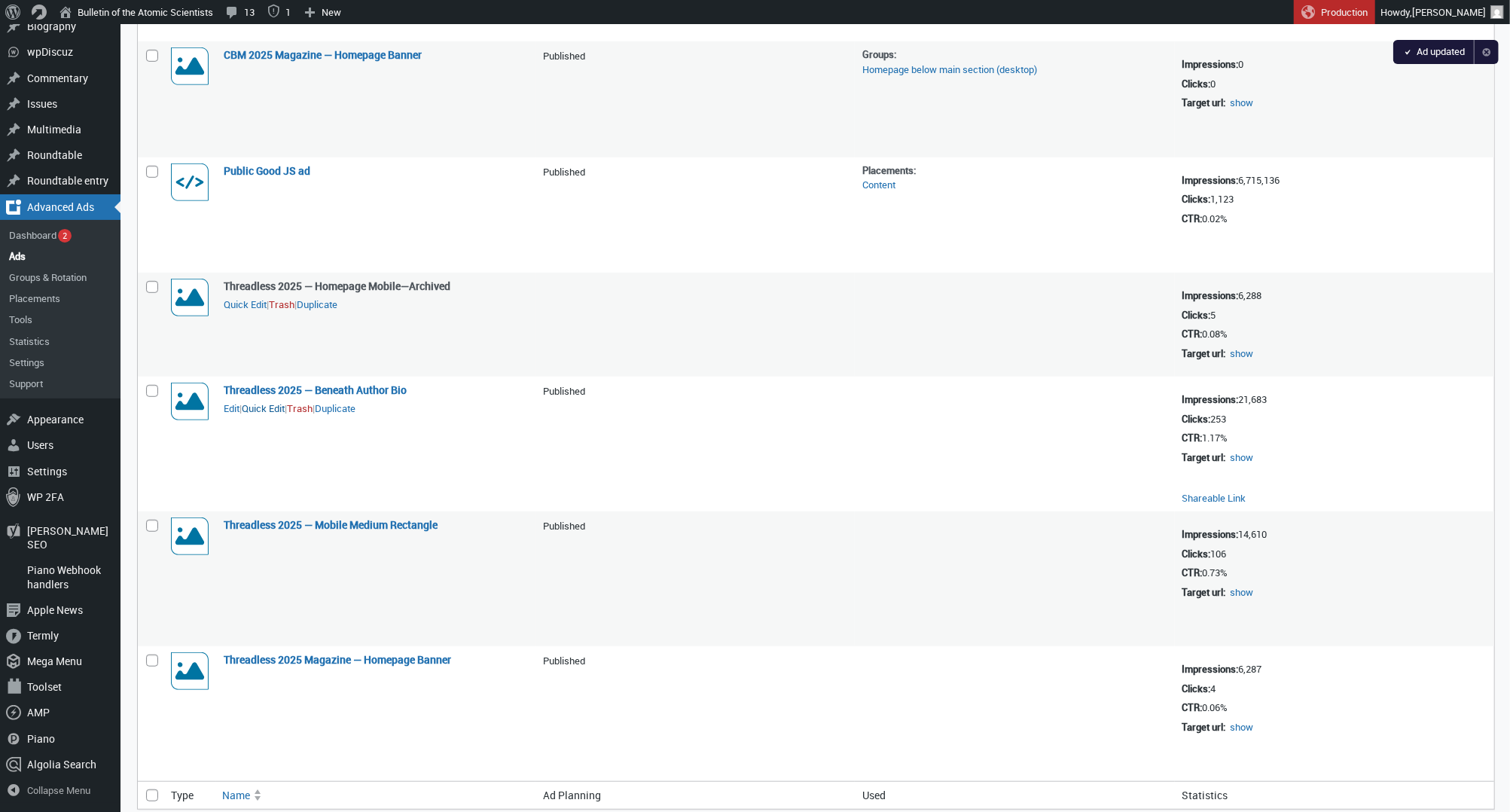
click at [285, 401] on button "Quick Edit" at bounding box center [263, 408] width 43 height 14
select select "124"
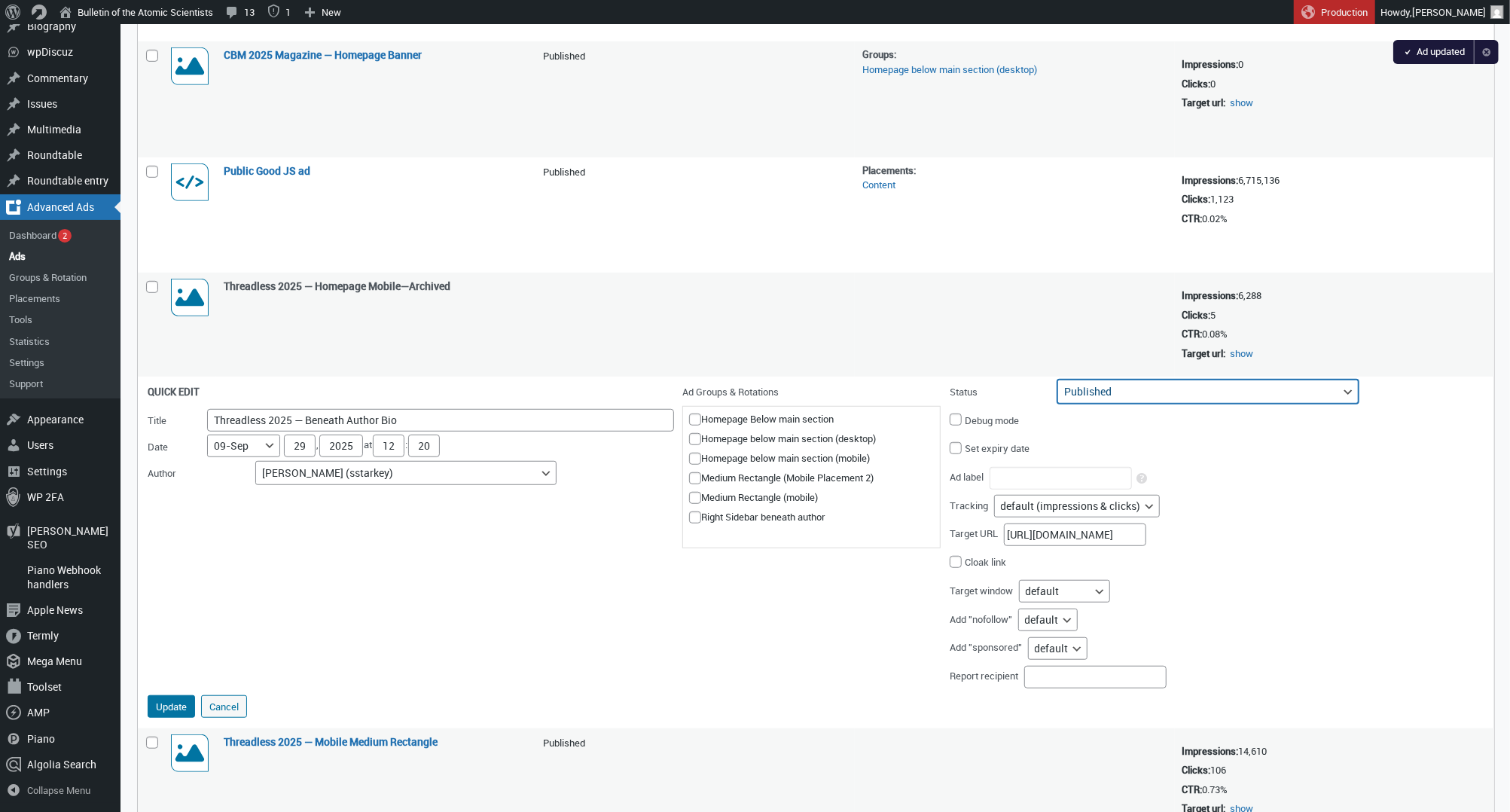
select select "archive"
click at [161, 695] on button "Update" at bounding box center [171, 706] width 48 height 23
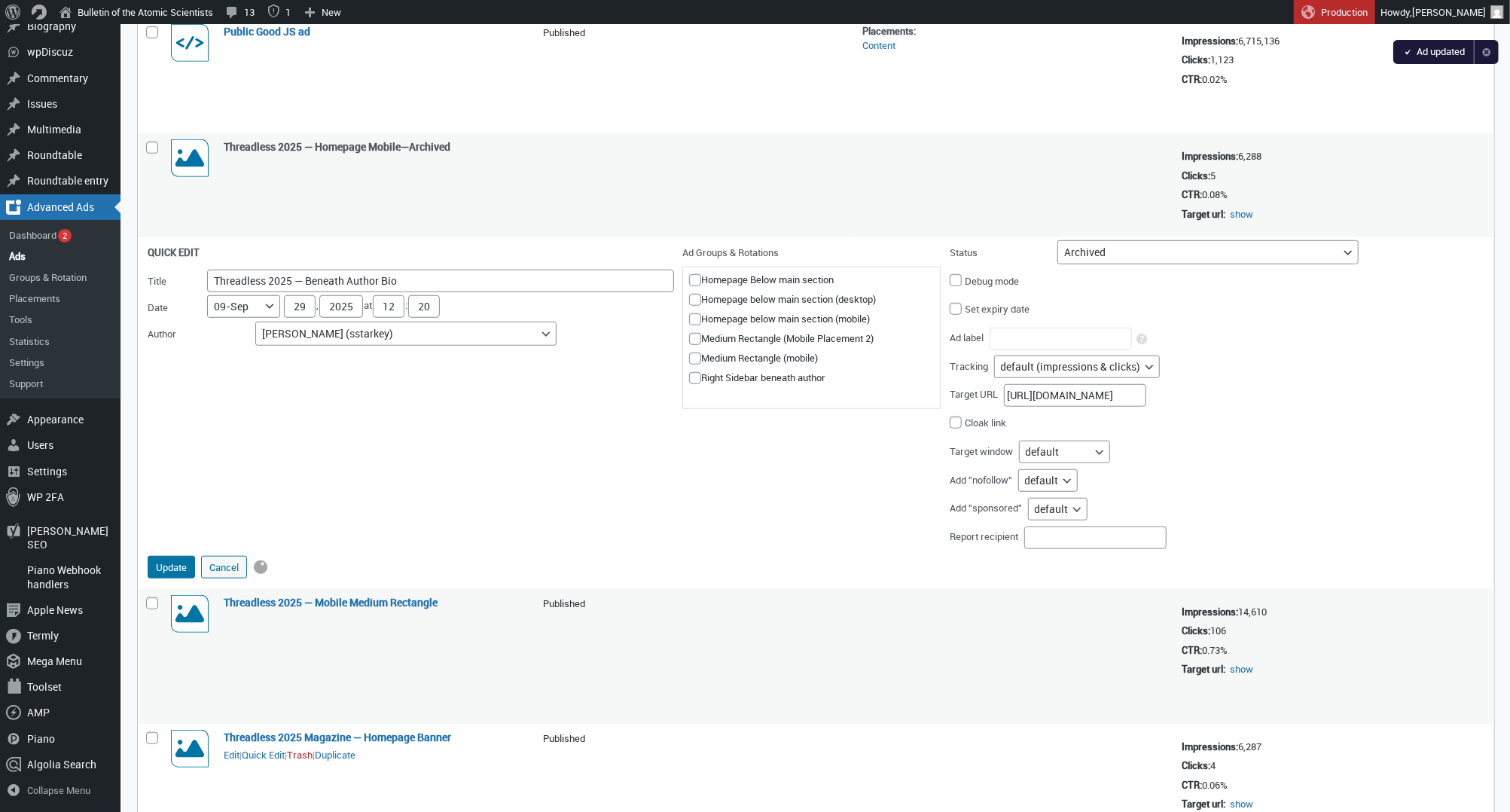
scroll to position [814, 0]
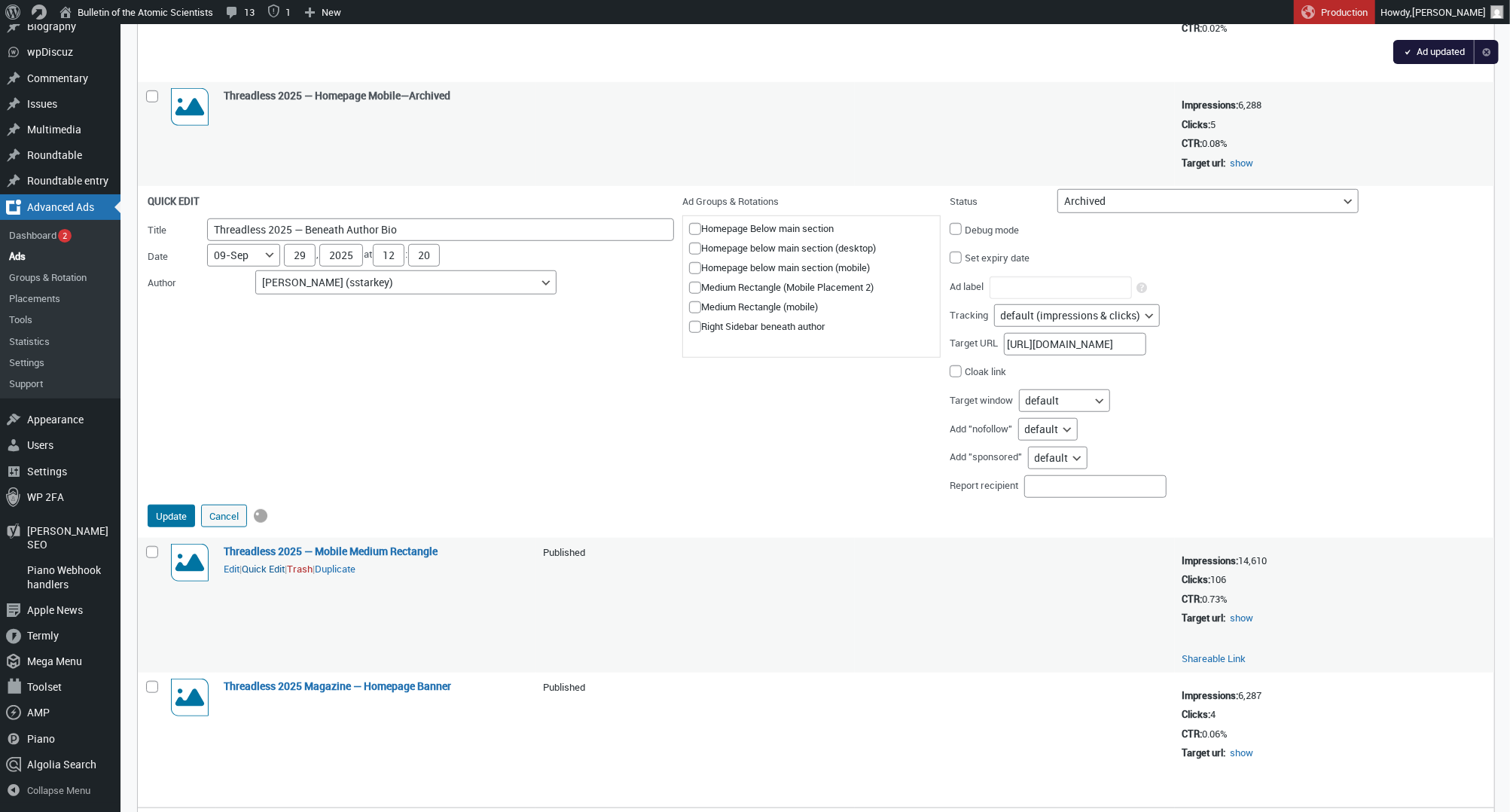
click at [272, 562] on button "Quick Edit" at bounding box center [263, 568] width 43 height 14
select select "124"
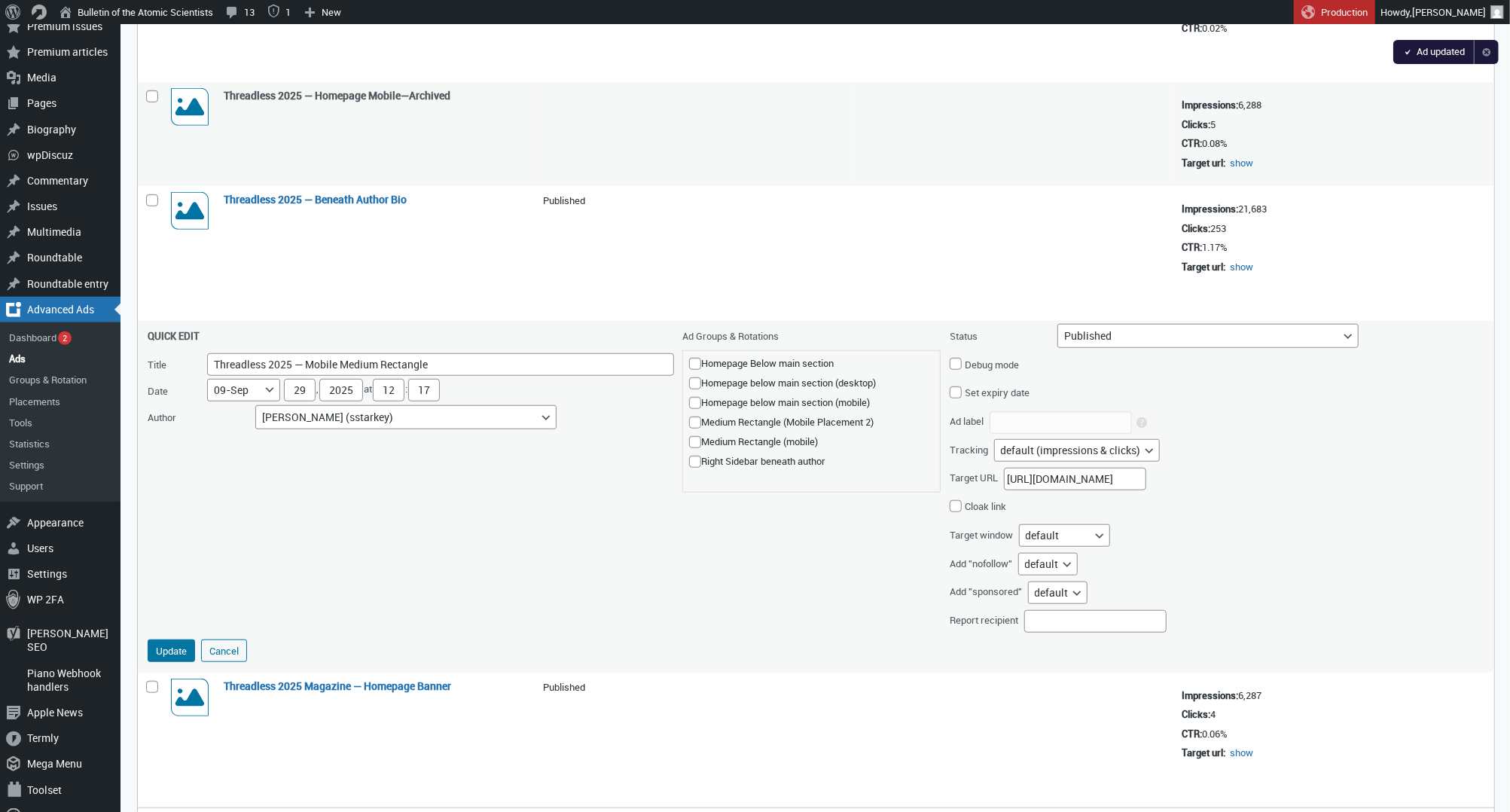
scroll to position [684, 0]
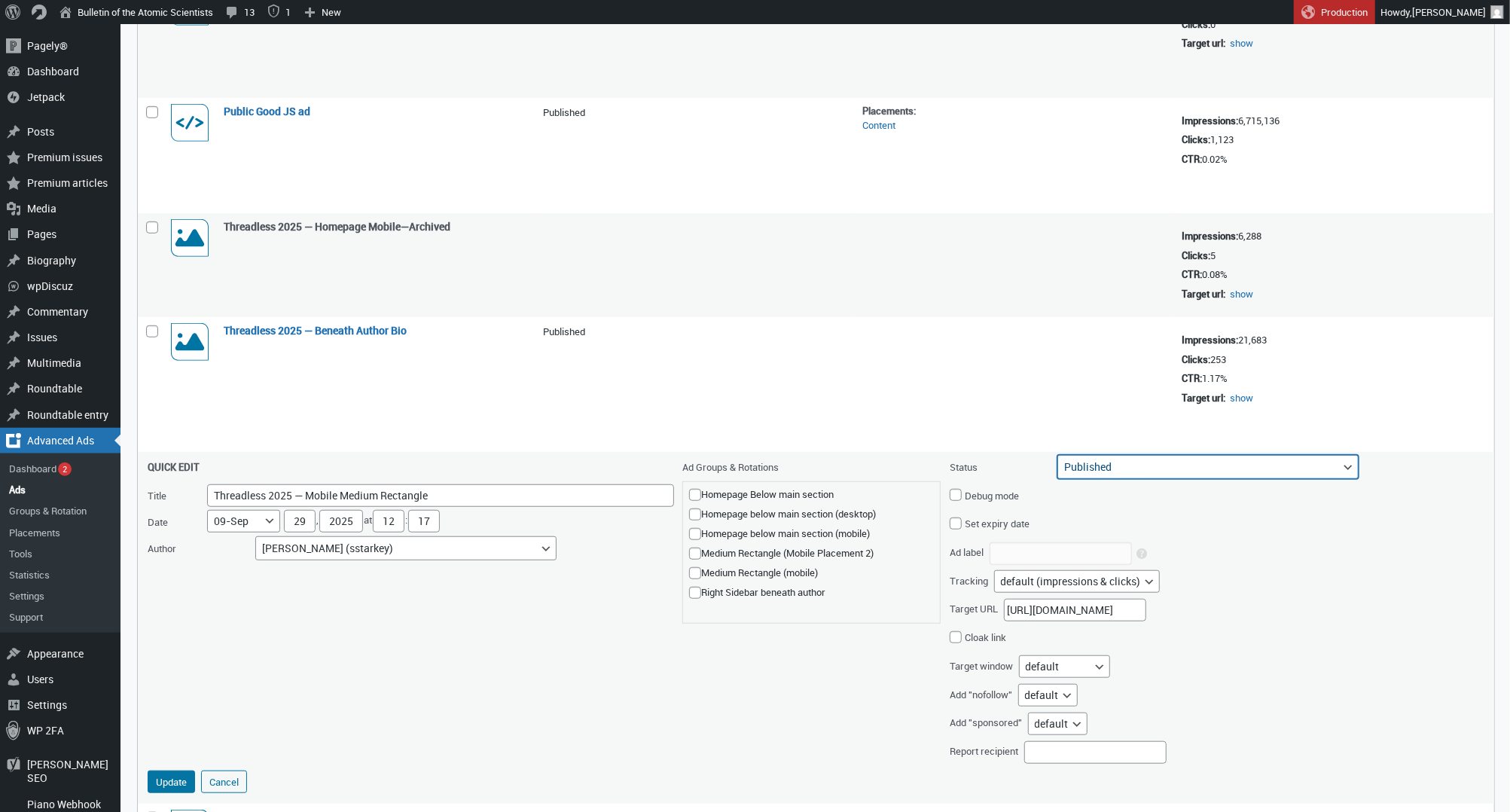
select select "archive"
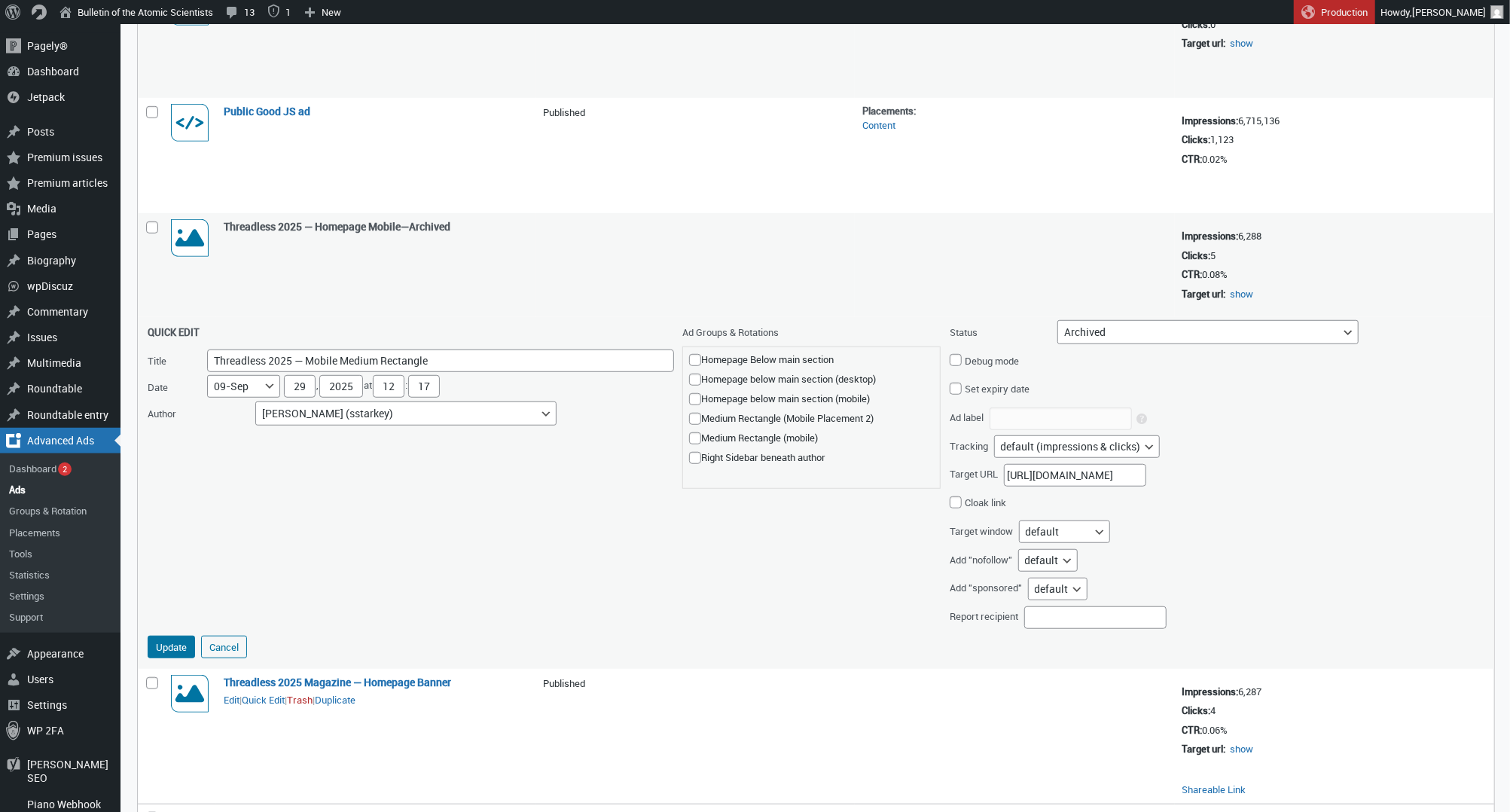
click at [169, 755] on td "Image Ad 728 × 90" at bounding box center [189, 736] width 52 height 135
click at [176, 636] on button "Update" at bounding box center [171, 647] width 48 height 23
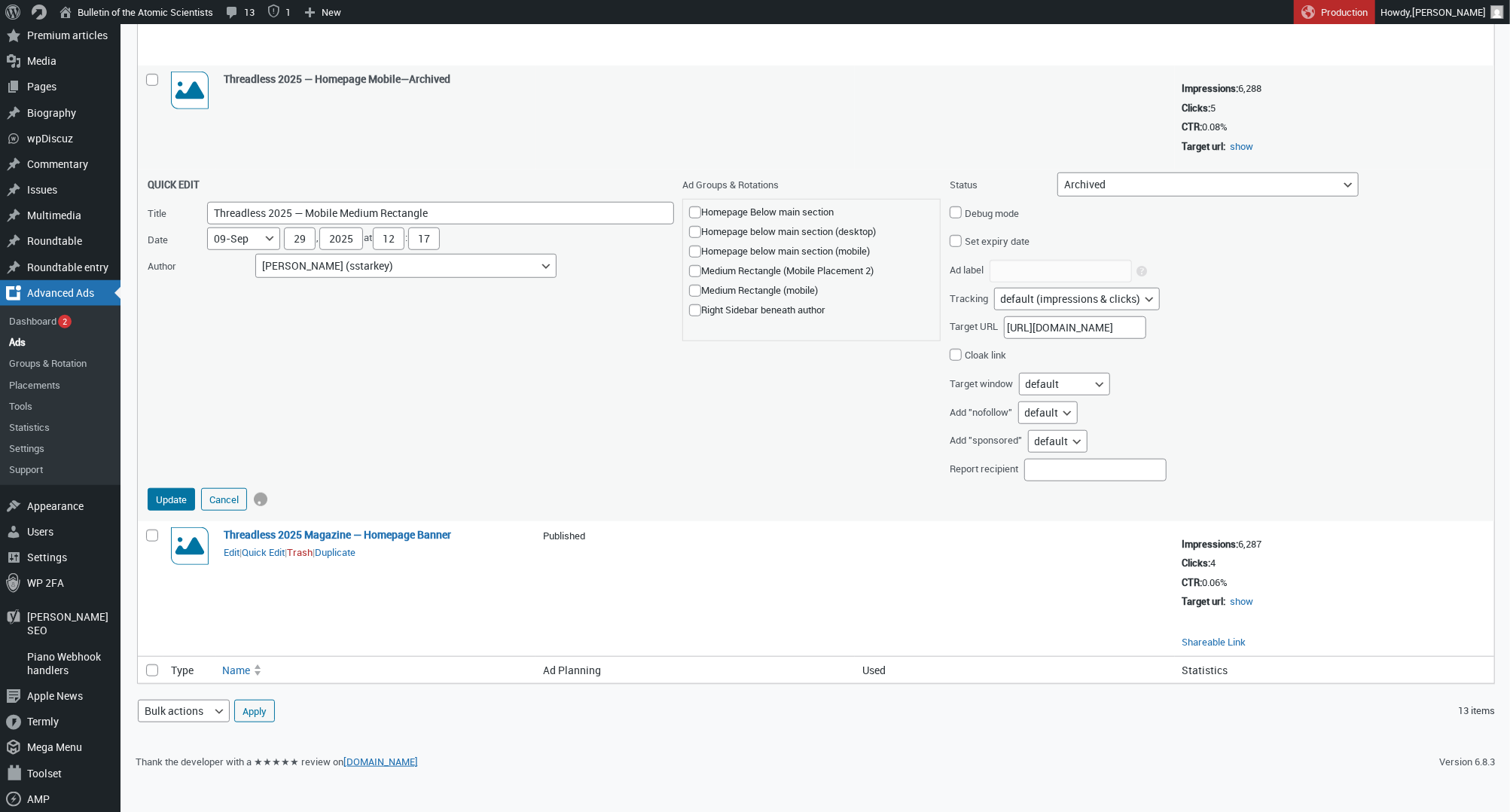
scroll to position [851, 0]
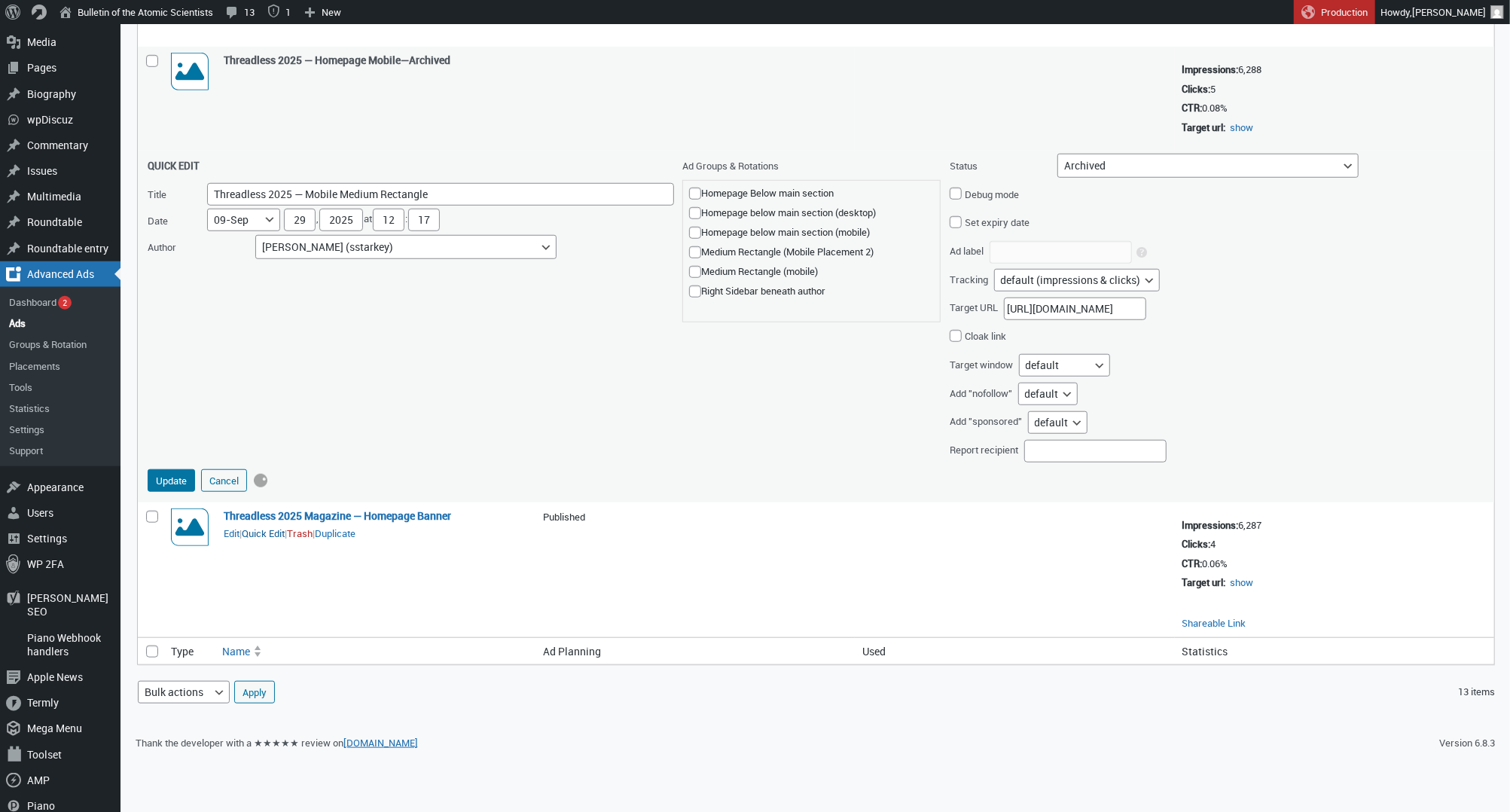
click at [272, 527] on button "Quick Edit" at bounding box center [263, 533] width 43 height 14
select select "124"
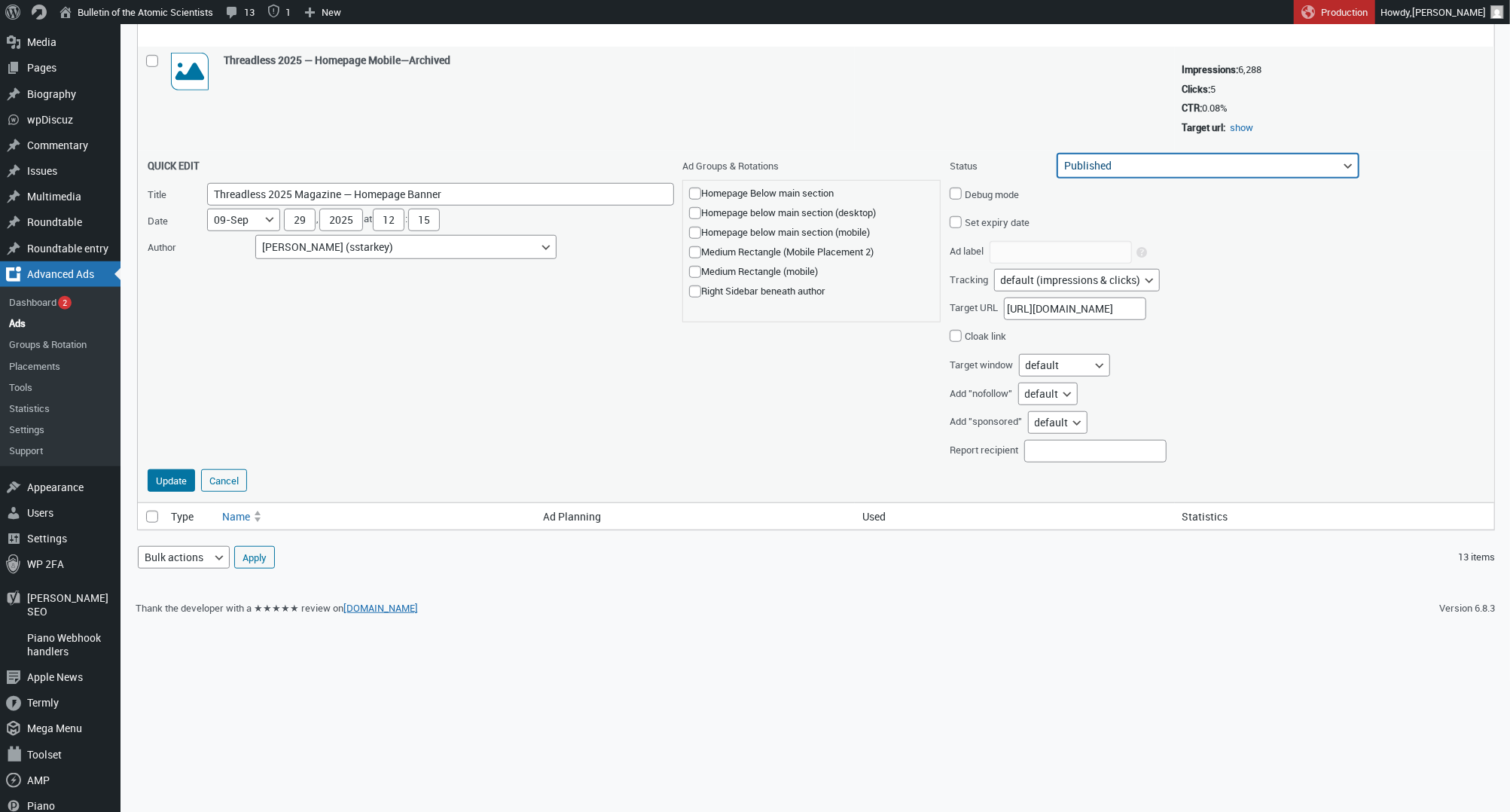
select select "archive"
click at [182, 469] on button "Update" at bounding box center [171, 481] width 48 height 23
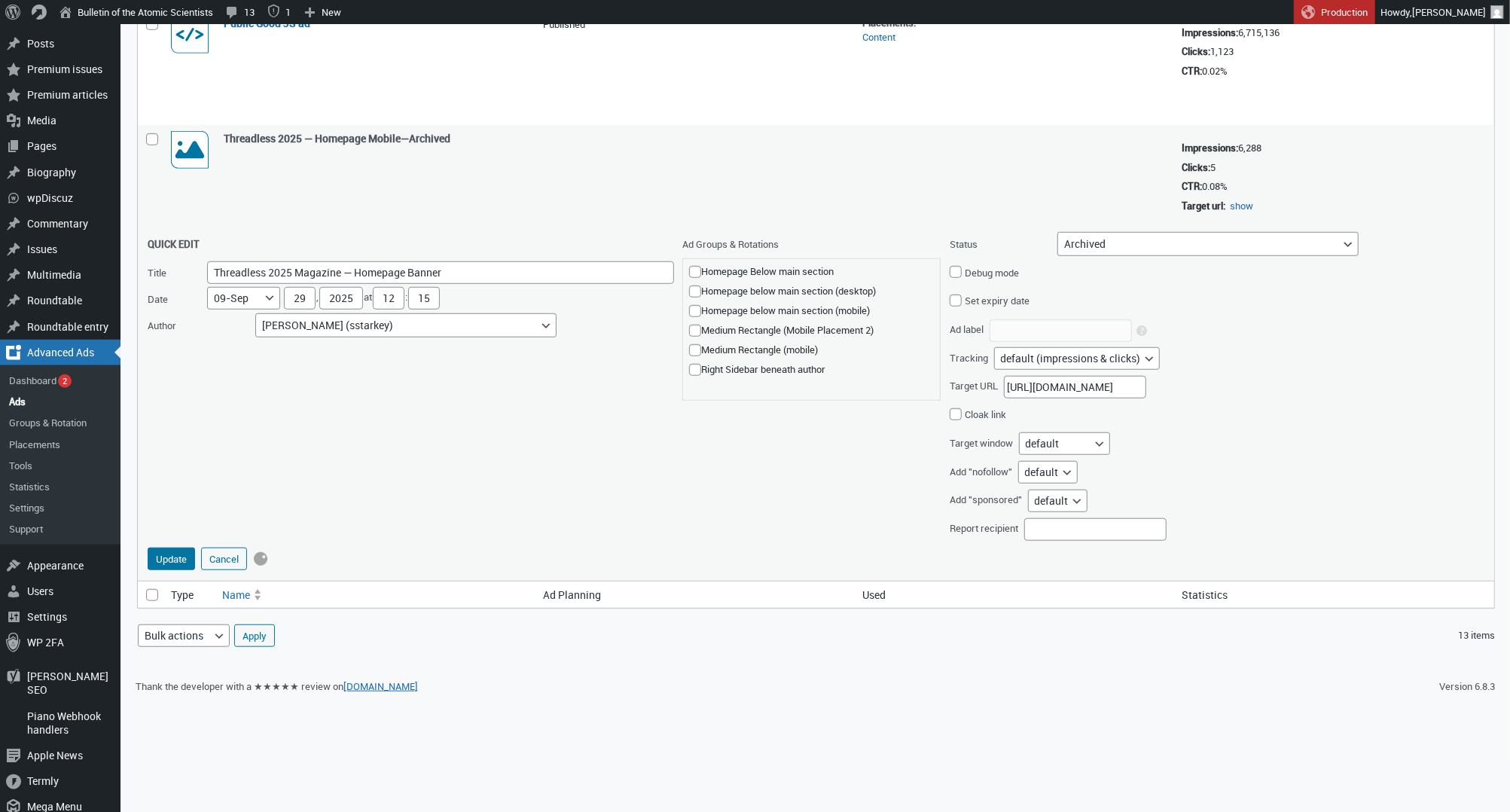
scroll to position [767, 0]
